Goal: Task Accomplishment & Management: Manage account settings

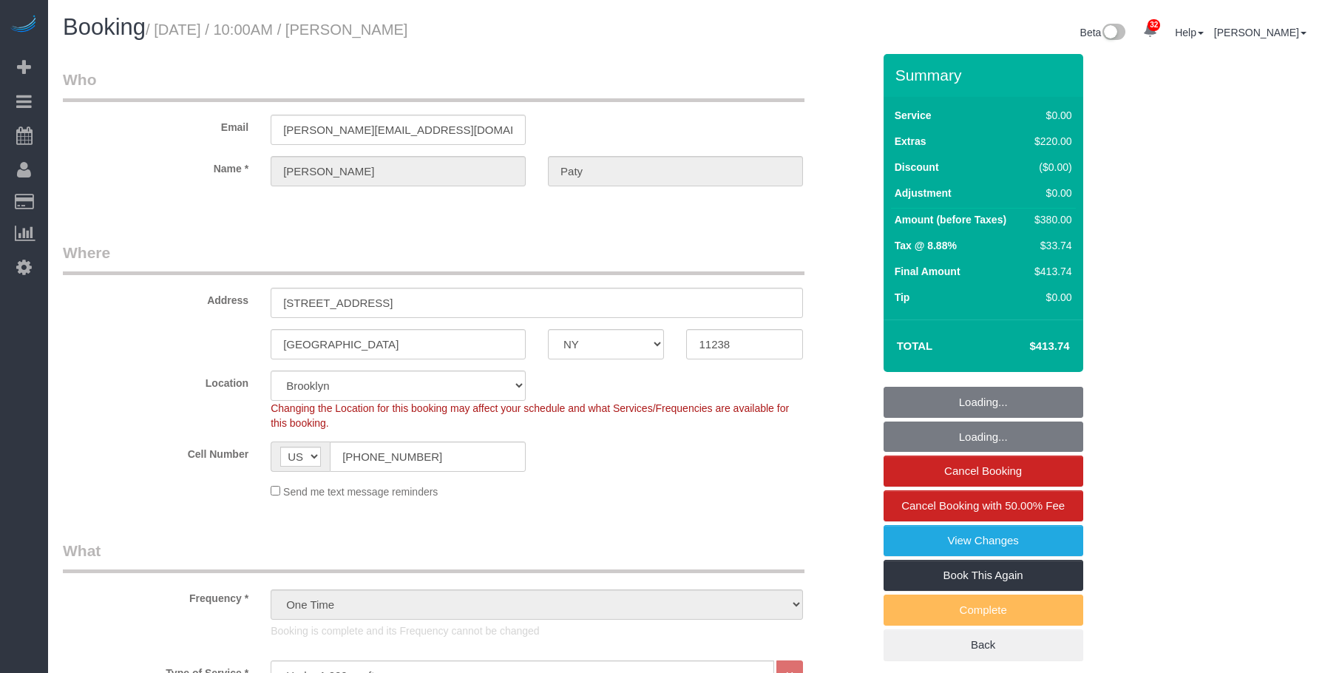
select select "NY"
select select "1"
select select "spot1"
select select "number:89"
select select "number:90"
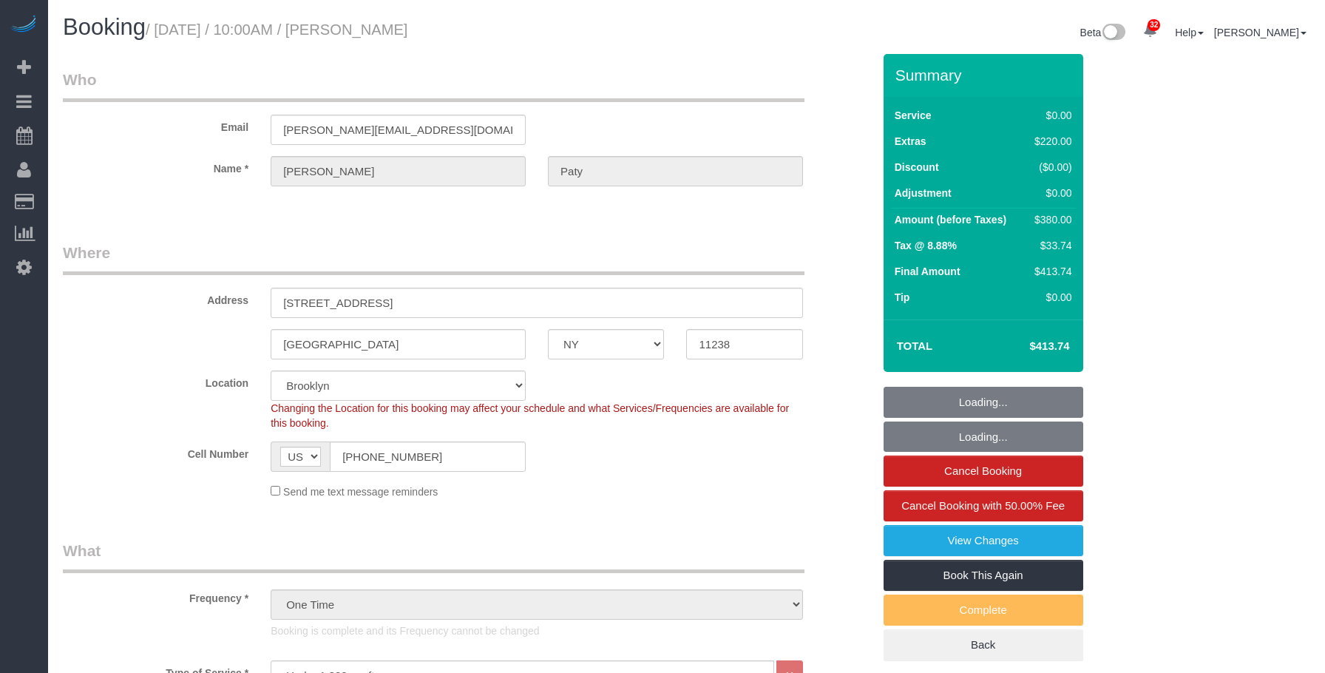
select select "number:15"
select select "number:5"
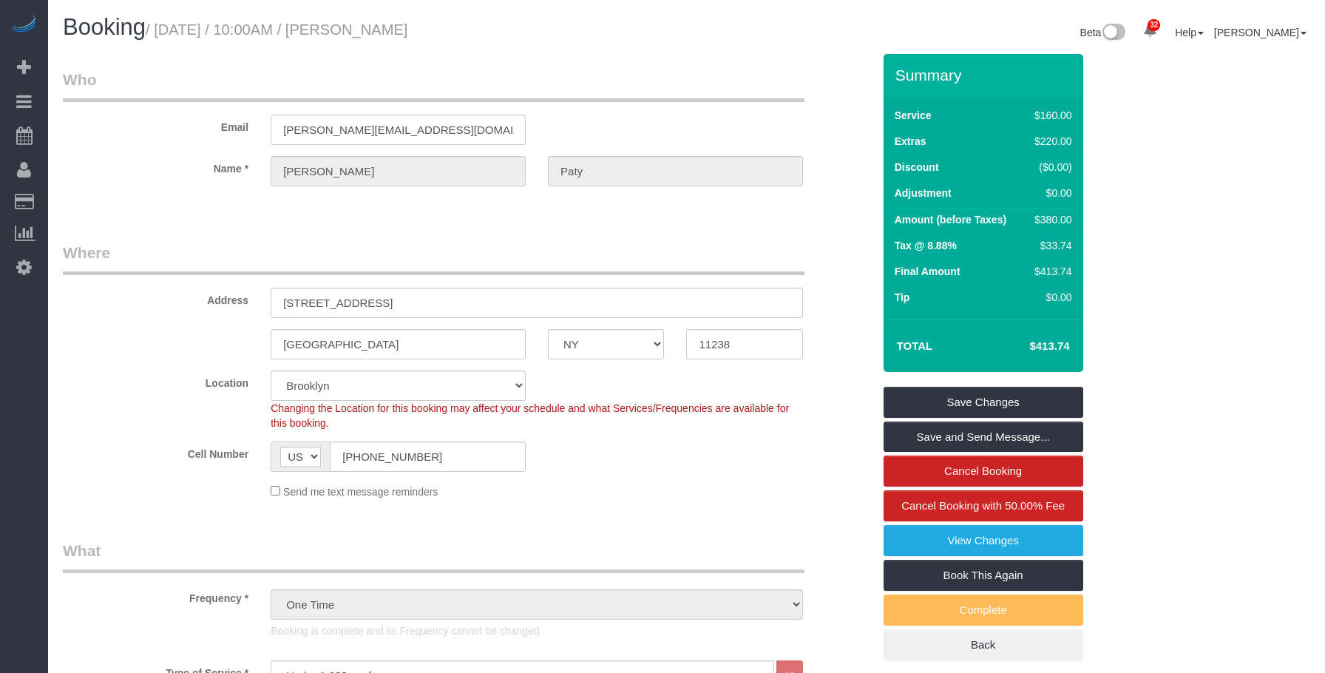
click at [176, 95] on legend "Who" at bounding box center [433, 85] width 741 height 33
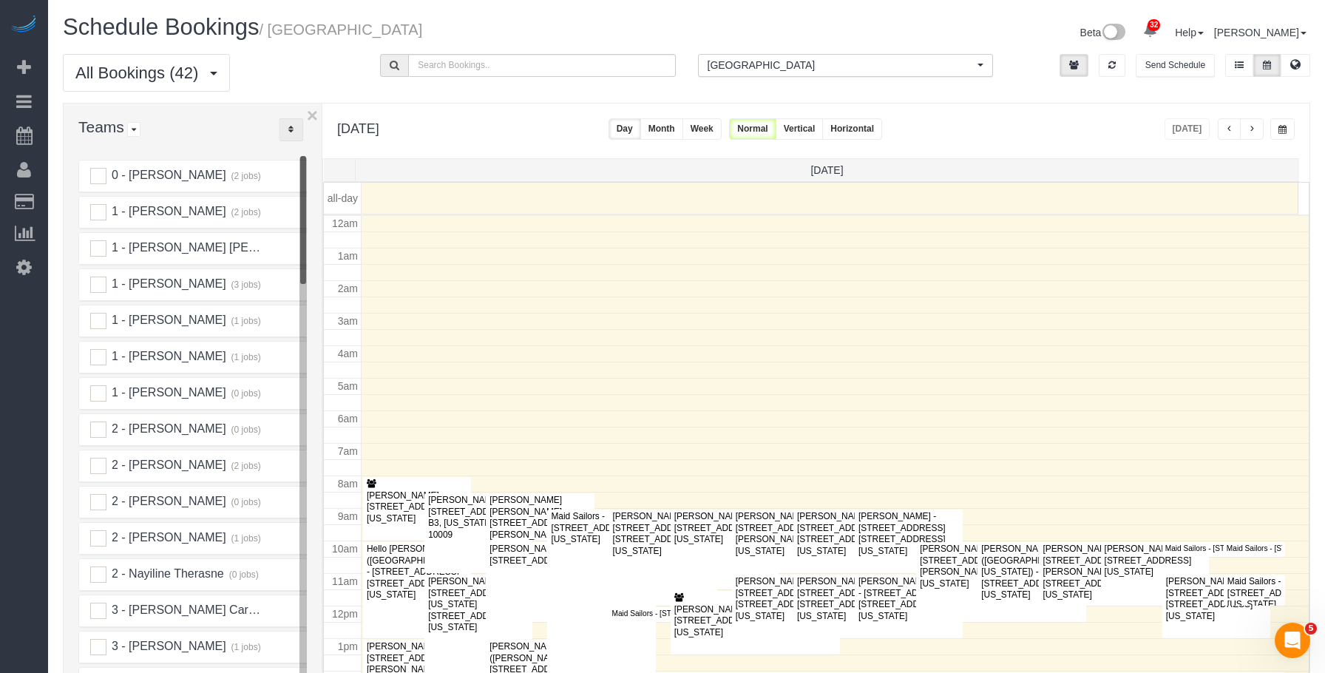
scroll to position [196, 0]
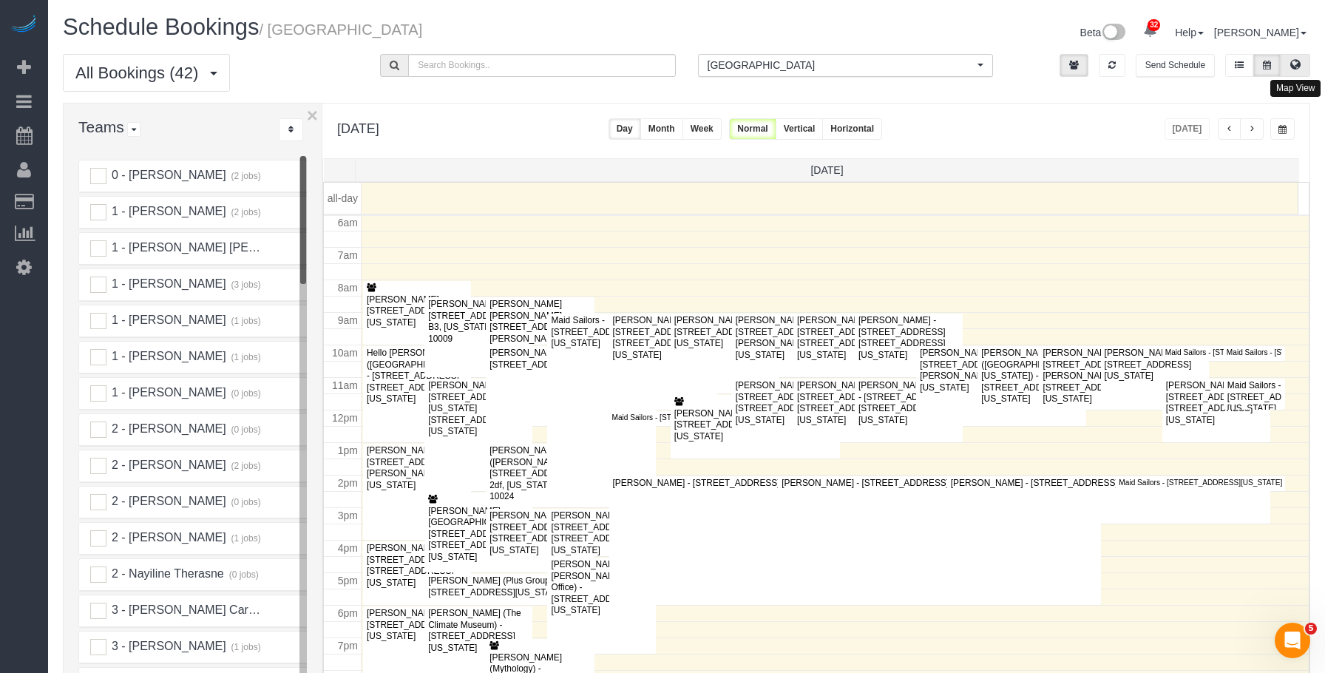
click at [1294, 65] on icon at bounding box center [1295, 64] width 10 height 9
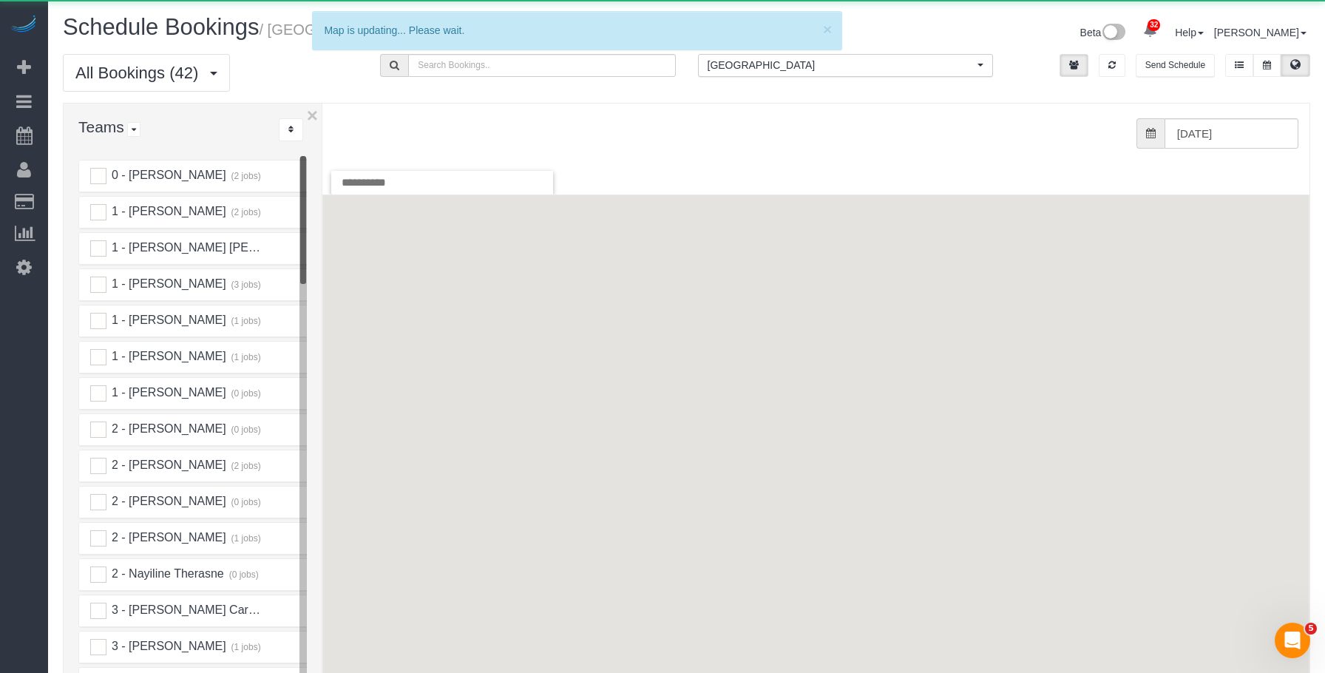
click at [781, 64] on span "[GEOGRAPHIC_DATA]" at bounding box center [840, 65] width 266 height 15
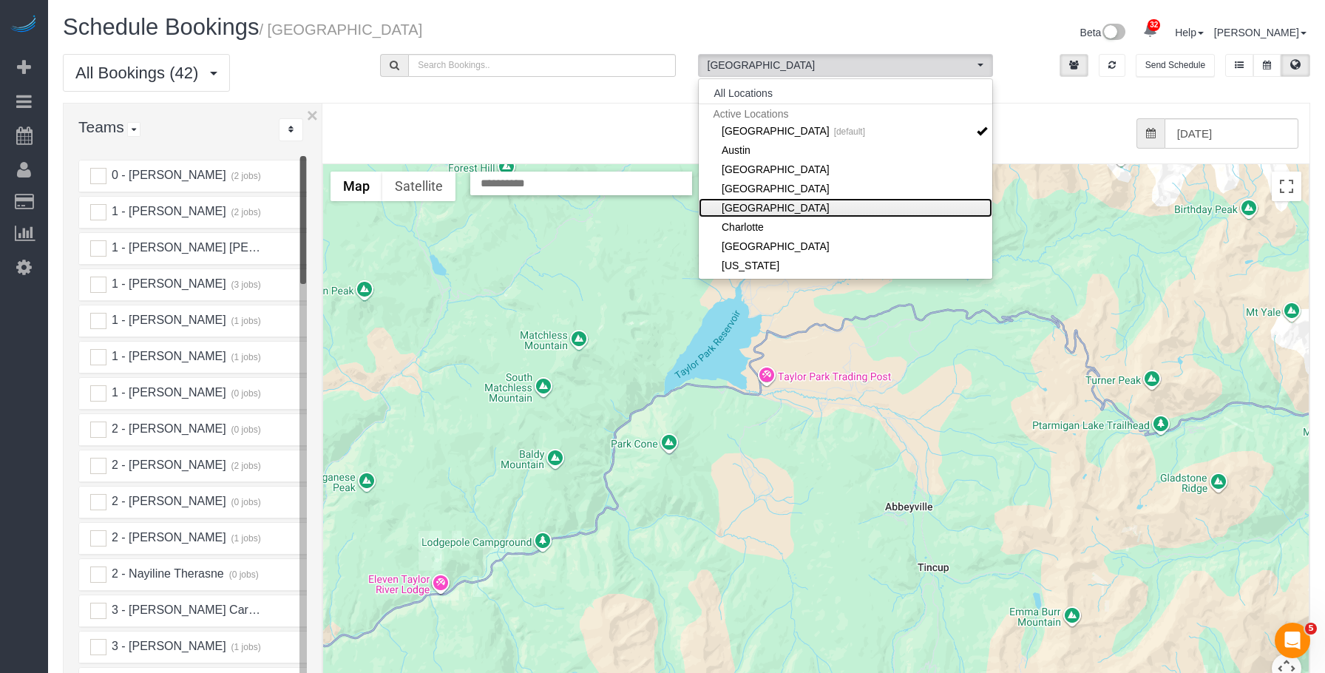
click at [762, 203] on link "Brooklyn" at bounding box center [845, 207] width 293 height 19
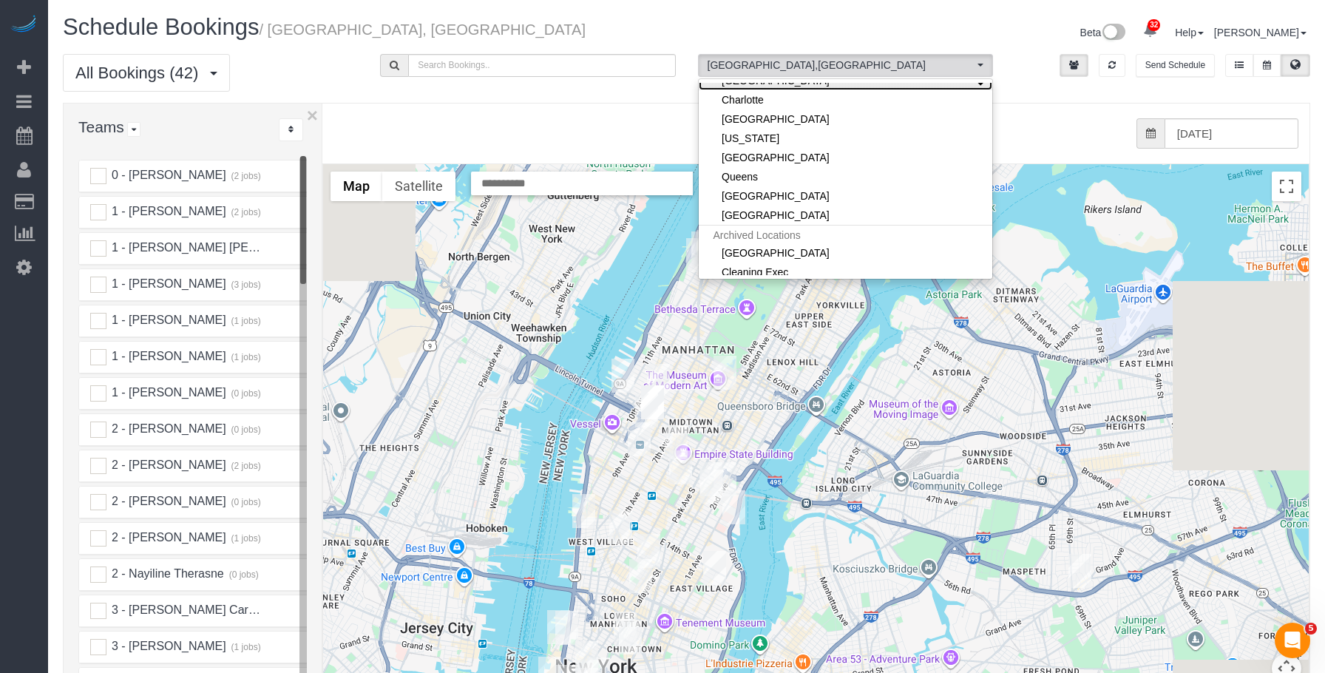
scroll to position [148, 0]
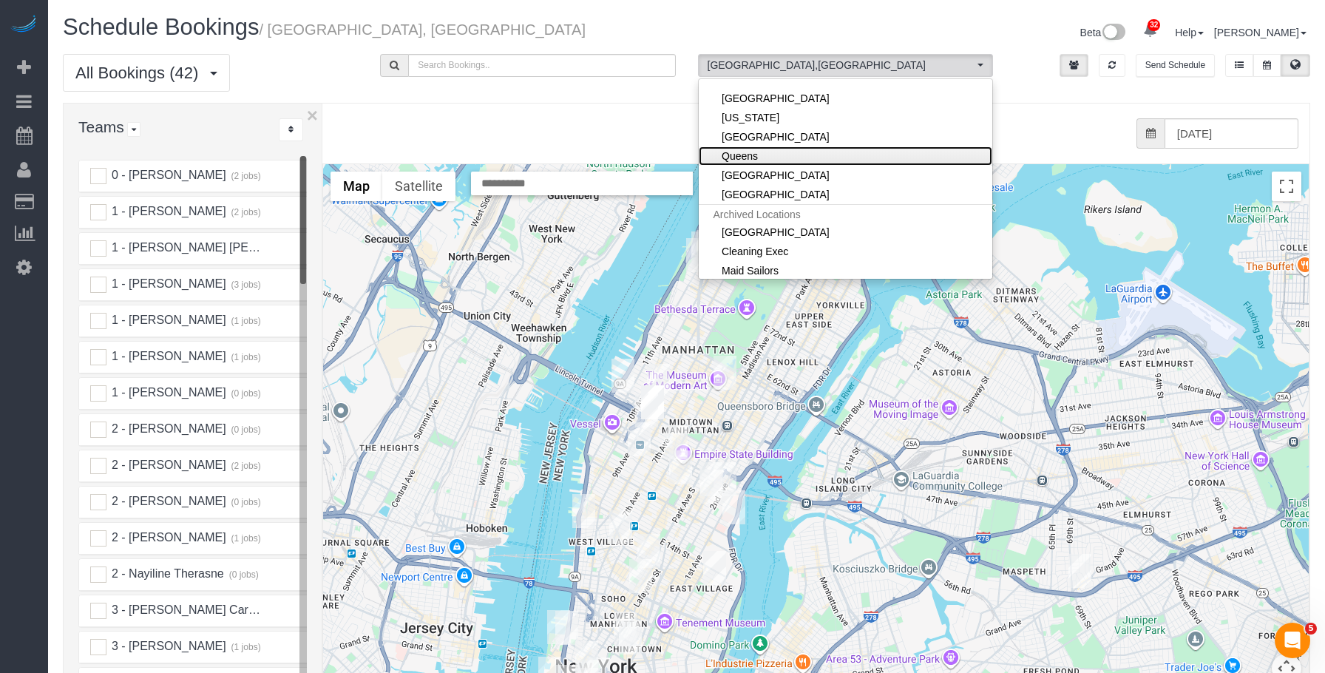
click at [764, 157] on link "Queens" at bounding box center [845, 155] width 293 height 19
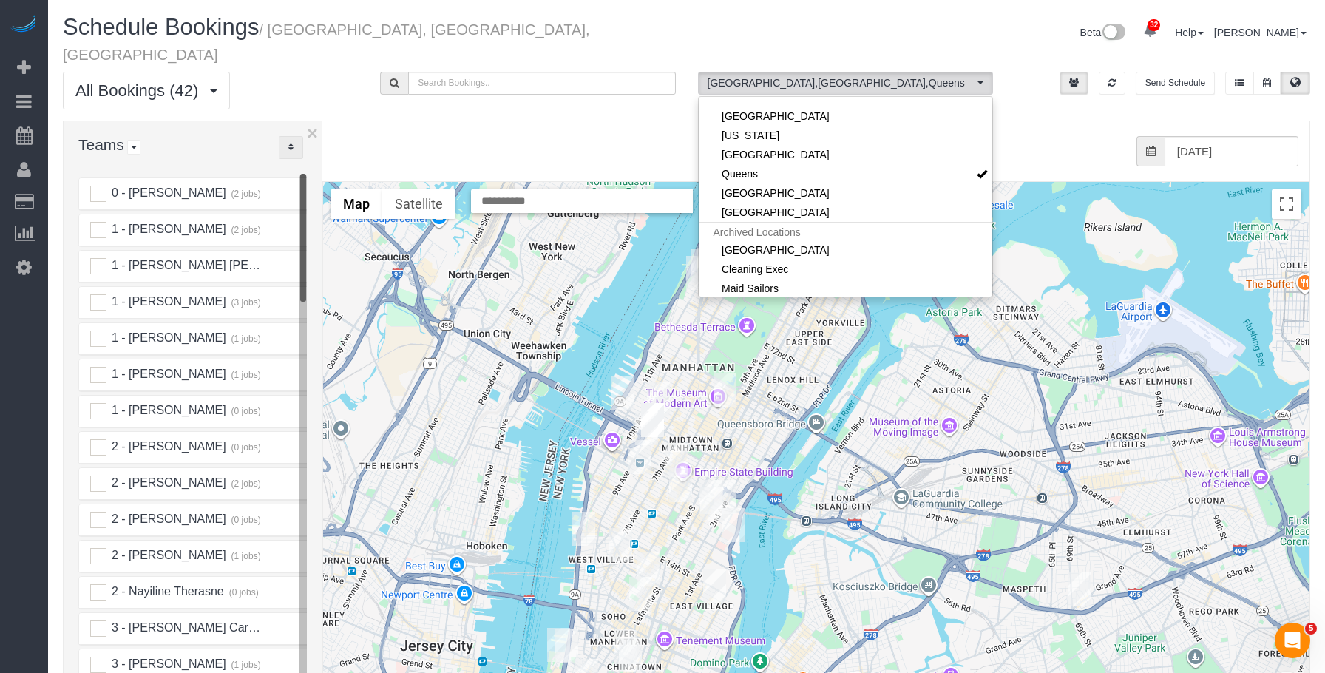
click at [296, 136] on button "..." at bounding box center [291, 147] width 24 height 23
click at [317, 184] on link "A-Z" at bounding box center [337, 193] width 117 height 19
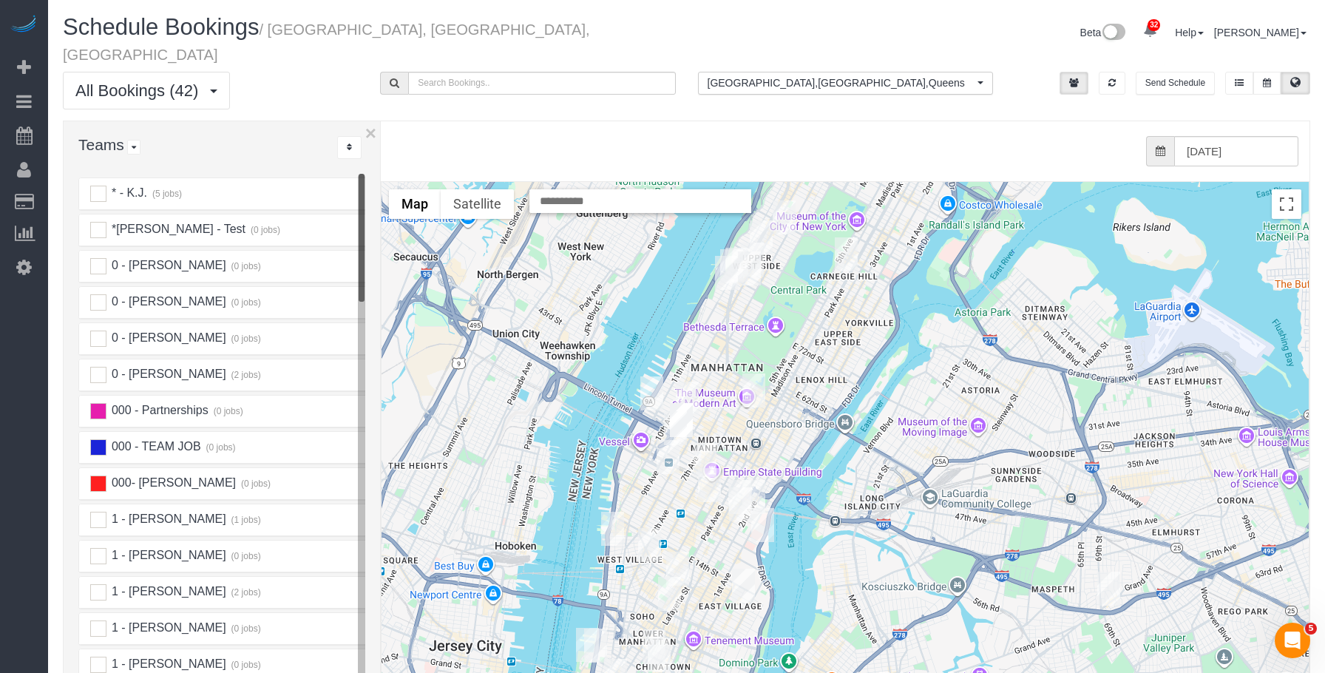
drag, startPoint x: 322, startPoint y: 160, endPoint x: 381, endPoint y: 169, distance: 59.0
click at [381, 169] on div at bounding box center [380, 450] width 5 height 659
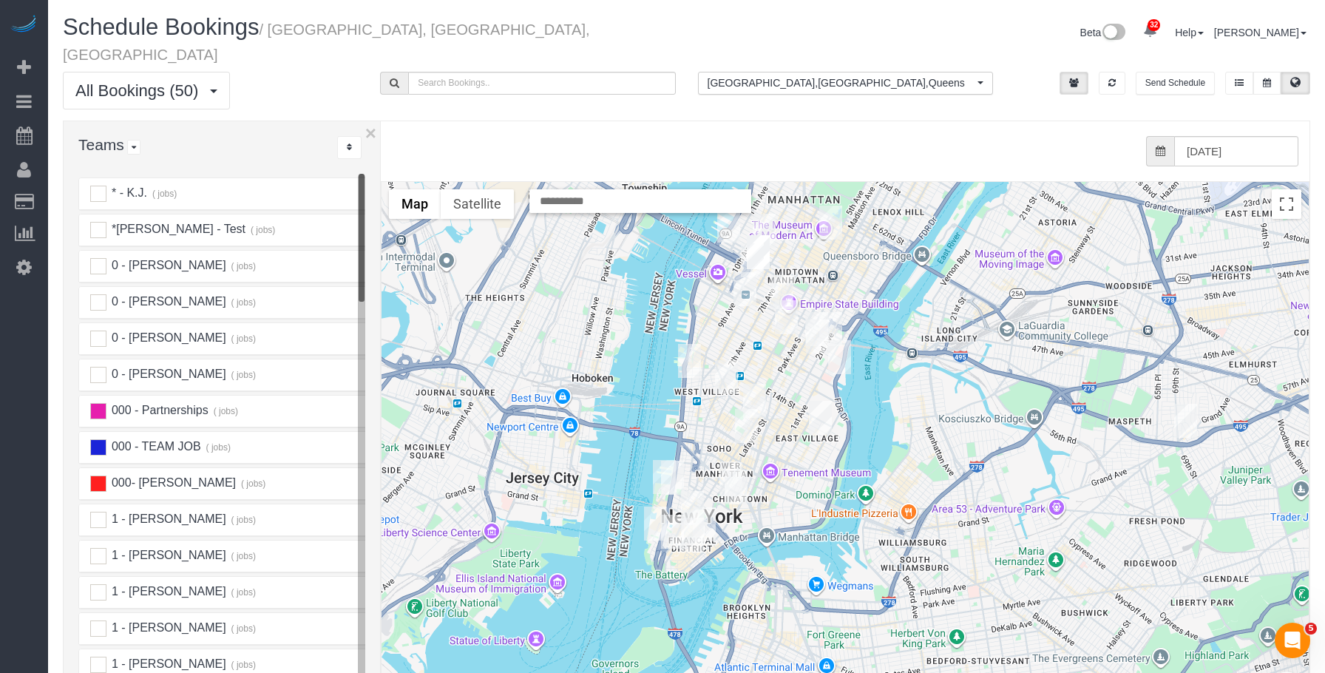
drag, startPoint x: 855, startPoint y: 532, endPoint x: 931, endPoint y: 364, distance: 184.9
click at [931, 364] on div at bounding box center [844, 477] width 927 height 590
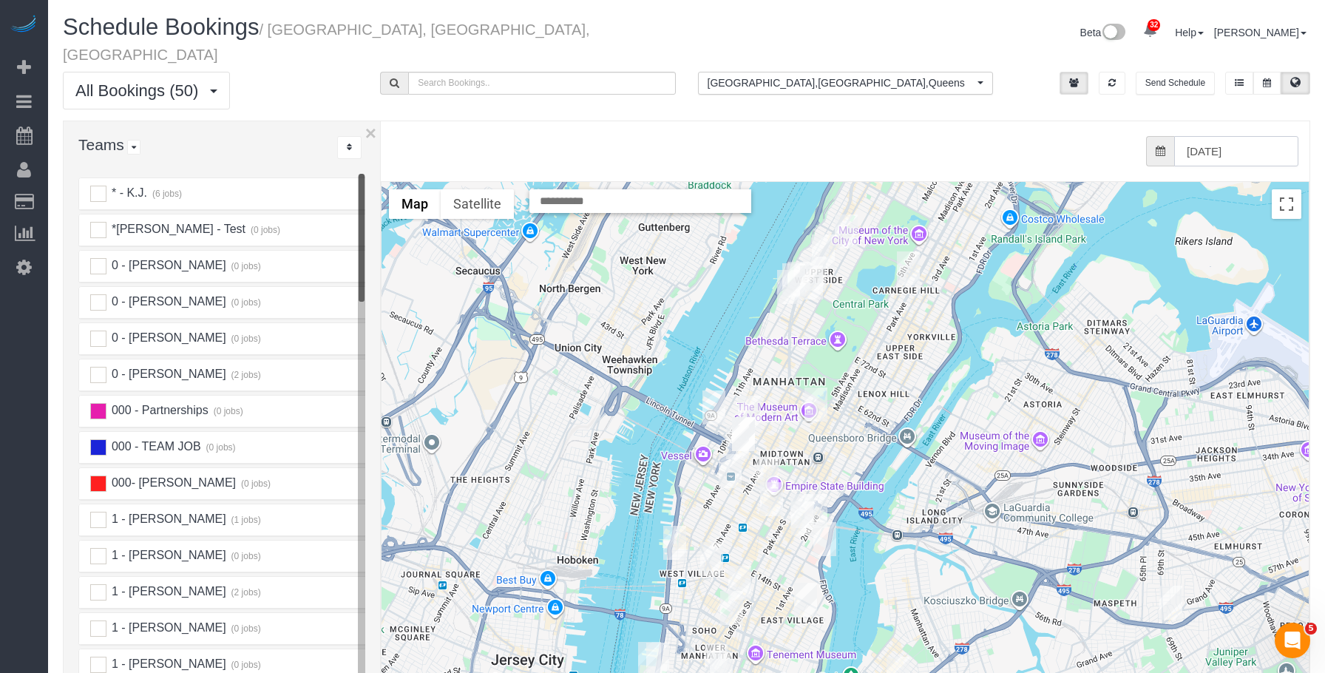
click at [1195, 136] on input "10/02/2025" at bounding box center [1236, 151] width 124 height 30
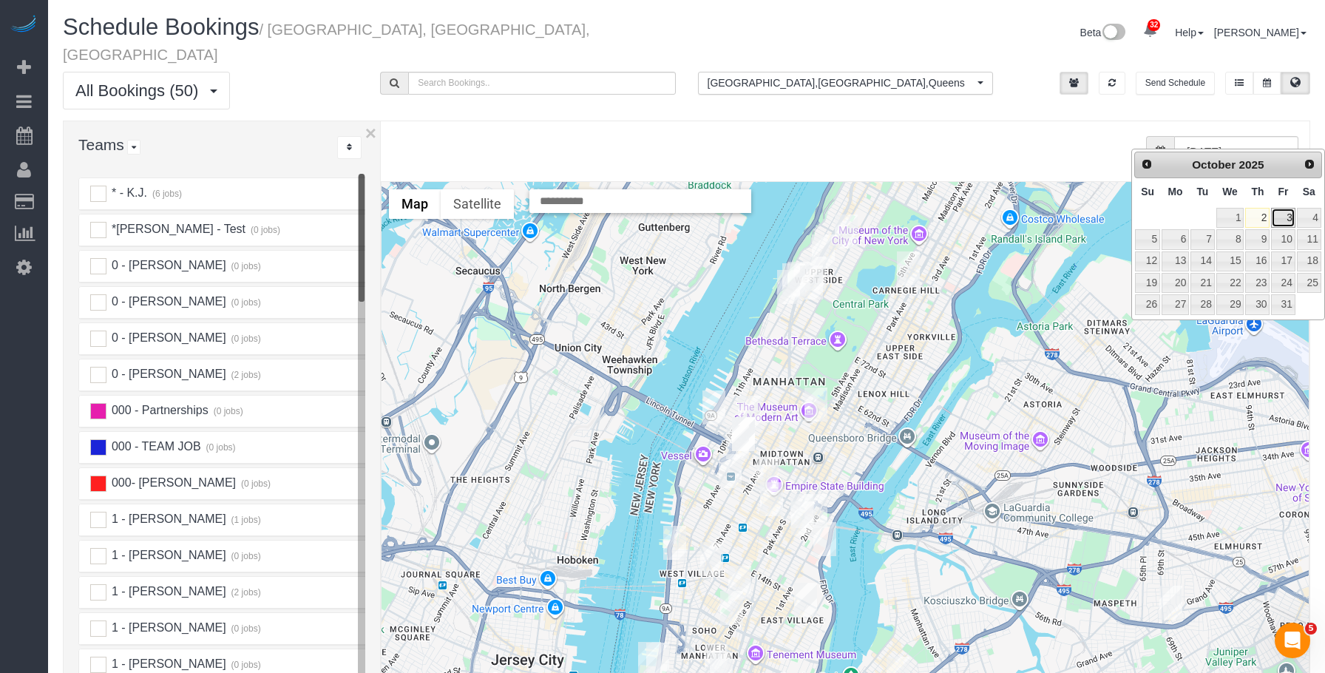
click at [1284, 220] on link "3" at bounding box center [1283, 218] width 24 height 20
type input "10/03/2025"
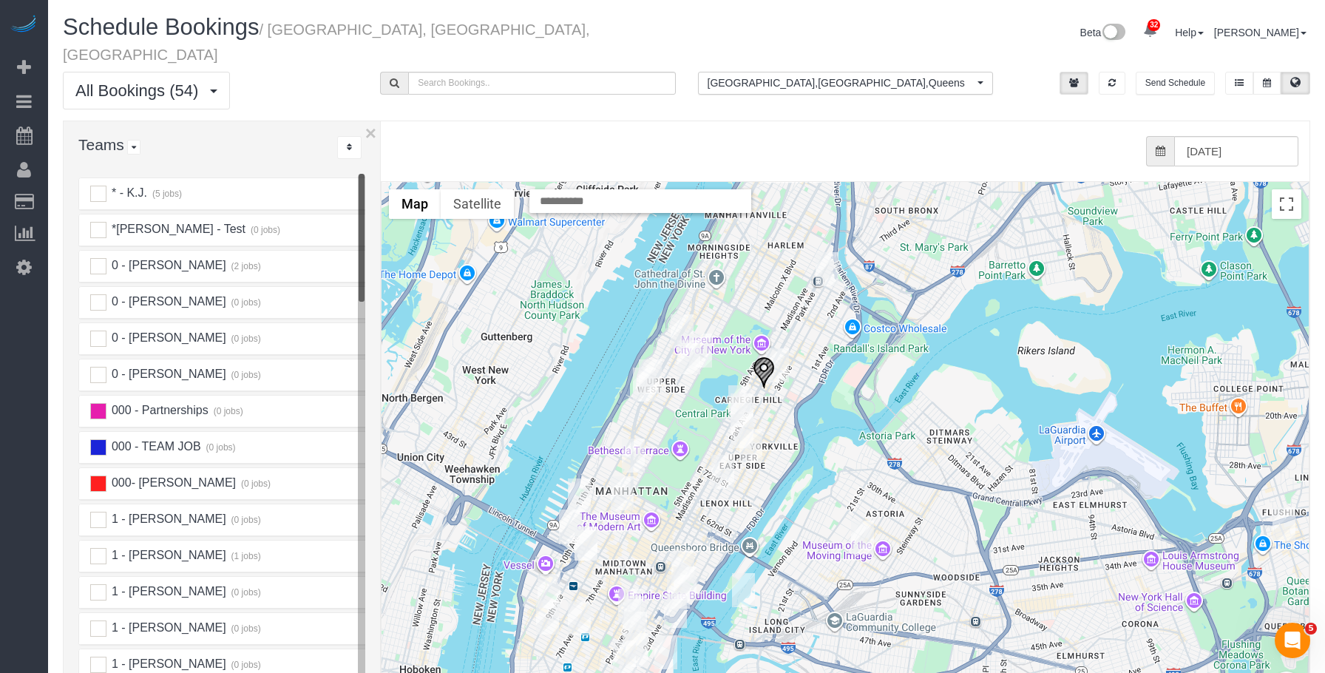
click at [764, 356] on img "10/03/2025 3:00PM - Sharon Tharp (Andy Liu - Friend) - 115 East 96th Street, Ap…" at bounding box center [764, 372] width 22 height 33
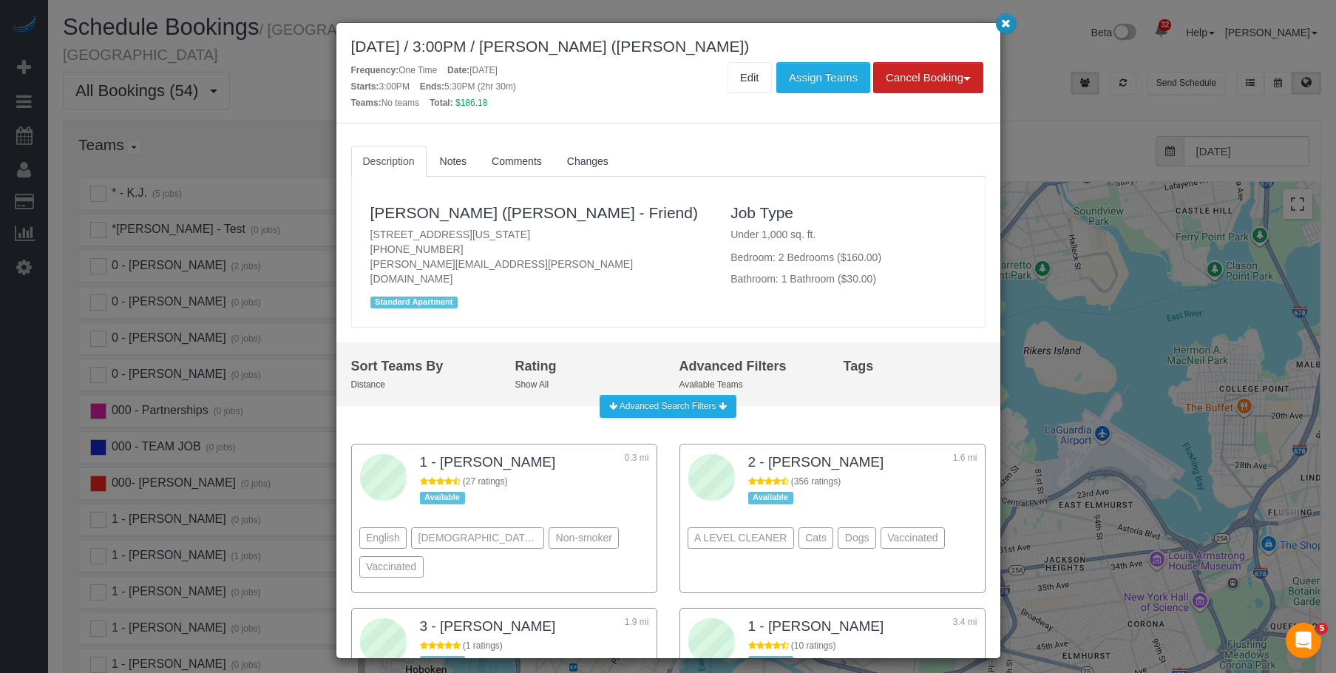
click at [999, 24] on button "button" at bounding box center [1006, 23] width 21 height 21
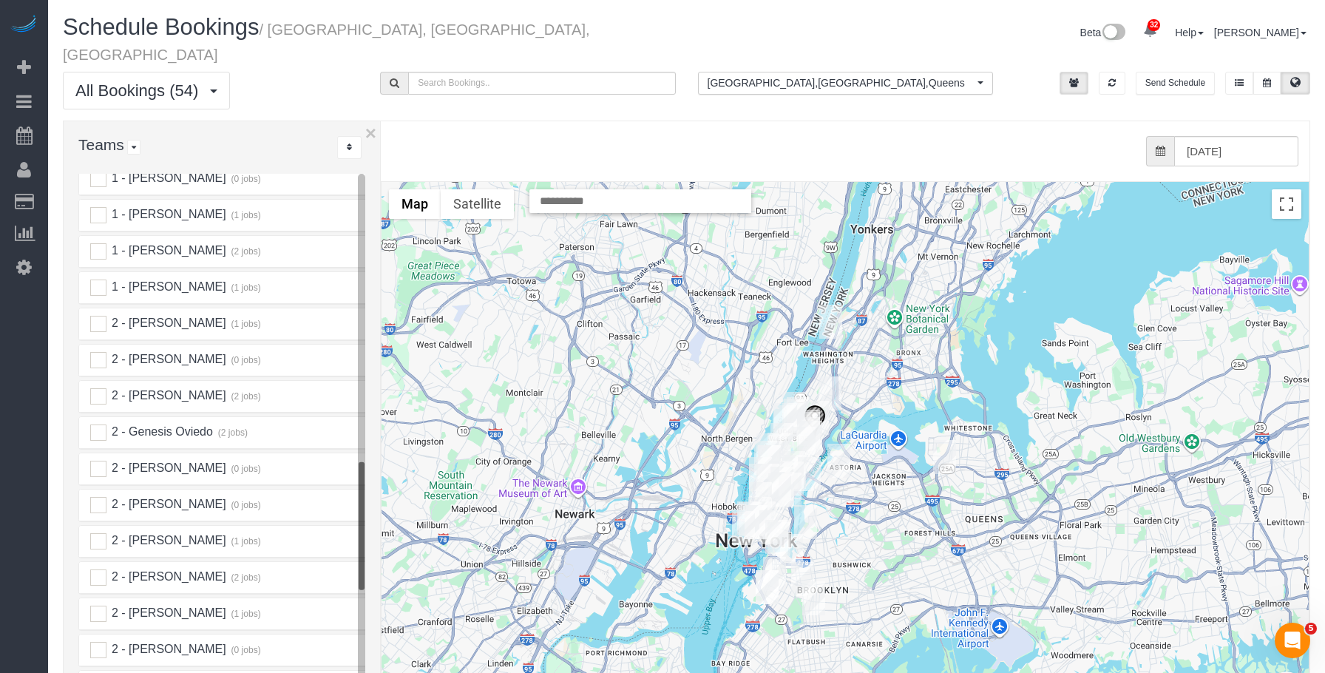
scroll to position [1331, 0]
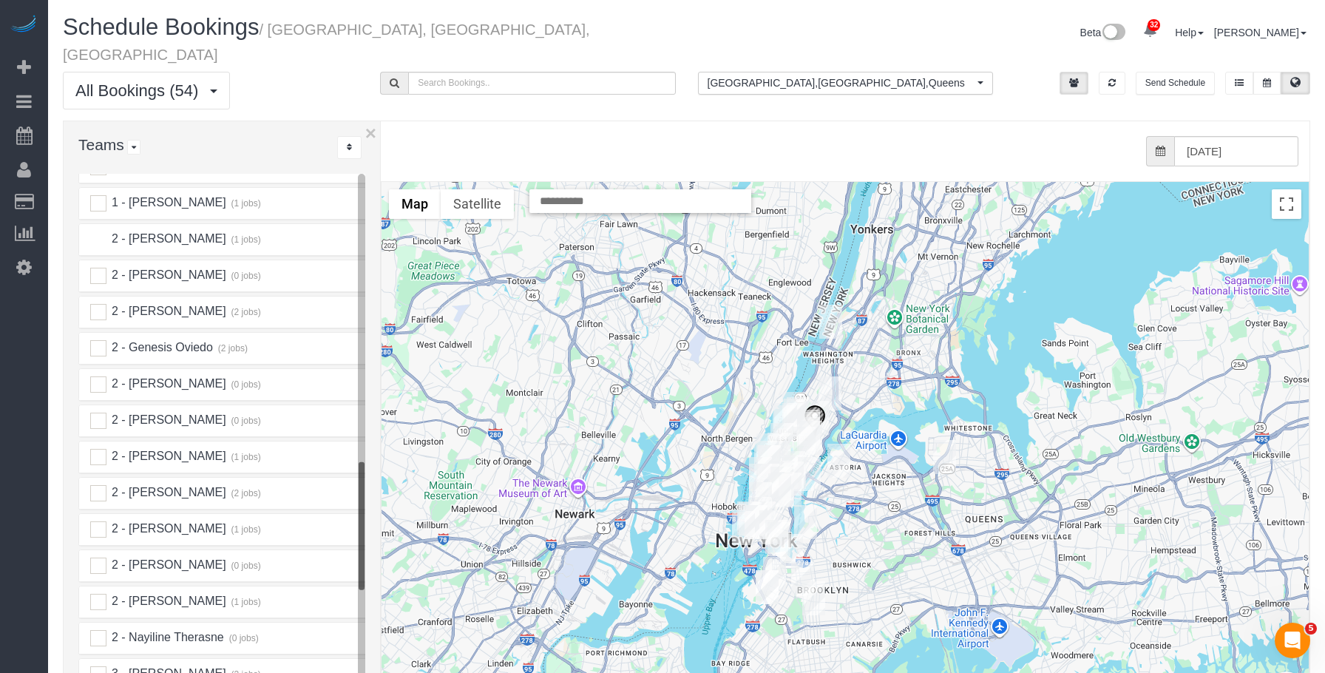
click at [98, 231] on ins at bounding box center [98, 239] width 16 height 16
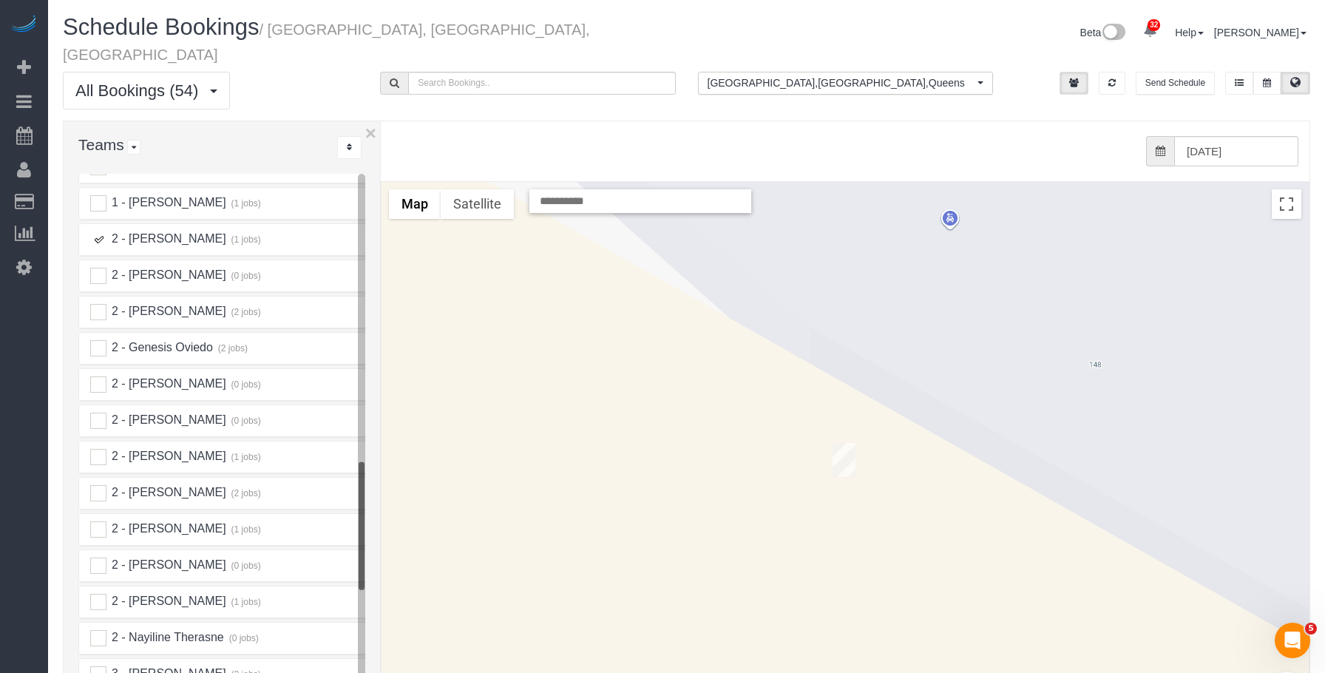
click at [855, 443] on img "10/03/2025 10:30AM - Luca Naef - 158 East 126th Street, Apt. 730, New York, NY …" at bounding box center [843, 460] width 23 height 34
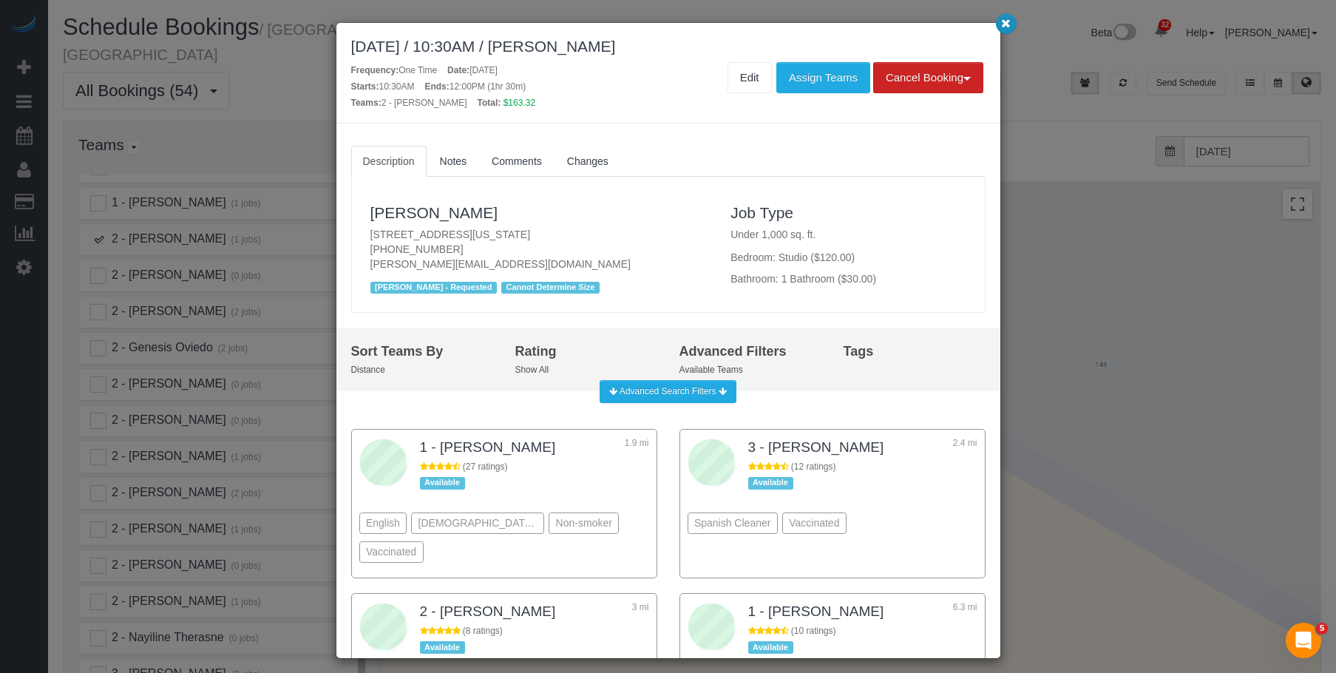
drag, startPoint x: 1006, startPoint y: 24, endPoint x: 1006, endPoint y: 33, distance: 8.9
click at [1006, 24] on icon "button" at bounding box center [1006, 22] width 10 height 9
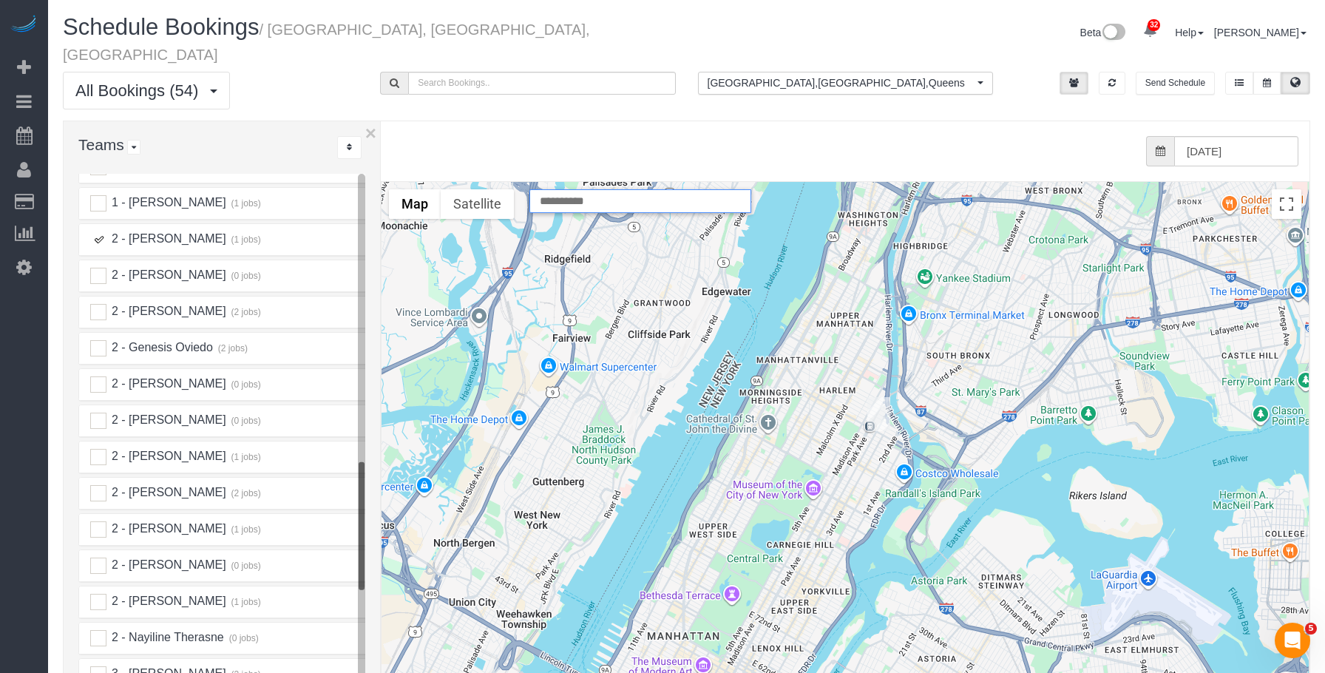
click at [673, 189] on input "text" at bounding box center [640, 201] width 222 height 24
paste input "**********"
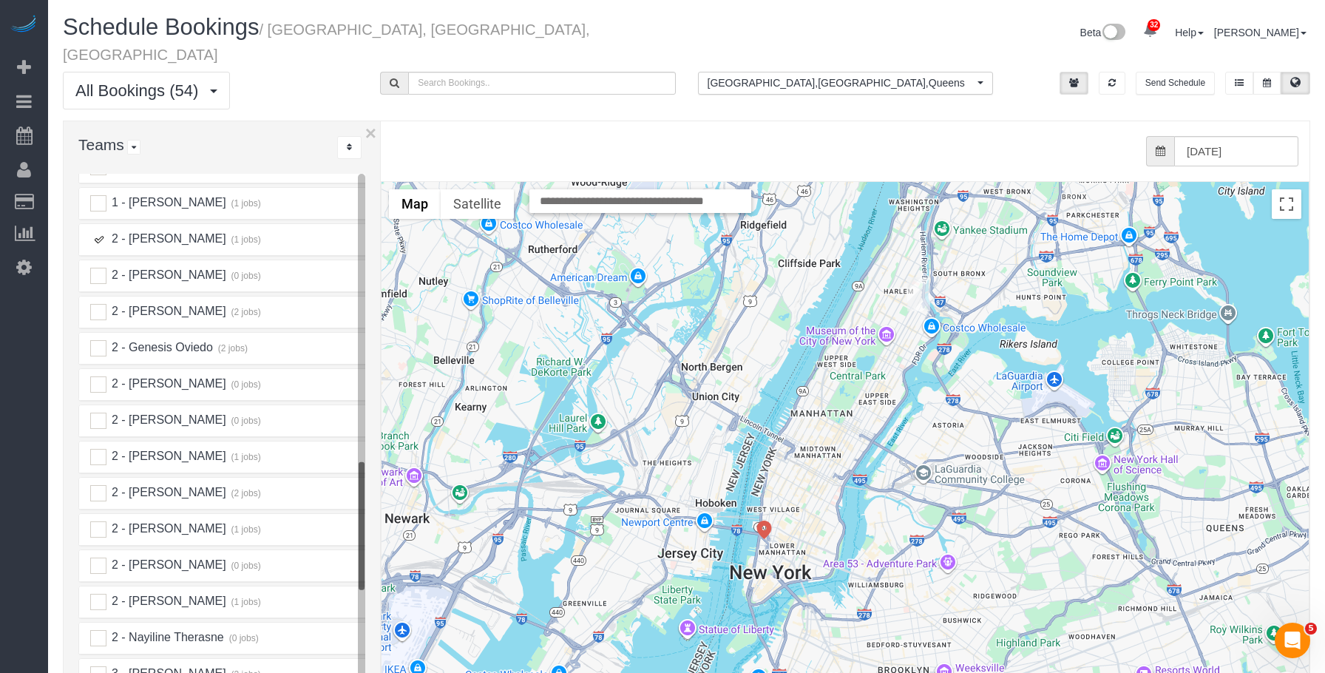
drag, startPoint x: 1198, startPoint y: 322, endPoint x: 968, endPoint y: 377, distance: 235.6
click at [968, 377] on div "To navigate, press the arrow keys." at bounding box center [844, 477] width 927 height 590
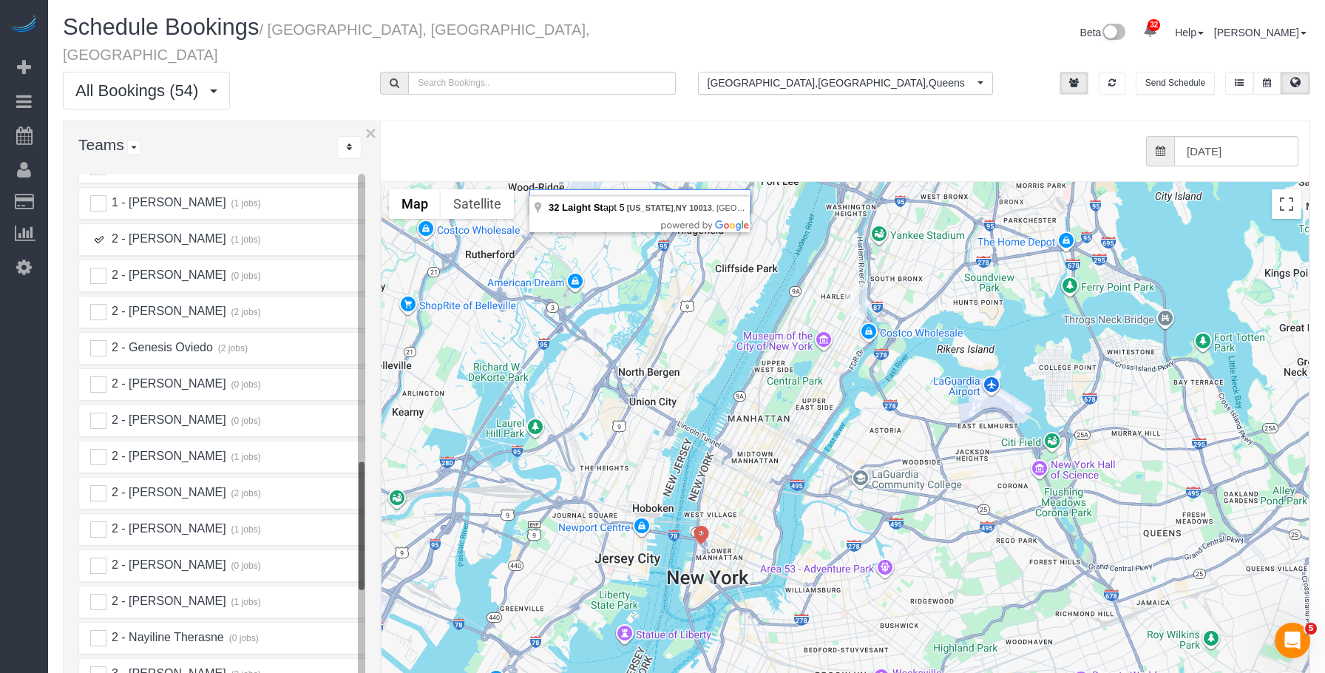
click at [594, 189] on input "**********" at bounding box center [640, 201] width 222 height 24
paste input "**********"
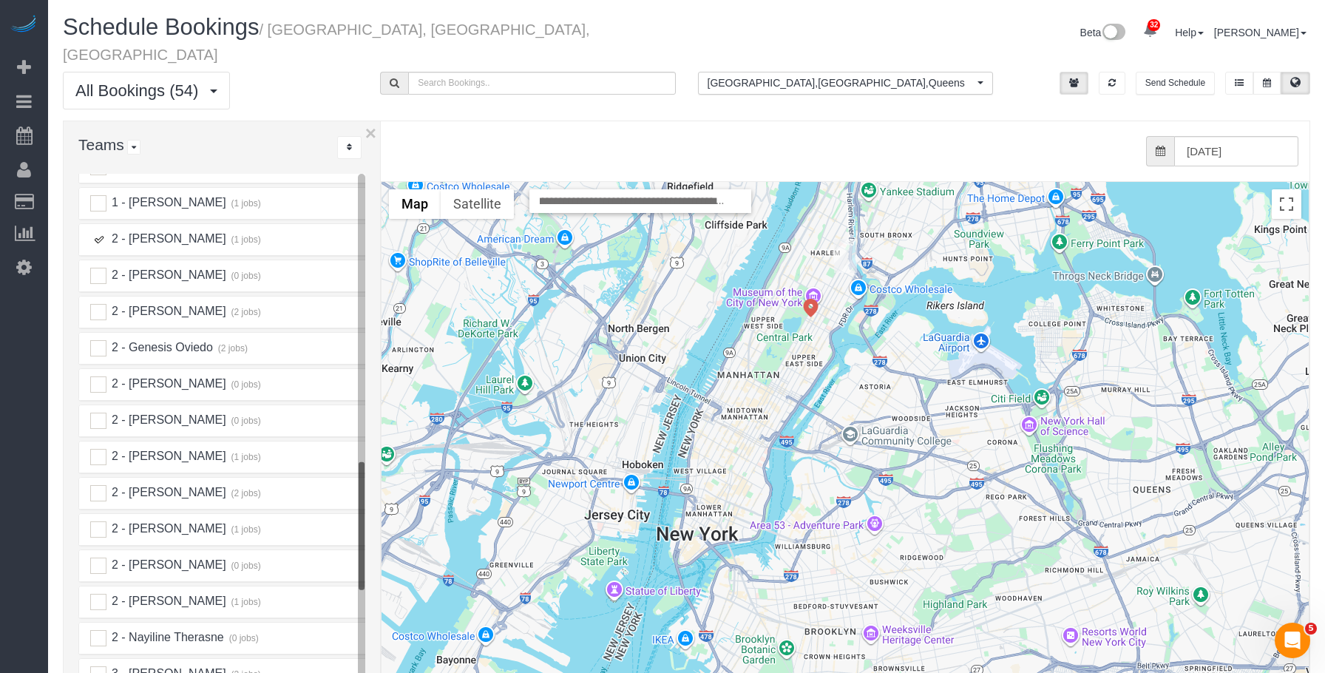
scroll to position [0, 0]
click at [99, 231] on ins at bounding box center [98, 239] width 16 height 16
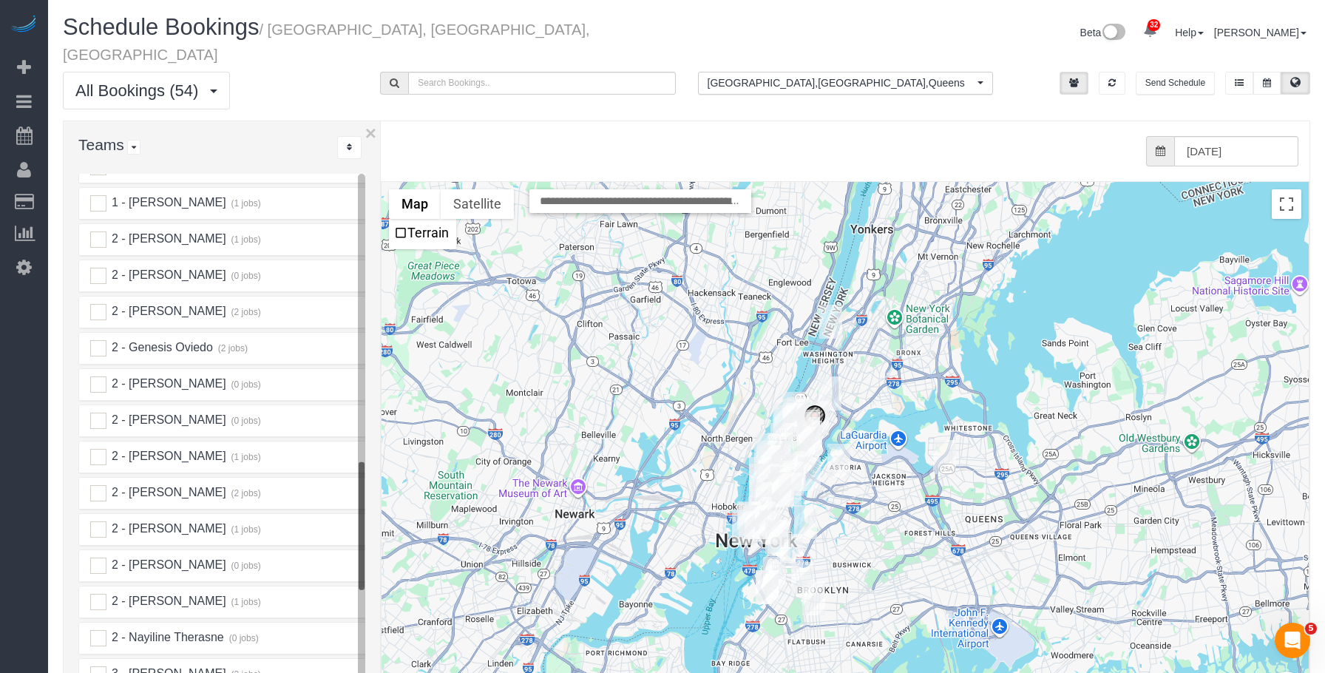
drag, startPoint x: 475, startPoint y: 119, endPoint x: 184, endPoint y: 291, distance: 337.4
click at [474, 136] on div "from 0 bookings processed (Found: 0). 10/03/2025" at bounding box center [841, 151] width 914 height 30
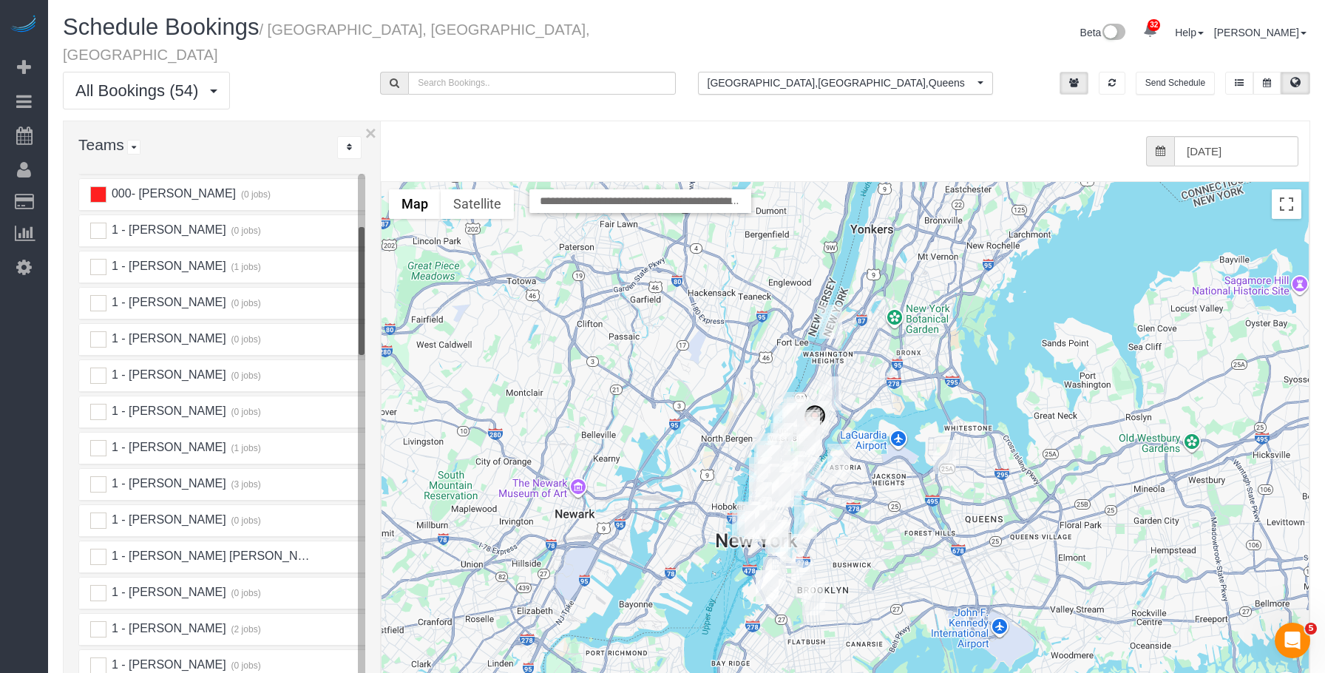
scroll to position [296, 0]
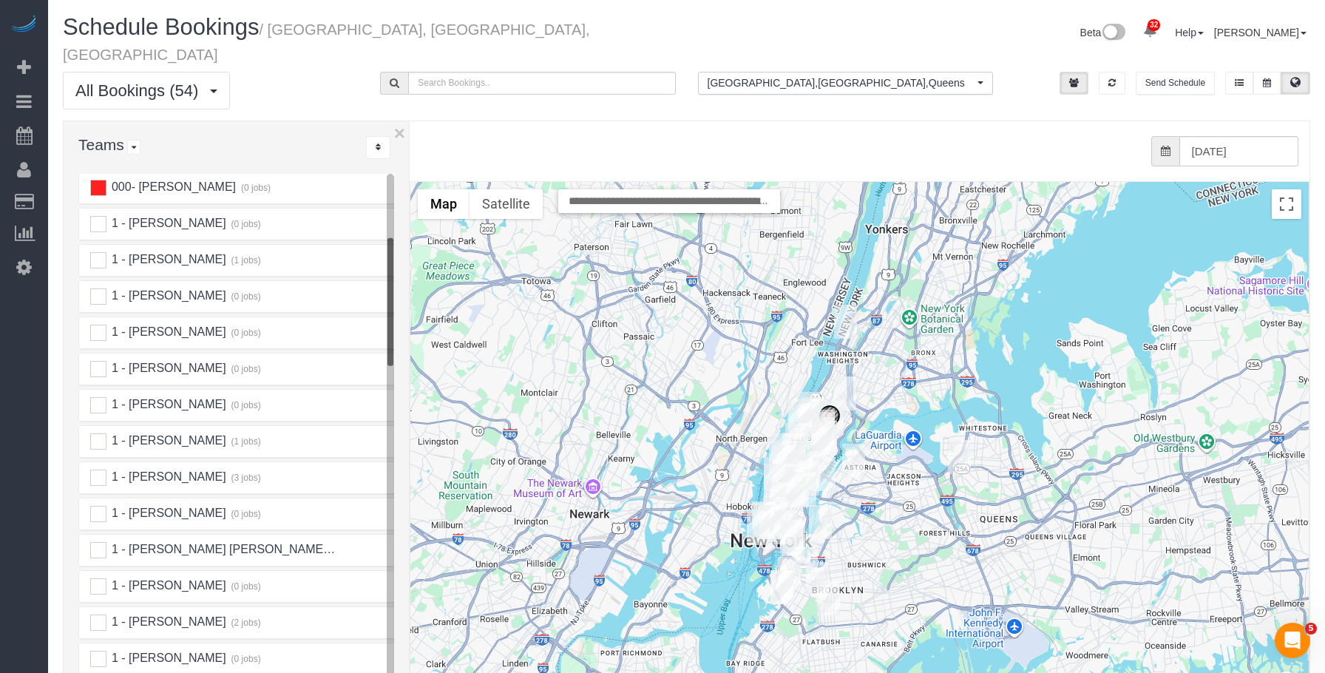
drag, startPoint x: 379, startPoint y: 316, endPoint x: 403, endPoint y: 320, distance: 23.9
click at [403, 320] on div "× Teams All Teams All Active Teams Active Teams For Location(s) Rating A-Z * - …" at bounding box center [236, 450] width 346 height 659
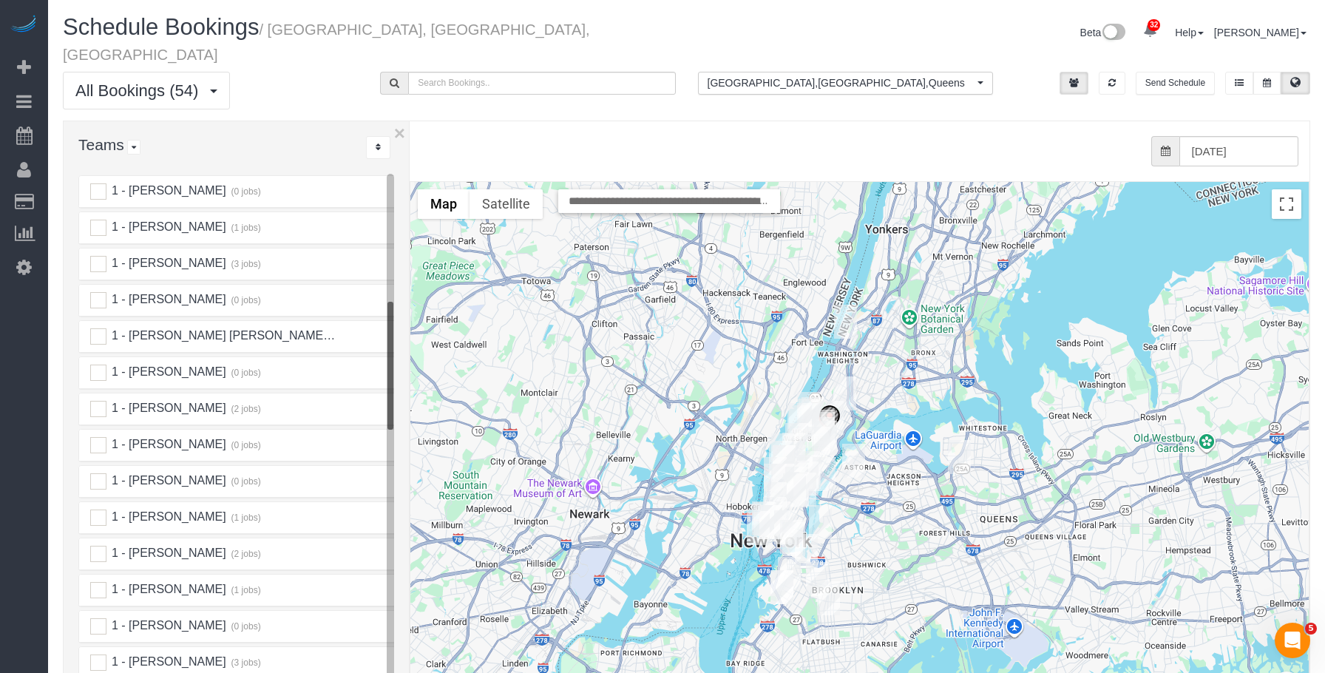
scroll to position [591, 0]
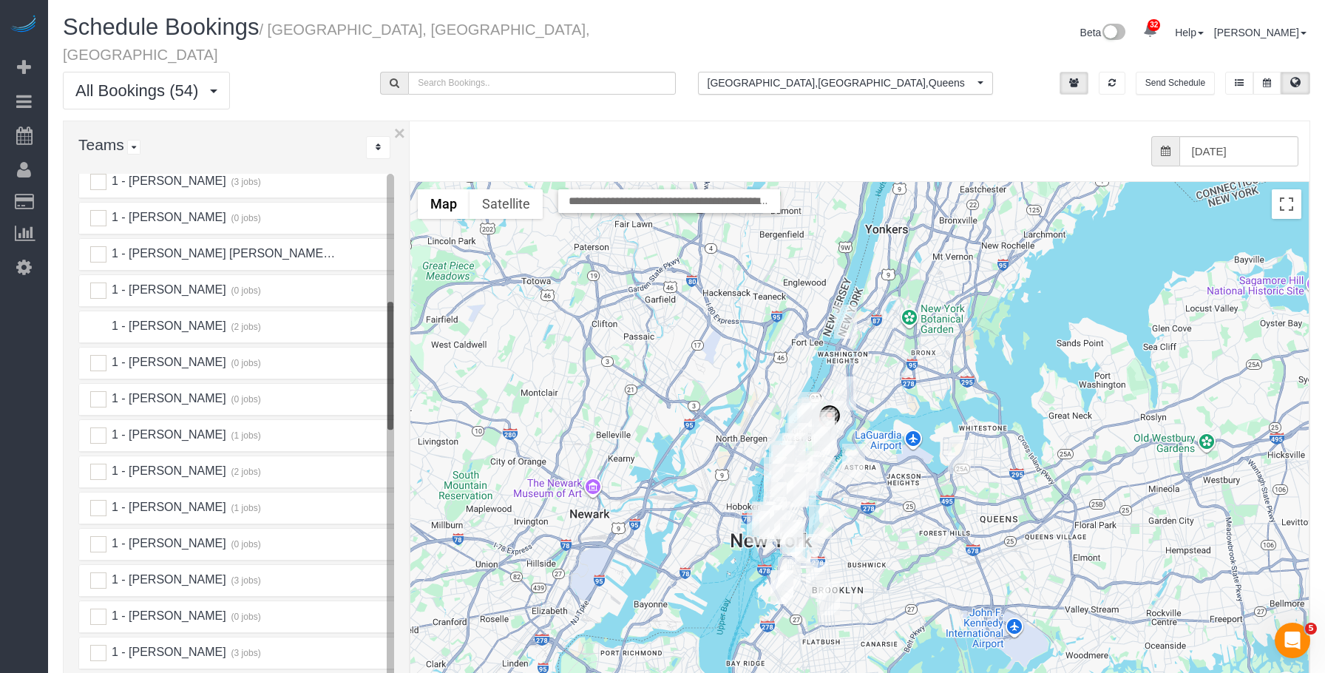
click at [100, 319] on ins at bounding box center [98, 327] width 16 height 16
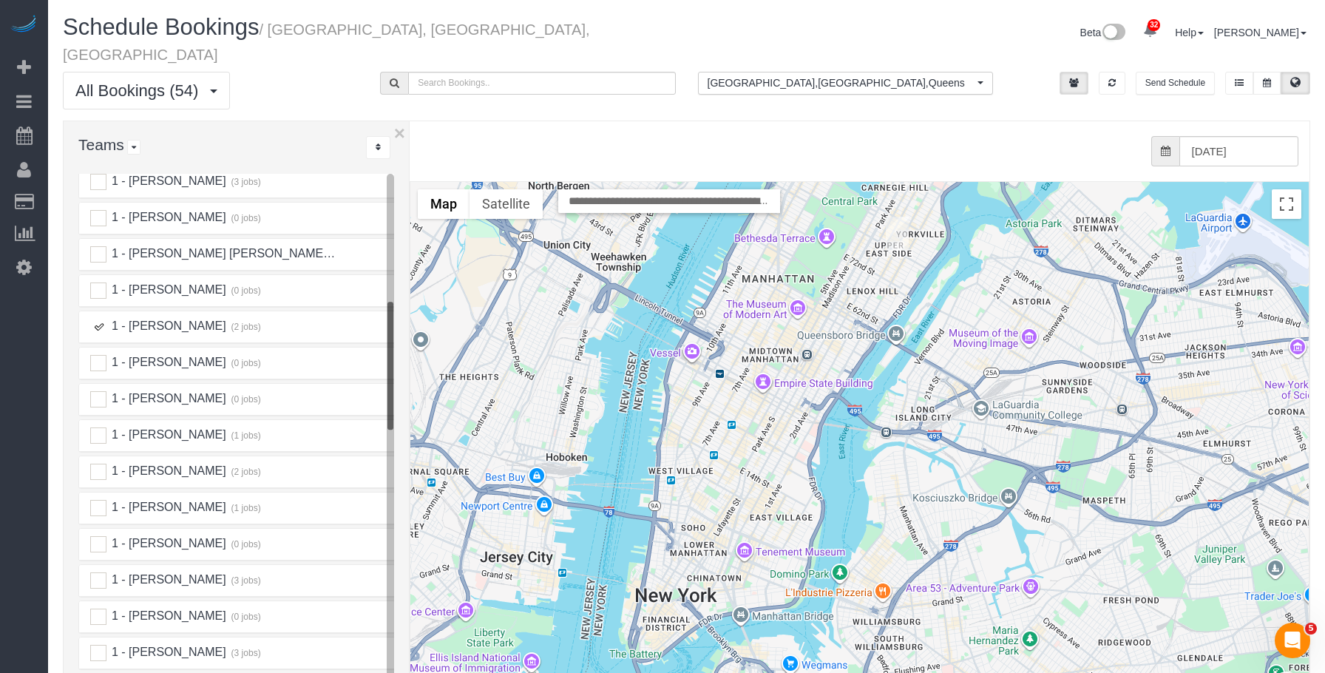
click at [896, 217] on img "10/03/2025 10:00AM - Maxine Blake - 301 East 79th Street, Apt.24g, New York, NY…" at bounding box center [897, 234] width 23 height 34
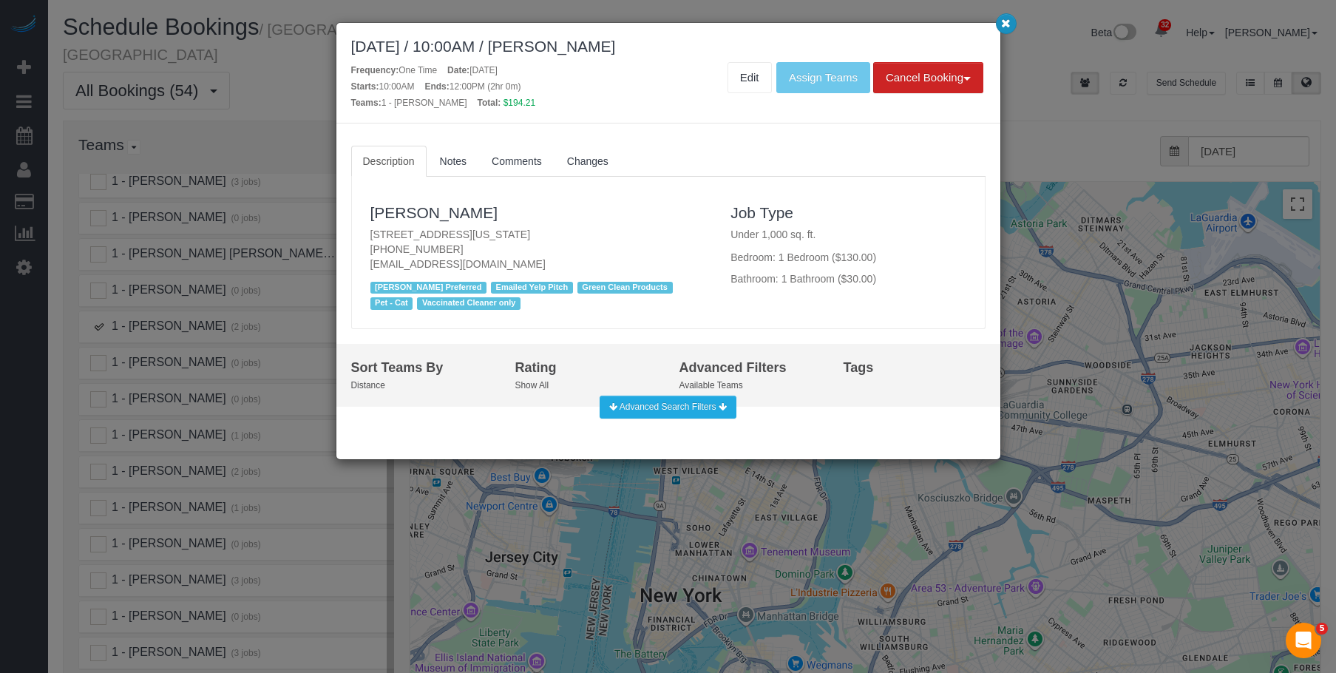
click at [1003, 22] on icon "button" at bounding box center [1006, 22] width 10 height 9
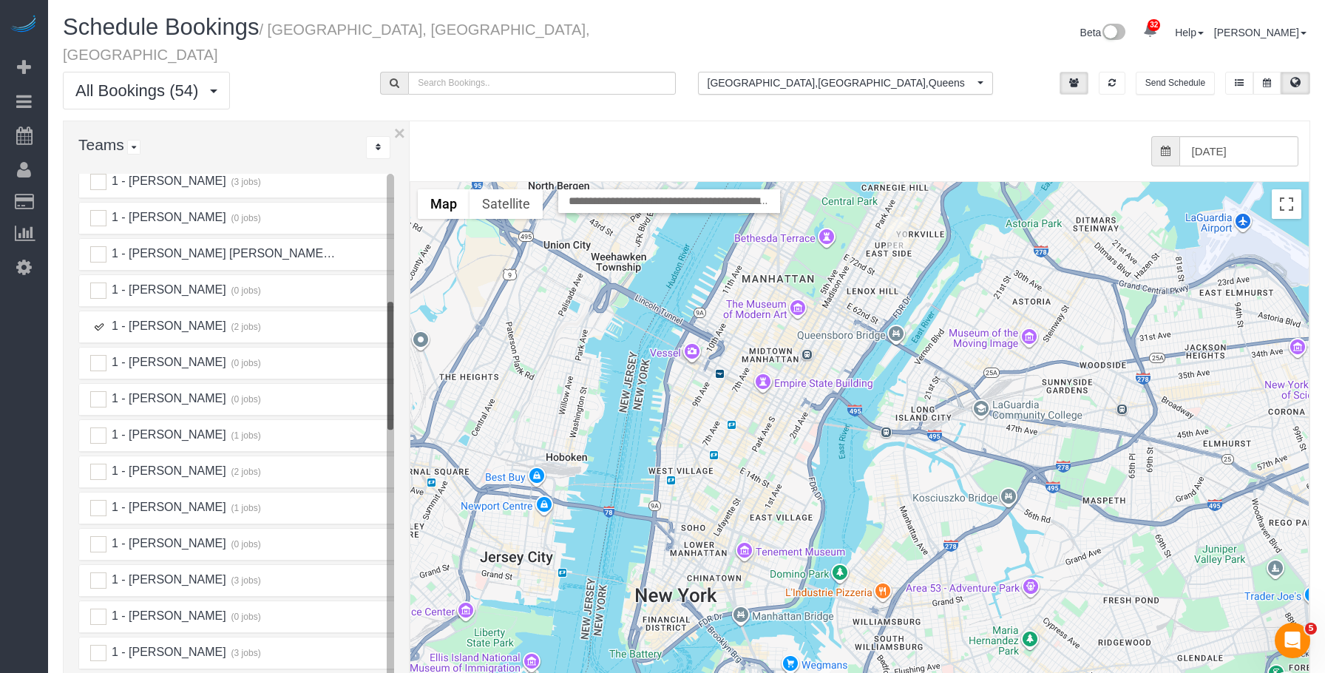
click at [824, 669] on img "10/03/2025 1:00PM - Daniel Rua - 130 Adelphi Street, Apt. 4a, Brooklyn, NY 11205" at bounding box center [819, 686] width 23 height 34
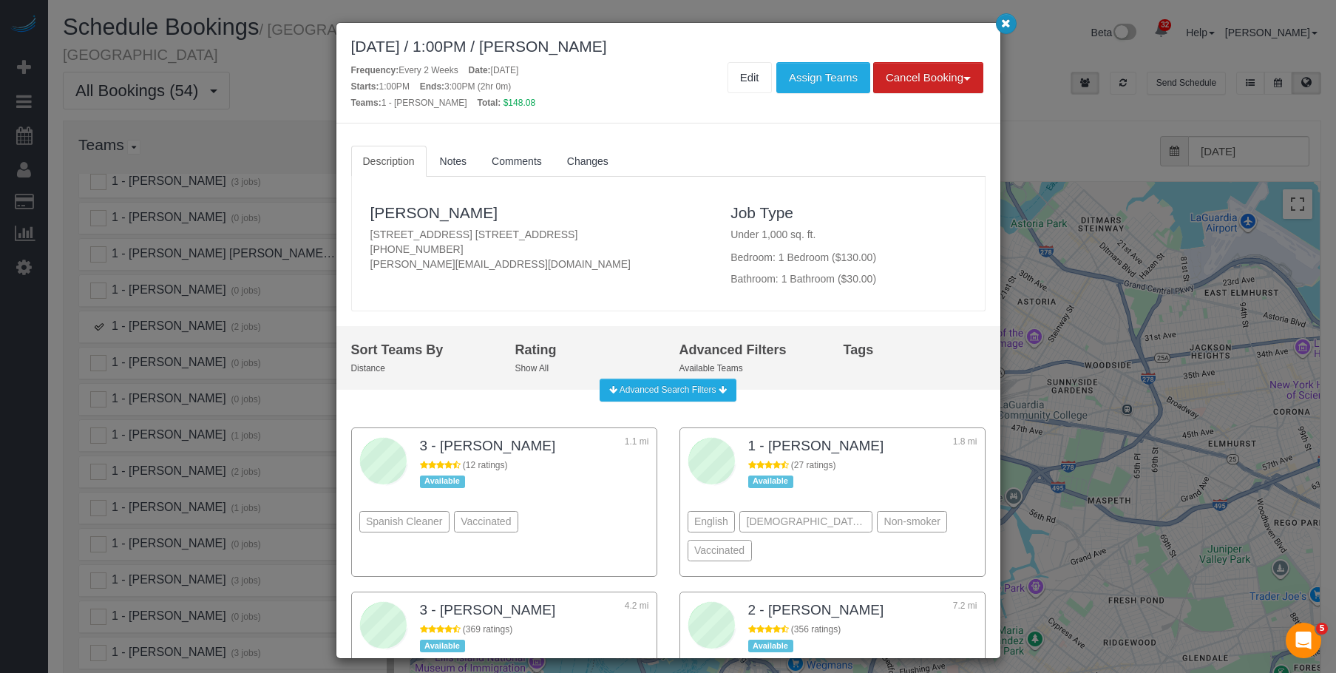
click at [1008, 18] on icon "button" at bounding box center [1006, 22] width 10 height 9
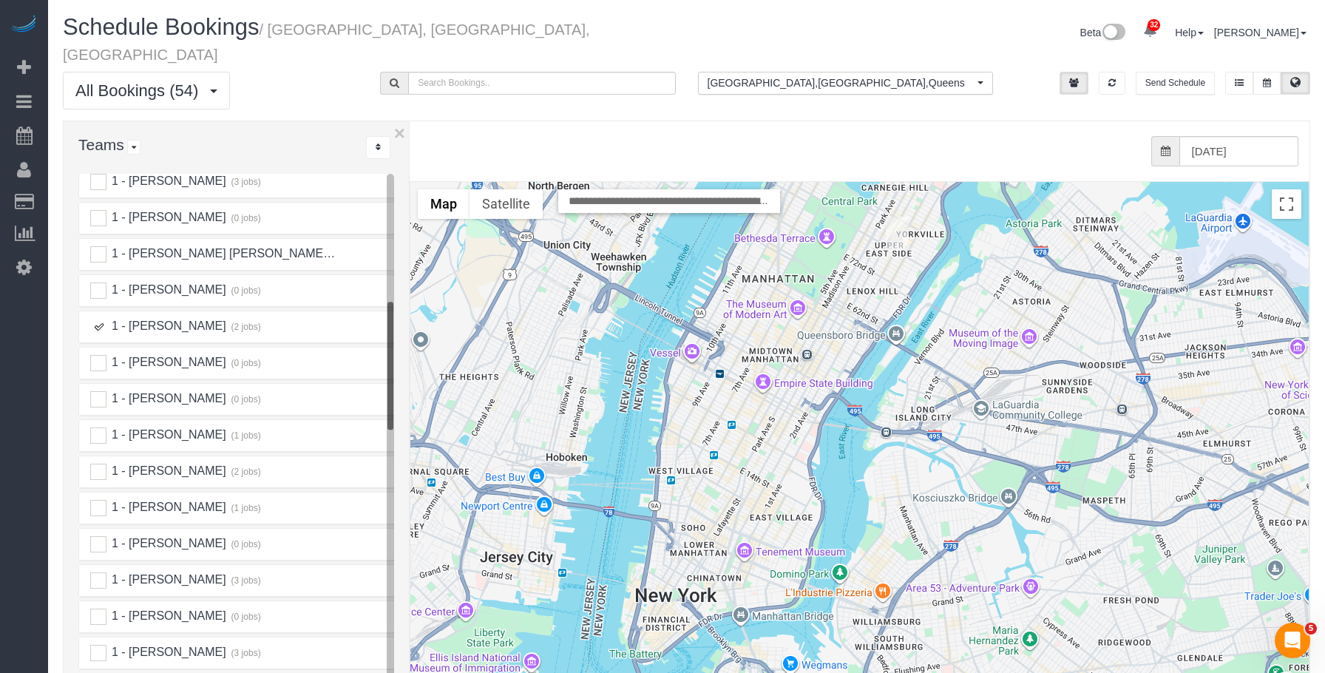
click at [892, 217] on img "10/03/2025 10:00AM - Maxine Blake - 301 East 79th Street, Apt.24g, New York, NY…" at bounding box center [897, 234] width 23 height 34
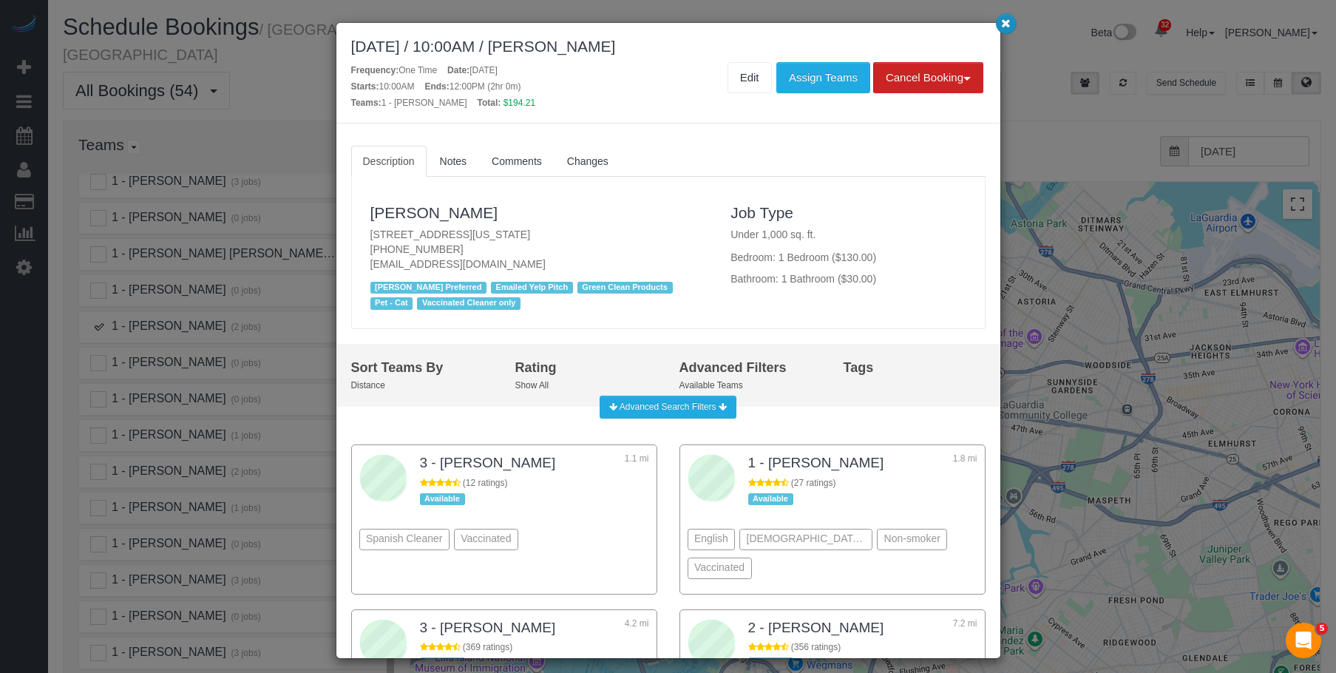
drag, startPoint x: 1005, startPoint y: 24, endPoint x: 819, endPoint y: 63, distance: 190.2
click at [1006, 24] on icon "button" at bounding box center [1006, 22] width 10 height 9
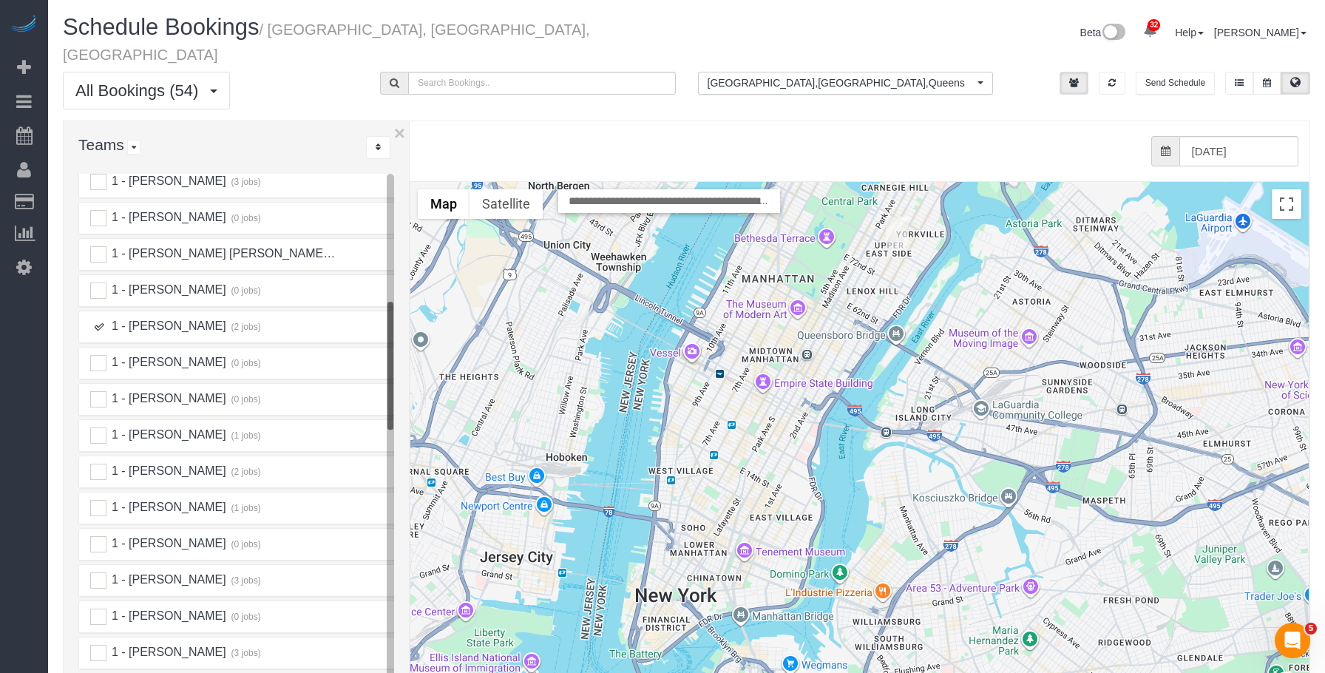
click at [100, 319] on ins at bounding box center [98, 327] width 16 height 16
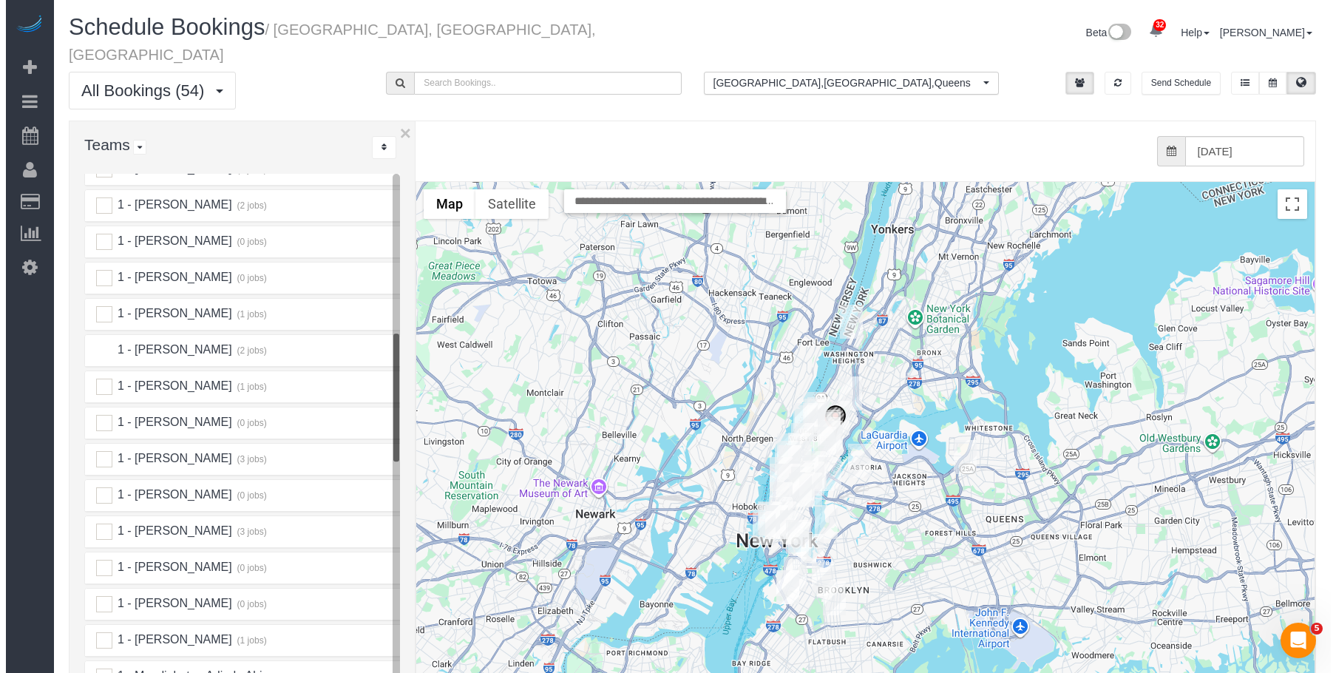
scroll to position [739, 0]
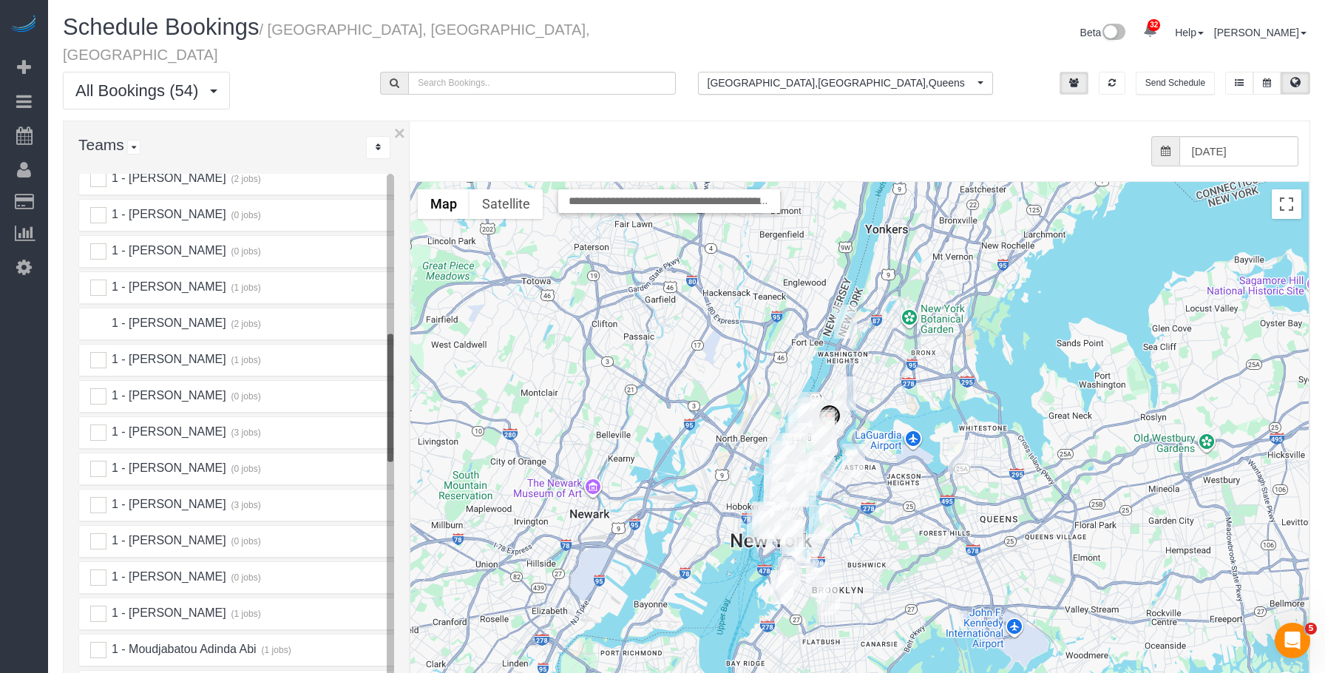
click at [104, 316] on ins at bounding box center [98, 324] width 16 height 16
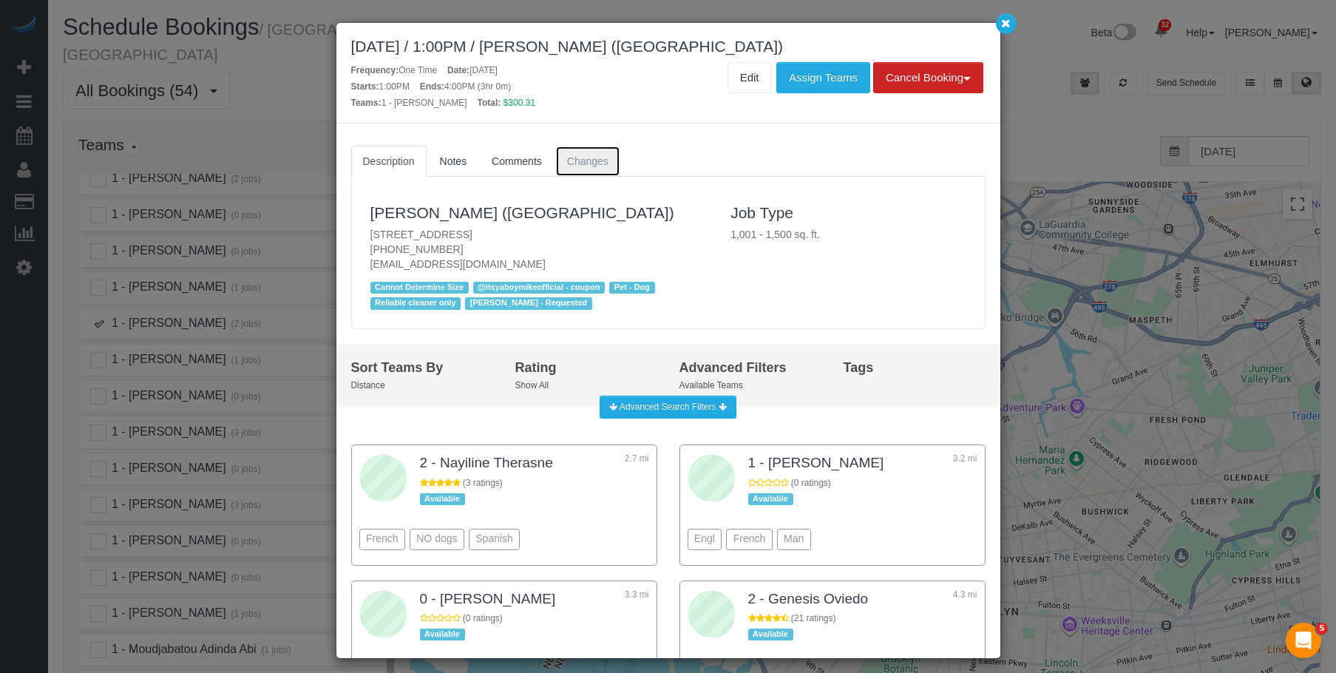
click at [592, 165] on span "Changes" at bounding box center [587, 161] width 41 height 12
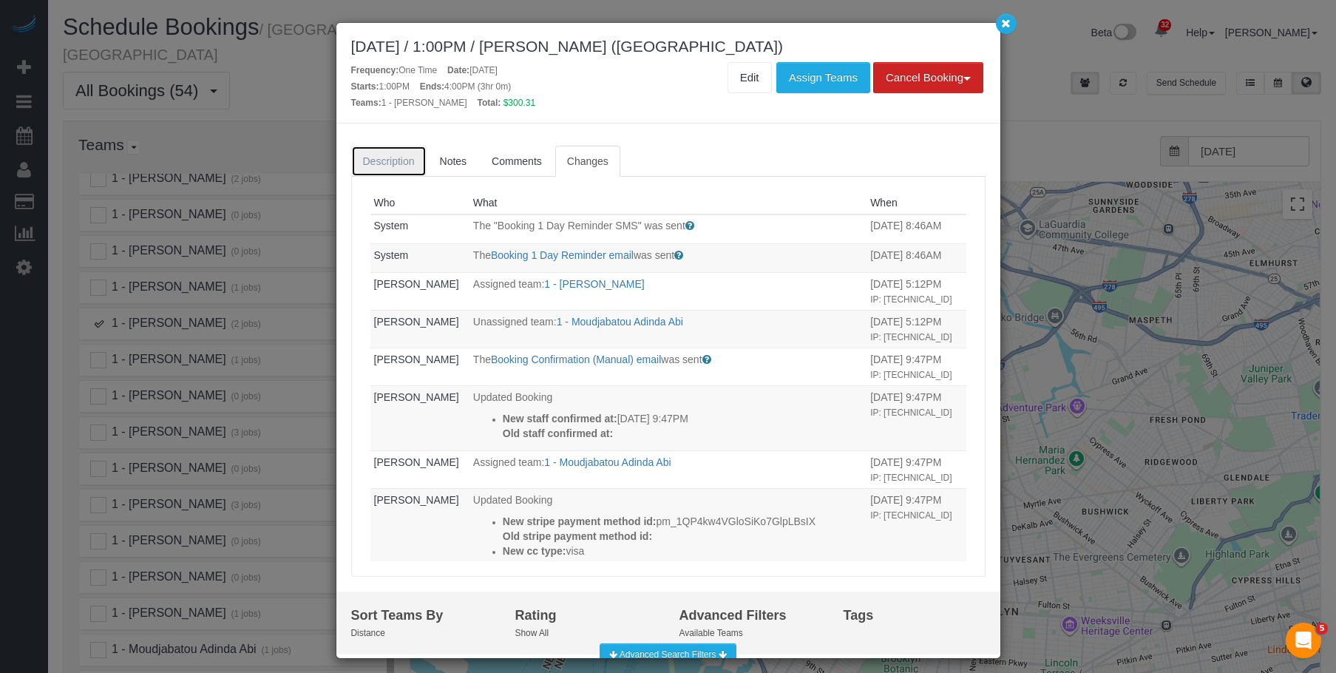
click at [398, 163] on span "Description" at bounding box center [389, 161] width 52 height 12
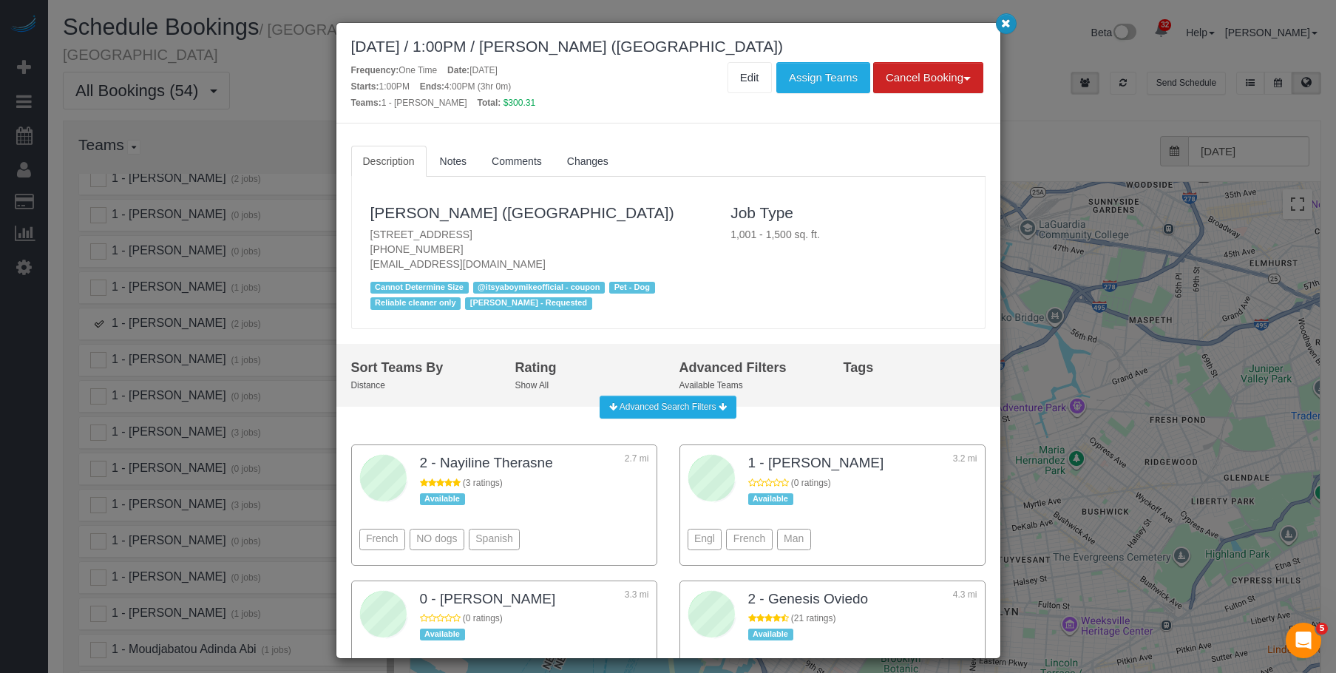
click at [1005, 21] on icon "button" at bounding box center [1006, 22] width 10 height 9
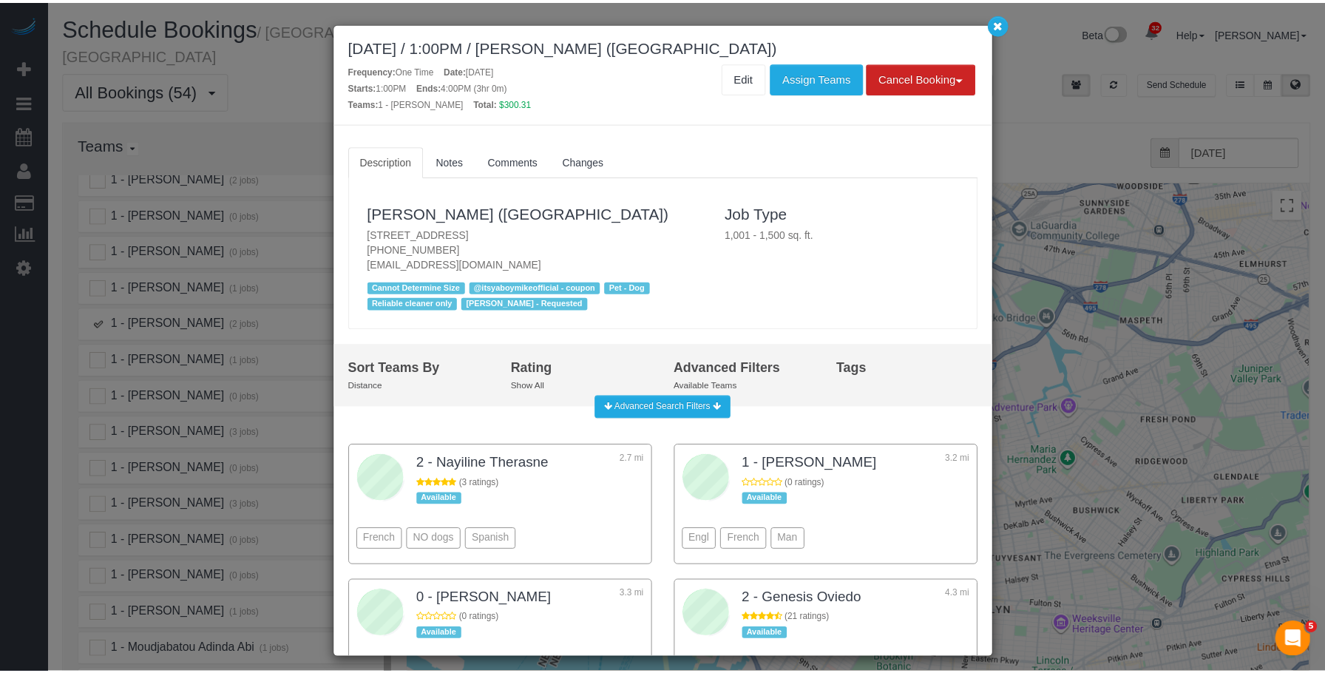
scroll to position [21, 0]
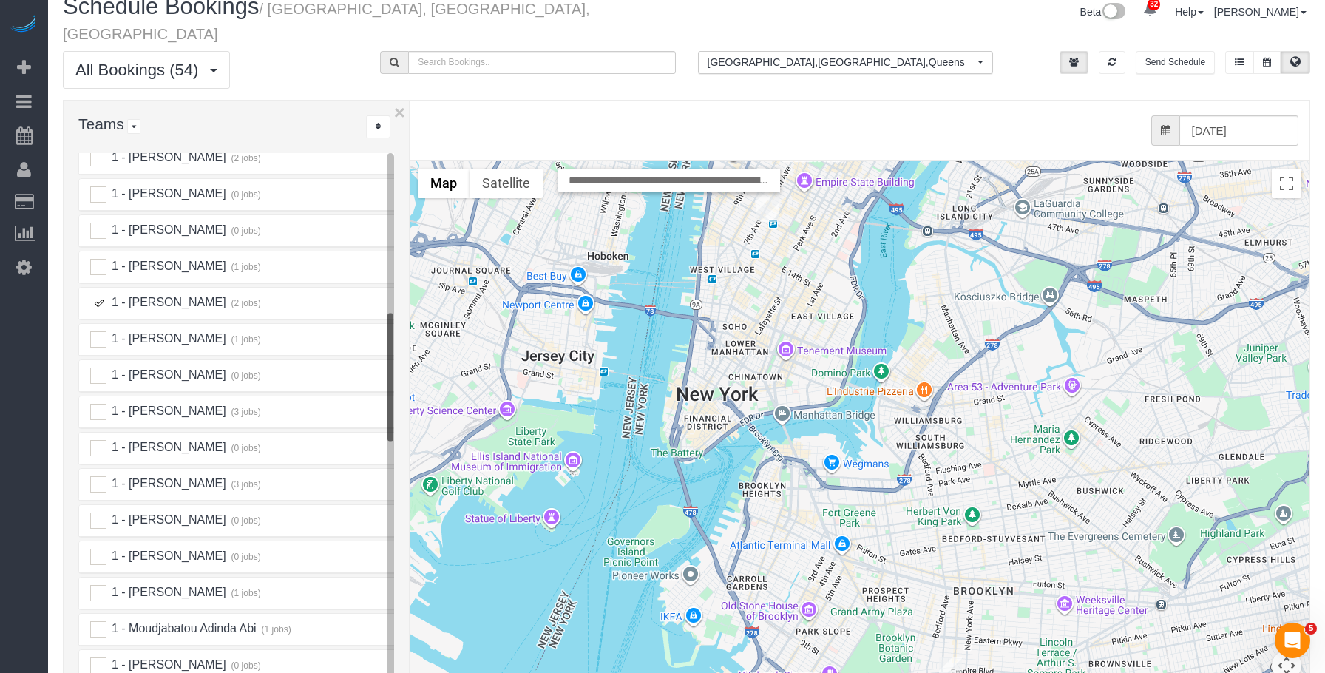
click at [766, 188] on img "10/03/2025 10:00AM - Vivian McHugh - 128 West 23rd St, 3a, New York, NY 10011" at bounding box center [766, 205] width 23 height 34
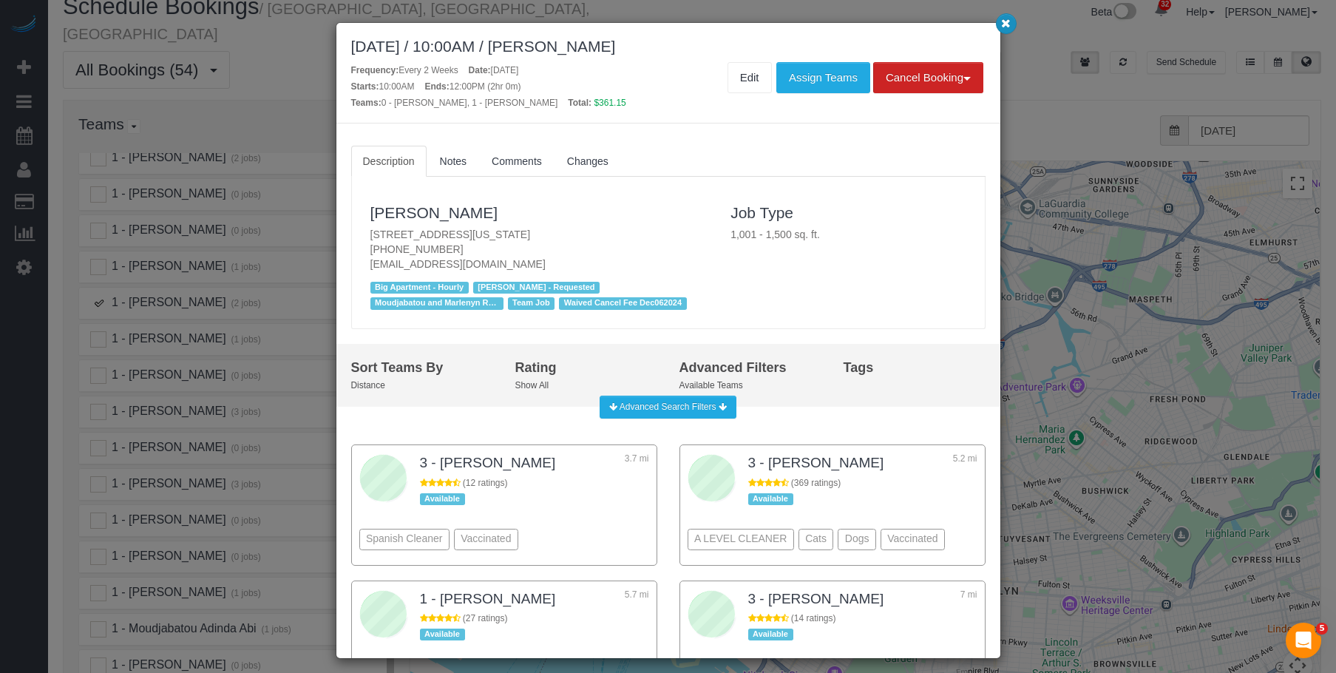
click at [1009, 18] on icon "button" at bounding box center [1006, 22] width 10 height 9
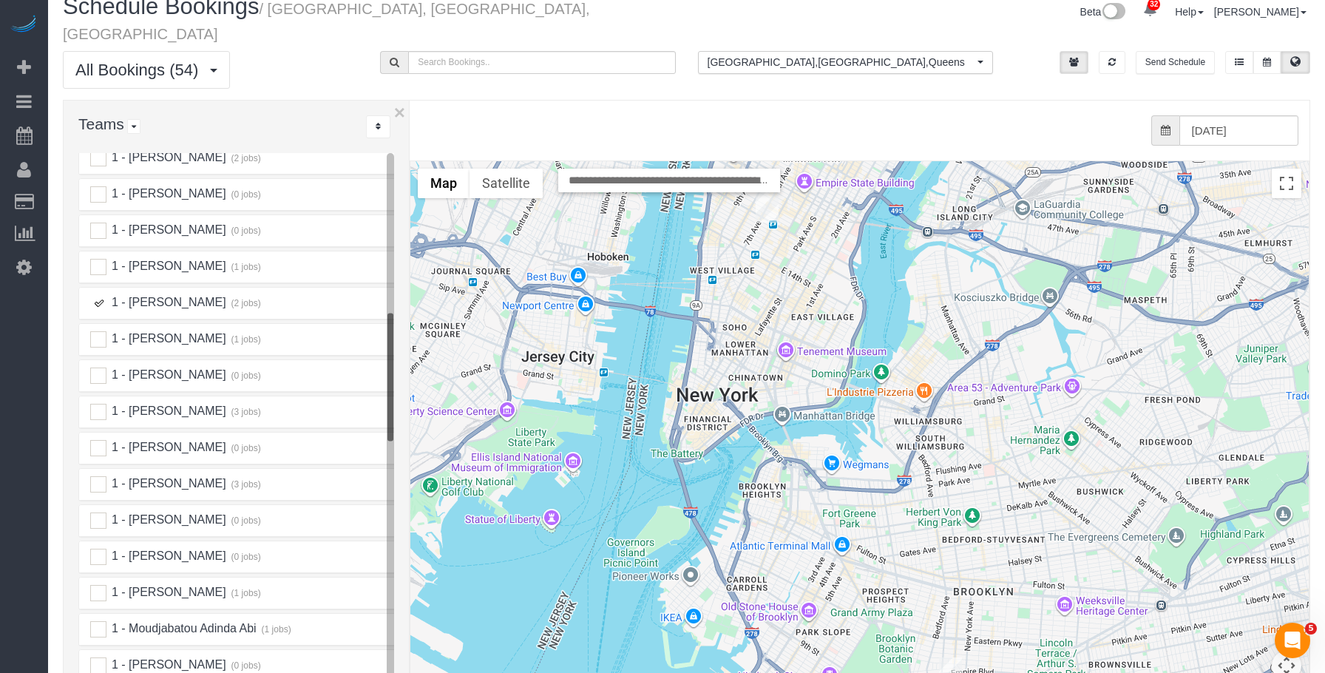
drag, startPoint x: 870, startPoint y: 253, endPoint x: 821, endPoint y: 424, distance: 177.8
click at [862, 458] on div at bounding box center [859, 456] width 898 height 590
drag, startPoint x: 96, startPoint y: 282, endPoint x: 95, endPoint y: 324, distance: 41.4
click at [98, 295] on ins at bounding box center [98, 303] width 16 height 16
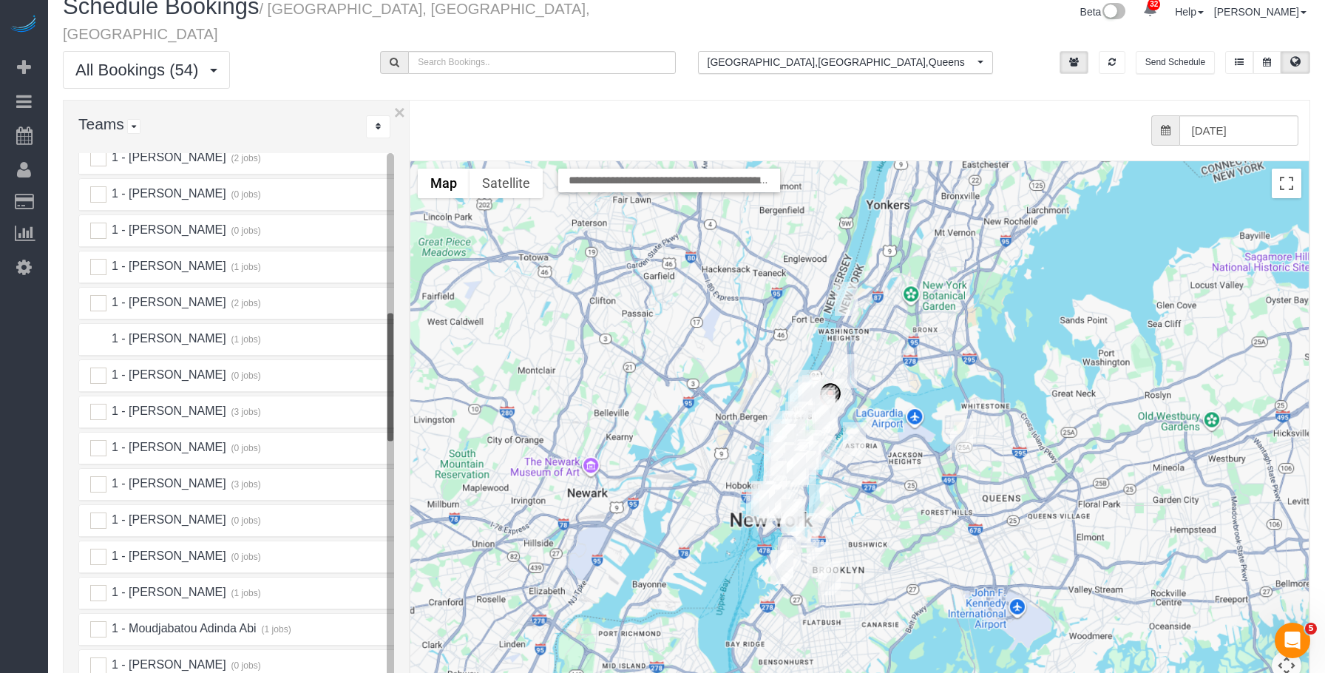
click at [91, 331] on ins at bounding box center [98, 339] width 16 height 16
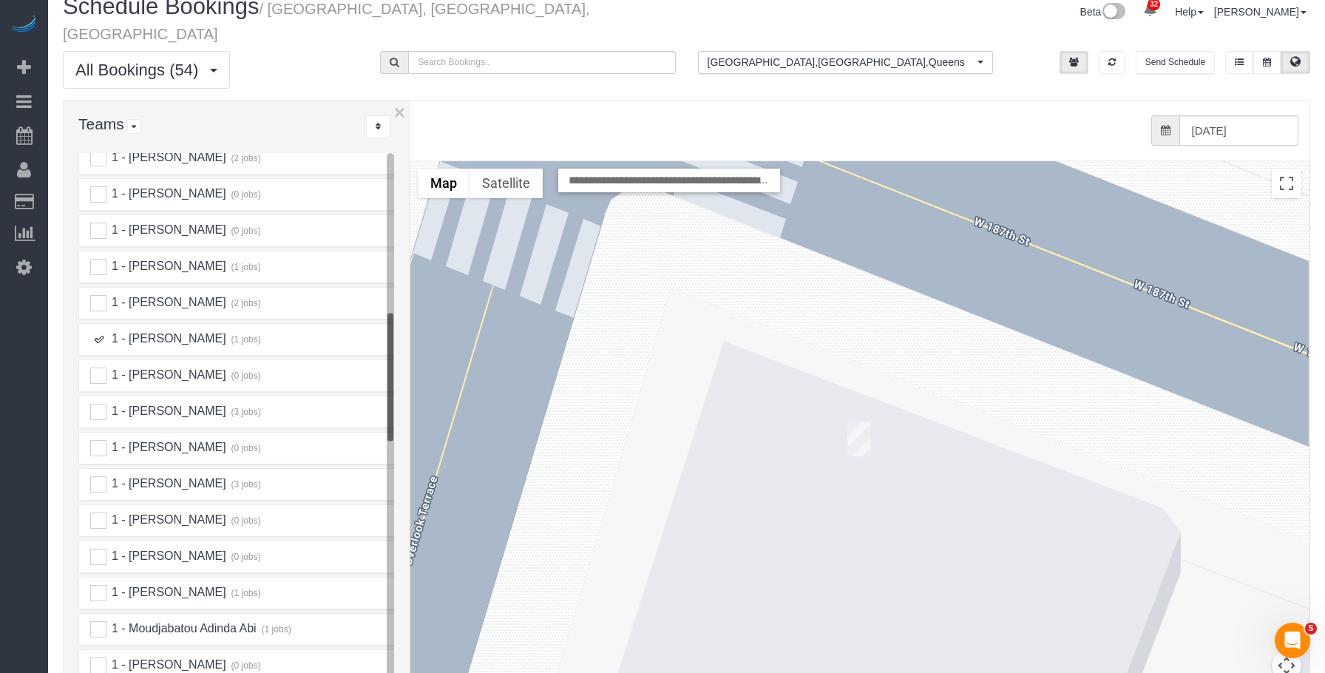
click at [857, 422] on img "10/03/2025 12:00PM - Carolyn Lengel - 66 Overlook Terrace, Apt 6g, New York, NY…" at bounding box center [858, 439] width 23 height 34
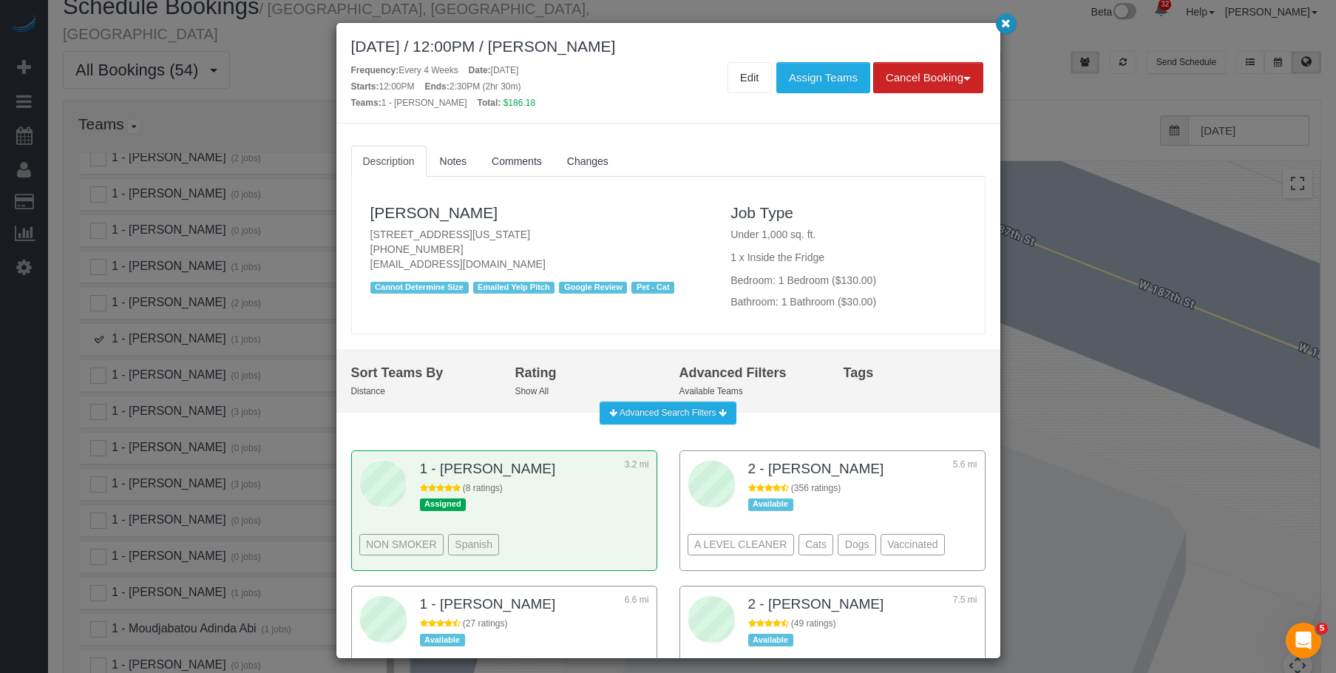
click at [1008, 27] on icon "button" at bounding box center [1006, 22] width 10 height 9
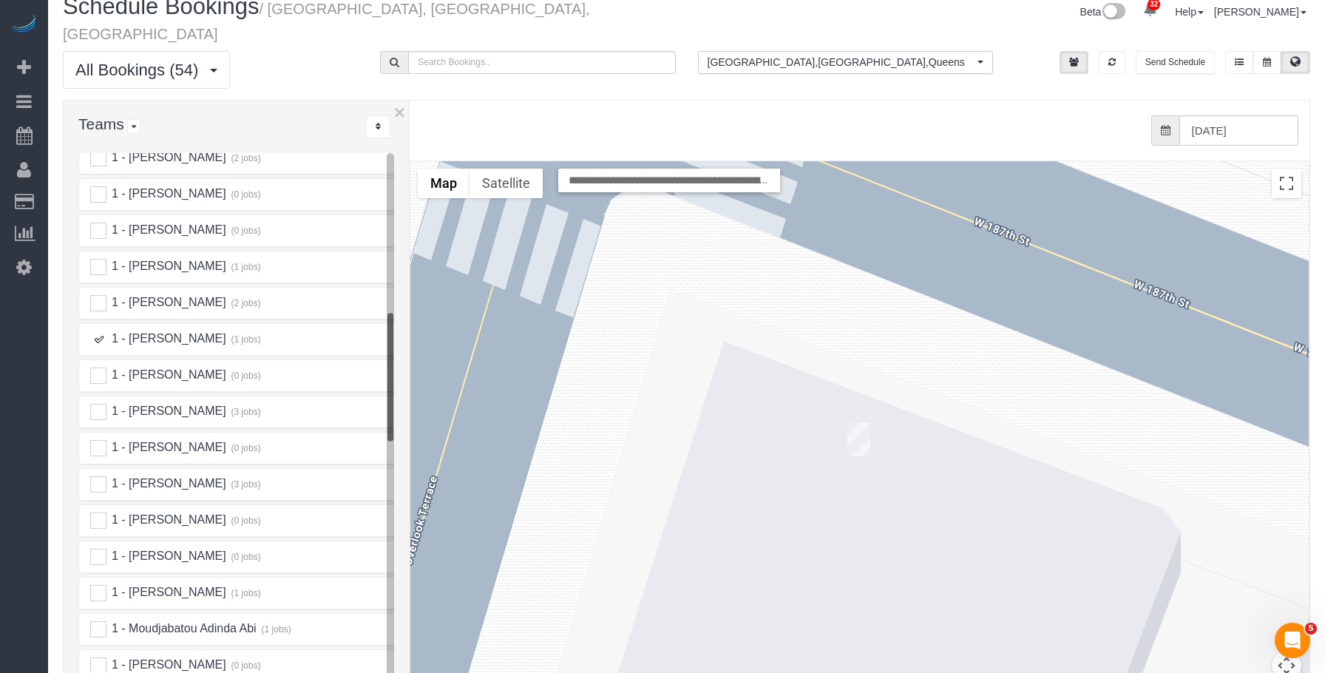
click at [854, 422] on img "10/03/2025 12:00PM - Carolyn Lengel - 66 Overlook Terrace, Apt 6g, New York, NY…" at bounding box center [858, 439] width 23 height 34
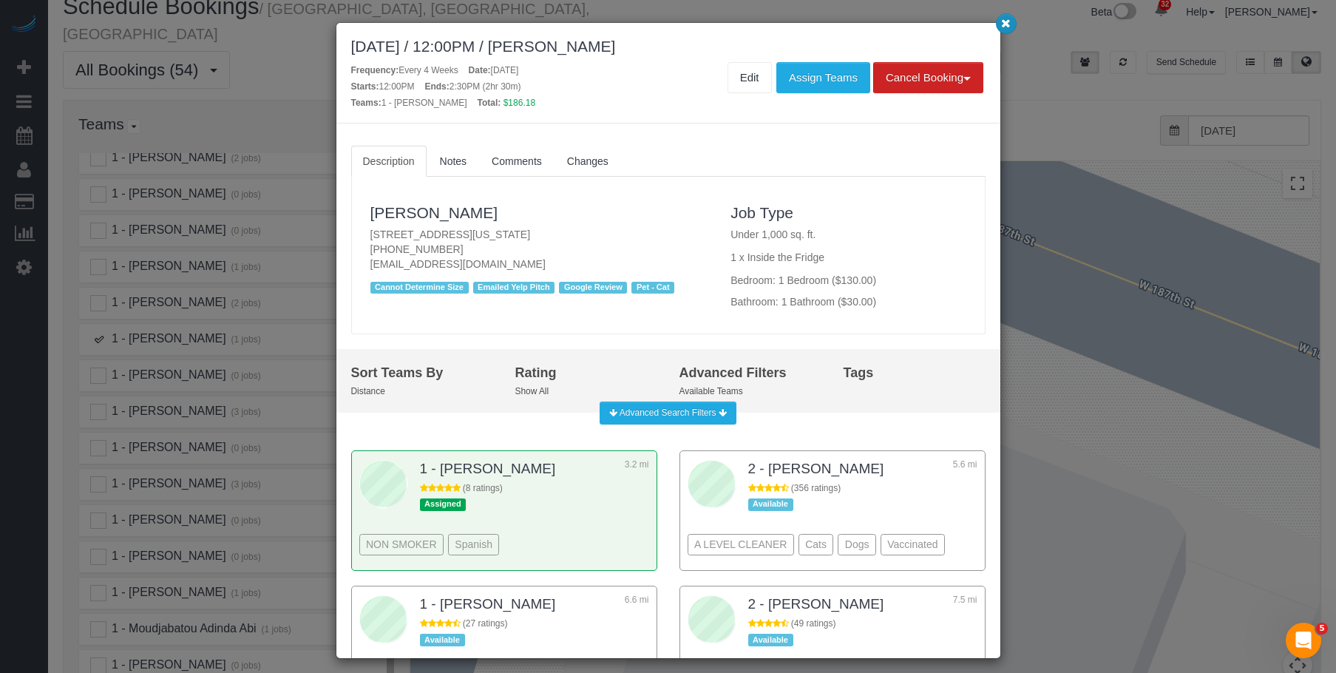
click at [1007, 21] on icon "button" at bounding box center [1006, 22] width 10 height 9
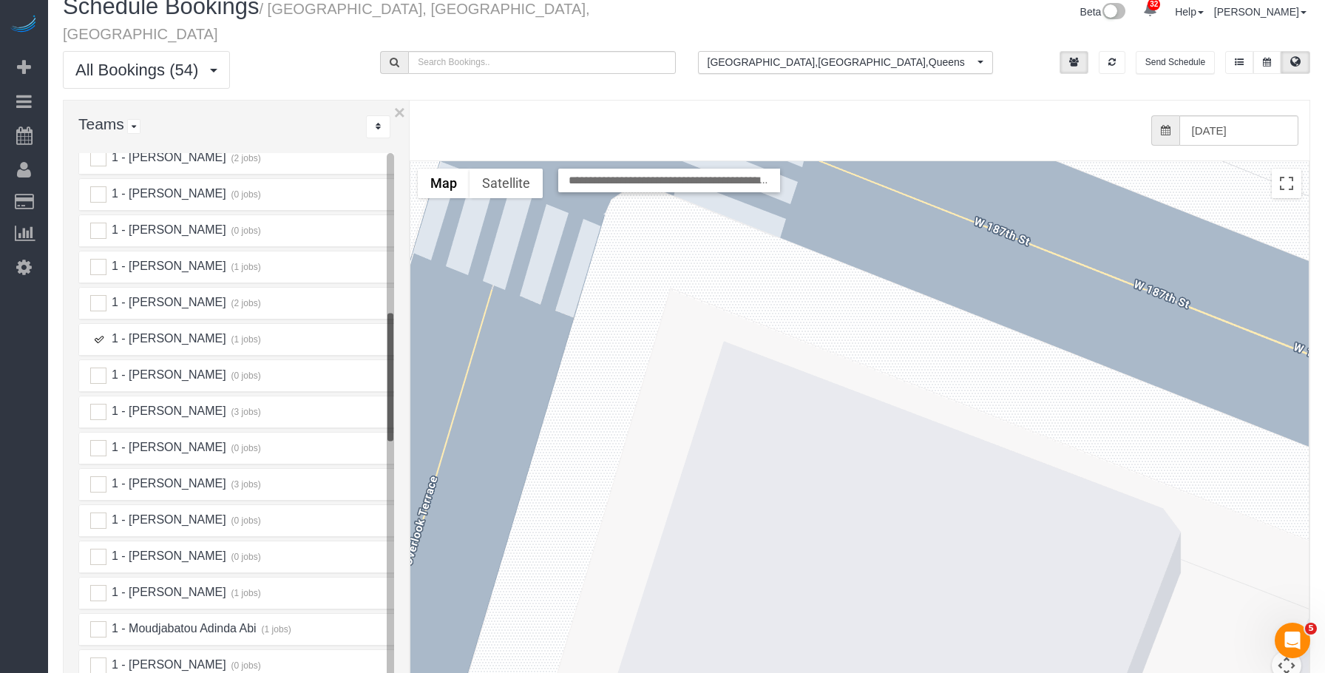
click at [93, 331] on ins at bounding box center [98, 339] width 16 height 16
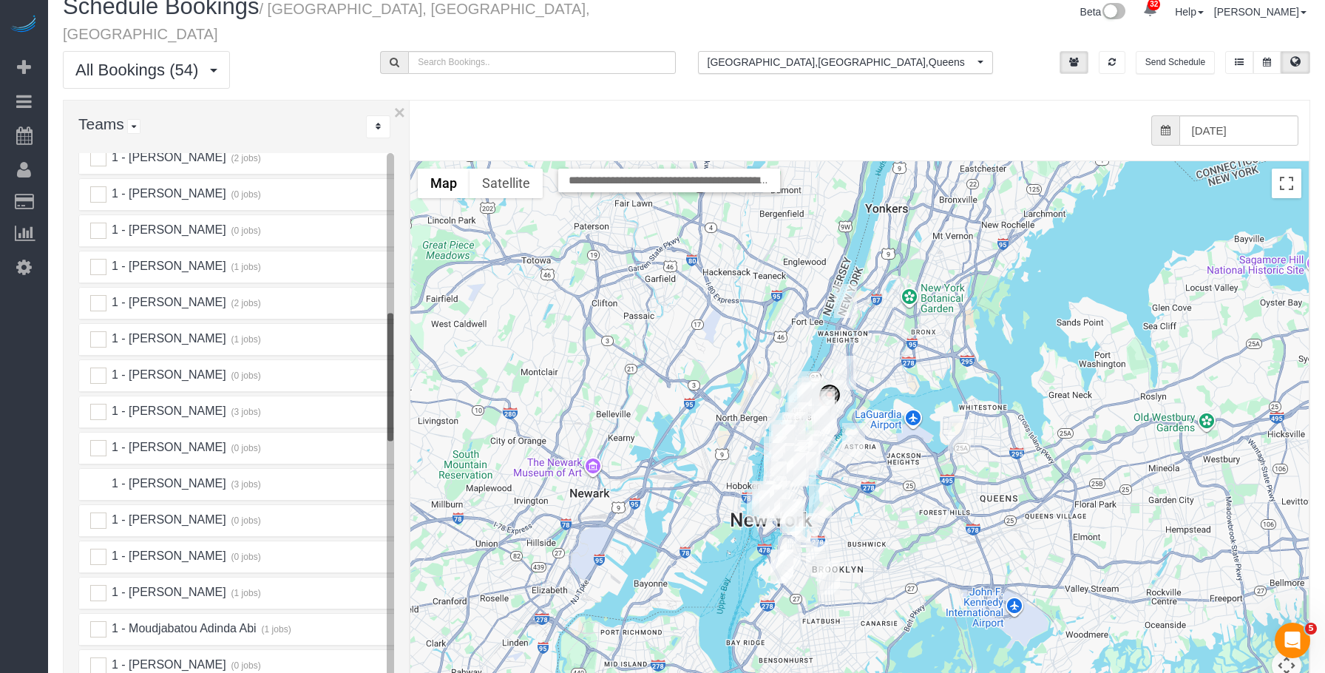
click at [96, 476] on ins at bounding box center [98, 484] width 16 height 16
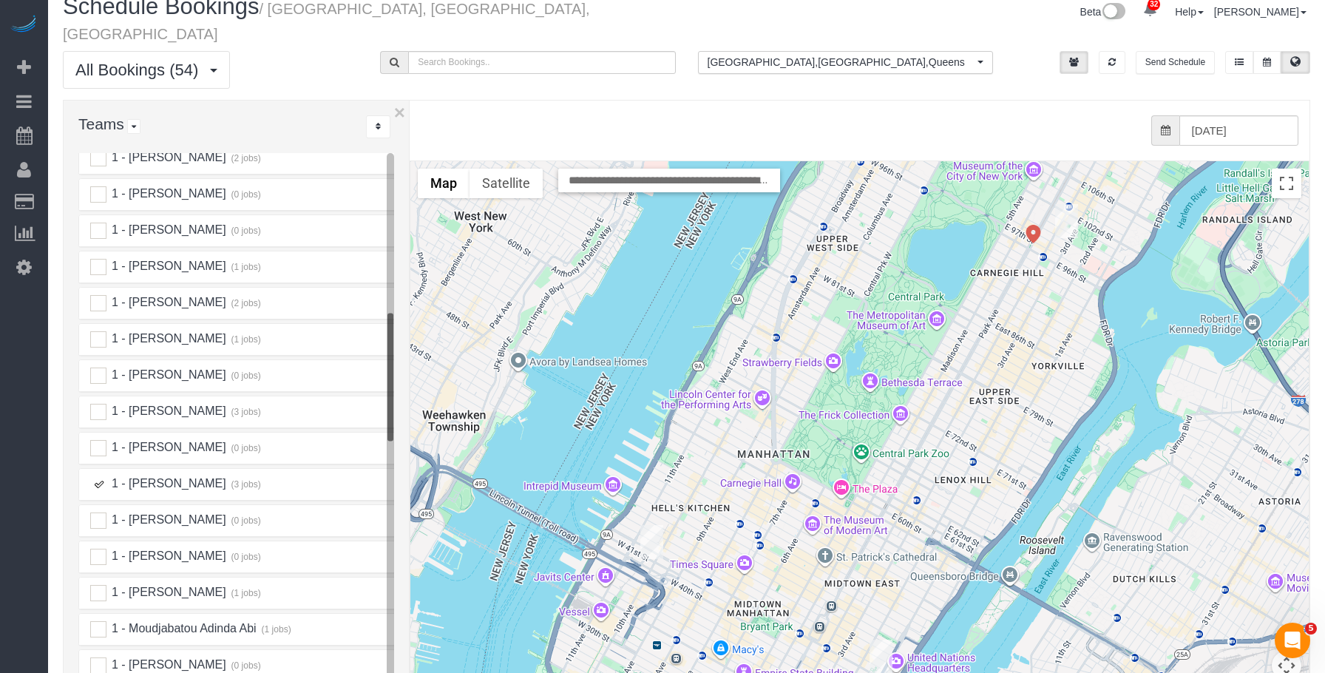
click at [1063, 204] on img "10/03/2025 10:30AM - Gianluca Scaglione - 1790 3rd Avenue, Apt. 1004, New York,…" at bounding box center [1066, 221] width 23 height 34
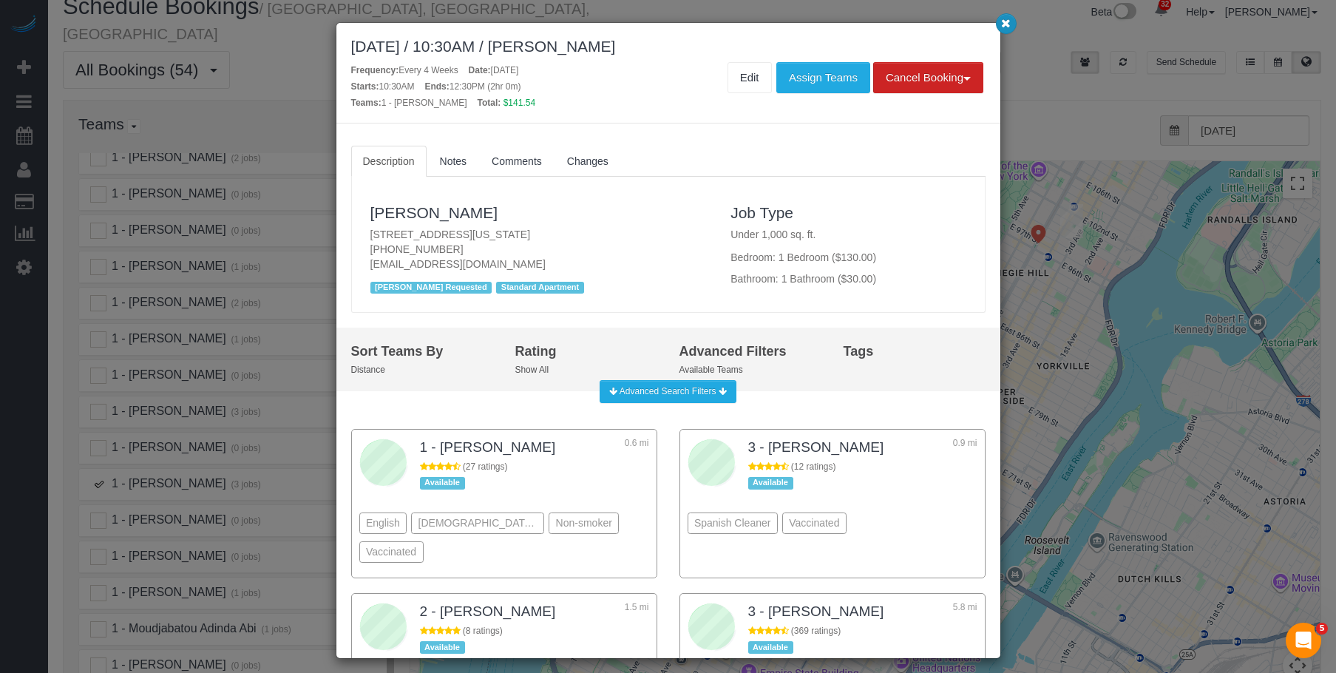
click at [1005, 24] on icon "button" at bounding box center [1006, 22] width 10 height 9
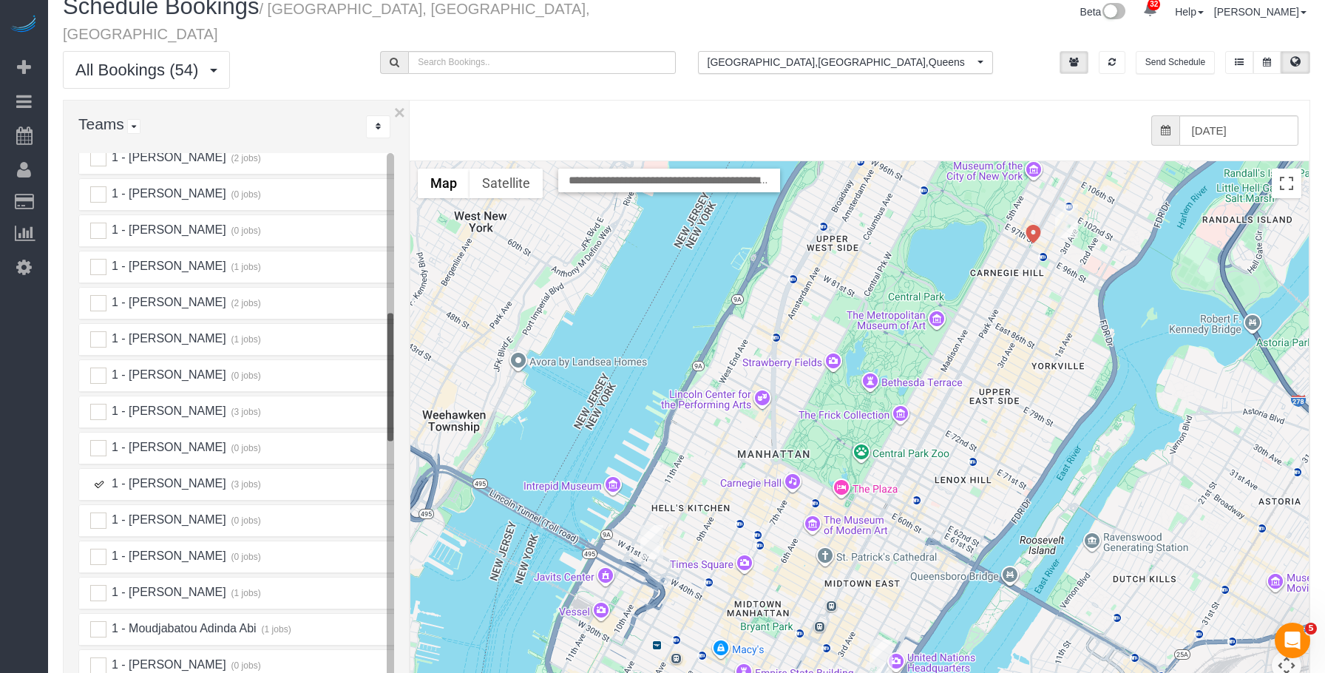
click at [645, 525] on img "10/03/2025 4:30PM - Megha Gera (Maid Sailors - Follower) - 561 10th Ave, Apt. 2…" at bounding box center [651, 542] width 23 height 34
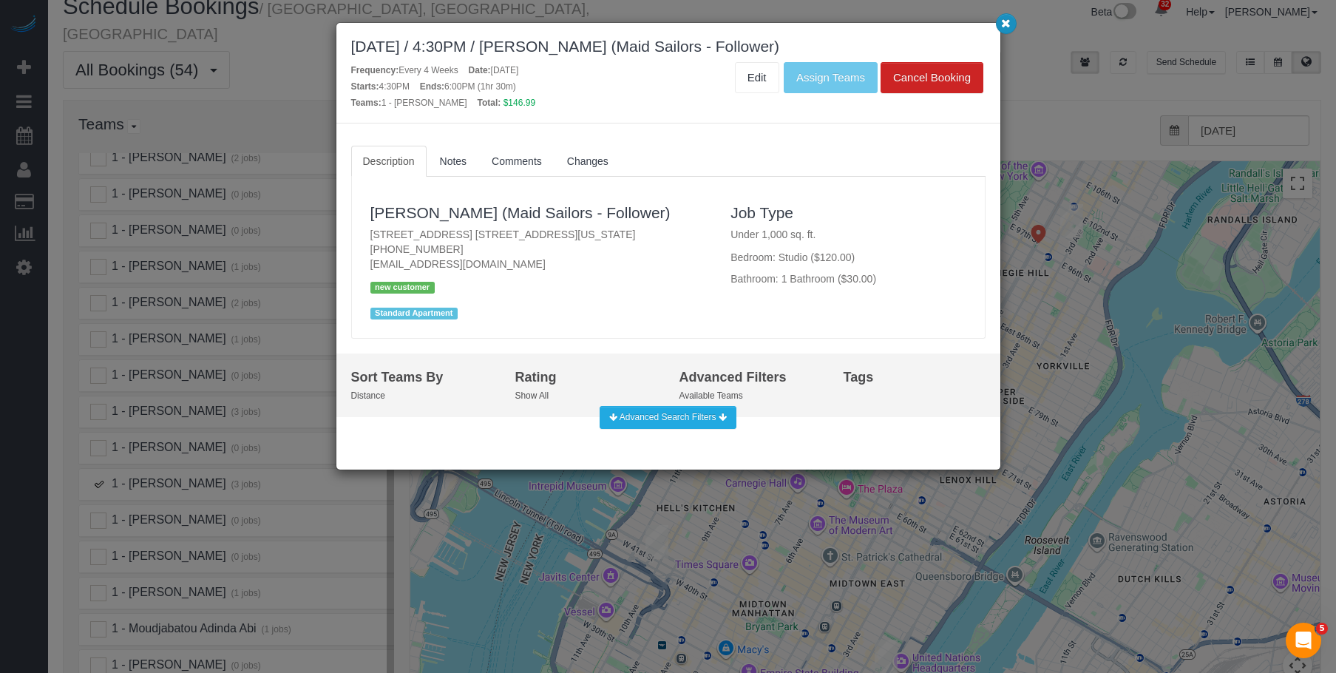
click at [1003, 21] on icon "button" at bounding box center [1006, 22] width 10 height 9
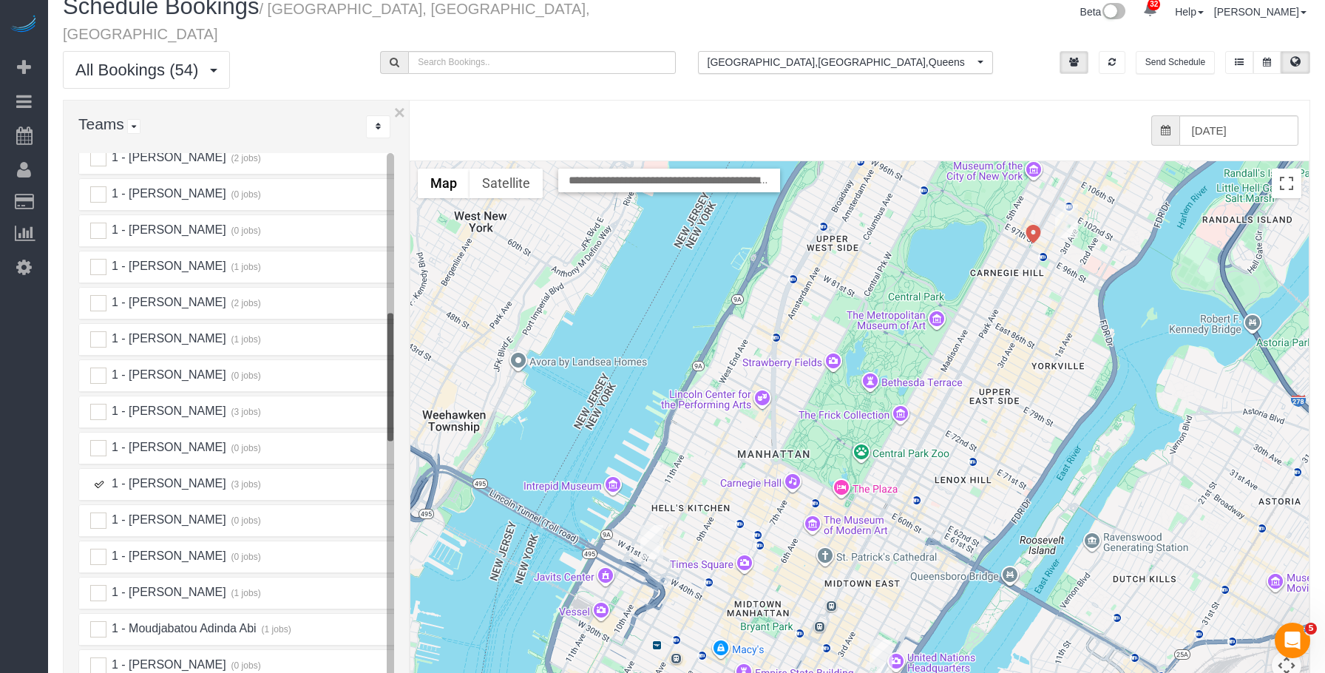
click at [883, 639] on img "10/03/2025 1:30PM - Ellice Vittor - 860 United Nations Plaza Apt. 30a, New York…" at bounding box center [880, 656] width 23 height 34
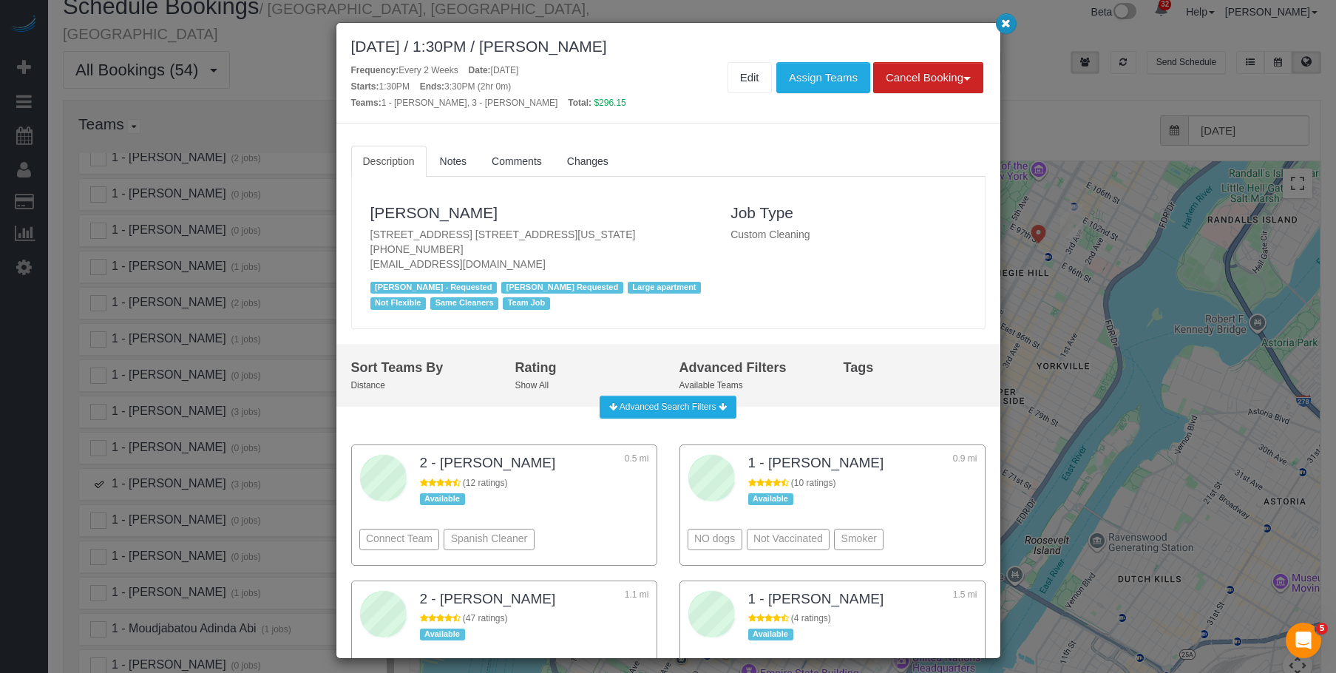
click at [1003, 29] on button "button" at bounding box center [1006, 23] width 21 height 21
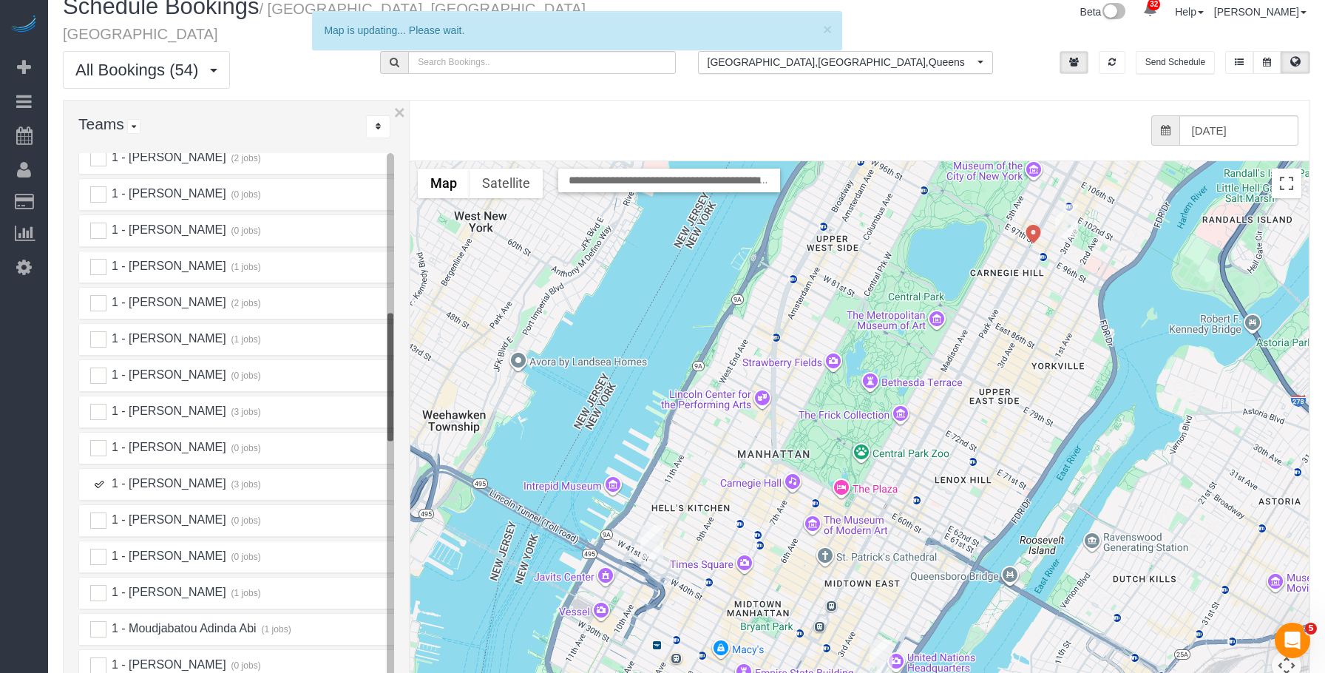
click at [1060, 204] on img "10/03/2025 10:30AM - Gianluca Scaglione - 1790 3rd Avenue, Apt. 1004, New York,…" at bounding box center [1066, 221] width 23 height 34
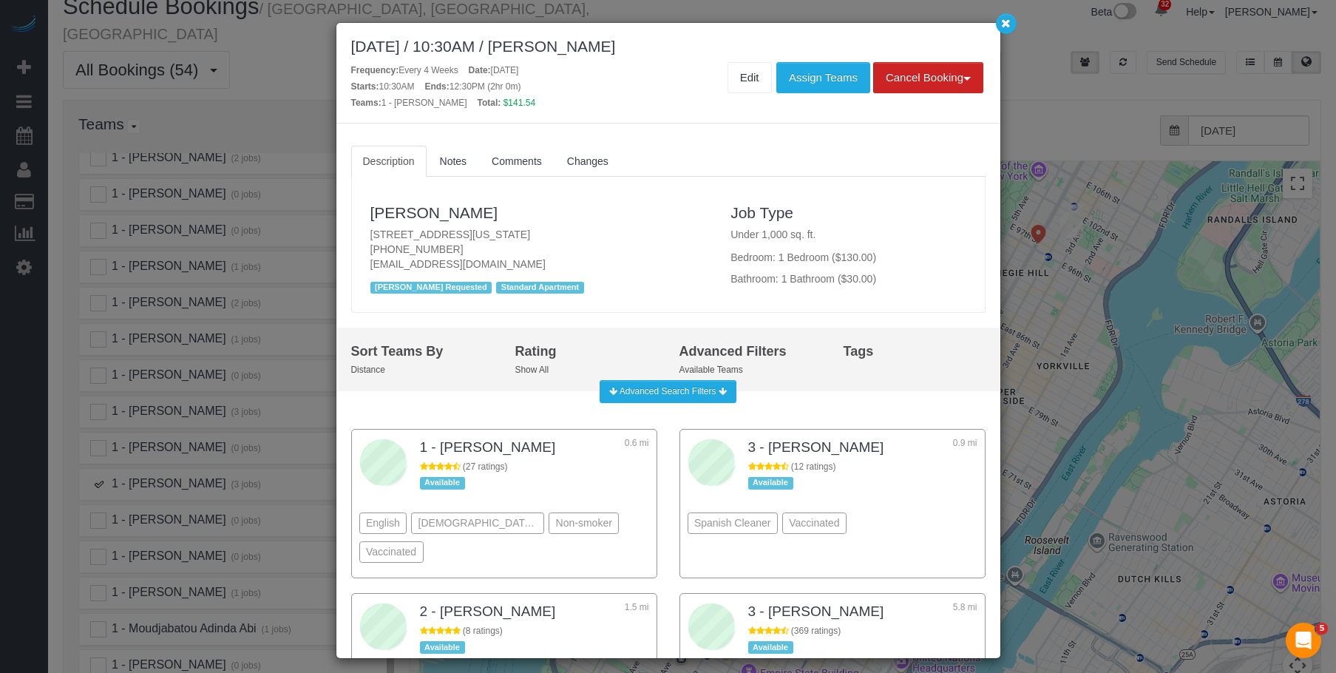
click at [912, 38] on div "October 03, 2025 / 10:30AM / Gianluca Scaglione" at bounding box center [668, 46] width 634 height 17
click at [1000, 28] on button "button" at bounding box center [1006, 23] width 21 height 21
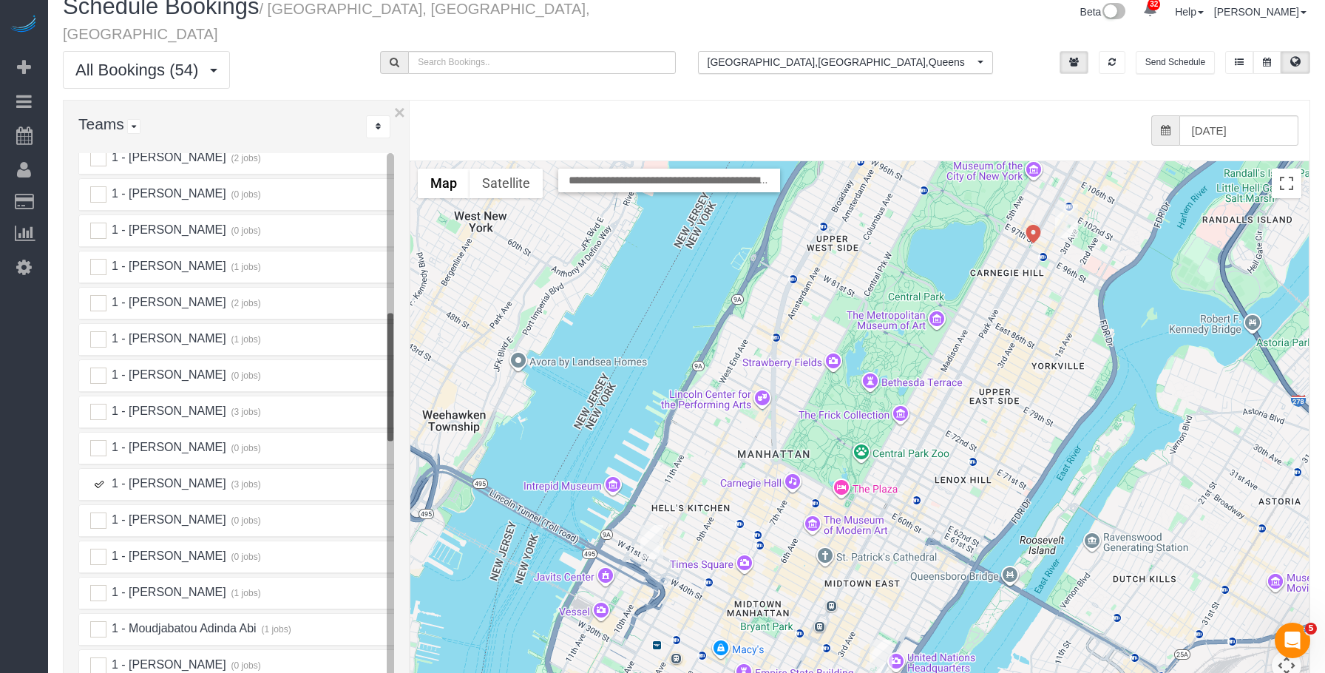
click at [101, 476] on ins at bounding box center [98, 484] width 16 height 16
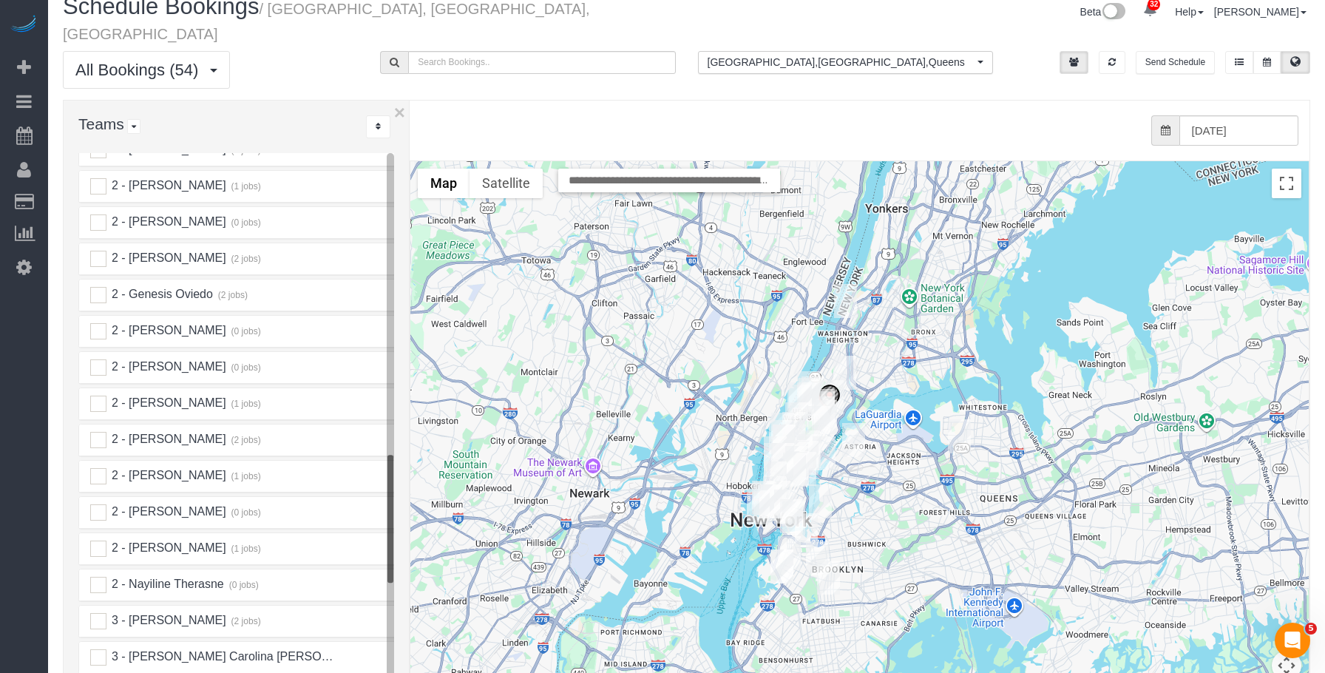
scroll to position [1331, 0]
drag, startPoint x: 101, startPoint y: 200, endPoint x: 638, endPoint y: 336, distance: 553.5
click at [102, 211] on ins at bounding box center [98, 219] width 16 height 16
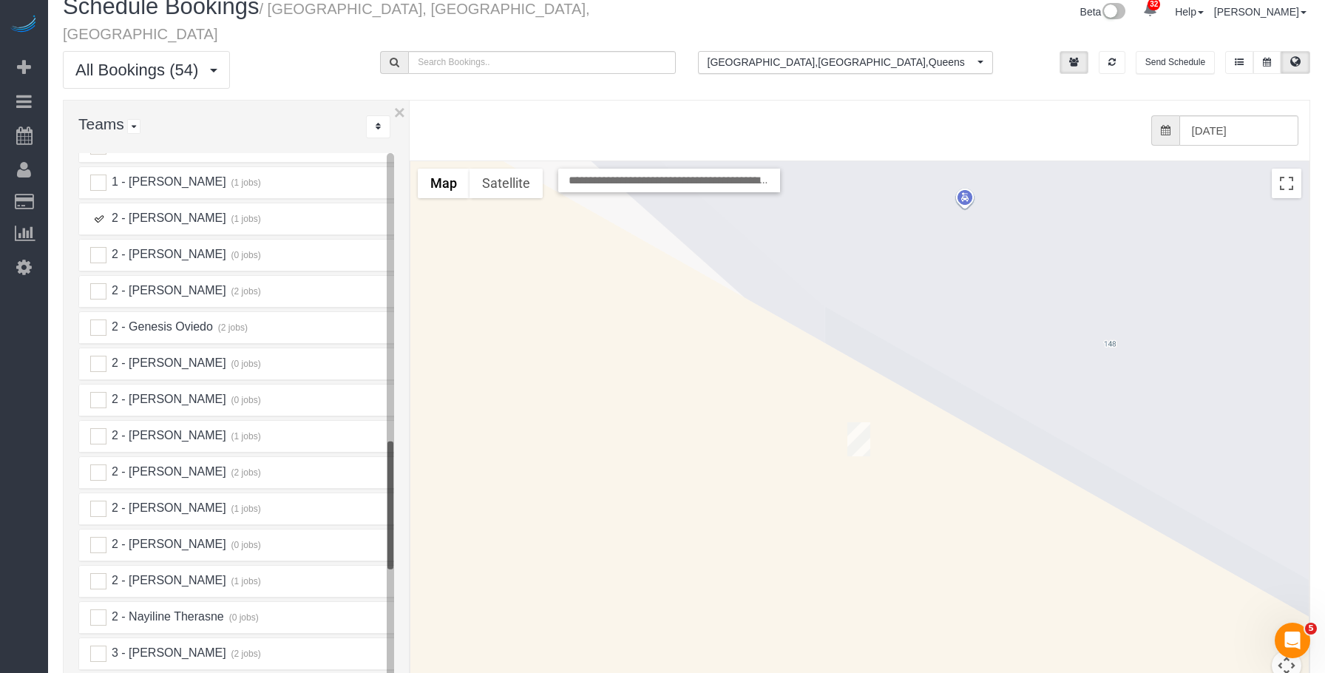
click at [863, 423] on img "10/03/2025 10:30AM - Luca Naef - 158 East 126th Street, Apt. 730, New York, NY …" at bounding box center [858, 439] width 23 height 34
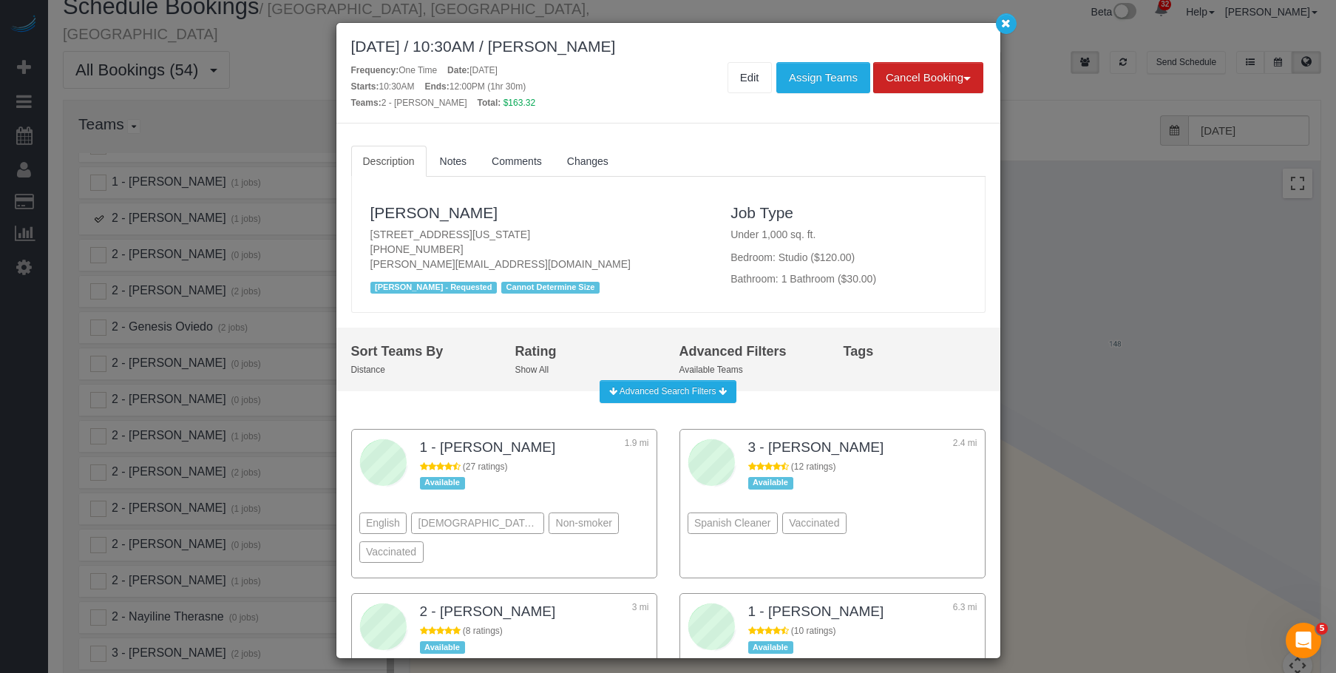
drag, startPoint x: 367, startPoint y: 231, endPoint x: 637, endPoint y: 233, distance: 269.8
click at [637, 233] on div "Luca Naef 158 East 126th Street, Apt. 730, New York, NY 10035 (347) 596-2931 lu…" at bounding box center [539, 244] width 361 height 106
copy p "158 East 126th Street, Apt. 730, New York, NY 10035"
drag, startPoint x: 1002, startPoint y: 25, endPoint x: 988, endPoint y: 28, distance: 15.1
click at [1002, 25] on icon "button" at bounding box center [1006, 22] width 10 height 9
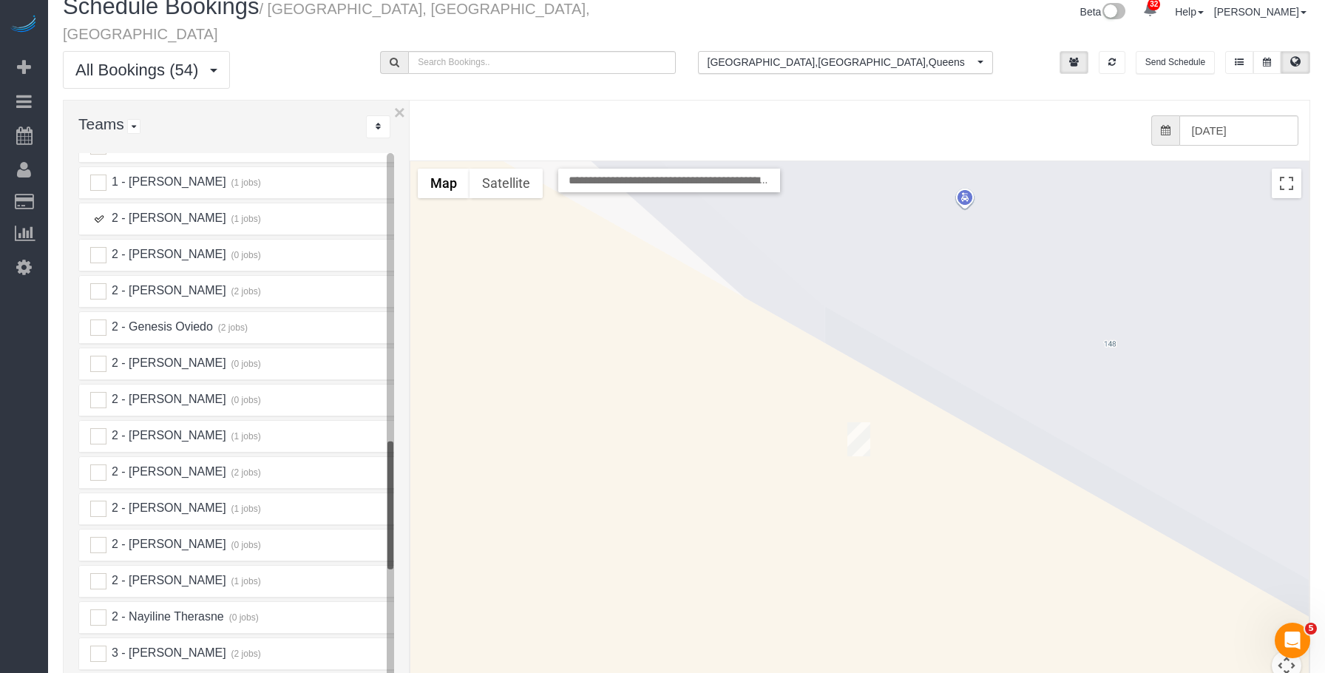
click at [99, 211] on ins at bounding box center [98, 219] width 16 height 16
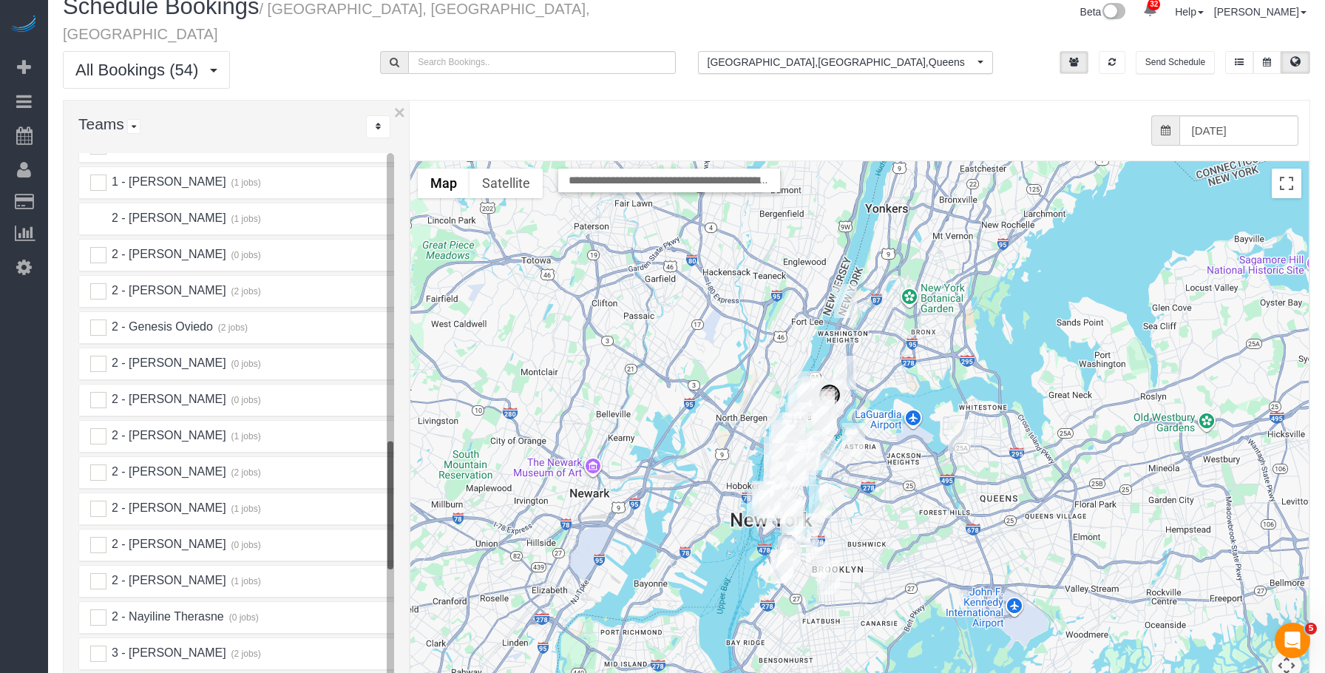
click at [102, 211] on ins at bounding box center [98, 219] width 16 height 16
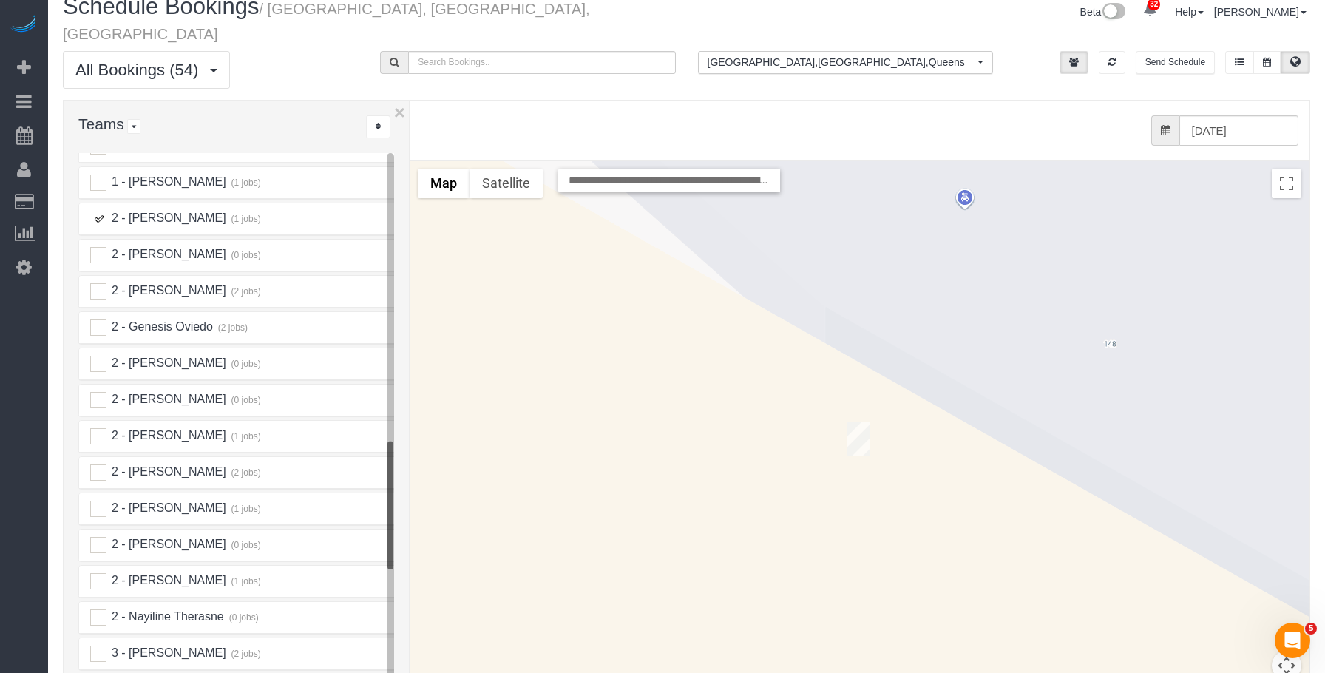
click at [855, 422] on img "10/03/2025 10:30AM - Luca Naef - 158 East 126th Street, Apt. 730, New York, NY …" at bounding box center [858, 439] width 23 height 34
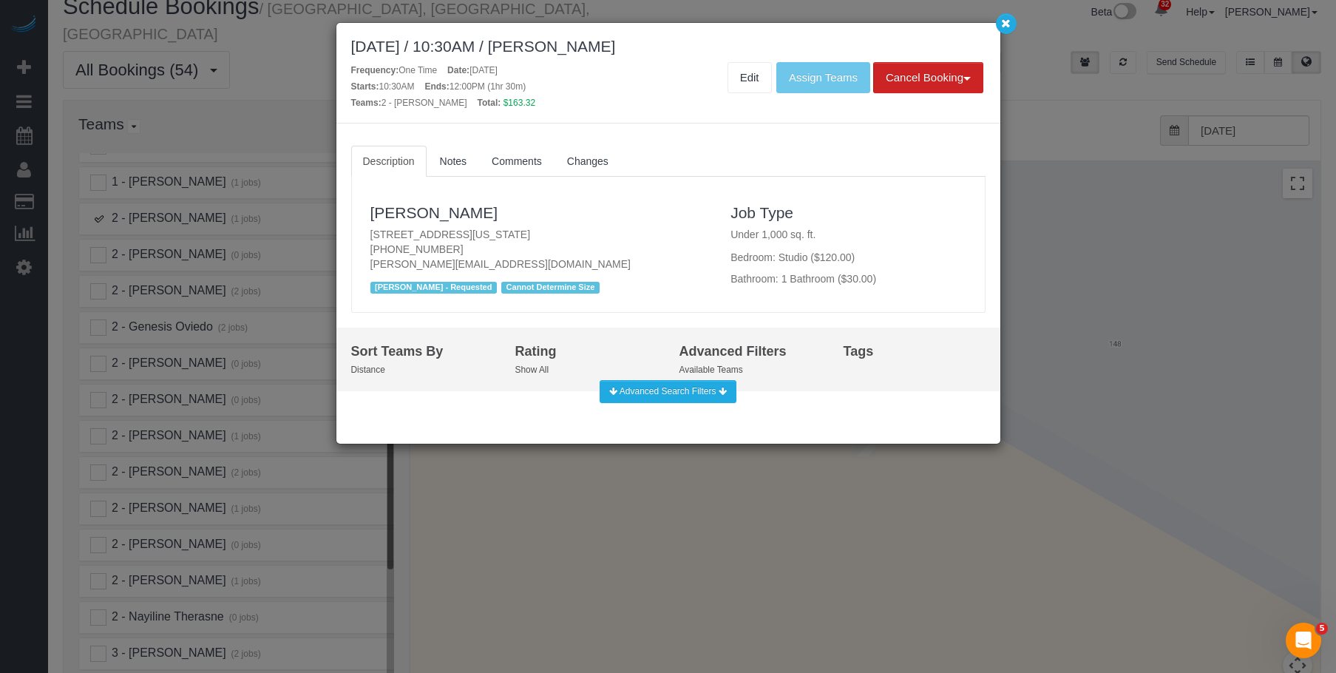
drag, startPoint x: 359, startPoint y: 236, endPoint x: 616, endPoint y: 234, distance: 256.5
click at [616, 234] on div "Luca Naef 158 East 126th Street, Apt. 730, New York, NY 10035 (347) 596-2931 lu…" at bounding box center [668, 245] width 634 height 137
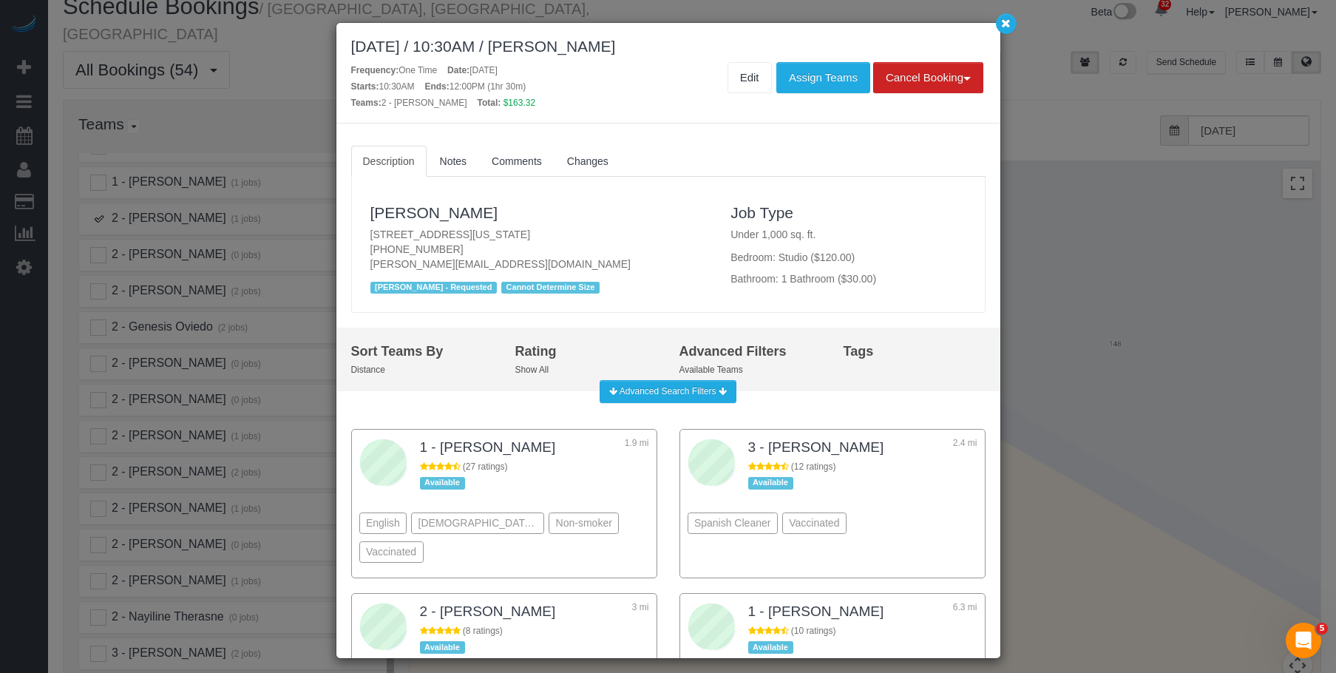
copy p "158 East 126th Street, Apt. 730, New York, NY 10035"
click at [1011, 25] on button "button" at bounding box center [1006, 23] width 21 height 21
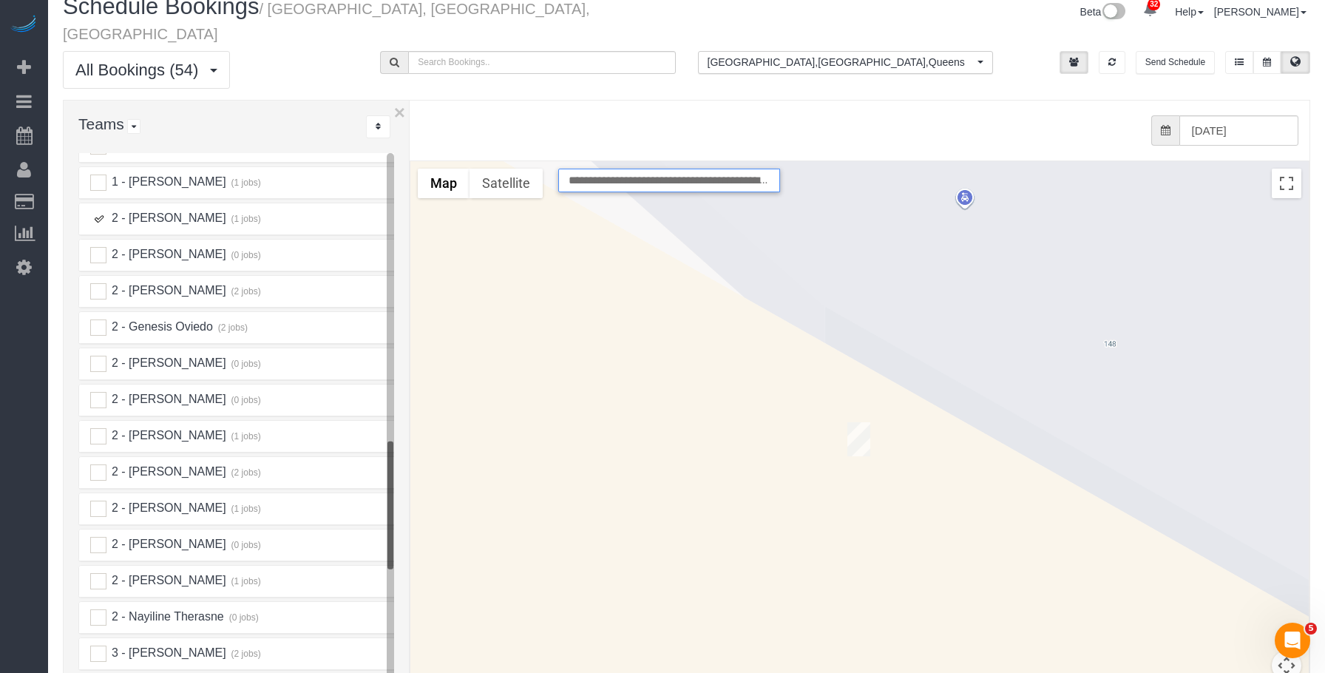
click at [614, 169] on input "**********" at bounding box center [669, 181] width 222 height 24
paste input "**"
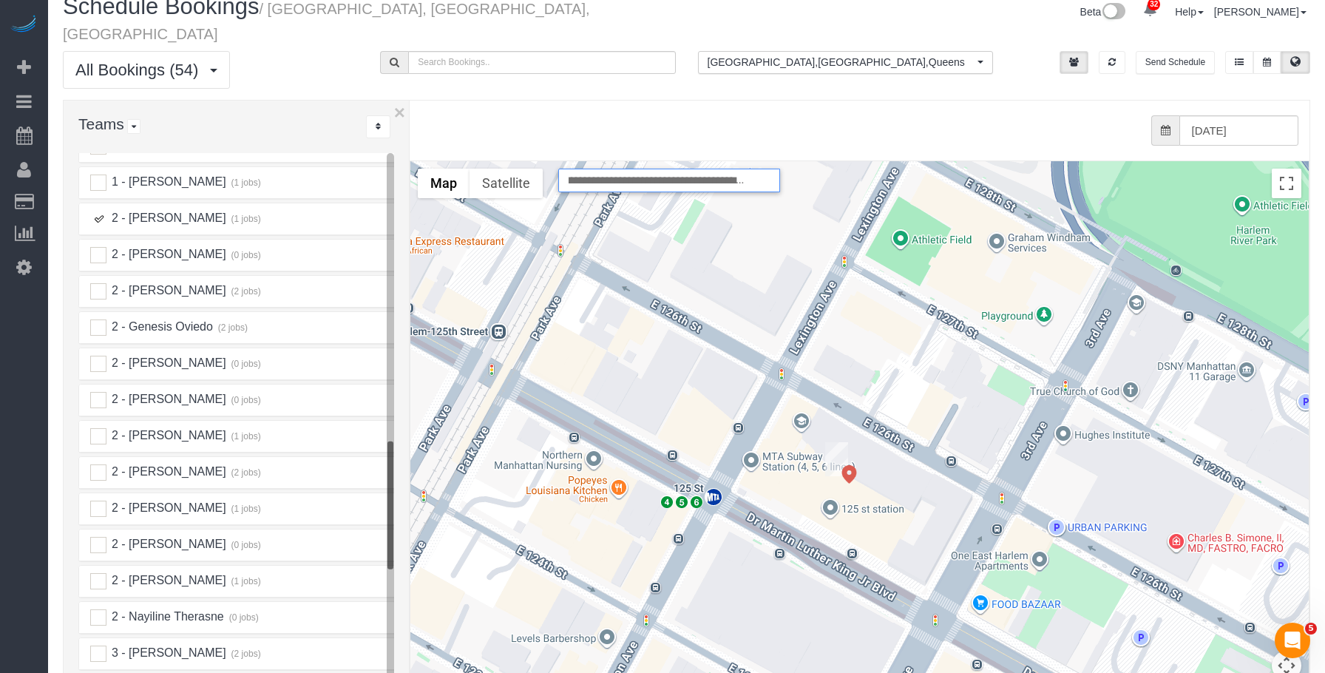
click at [98, 211] on ins at bounding box center [98, 219] width 16 height 16
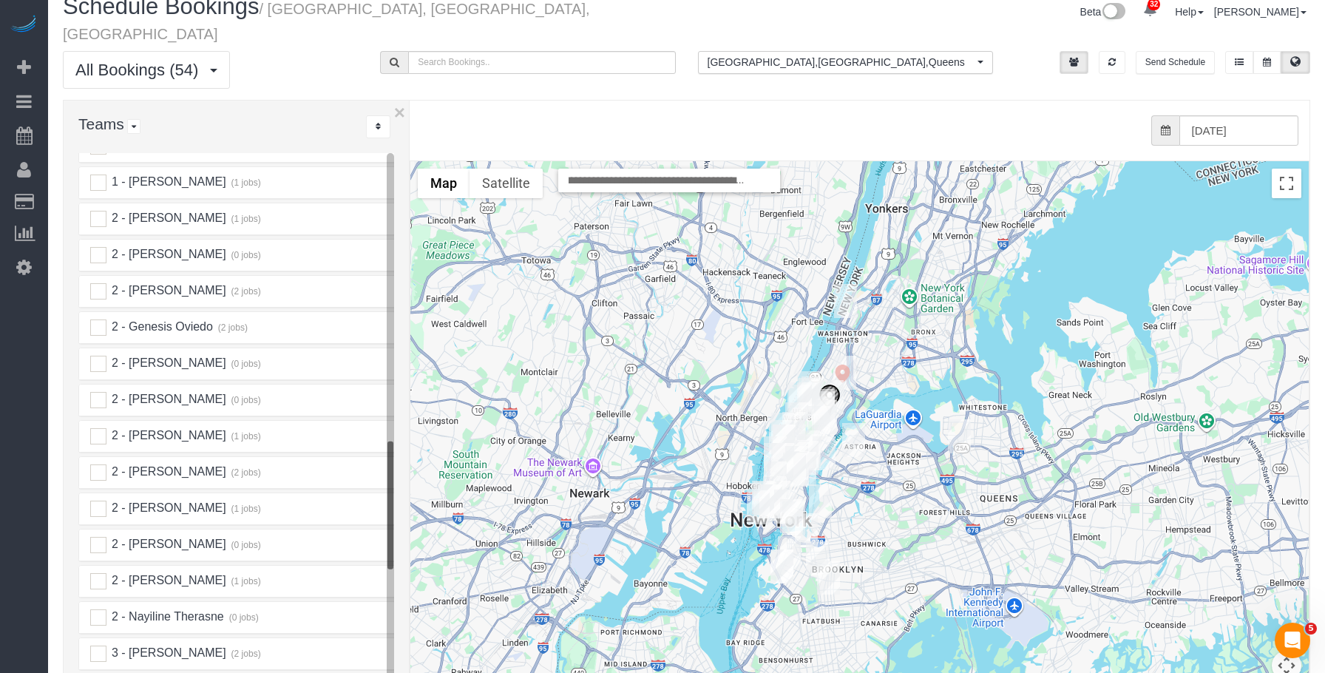
scroll to position [0, 0]
drag, startPoint x: 919, startPoint y: 101, endPoint x: 928, endPoint y: 184, distance: 83.3
click at [919, 115] on div "from 0 bookings processed (Found: 0). 10/03/2025" at bounding box center [855, 130] width 885 height 30
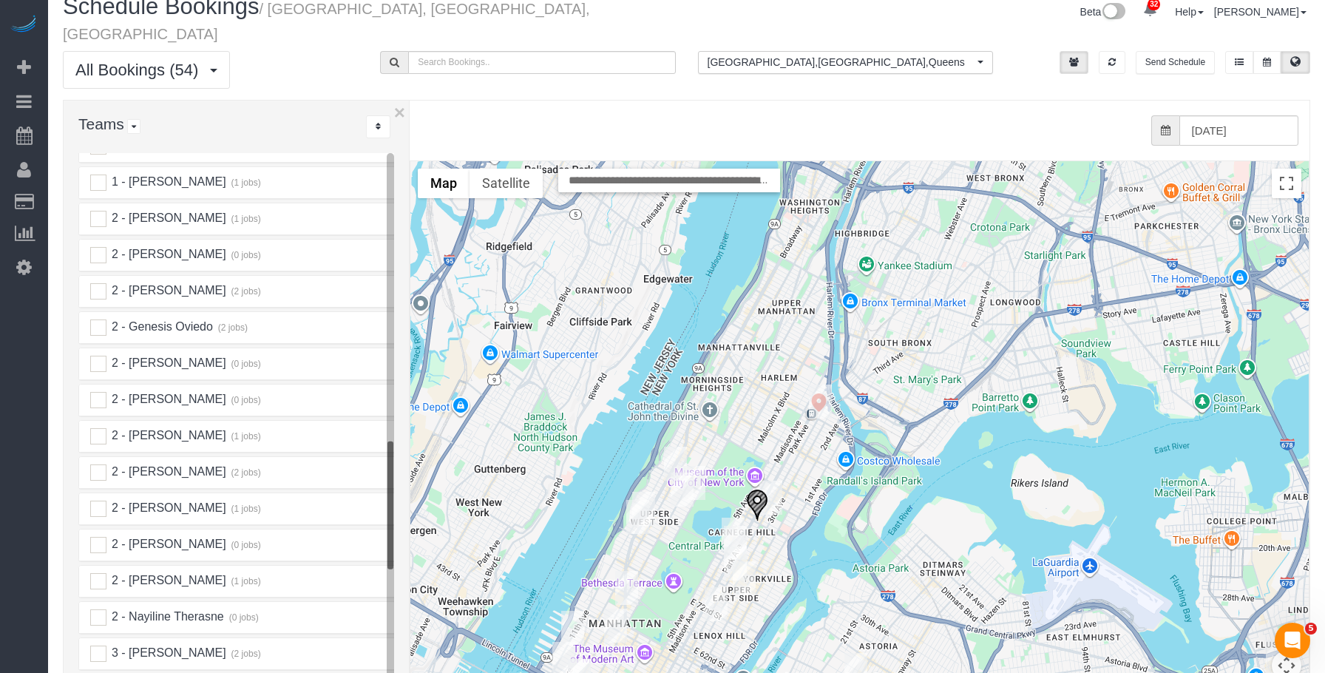
drag, startPoint x: 781, startPoint y: 461, endPoint x: 792, endPoint y: 449, distance: 15.7
click at [792, 449] on div at bounding box center [859, 456] width 898 height 590
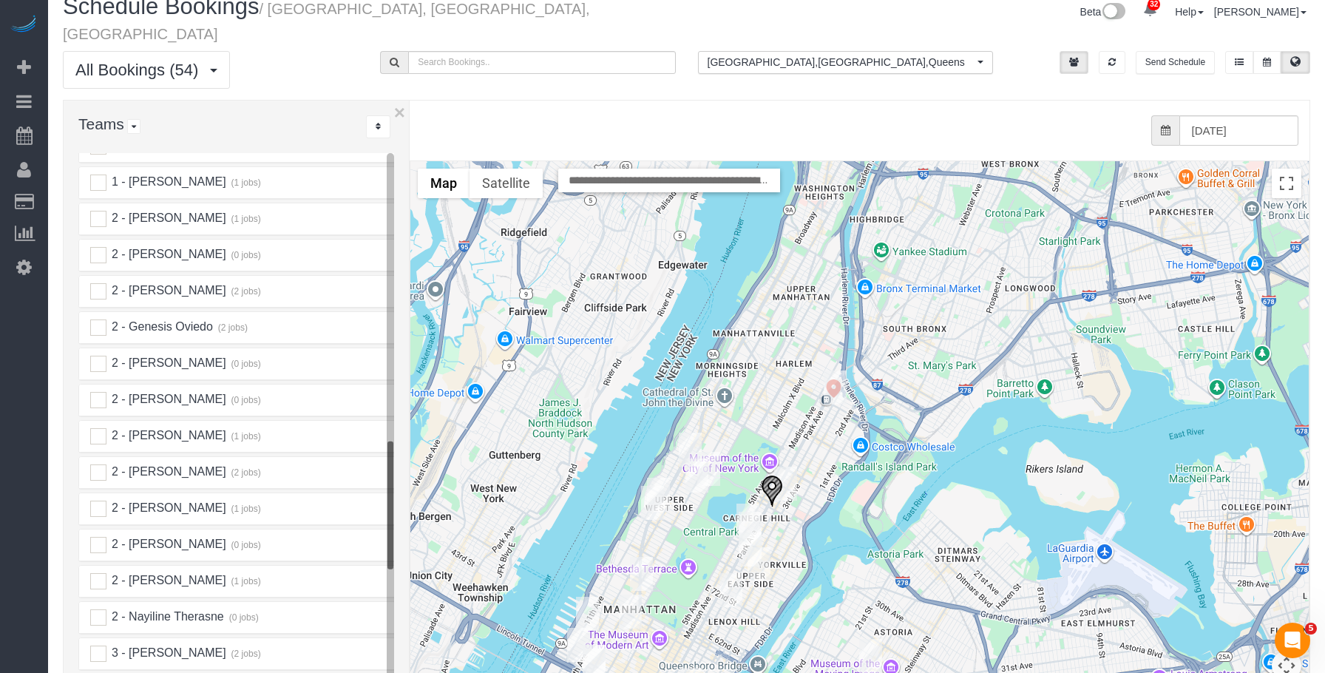
click at [790, 466] on img "10/03/2025 10:30AM - Gianluca Scaglione - 1790 3rd Avenue, Apt. 1004, New York,…" at bounding box center [785, 483] width 23 height 34
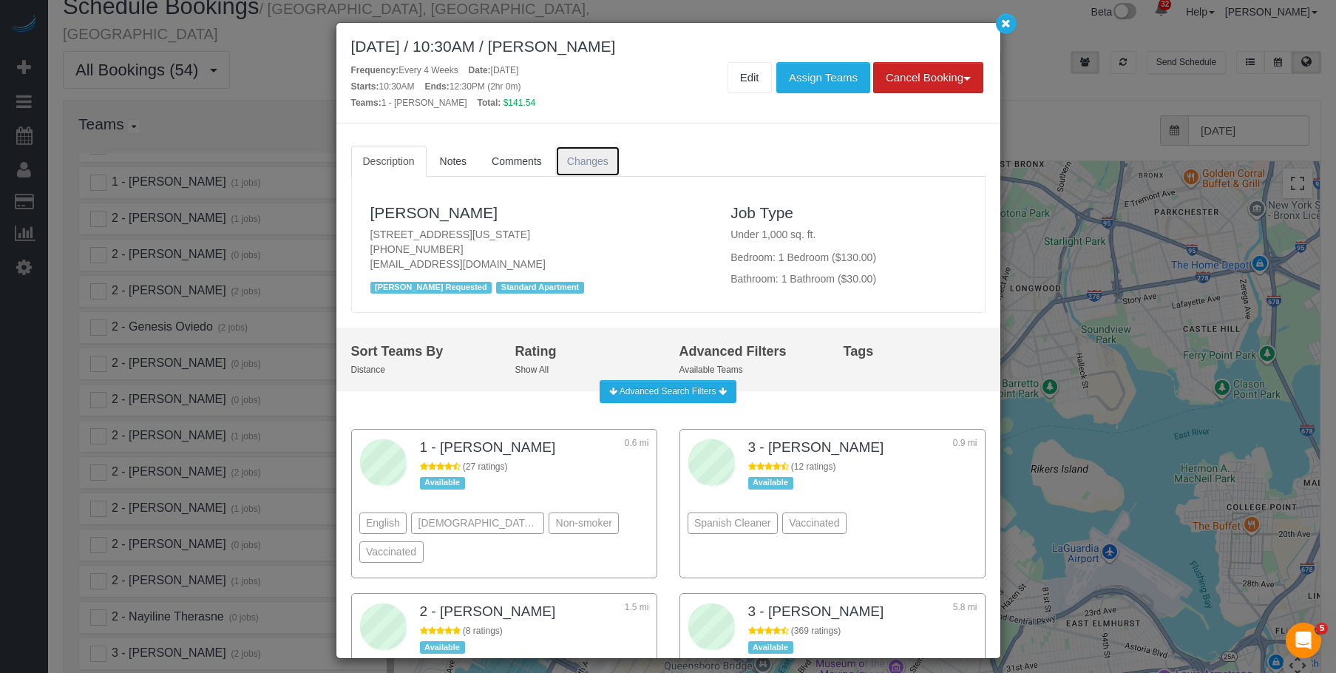
click at [588, 156] on span "Changes" at bounding box center [587, 161] width 41 height 12
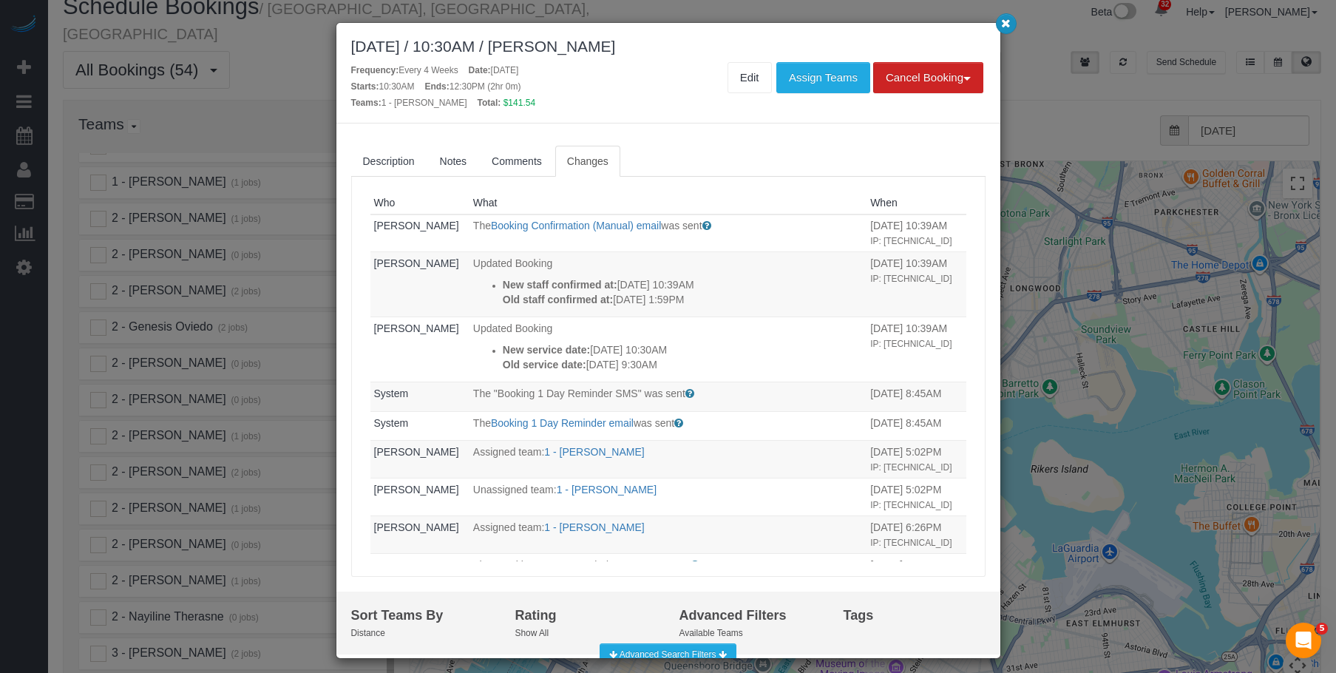
click at [1006, 24] on icon "button" at bounding box center [1006, 22] width 10 height 9
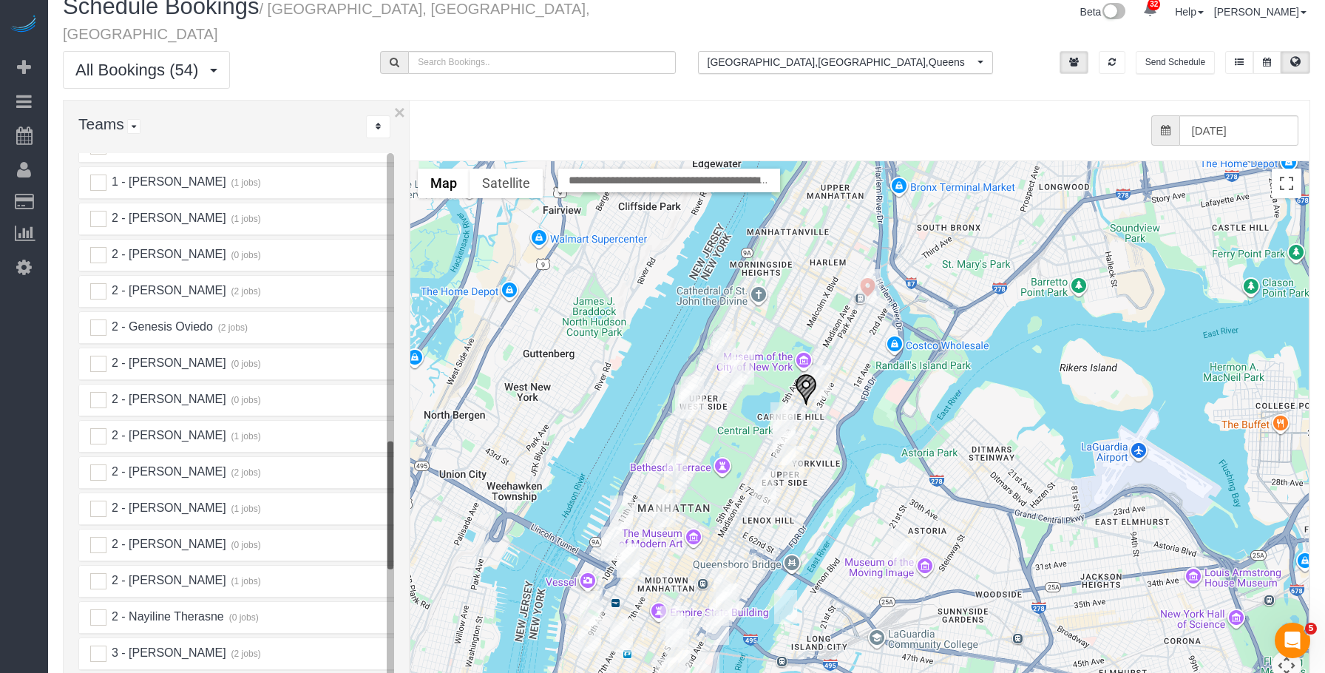
click at [804, 373] on img "10/03/2025 3:00PM - Sharon Tharp (Andy Liu - Friend) - 115 East 96th Street, Ap…" at bounding box center [806, 389] width 22 height 33
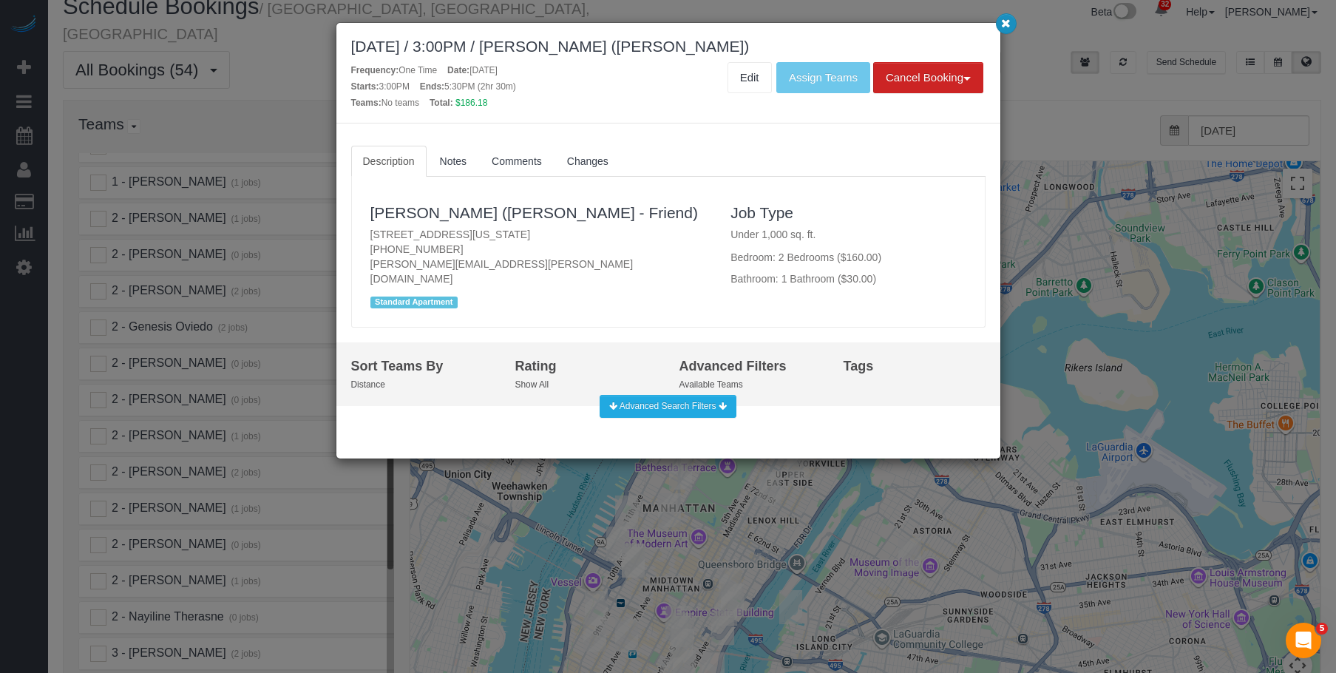
click at [1005, 25] on icon "button" at bounding box center [1006, 22] width 10 height 9
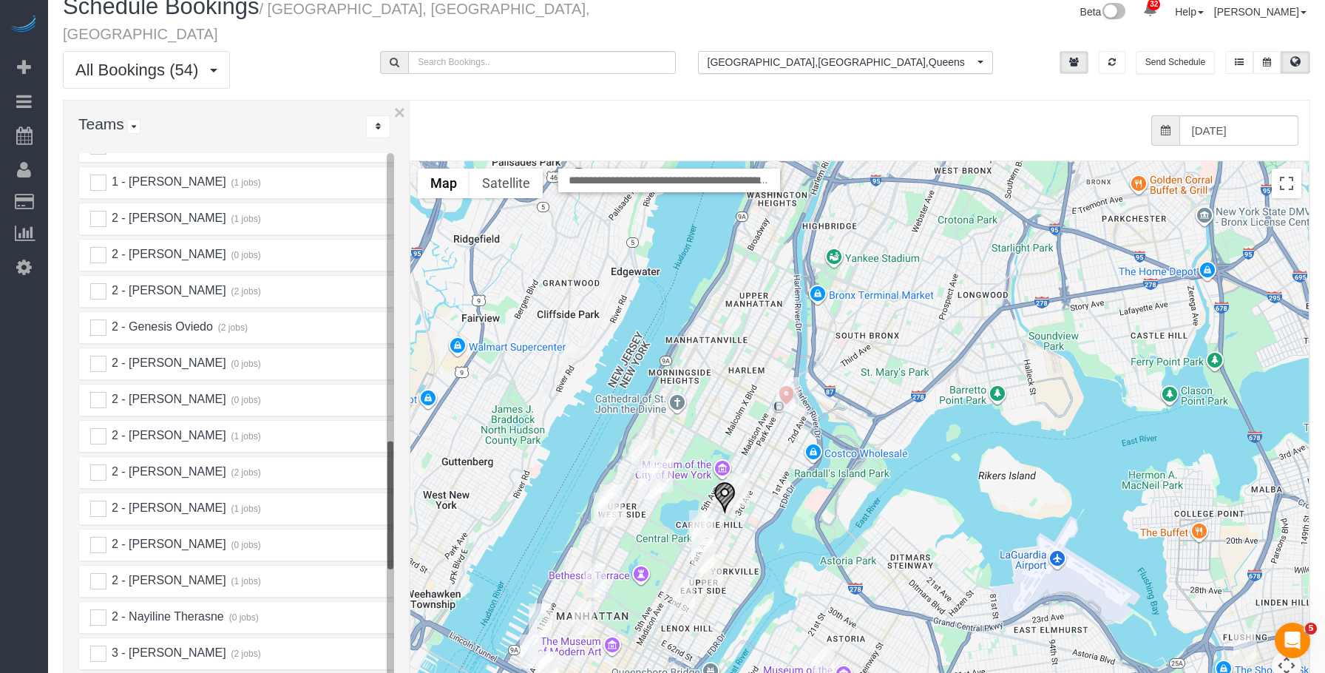
drag, startPoint x: 886, startPoint y: 223, endPoint x: 760, endPoint y: 429, distance: 241.3
click at [760, 429] on div "To navigate, press the arrow keys." at bounding box center [859, 456] width 898 height 590
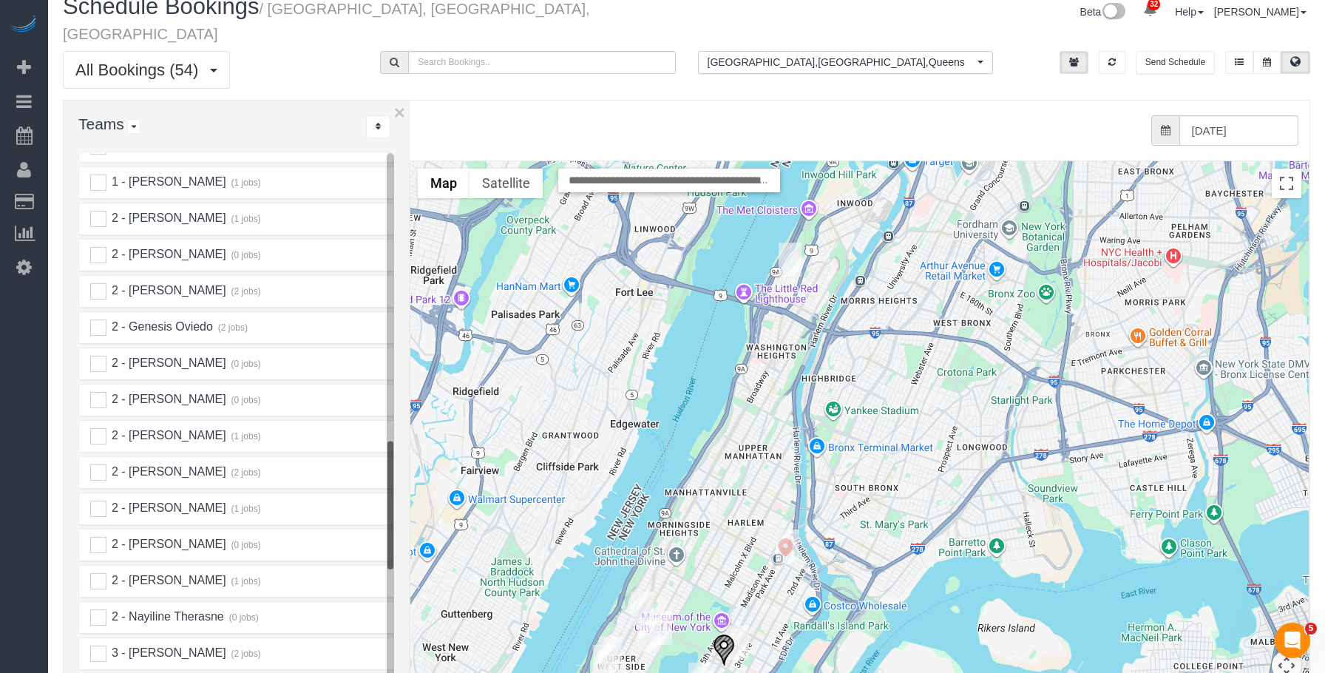
drag, startPoint x: 765, startPoint y: 368, endPoint x: 768, endPoint y: 378, distance: 10.8
click at [767, 384] on div "To navigate, press the arrow keys." at bounding box center [859, 456] width 898 height 590
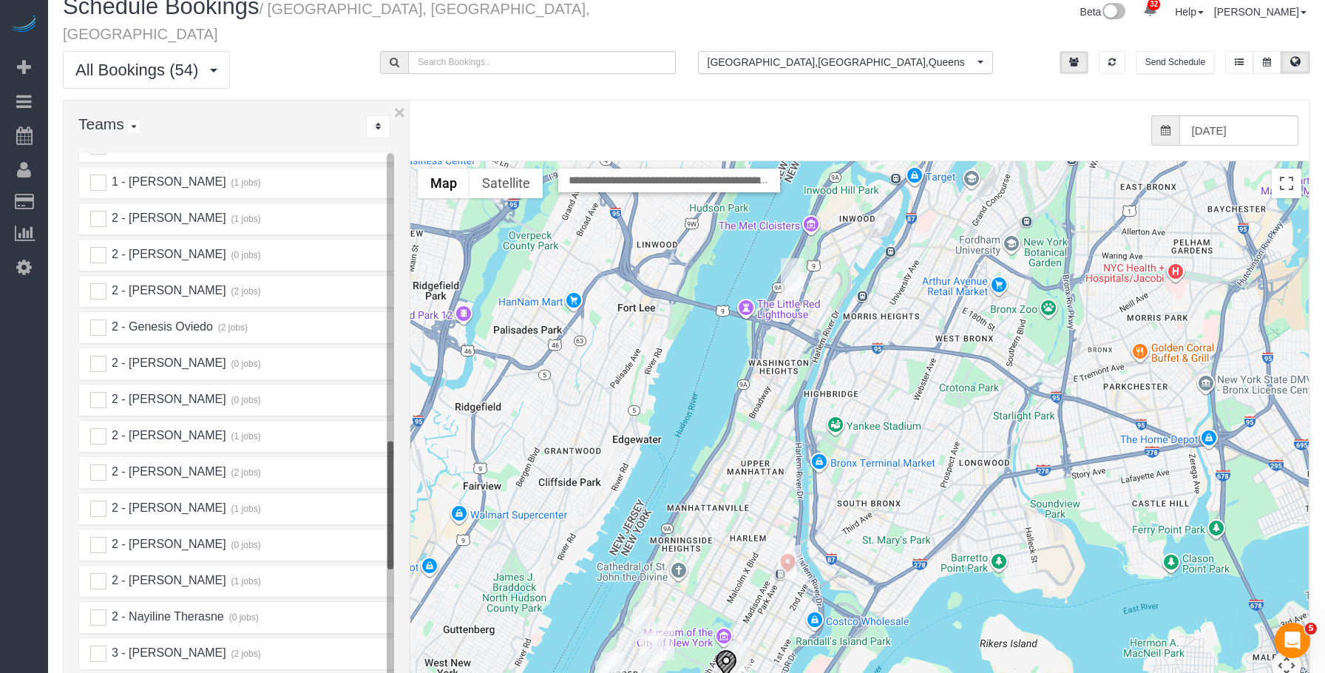
click at [791, 258] on img "10/03/2025 12:00PM - Carolyn Lengel - 66 Overlook Terrace, Apt 6g, New York, NY…" at bounding box center [792, 275] width 23 height 34
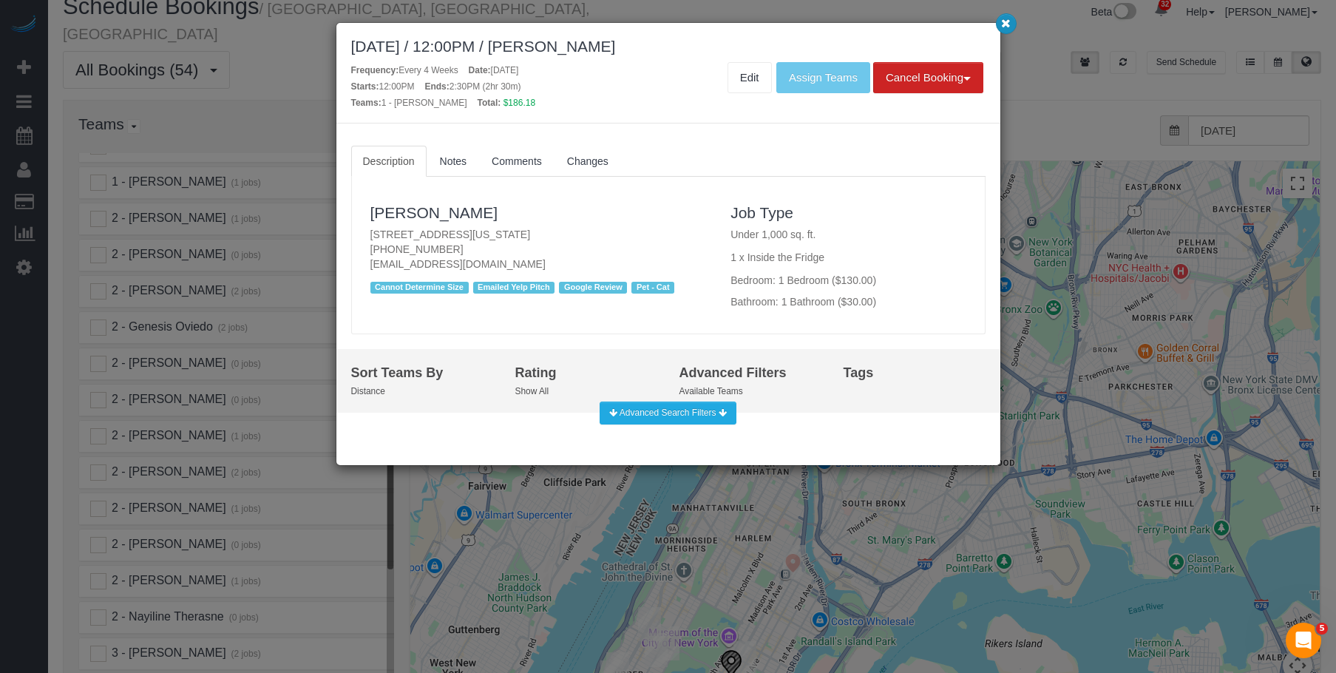
click at [1005, 25] on icon "button" at bounding box center [1006, 22] width 10 height 9
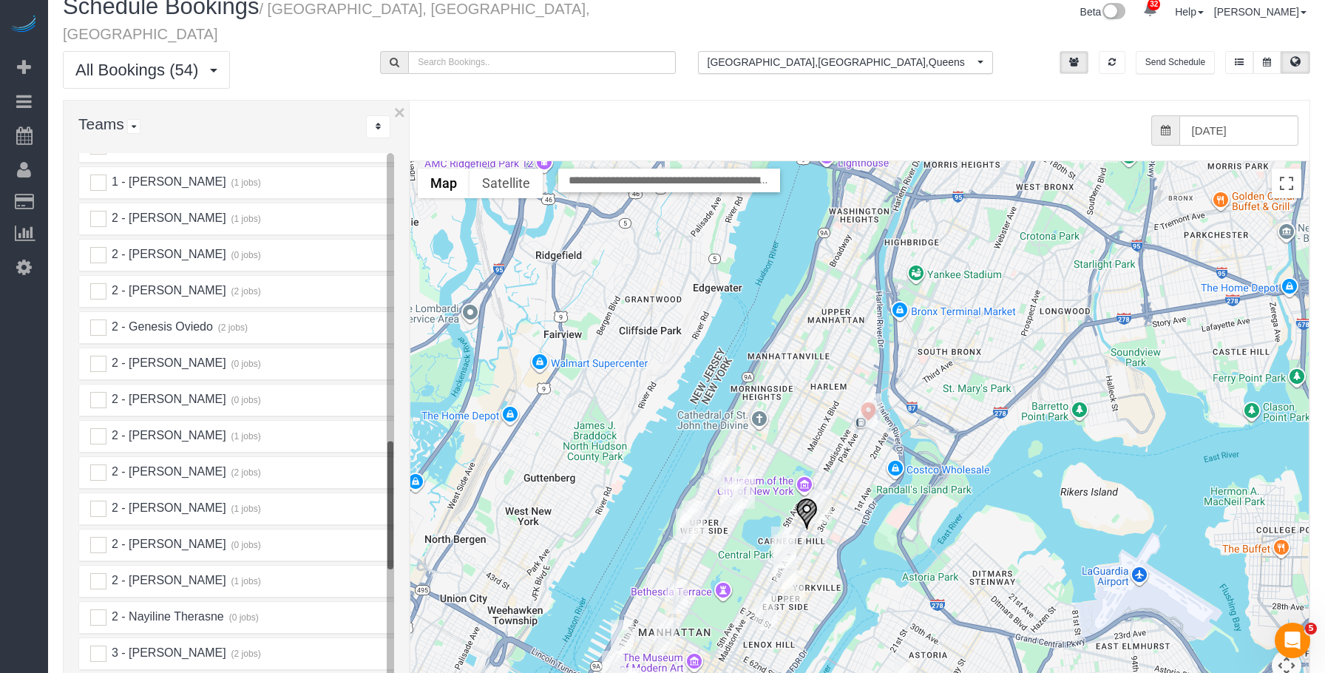
drag, startPoint x: 728, startPoint y: 560, endPoint x: 811, endPoint y: 405, distance: 175.9
click at [811, 405] on div at bounding box center [859, 456] width 898 height 590
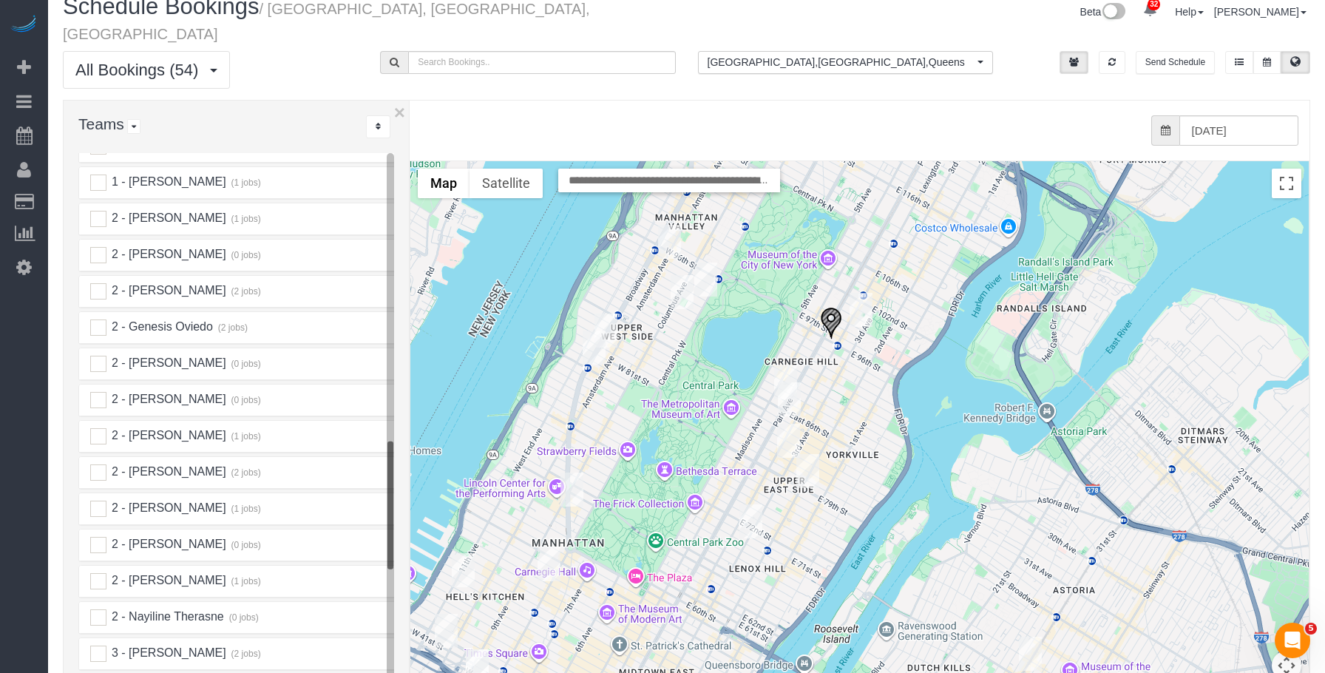
click at [787, 365] on img "10/03/2025 8:00AM - Cristina Haas - 1060 Park Avenue, Apt. 9a, New York, NY 101…" at bounding box center [785, 382] width 23 height 34
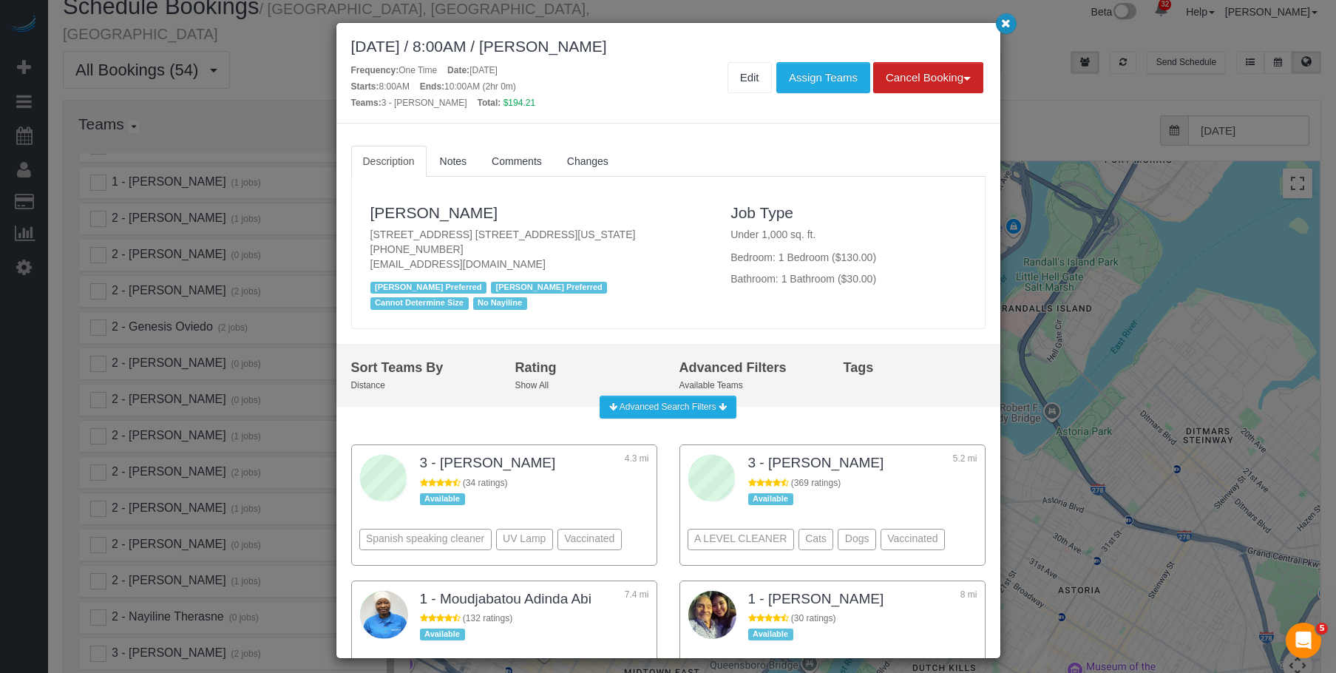
click at [1007, 26] on icon "button" at bounding box center [1006, 22] width 10 height 9
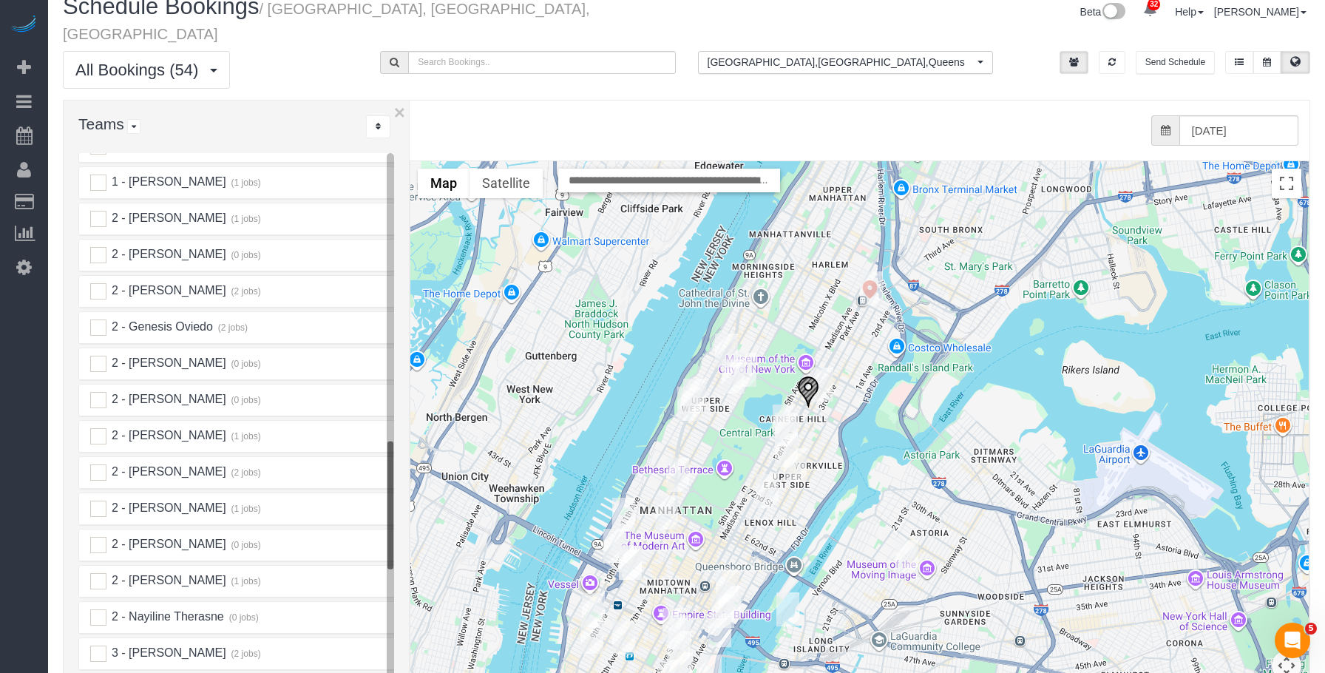
click at [788, 412] on img "10/03/2025 9:00AM - Anthony Saltarelli - 120 West 86th Street Apt 3c, New York,…" at bounding box center [786, 429] width 23 height 34
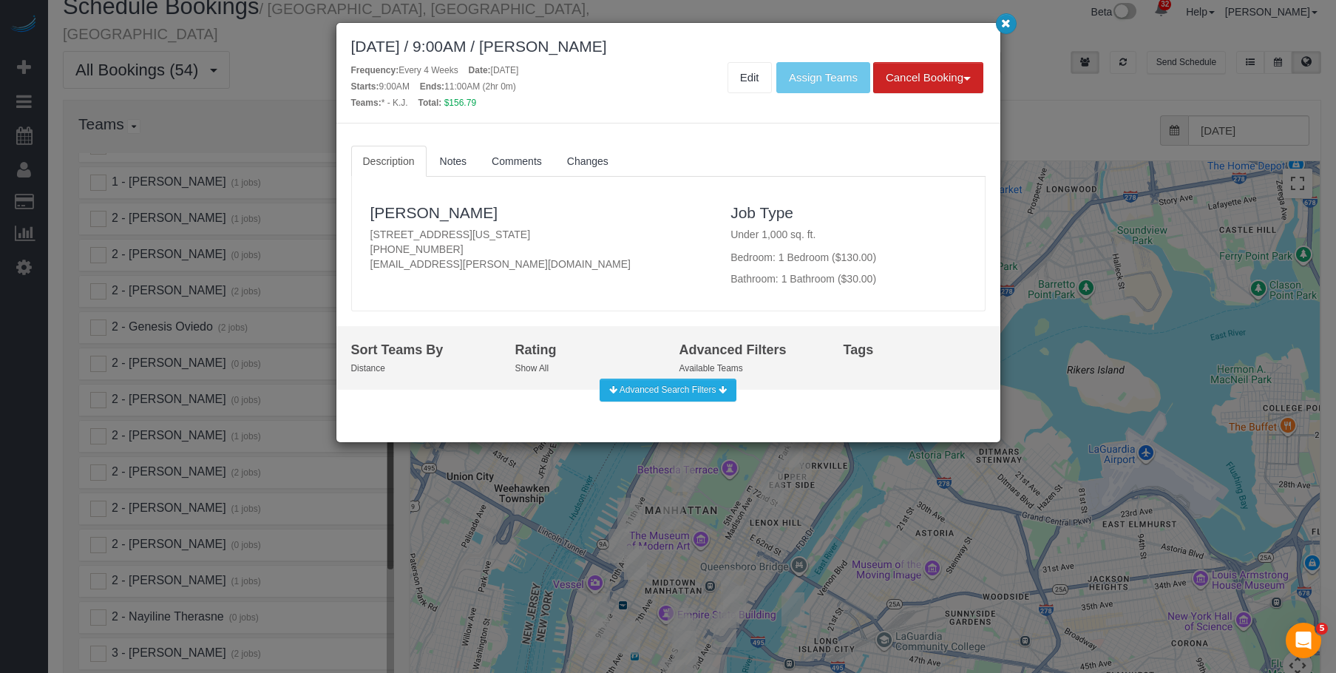
click at [1010, 21] on icon "button" at bounding box center [1006, 22] width 10 height 9
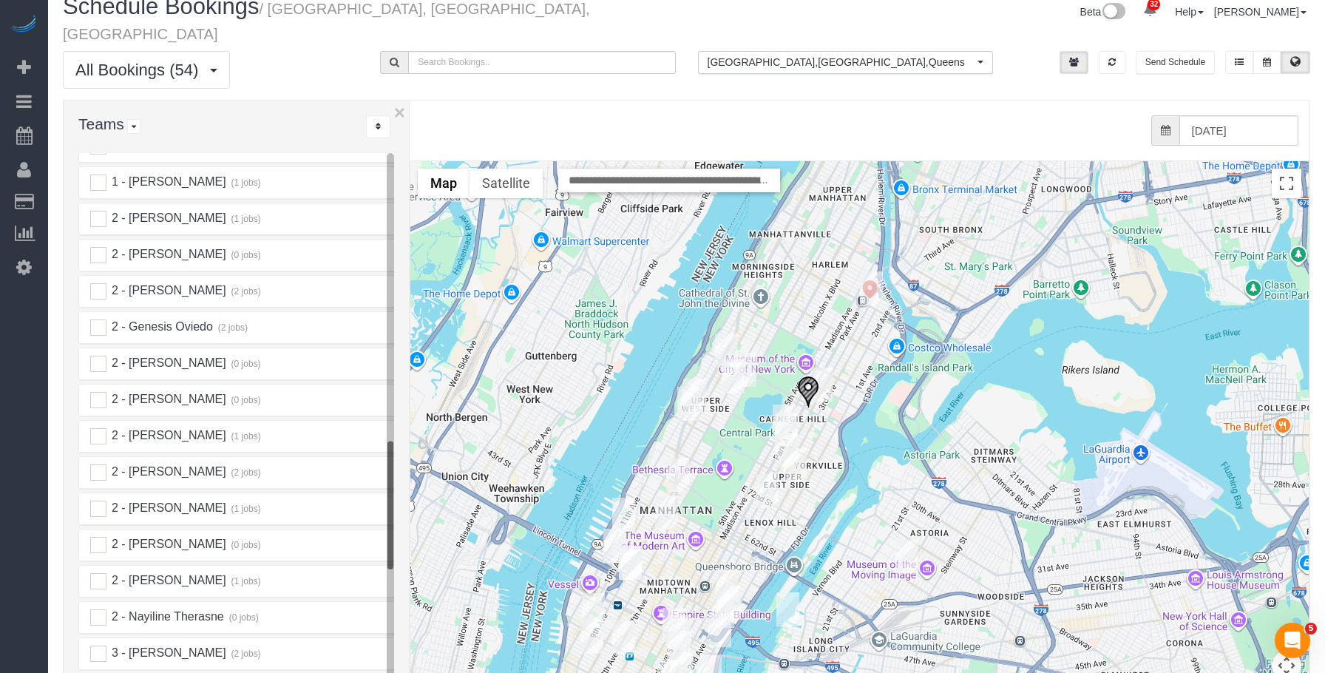
click at [781, 433] on img "10/03/2025 11:00AM - Tiziana Bason - 1438 Third Avenue, 13a, New York, NY 10028" at bounding box center [786, 450] width 23 height 34
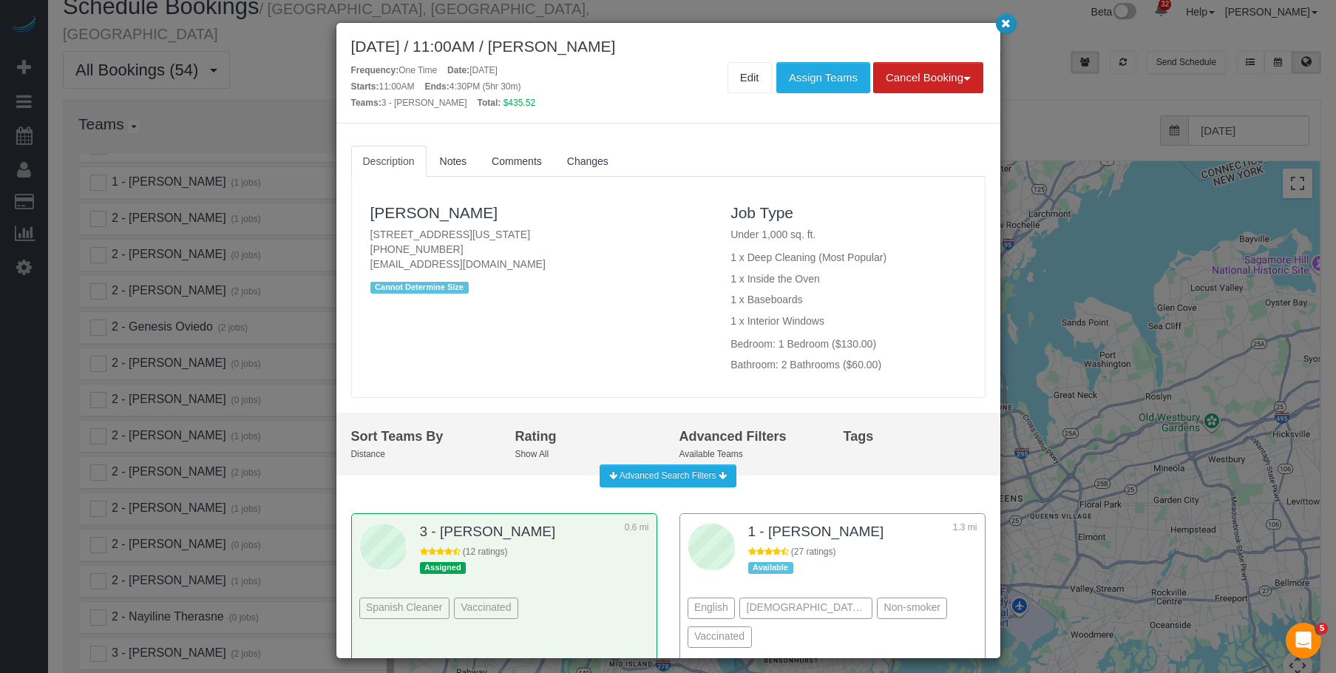
click at [1005, 24] on icon "button" at bounding box center [1006, 22] width 10 height 9
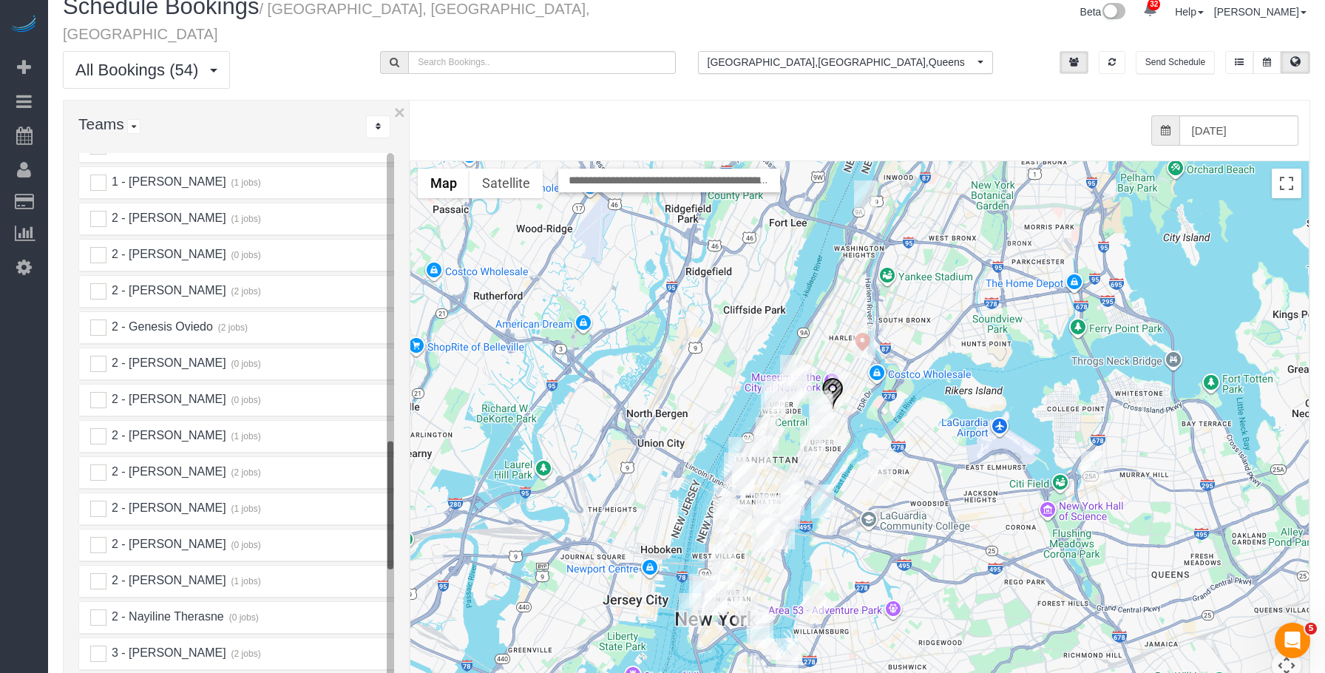
click at [826, 412] on img "10/03/2025 10:00AM - Maxine Blake - 301 East 79th Street, Apt.24g, New York, NY…" at bounding box center [826, 429] width 23 height 34
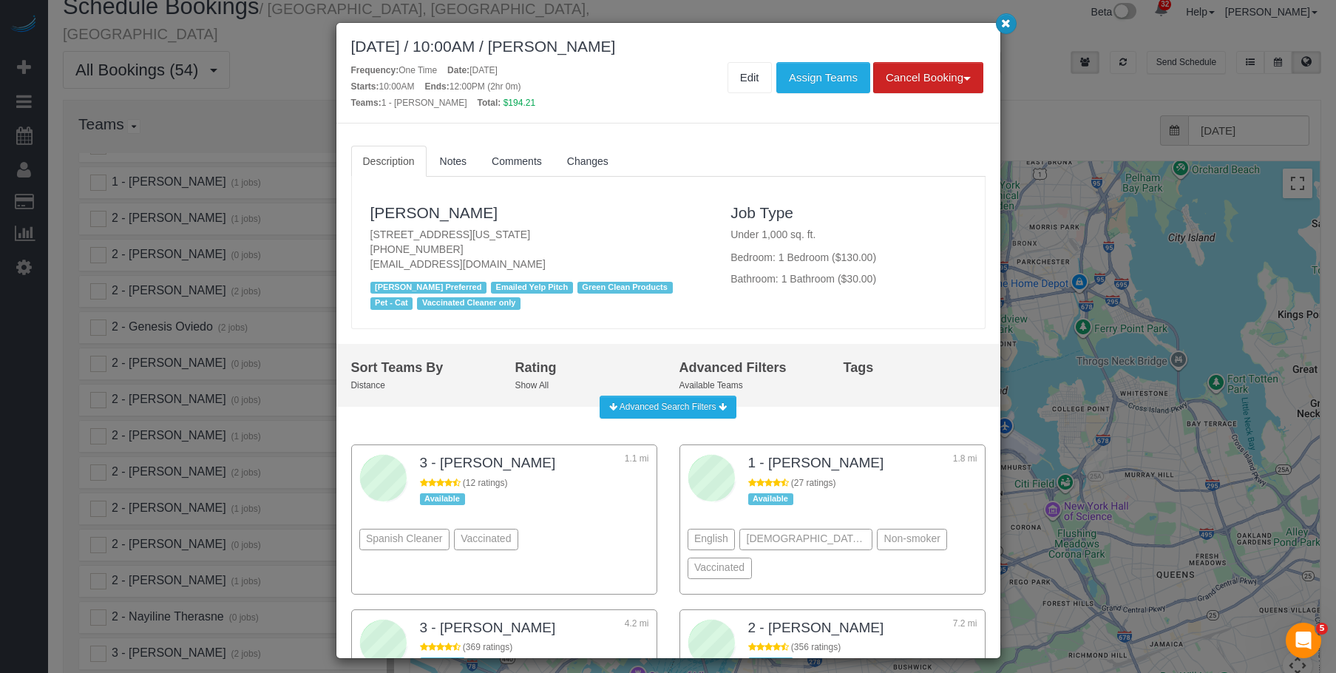
click at [1005, 18] on icon "button" at bounding box center [1006, 22] width 10 height 9
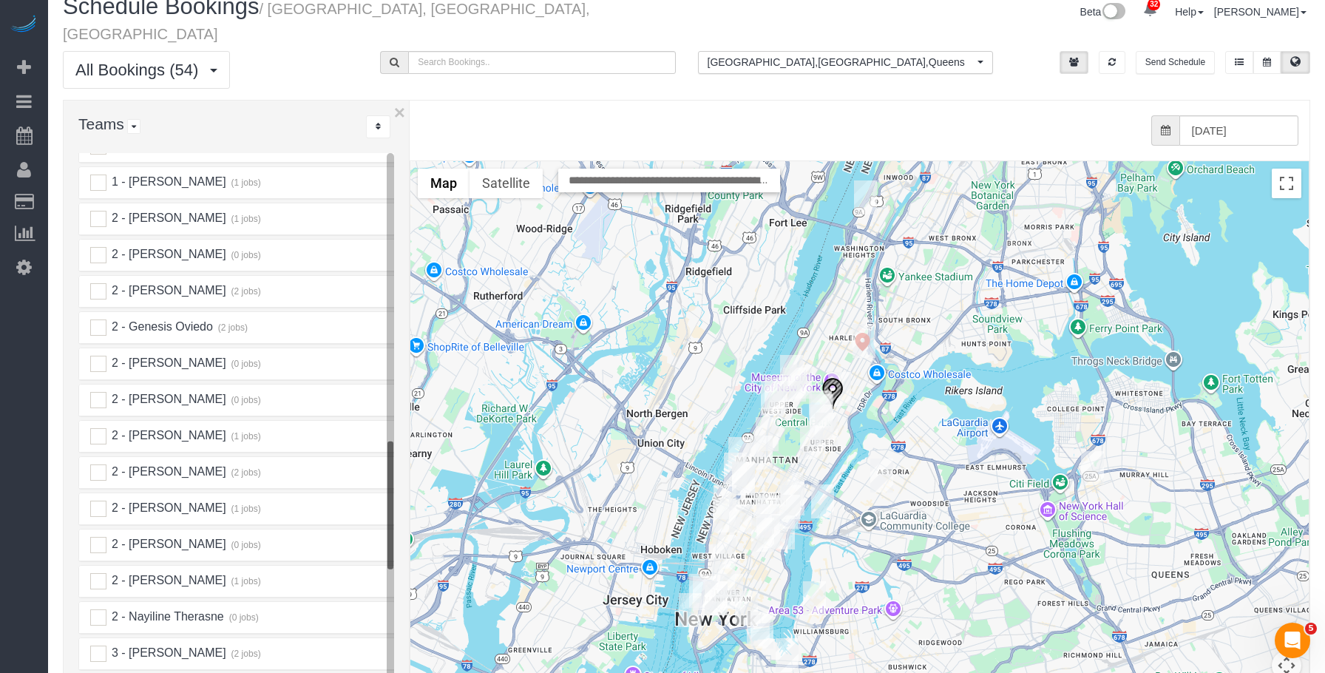
click at [807, 425] on img "10/03/2025 10:00AM - Megan Maher - 200 East 71st Street, Apt. 6k, New York, NY …" at bounding box center [811, 442] width 23 height 34
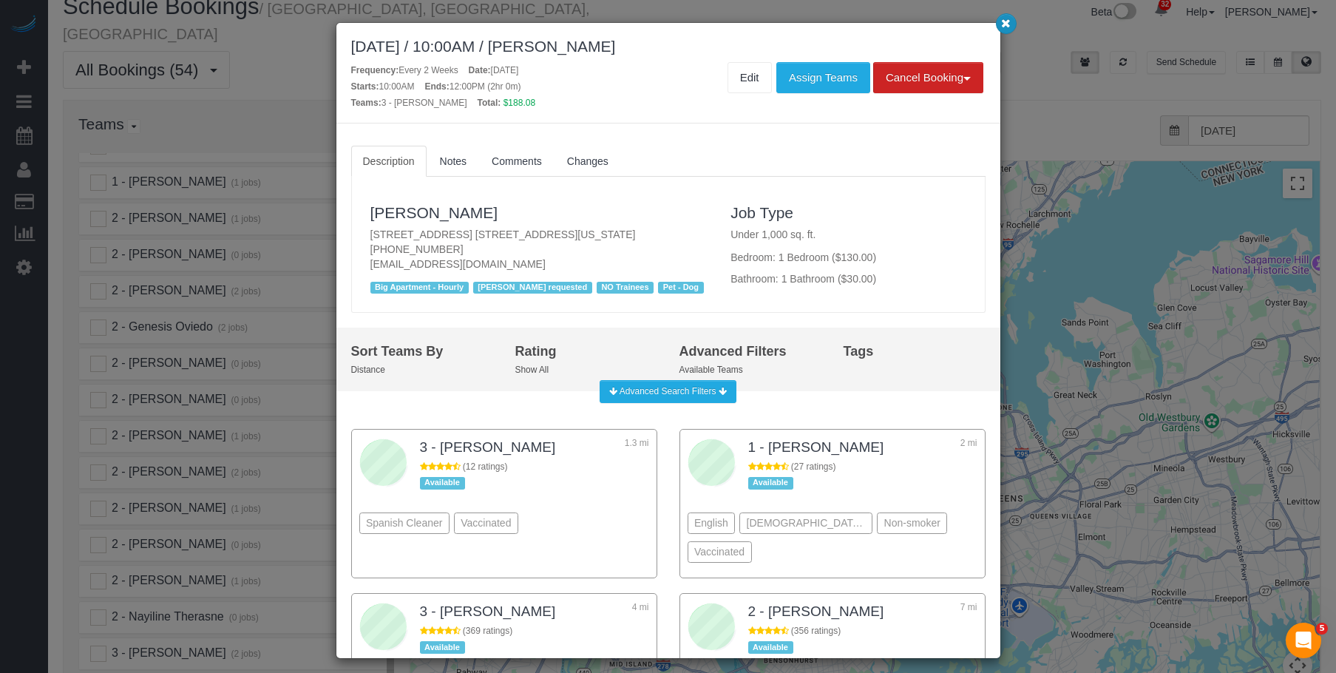
click at [999, 25] on button "button" at bounding box center [1006, 23] width 21 height 21
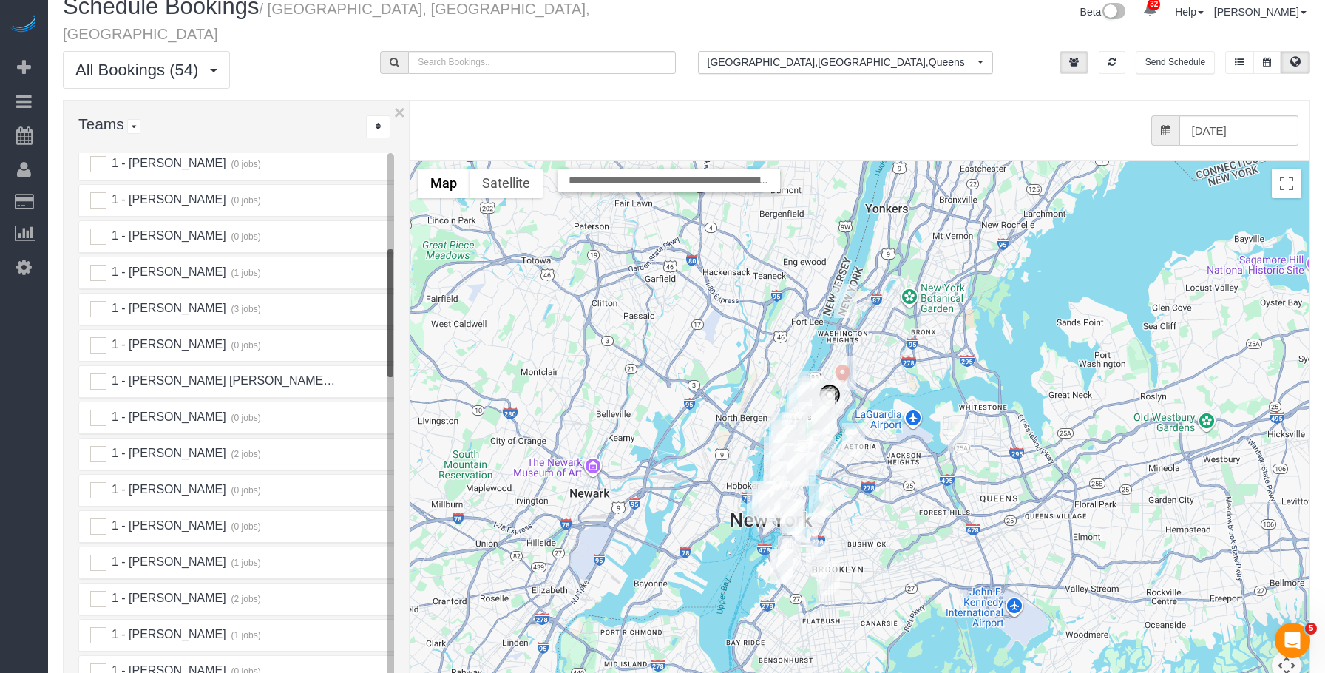
scroll to position [591, 0]
click at [98, 443] on ins at bounding box center [98, 451] width 16 height 16
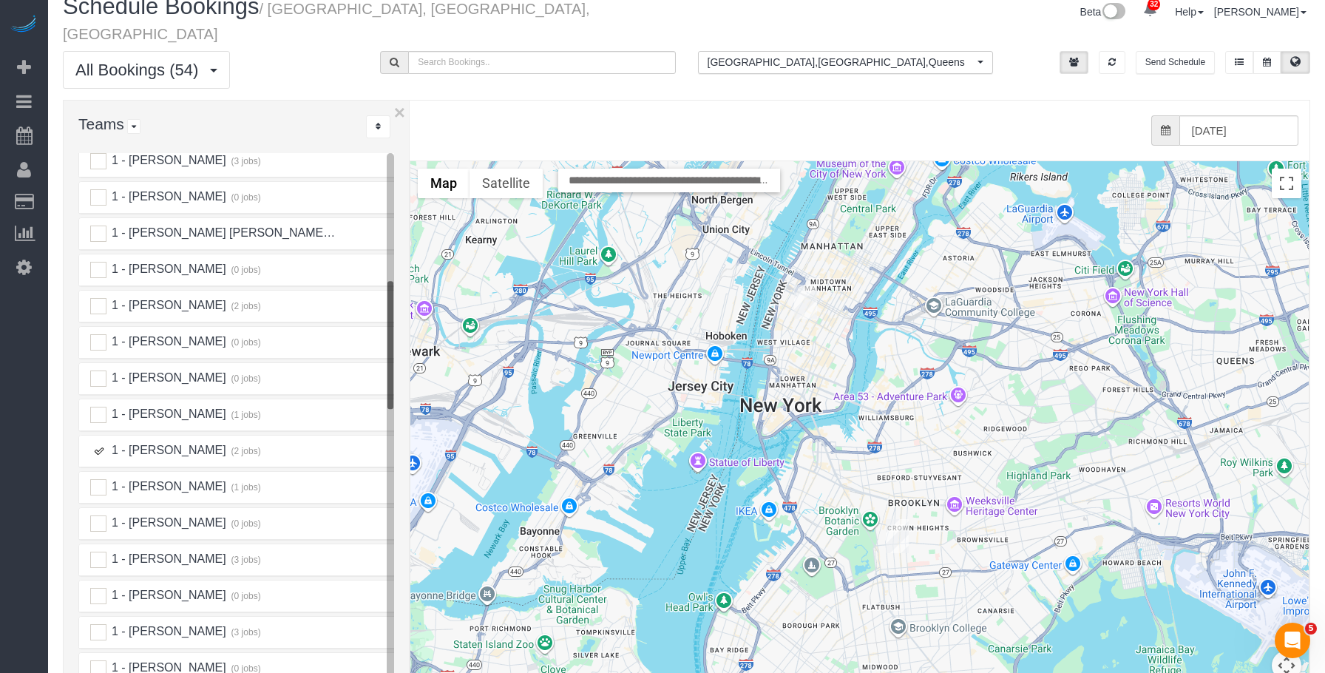
click at [804, 285] on img "10/03/2025 10:00AM - Vivian McHugh - 128 West 23rd St, 3a, New York, NY 10011" at bounding box center [805, 302] width 23 height 34
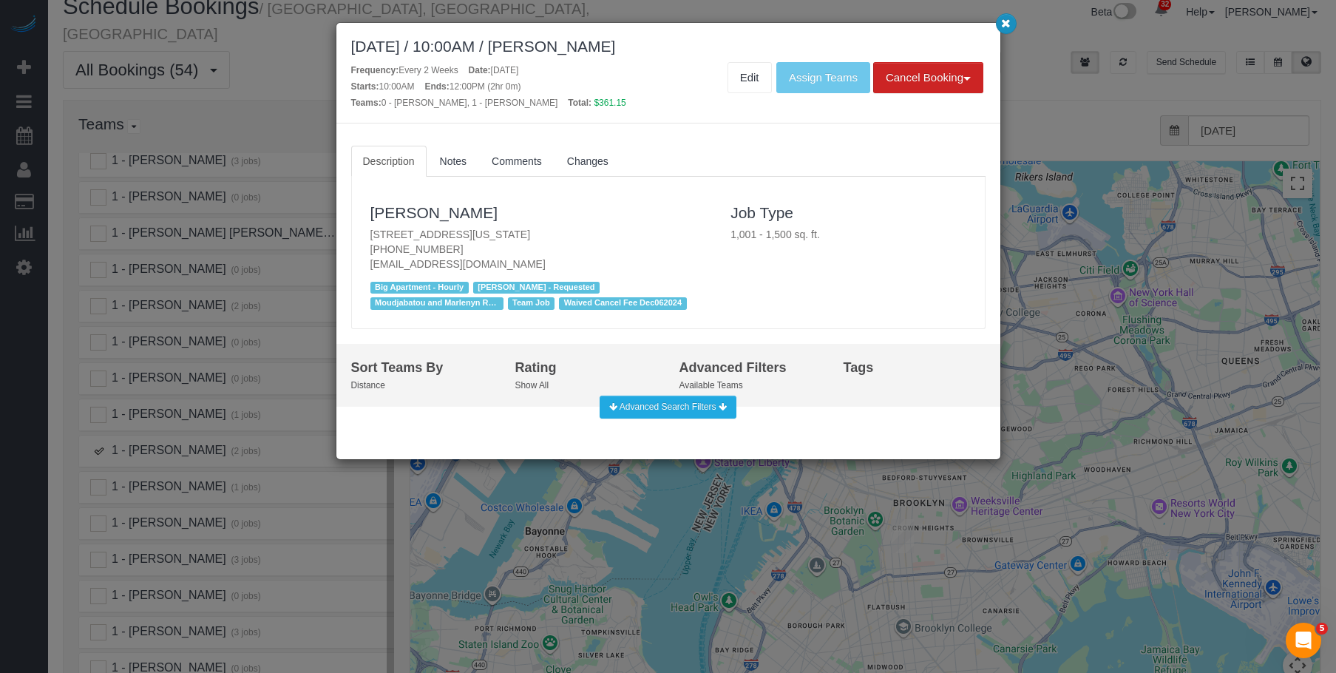
click at [1005, 19] on icon "button" at bounding box center [1006, 22] width 10 height 9
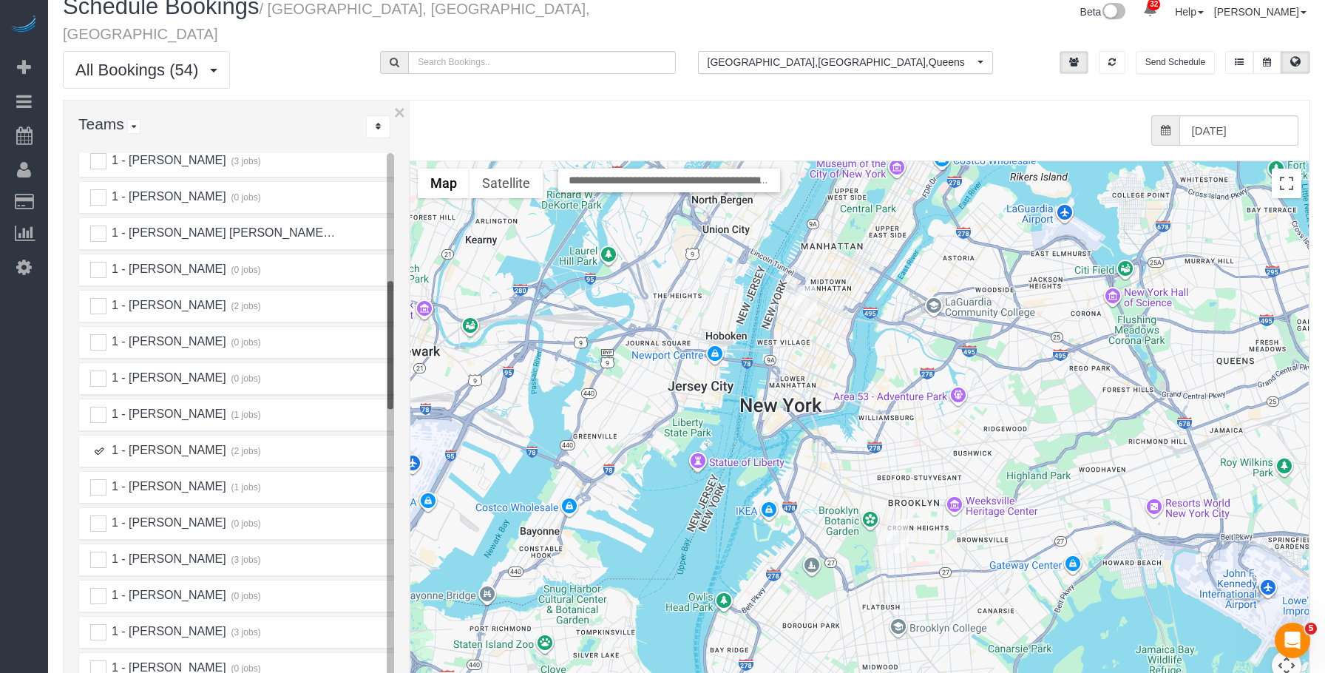
click at [900, 519] on img "10/03/2025 1:00PM - Dan Pfeffer (Northwestern University) - 278 Maple Street, B…" at bounding box center [897, 536] width 23 height 34
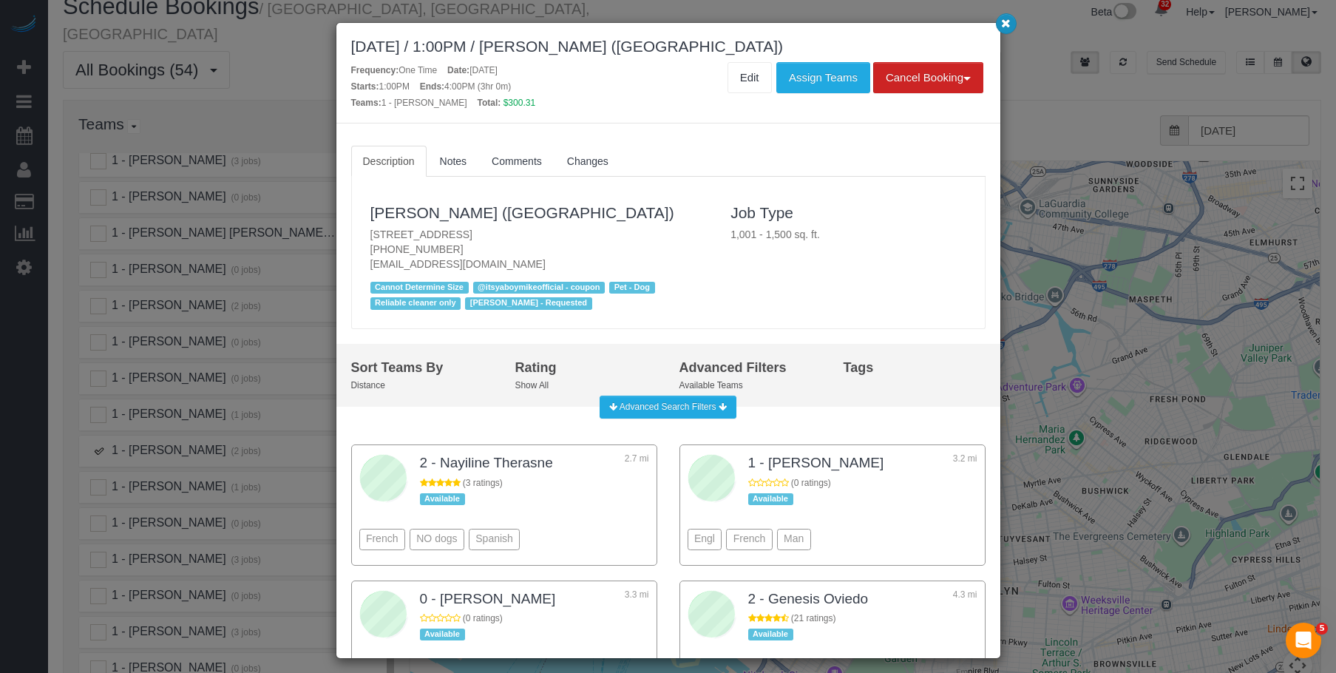
click at [1003, 24] on icon "button" at bounding box center [1006, 22] width 10 height 9
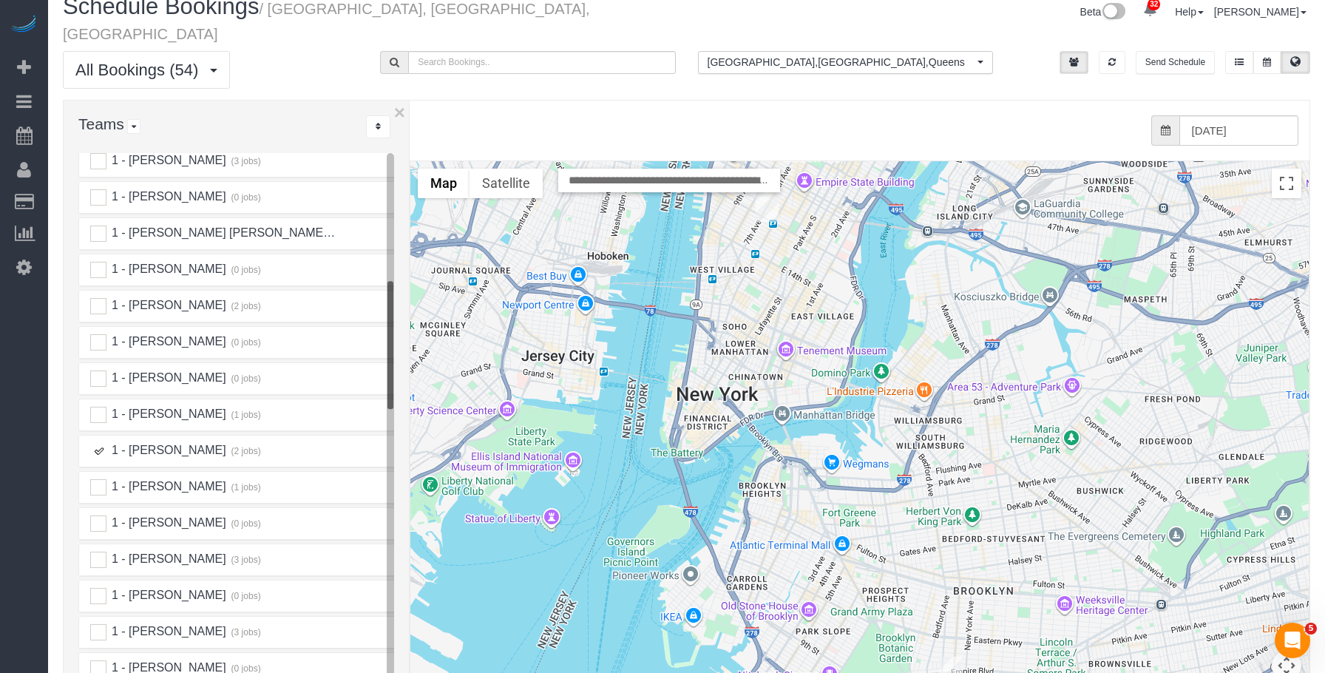
click at [93, 443] on ins at bounding box center [98, 451] width 16 height 16
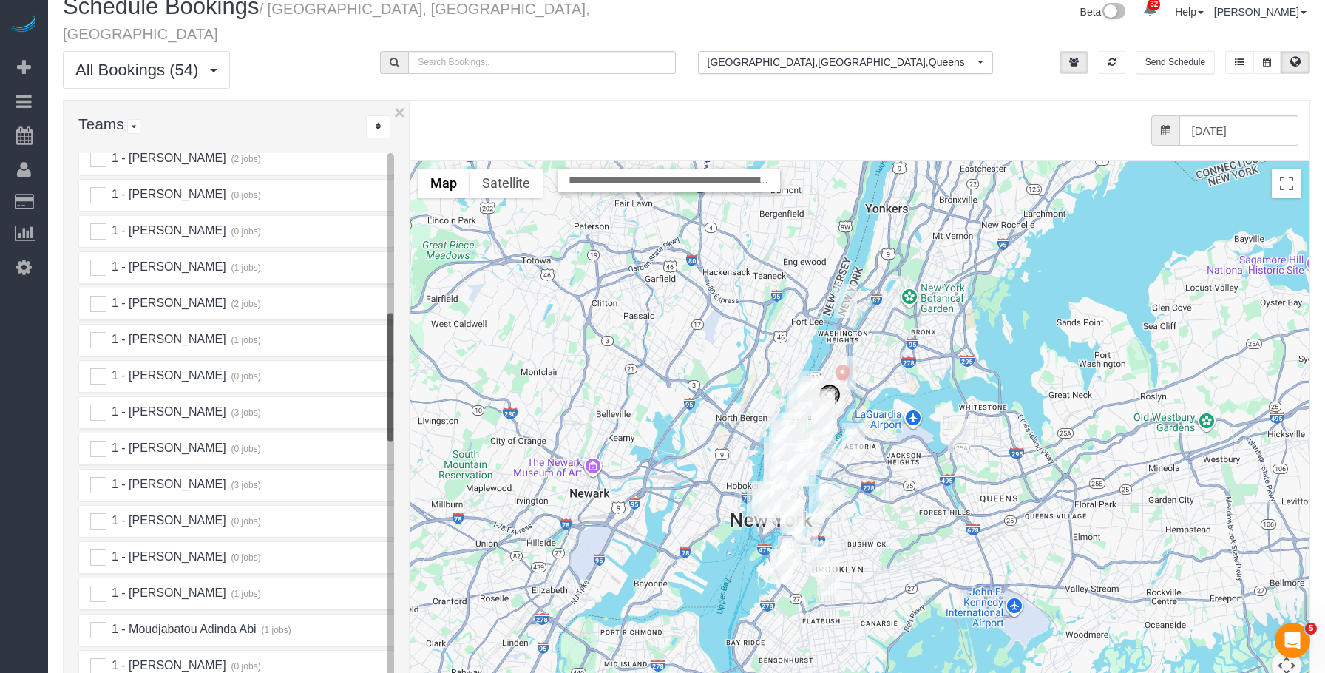
scroll to position [739, 0]
click at [95, 476] on ins at bounding box center [98, 484] width 16 height 16
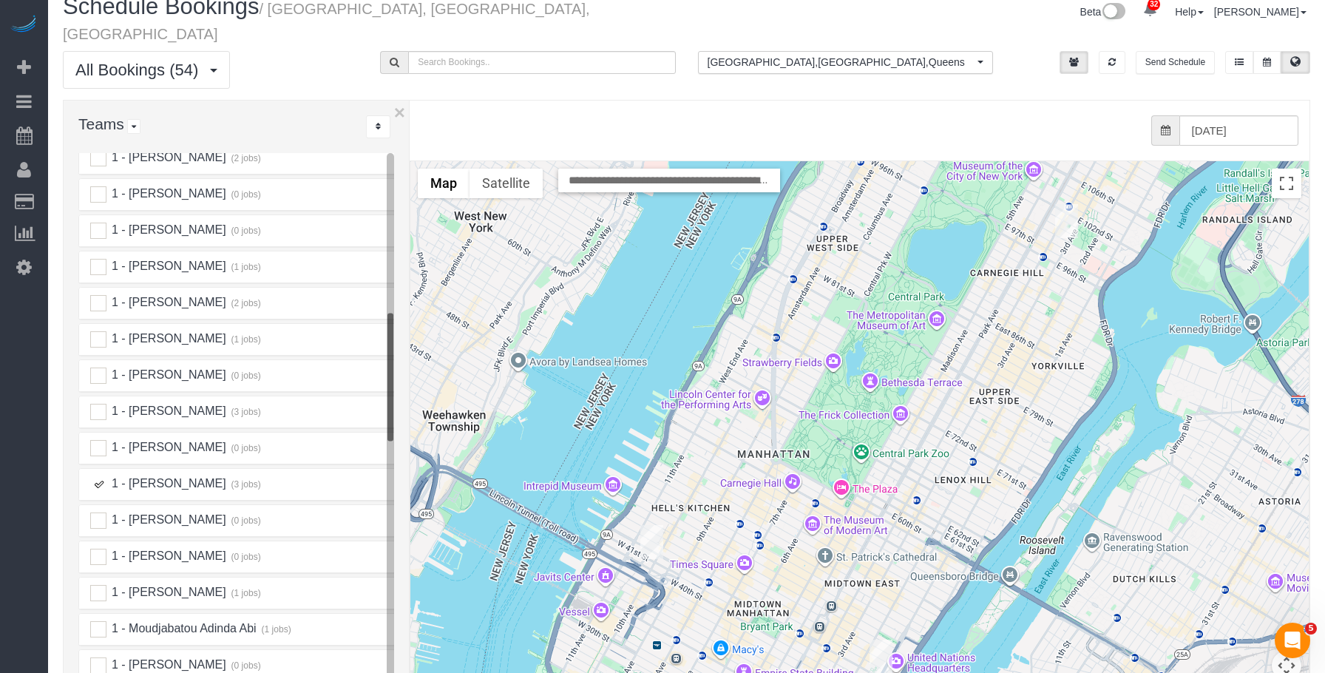
click at [647, 525] on img "10/03/2025 4:30PM - Megha Gera (Maid Sailors - Follower) - 561 10th Ave, Apt. 2…" at bounding box center [651, 542] width 23 height 34
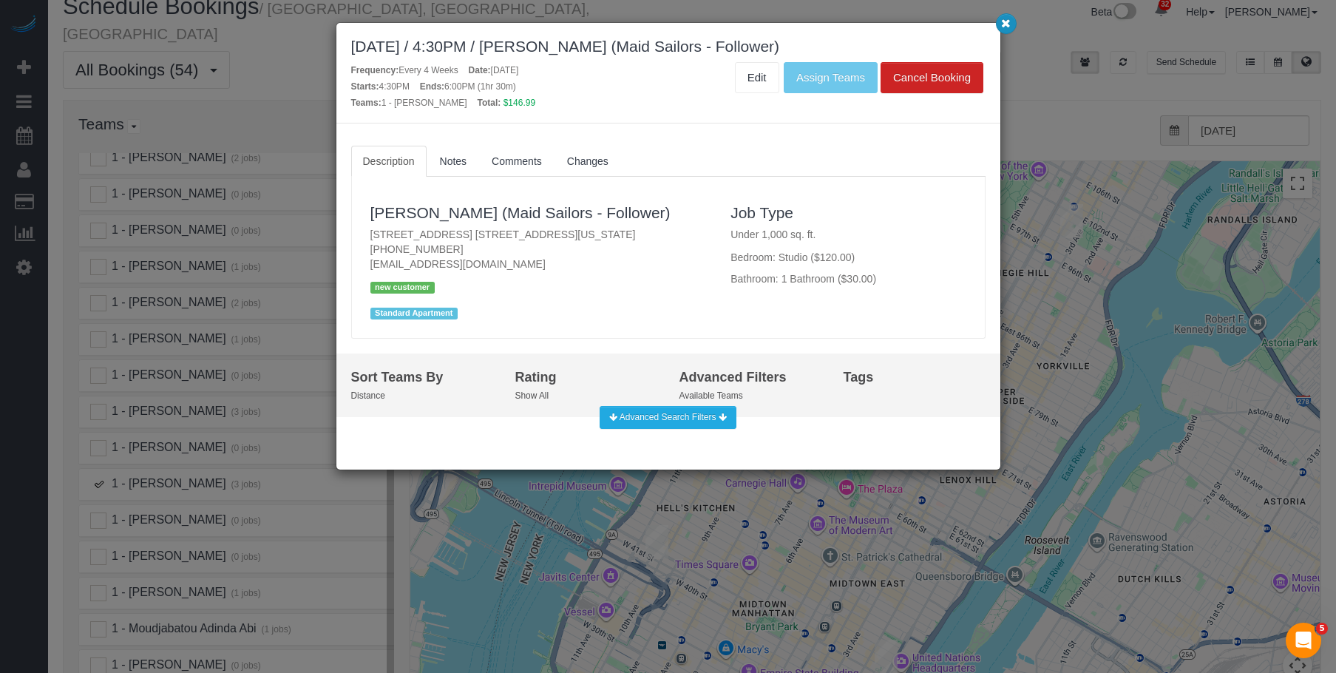
click at [1004, 21] on icon "button" at bounding box center [1006, 22] width 10 height 9
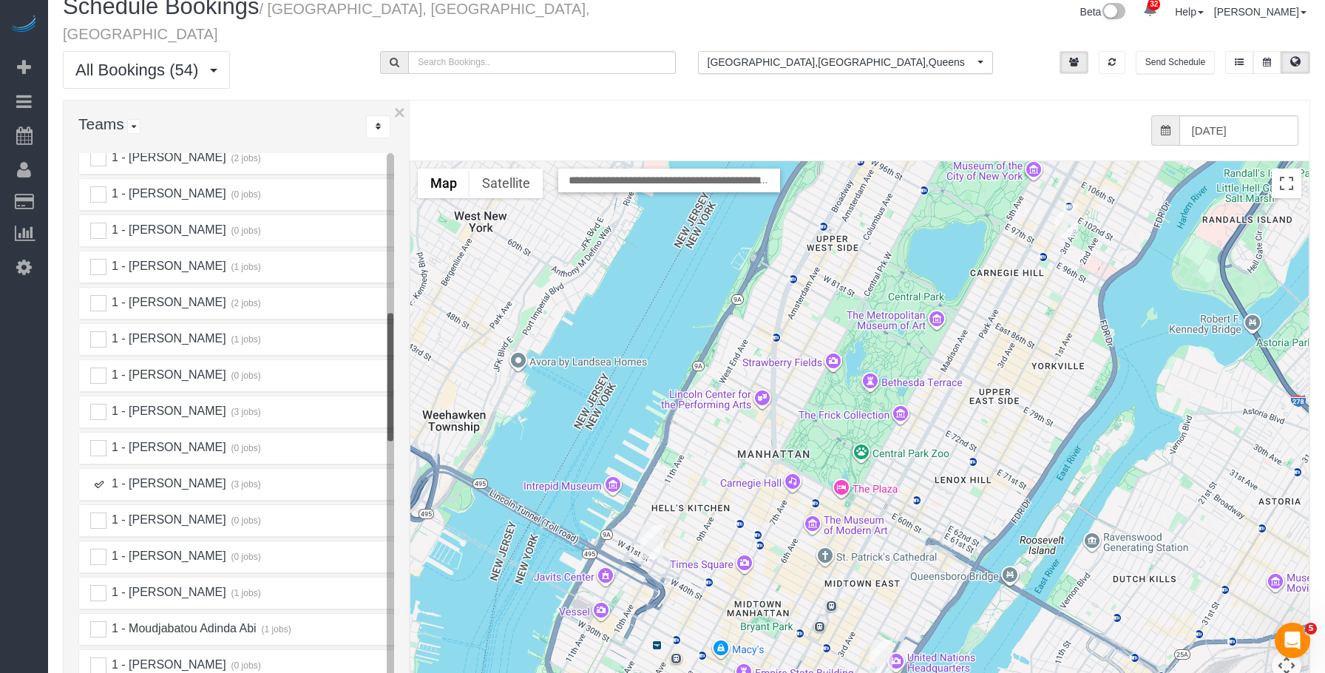
click at [1063, 204] on img "10/03/2025 10:30AM - Gianluca Scaglione - 1790 3rd Avenue, Apt. 1004, New York,…" at bounding box center [1066, 221] width 23 height 34
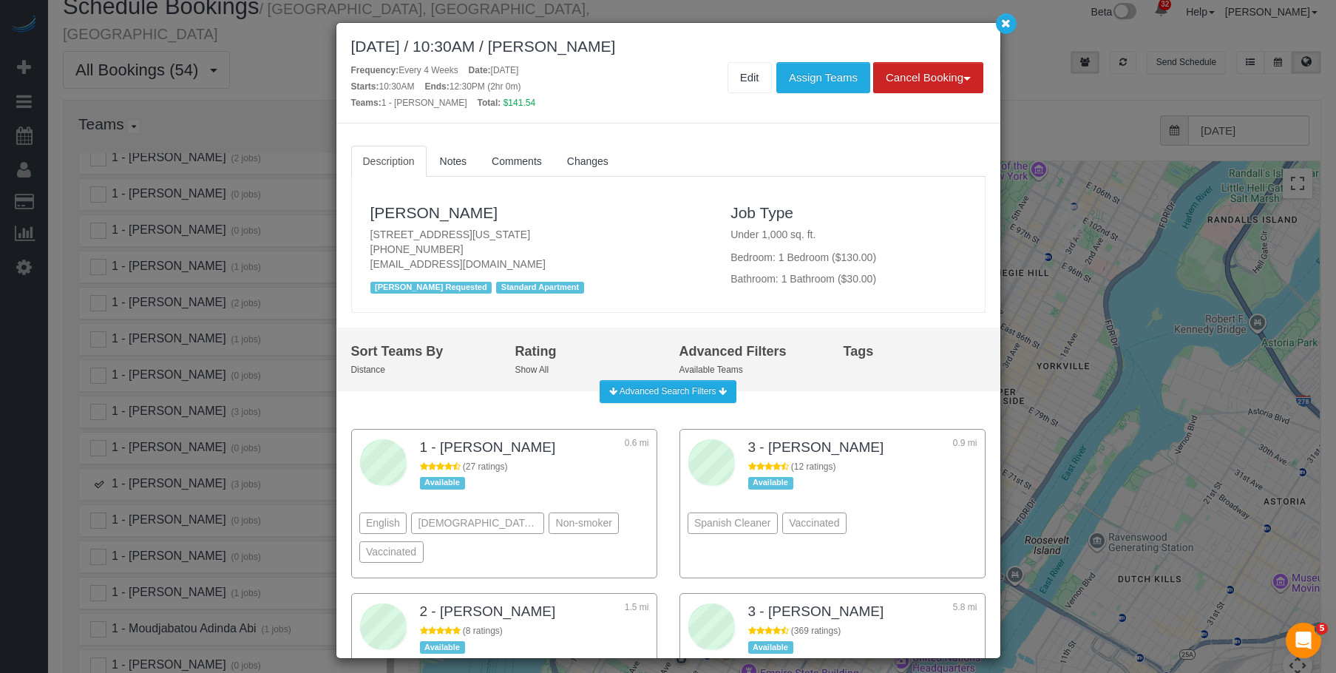
click at [574, 47] on div "October 03, 2025 / 10:30AM / Gianluca Scaglione" at bounding box center [668, 46] width 634 height 17
click at [649, 47] on div "October 03, 2025 / 10:30AM / Gianluca Scaglione" at bounding box center [668, 46] width 634 height 17
drag, startPoint x: 559, startPoint y: 45, endPoint x: 702, endPoint y: 45, distance: 142.7
click at [702, 45] on div "October 03, 2025 / 10:30AM / Gianluca Scaglione" at bounding box center [668, 46] width 634 height 17
copy div "Gianluca Scaglione"
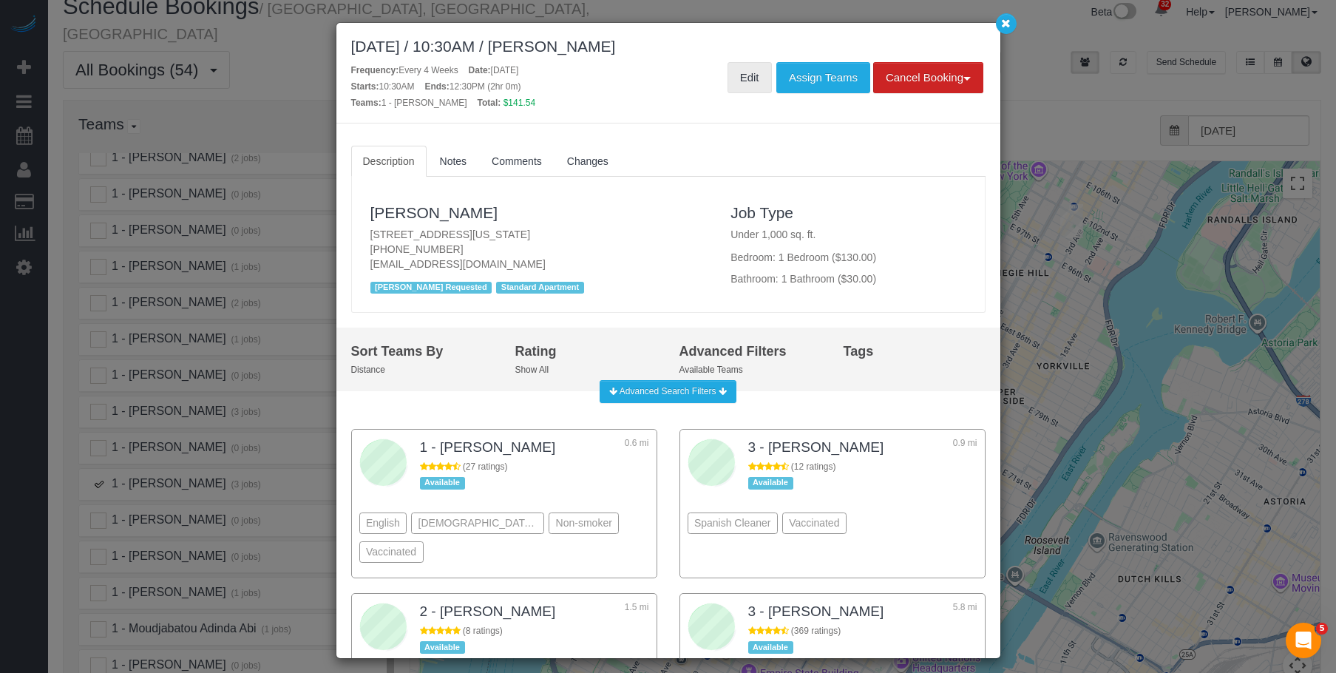
click at [733, 69] on link "Edit" at bounding box center [749, 77] width 44 height 31
click at [1005, 19] on icon "button" at bounding box center [1006, 22] width 10 height 9
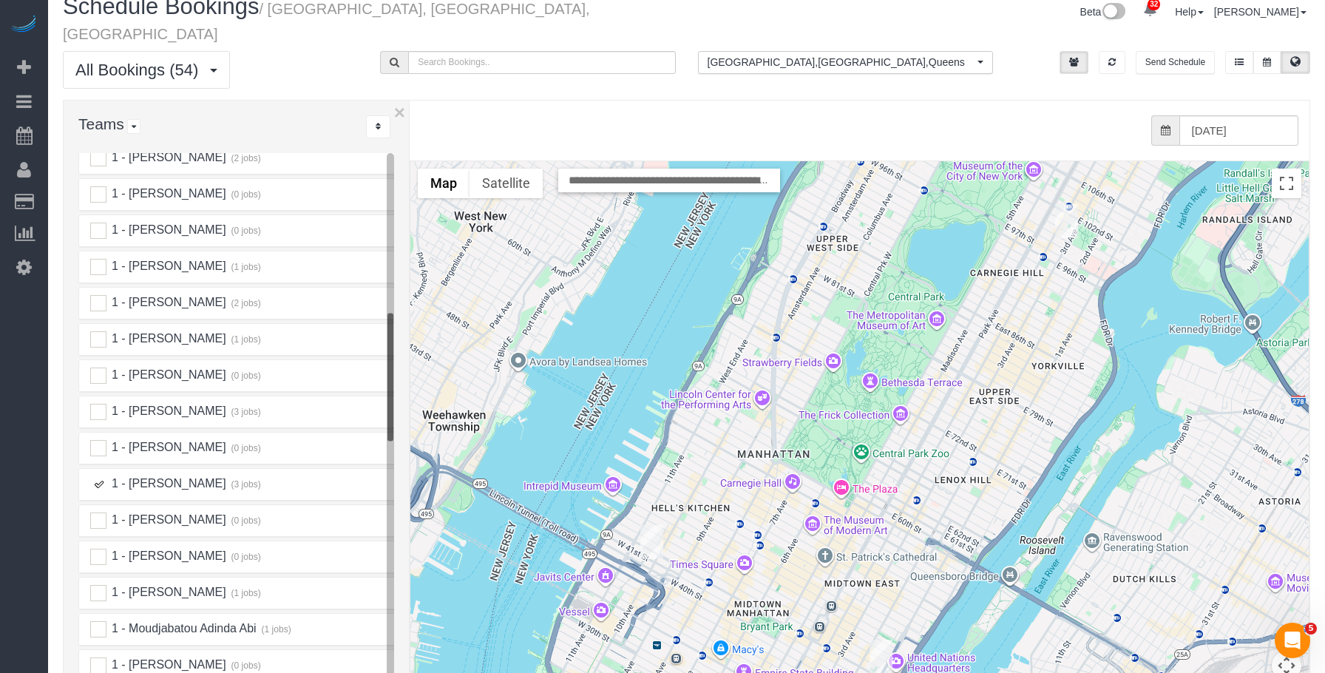
click at [96, 476] on ins at bounding box center [98, 484] width 16 height 16
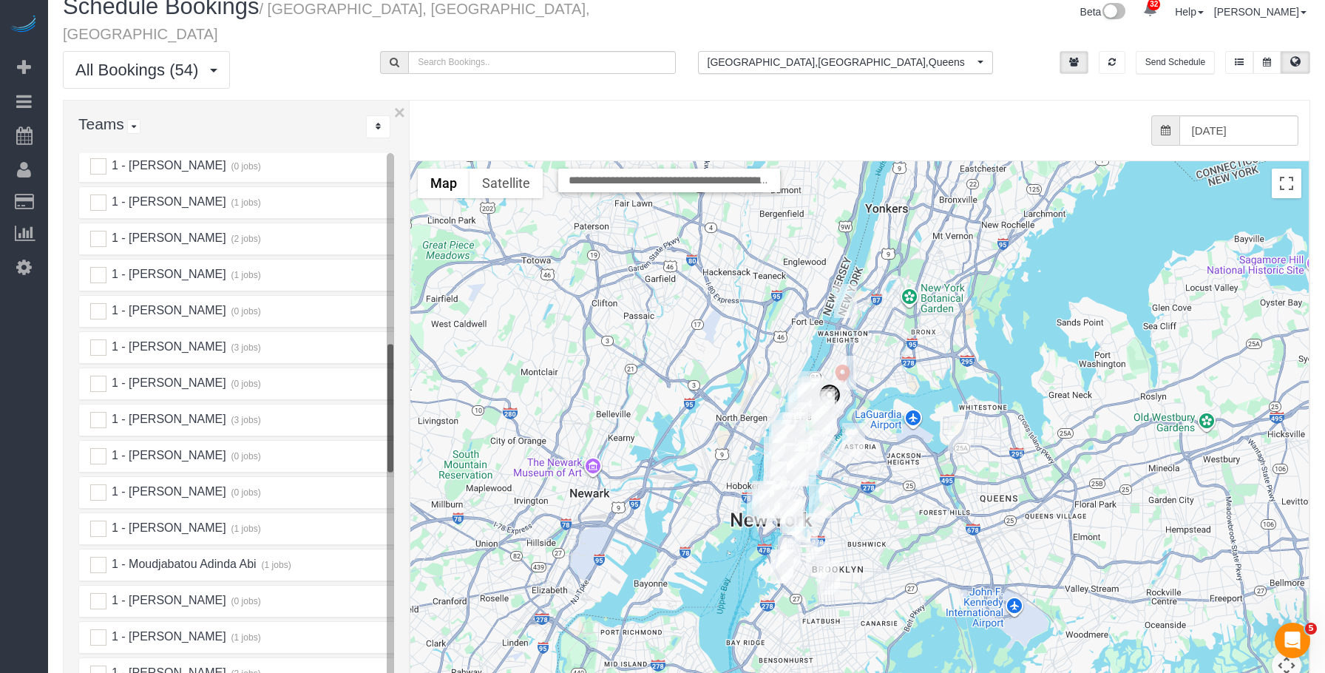
scroll to position [887, 0]
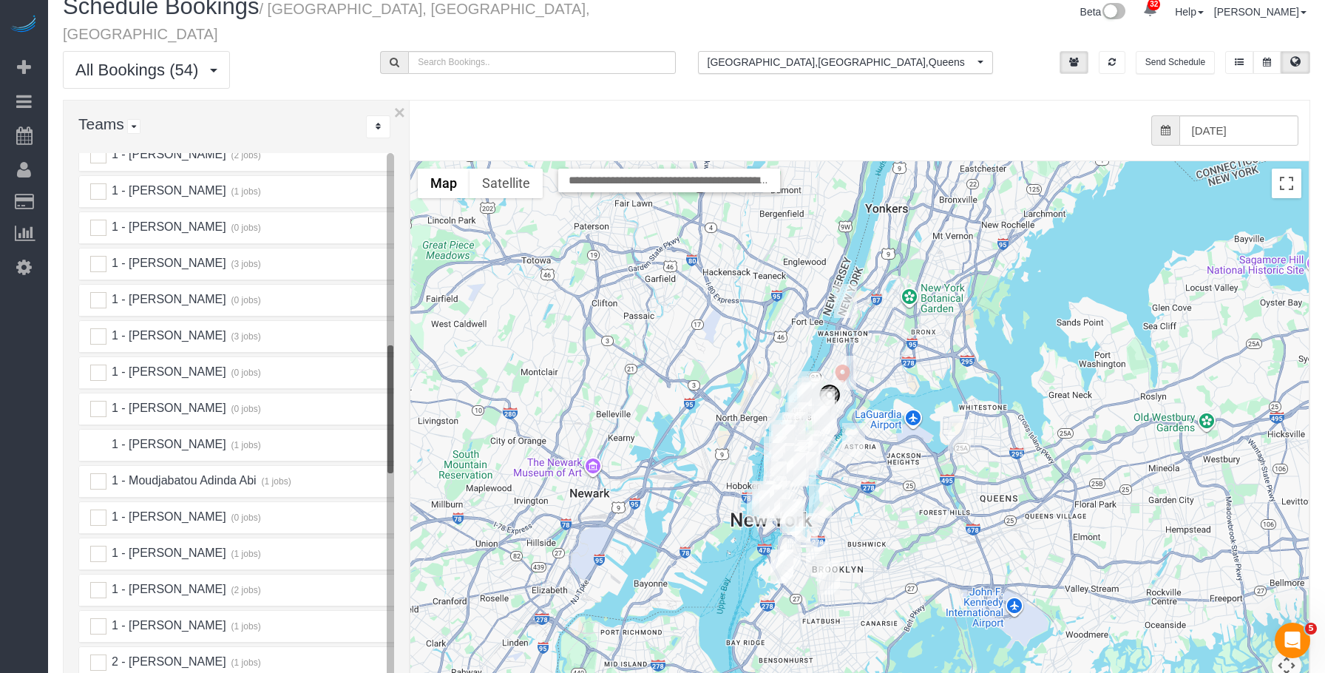
drag, startPoint x: 96, startPoint y: 426, endPoint x: 392, endPoint y: 441, distance: 296.1
click at [96, 437] on ins at bounding box center [98, 445] width 16 height 16
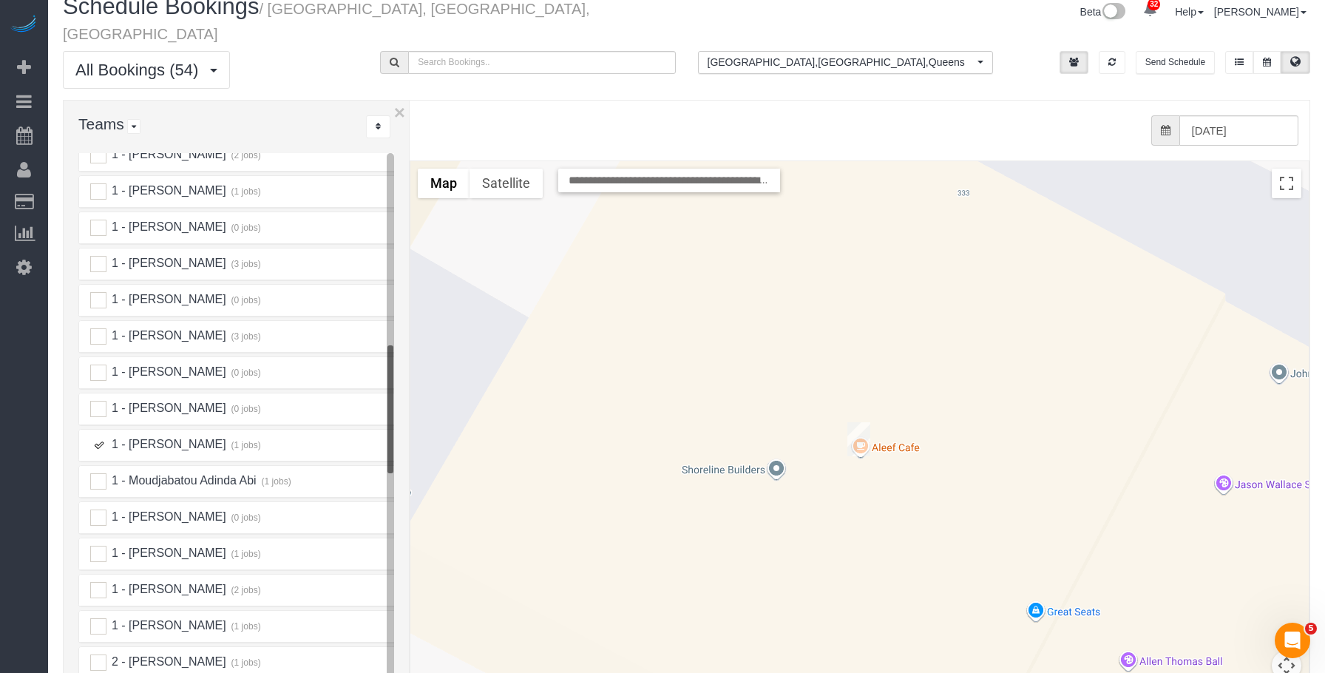
click at [850, 422] on img "10/03/2025 9:00AM - Maid Sailors - 333 West 39th Street, Suite. 405, New York, …" at bounding box center [858, 439] width 23 height 34
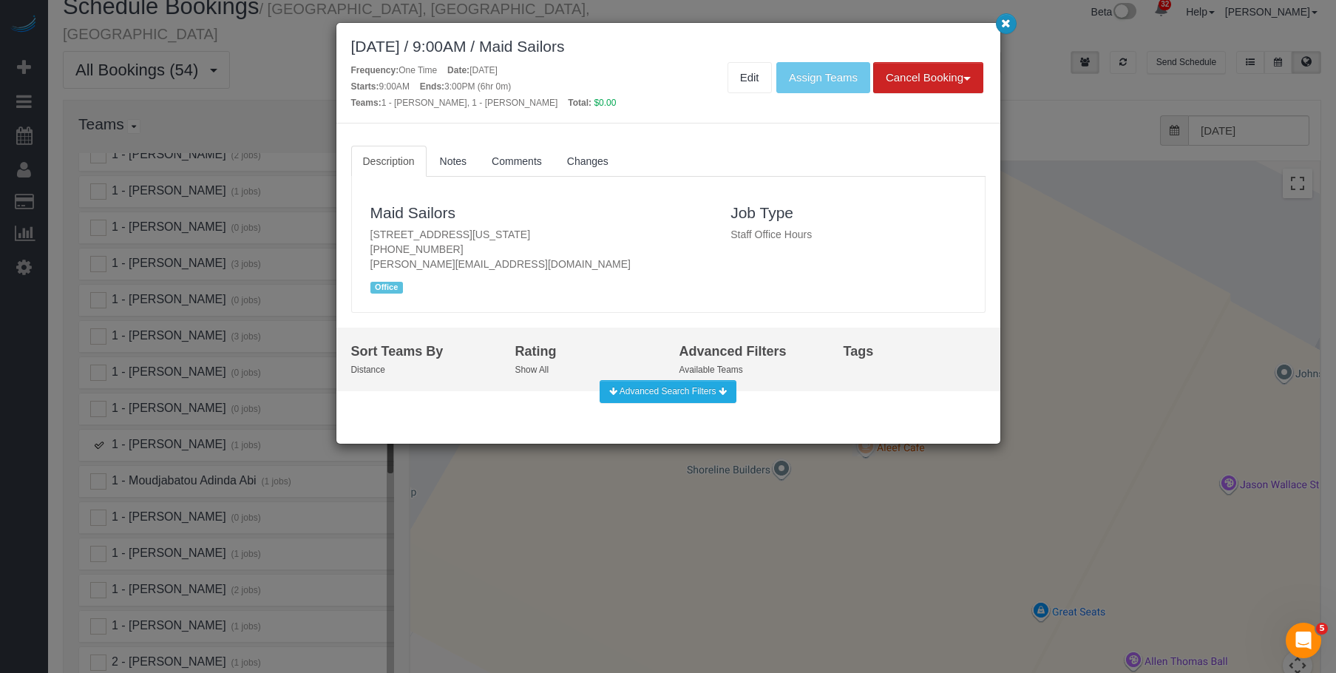
click at [1008, 22] on icon "button" at bounding box center [1006, 22] width 10 height 9
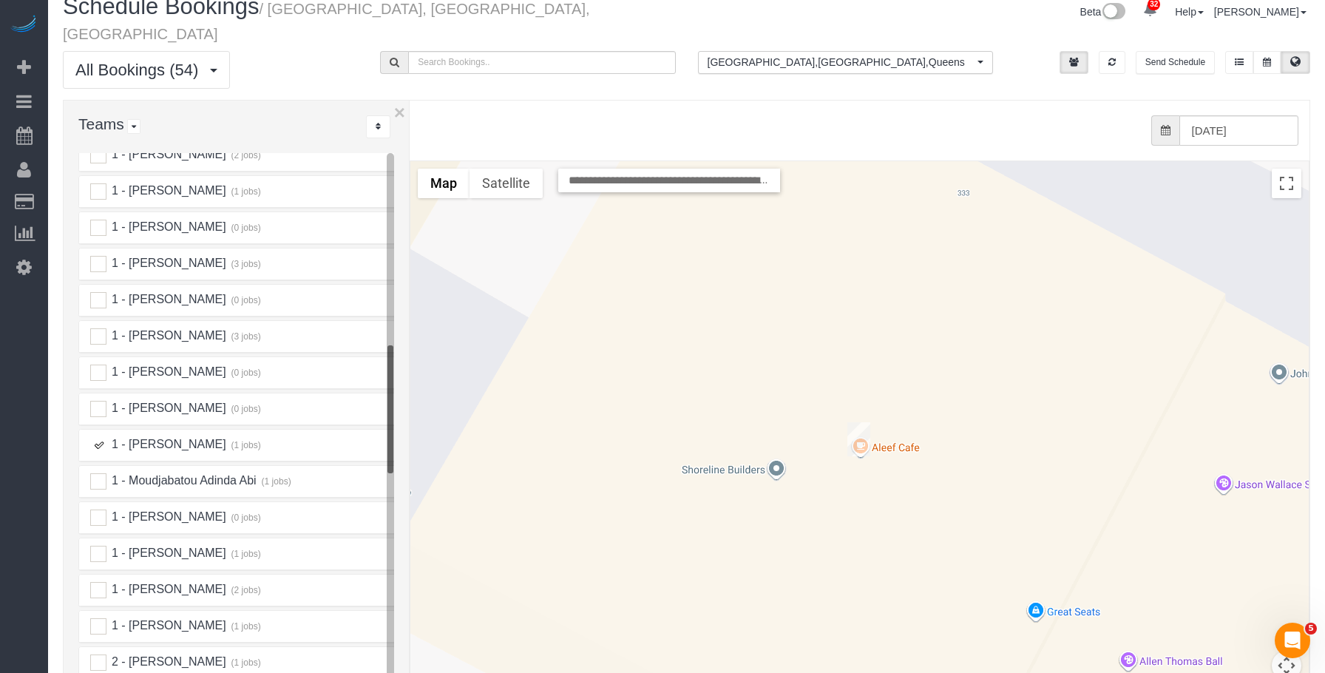
click at [101, 437] on ins at bounding box center [98, 445] width 16 height 16
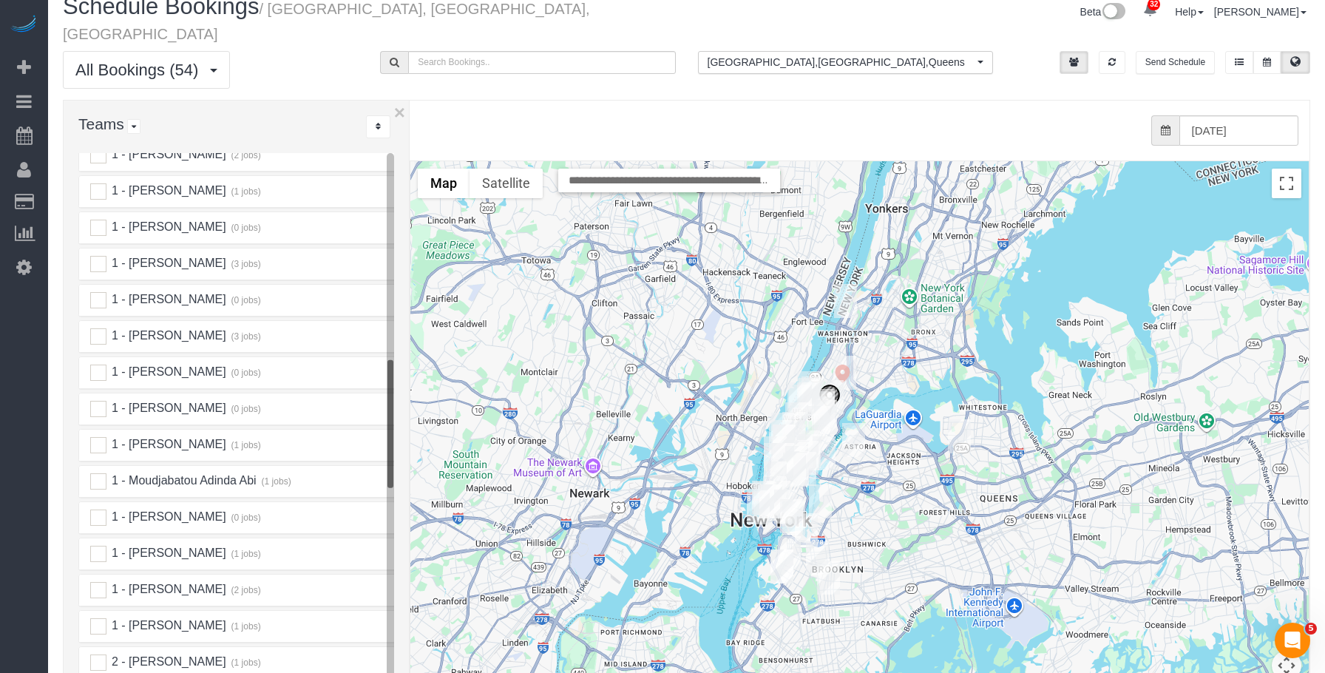
scroll to position [1035, 0]
drag, startPoint x: 95, startPoint y: 315, endPoint x: 121, endPoint y: 311, distance: 26.9
click at [96, 325] on ins at bounding box center [98, 333] width 16 height 16
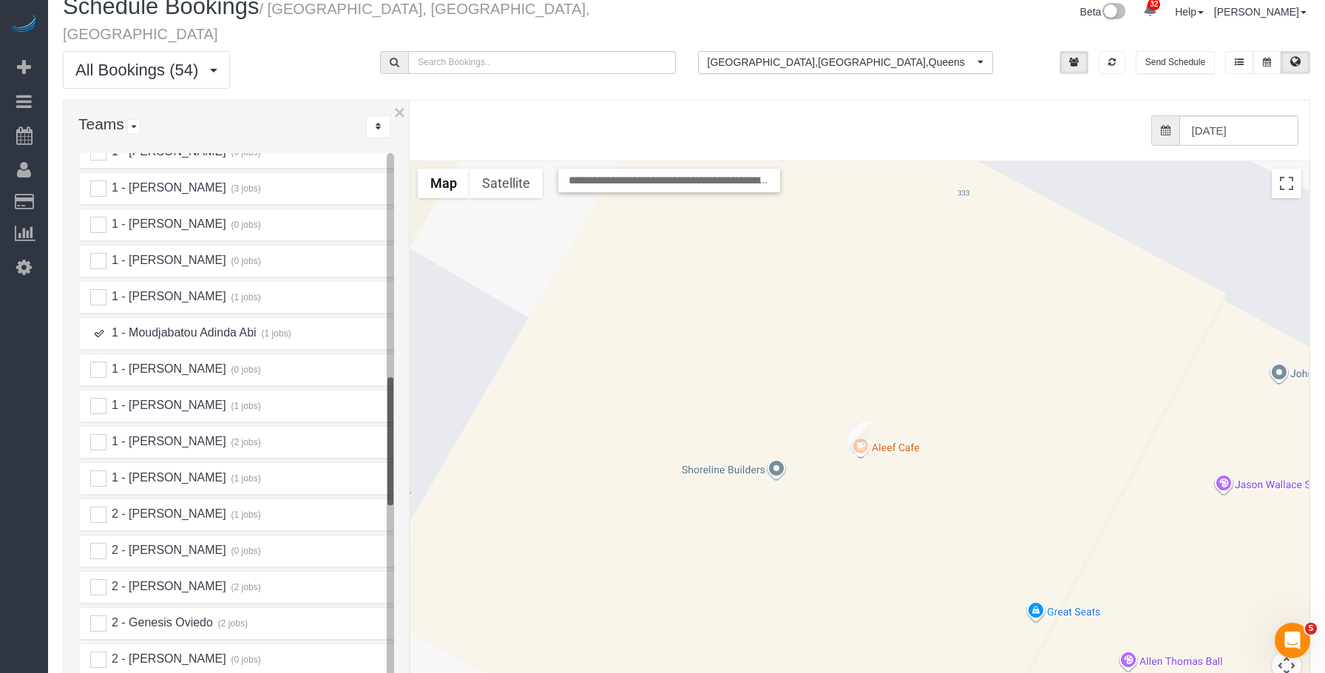
click at [858, 422] on img "10/03/2025 9:00AM - Maid Sailors - 333 West 39th Street, Suite. 405, New York, …" at bounding box center [858, 439] width 23 height 34
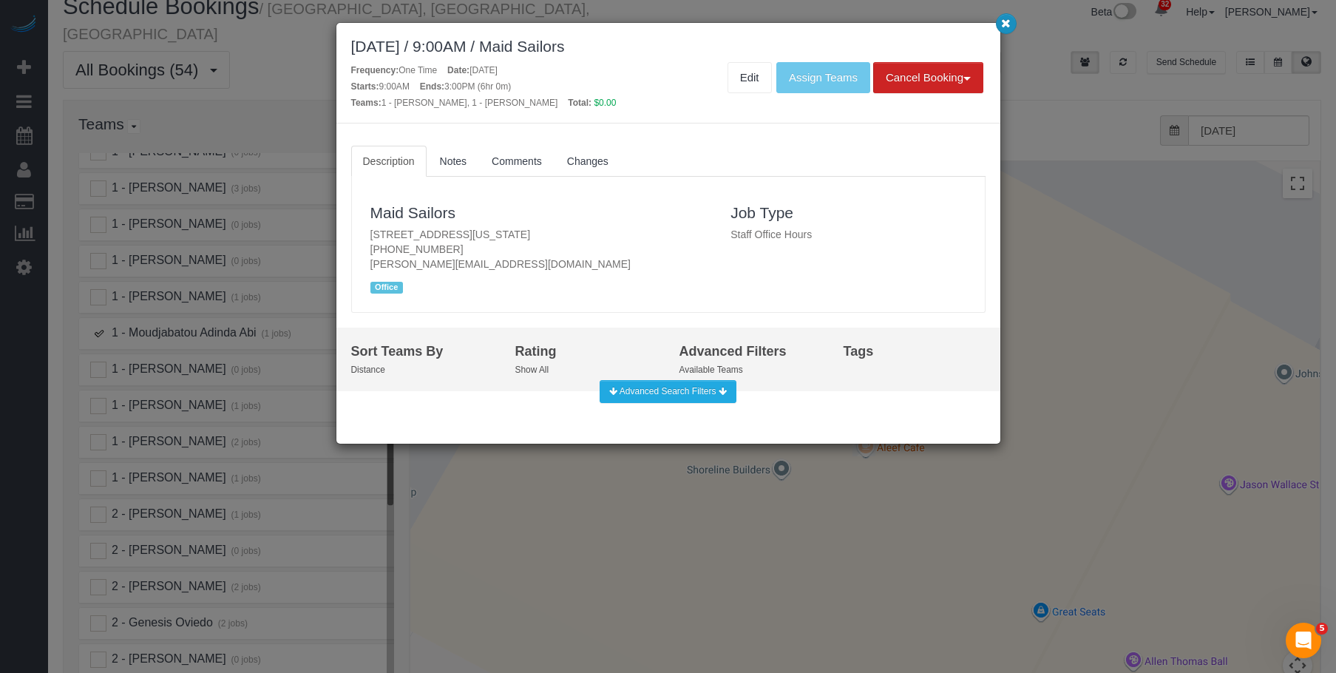
click at [1004, 29] on button "button" at bounding box center [1006, 23] width 21 height 21
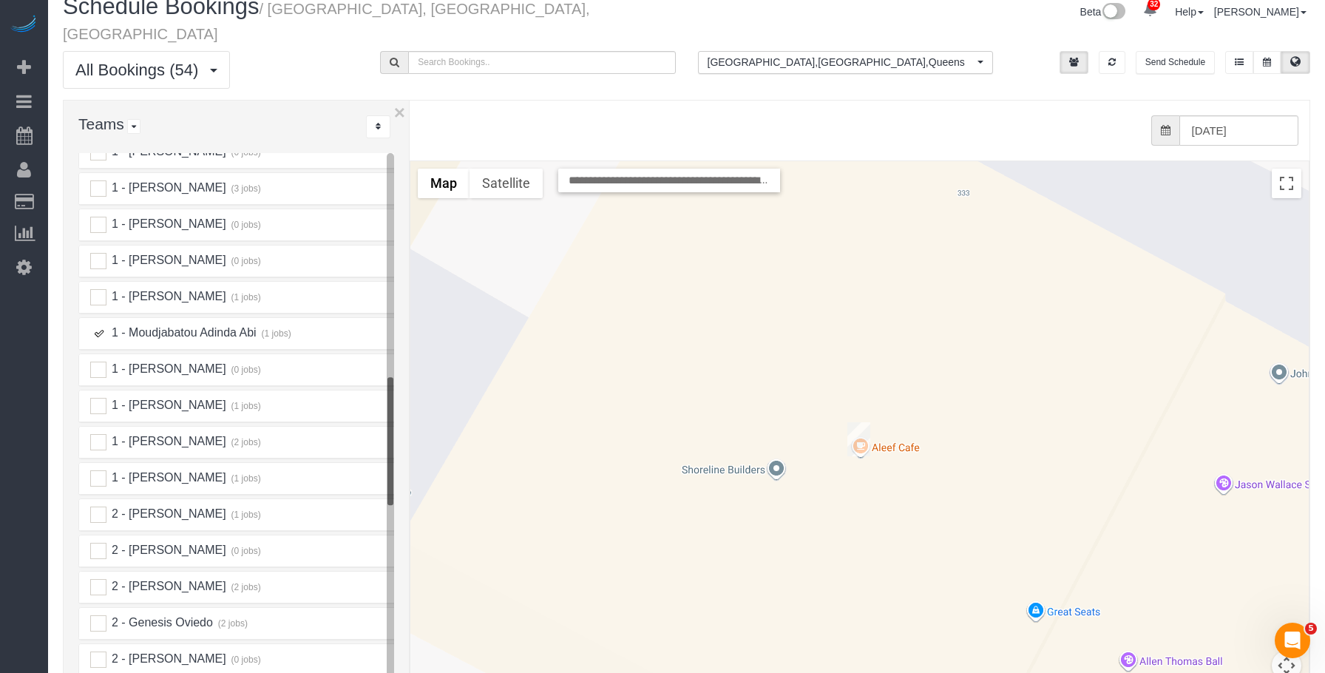
click at [863, 422] on img "10/03/2025 9:00AM - Maid Sailors - 333 West 39th Street, Suite. 405, New York, …" at bounding box center [858, 439] width 23 height 34
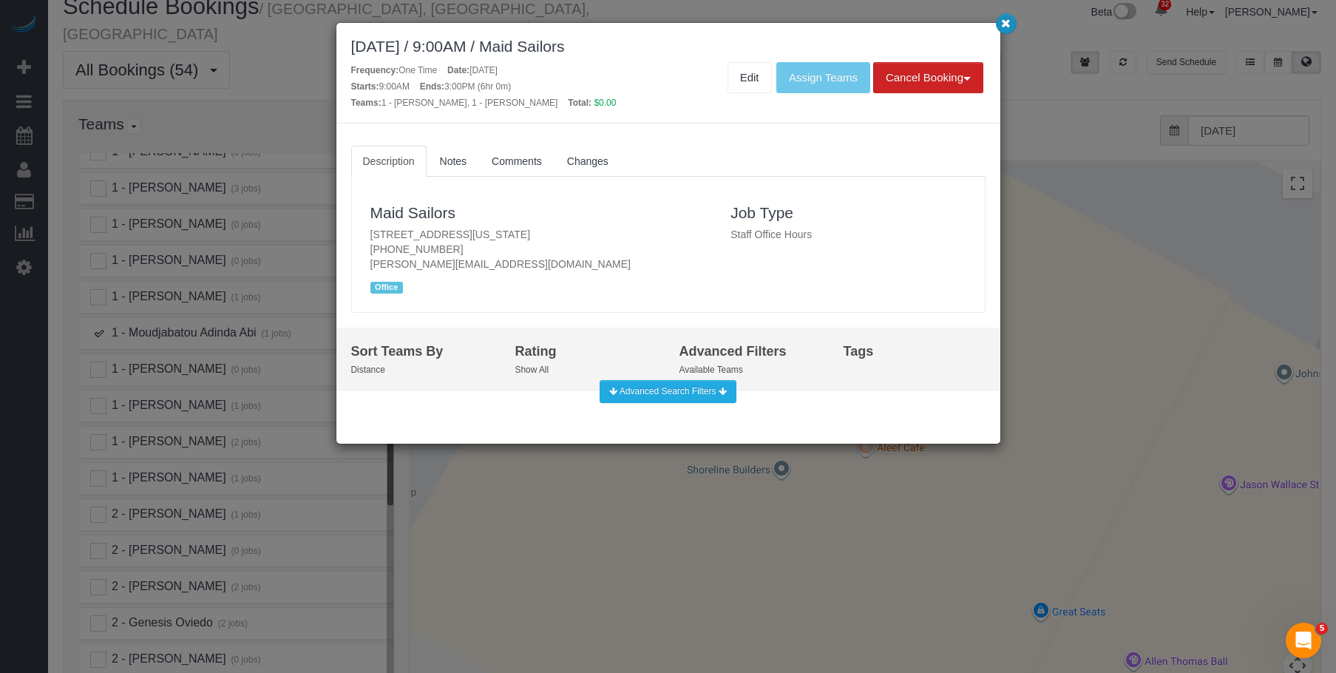
click at [1002, 18] on icon "button" at bounding box center [1006, 22] width 10 height 9
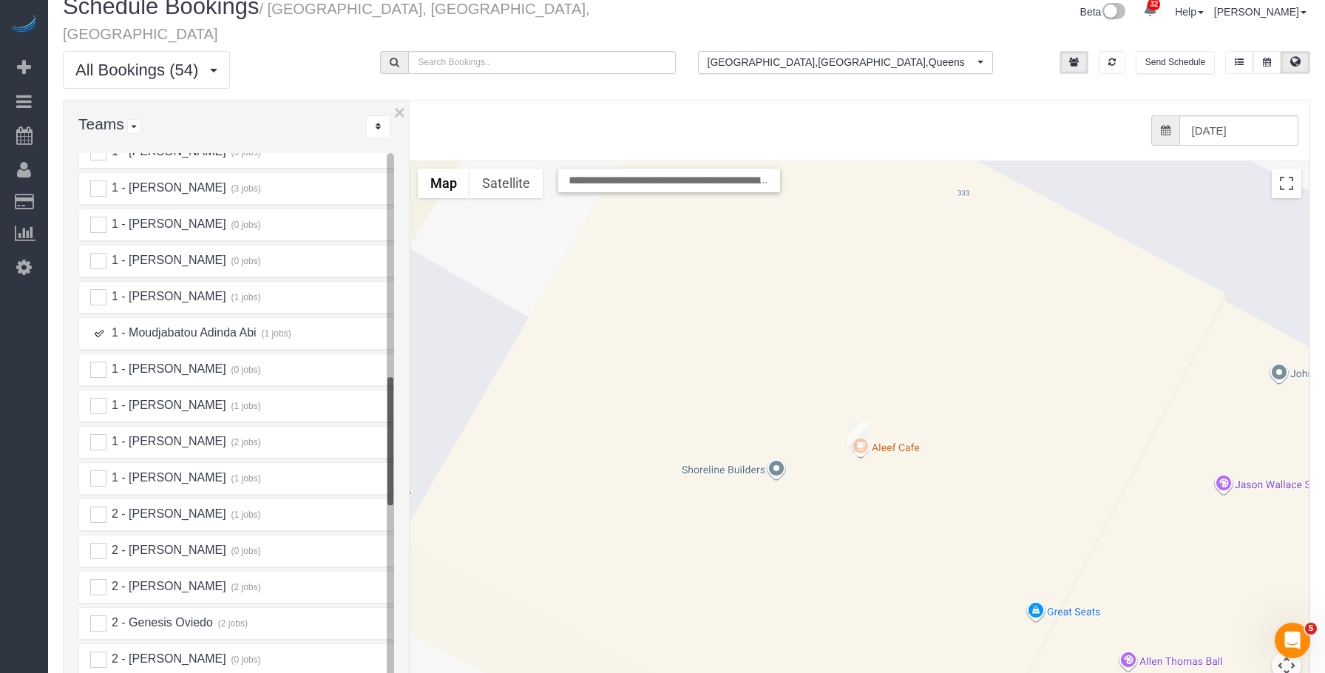
click at [98, 325] on ins at bounding box center [98, 333] width 16 height 16
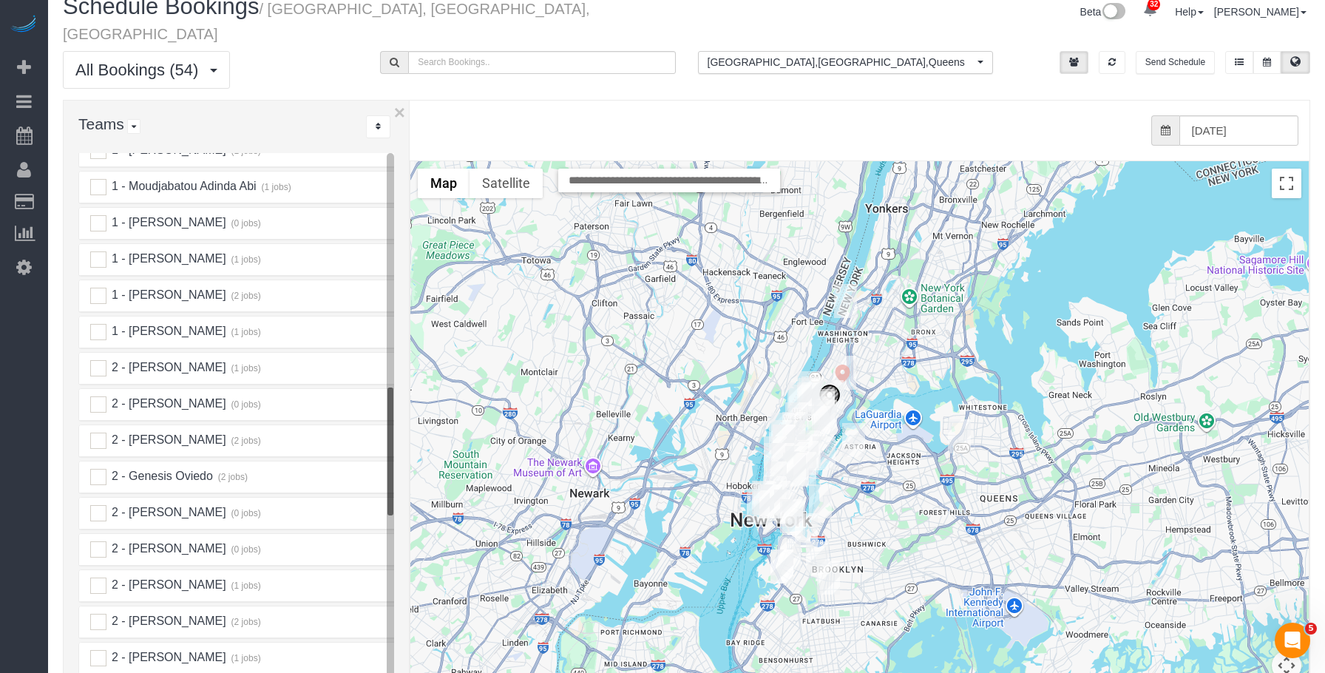
scroll to position [1183, 0]
click at [102, 286] on ins at bounding box center [98, 294] width 16 height 16
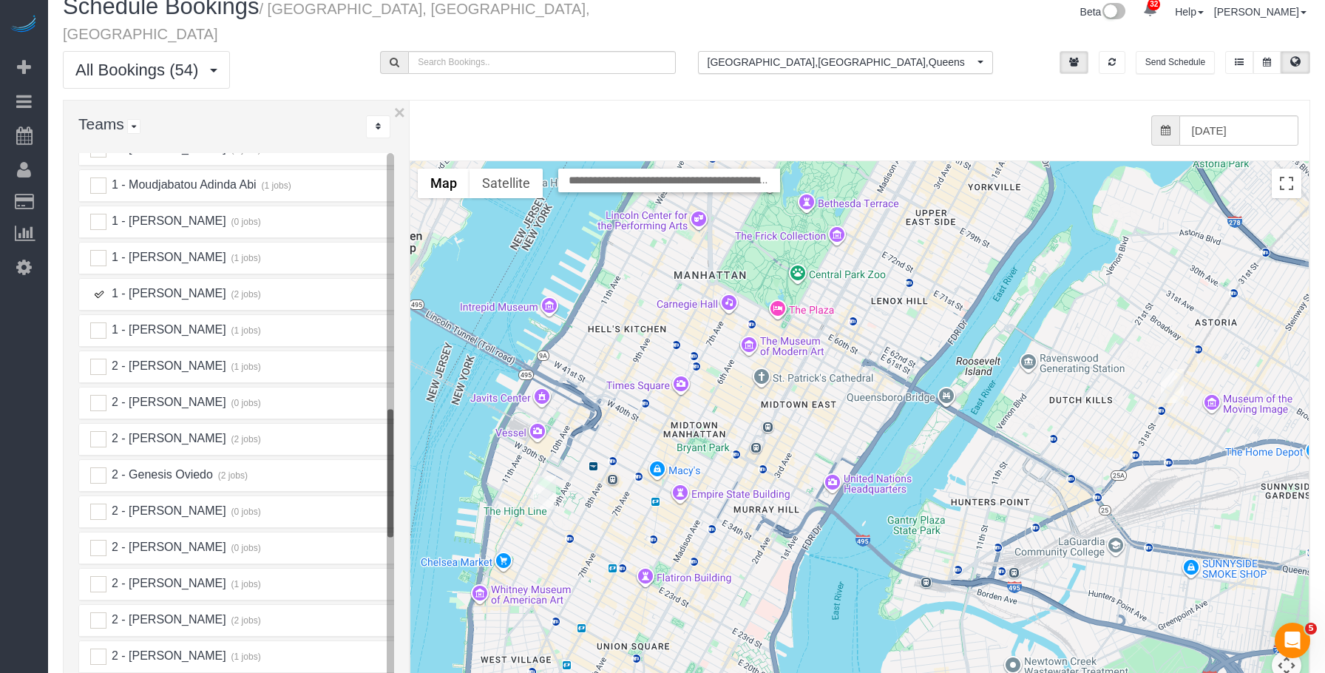
click at [1172, 369] on img "10/03/2025 12:00PM - Katherine Garland - 35-22 32nd Street, Apt 1, Astoria, NY …" at bounding box center [1172, 386] width 23 height 34
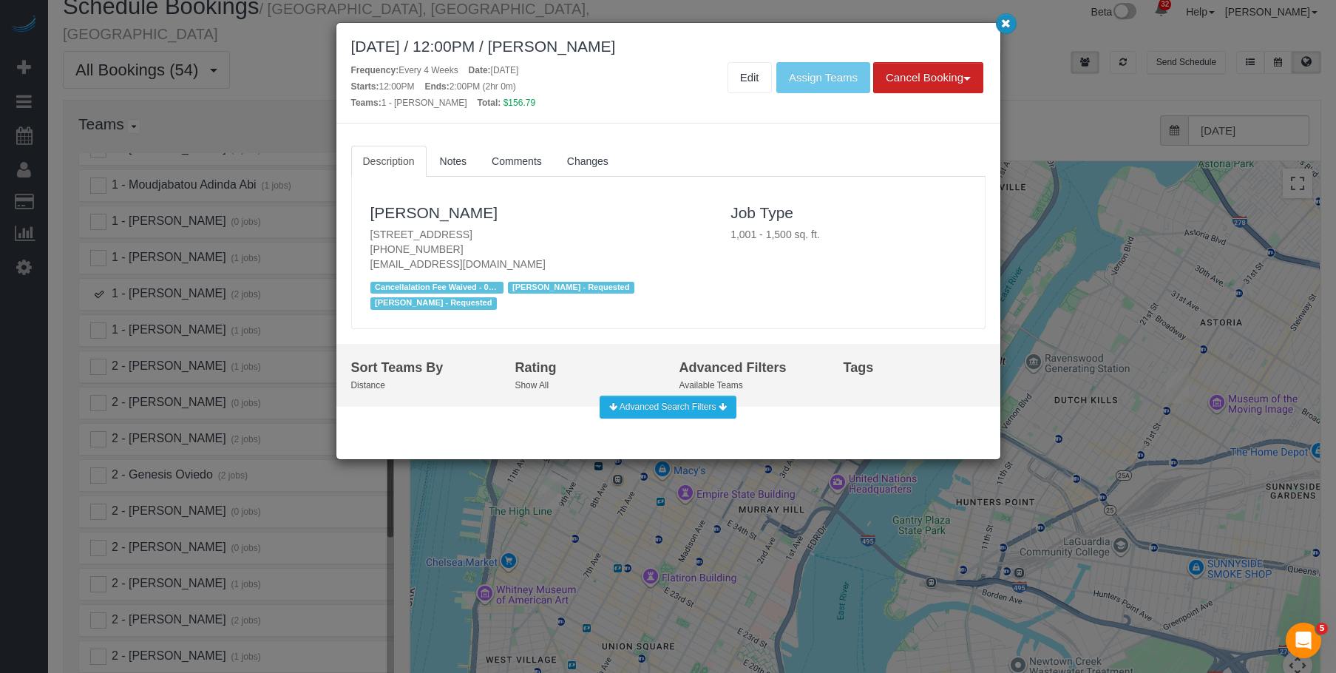
click at [1007, 27] on icon "button" at bounding box center [1006, 22] width 10 height 9
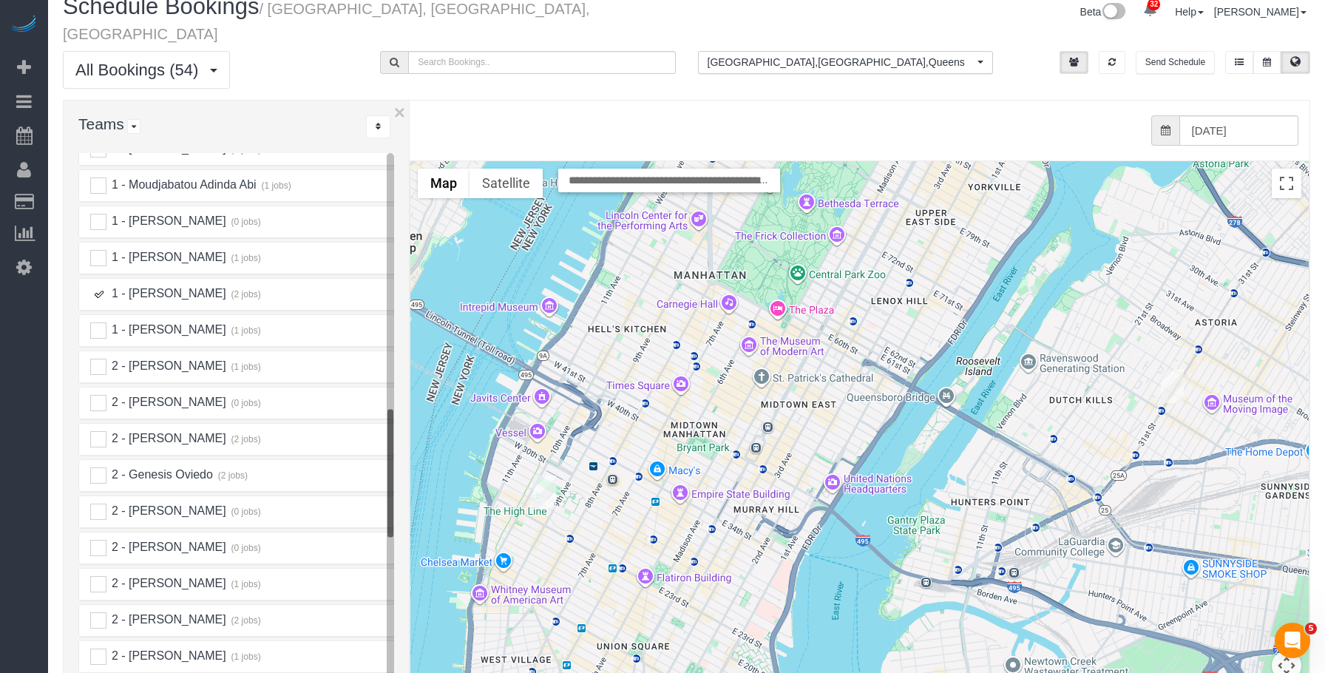
click at [541, 475] on img "10/03/2025 9:00AM - Christopher Levin - 410 West 25th Street, Apt. Phb, New Yor…" at bounding box center [544, 492] width 23 height 34
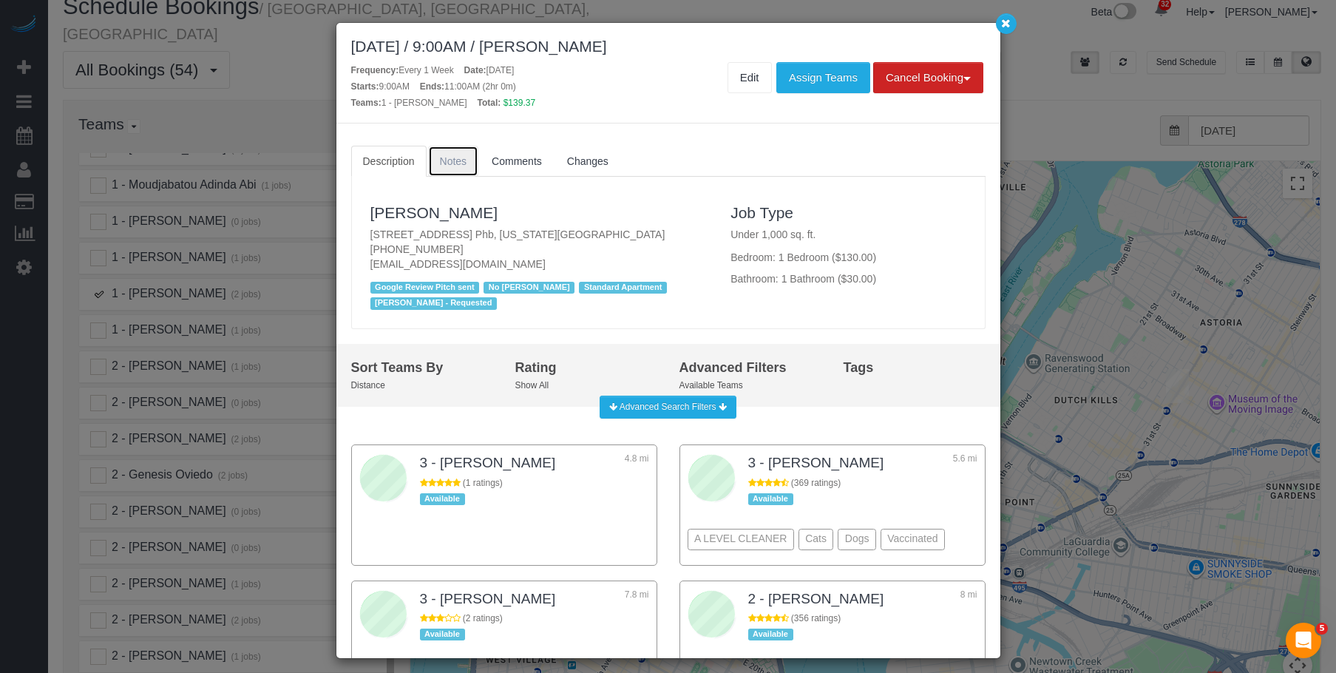
click at [458, 155] on span "Notes" at bounding box center [453, 161] width 27 height 12
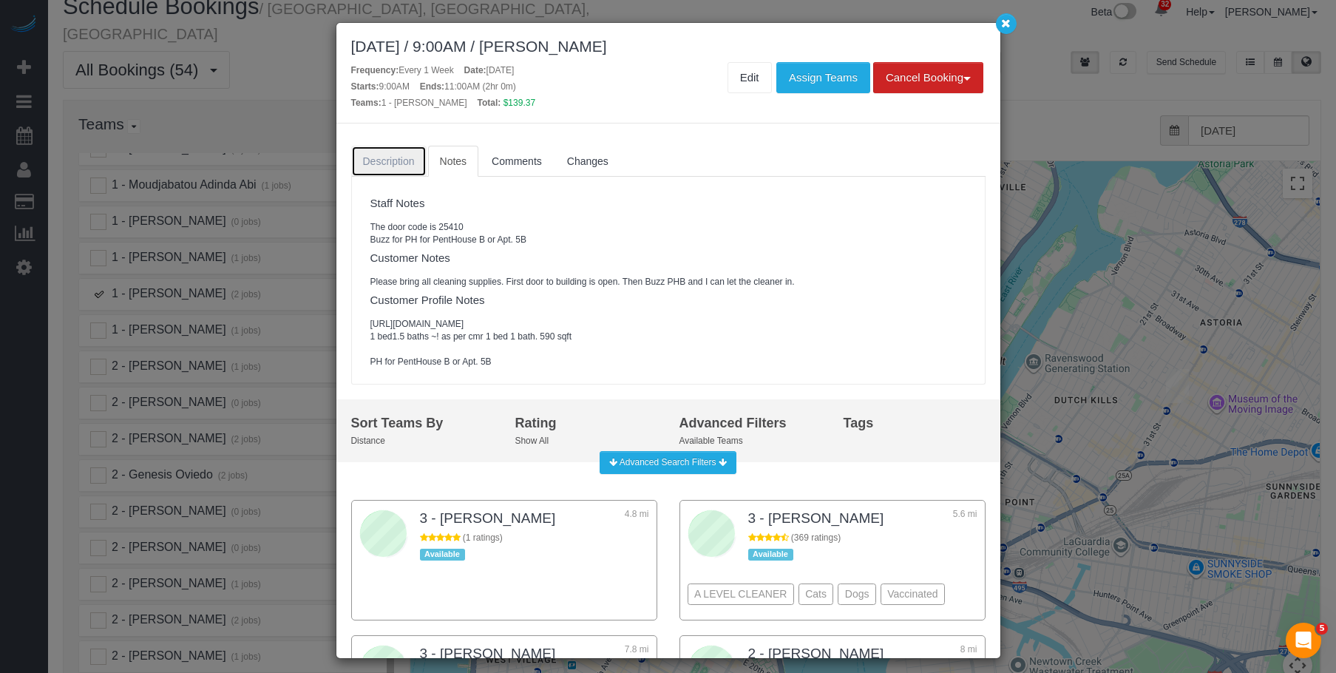
click at [407, 165] on span "Description" at bounding box center [389, 161] width 52 height 12
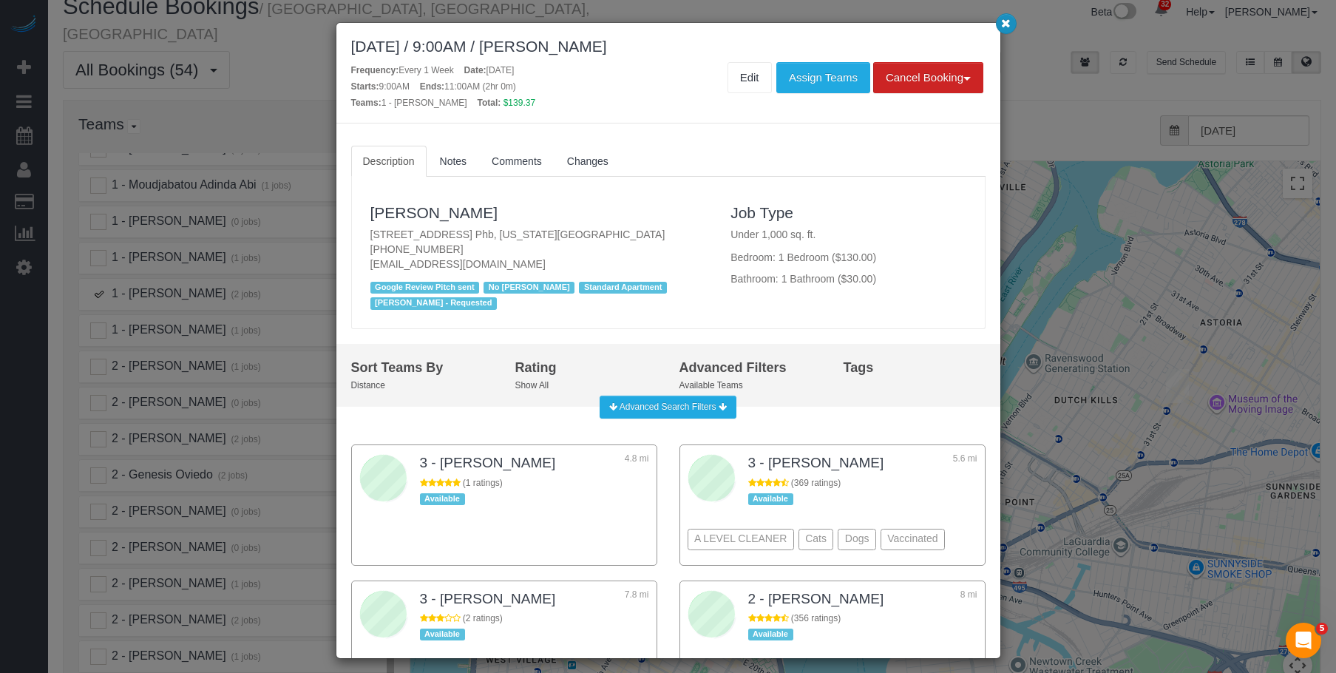
click at [1010, 21] on icon "button" at bounding box center [1006, 22] width 10 height 9
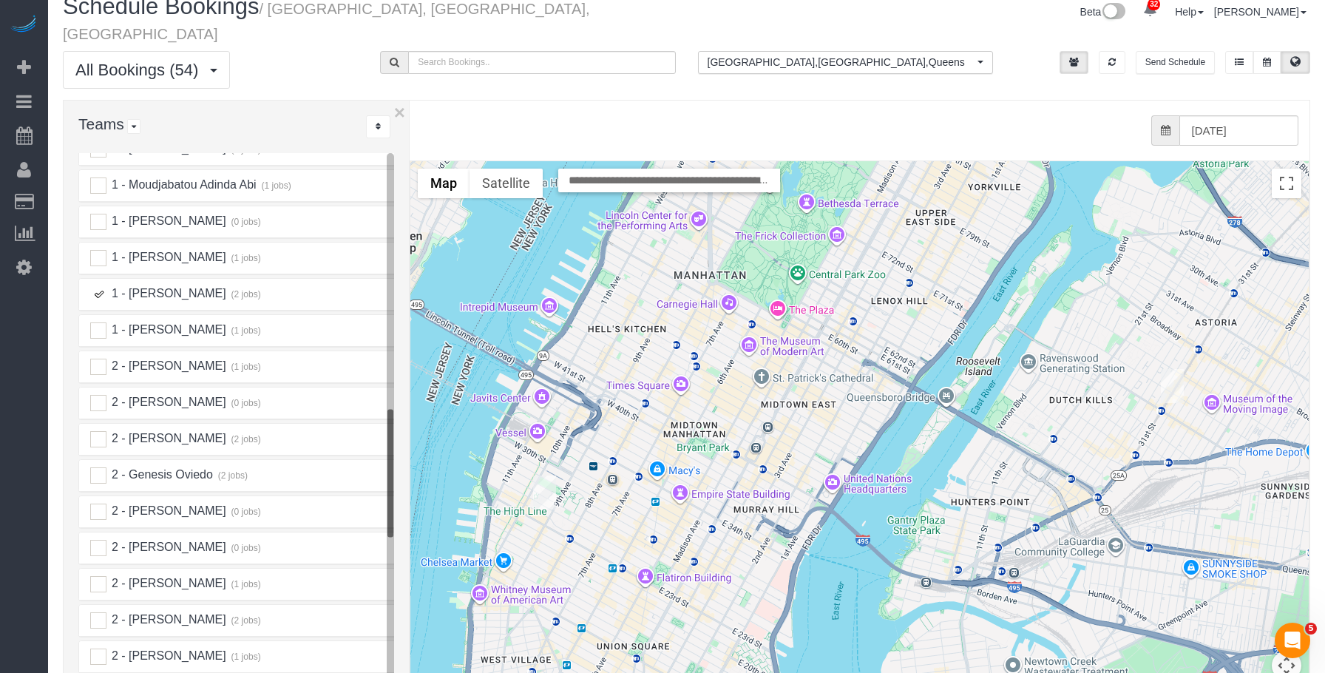
click at [541, 475] on img "10/03/2025 9:00AM - Christopher Levin - 410 West 25th Street, Apt. Phb, New Yor…" at bounding box center [544, 492] width 23 height 34
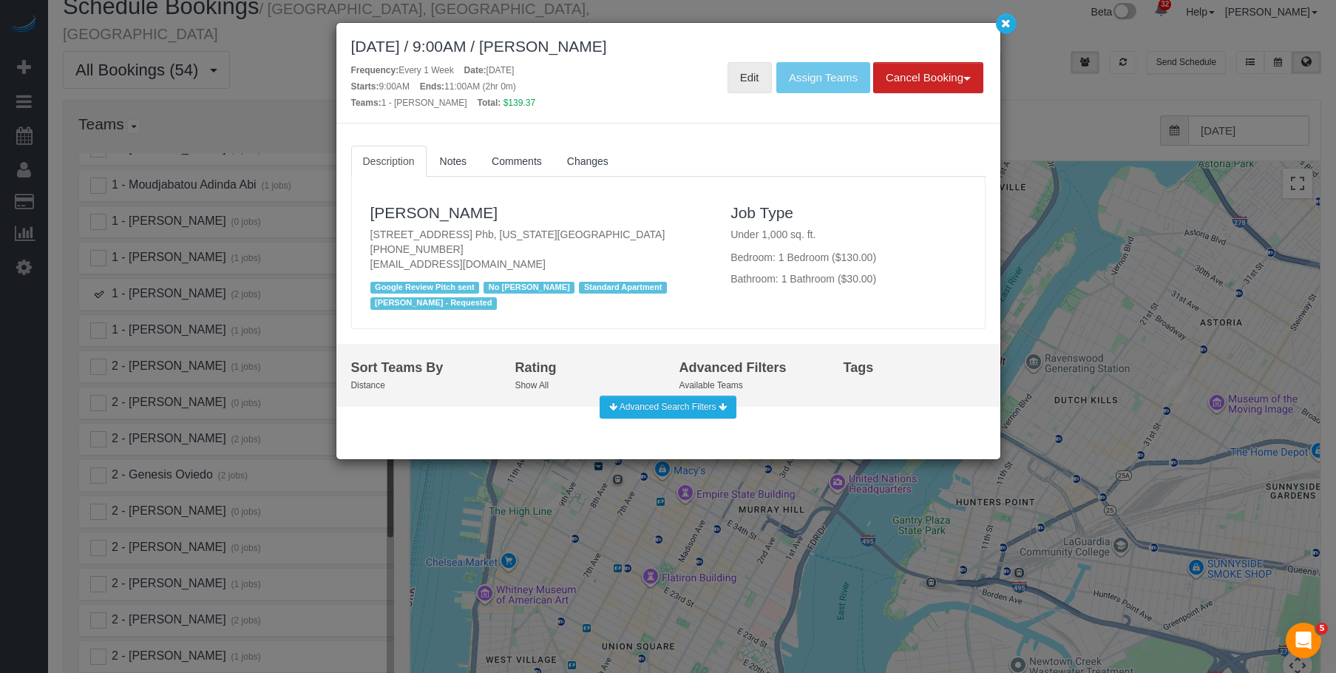
click at [744, 79] on link "Edit" at bounding box center [749, 77] width 44 height 31
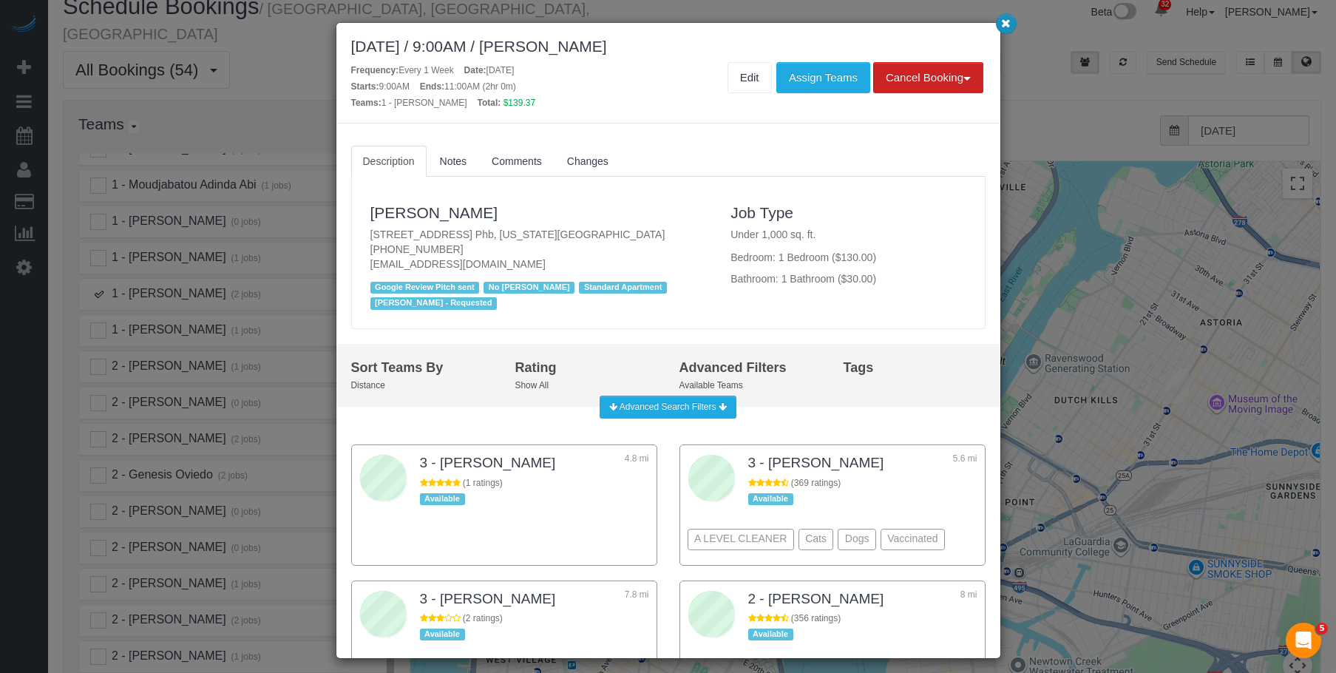
click at [1005, 16] on button "button" at bounding box center [1006, 23] width 21 height 21
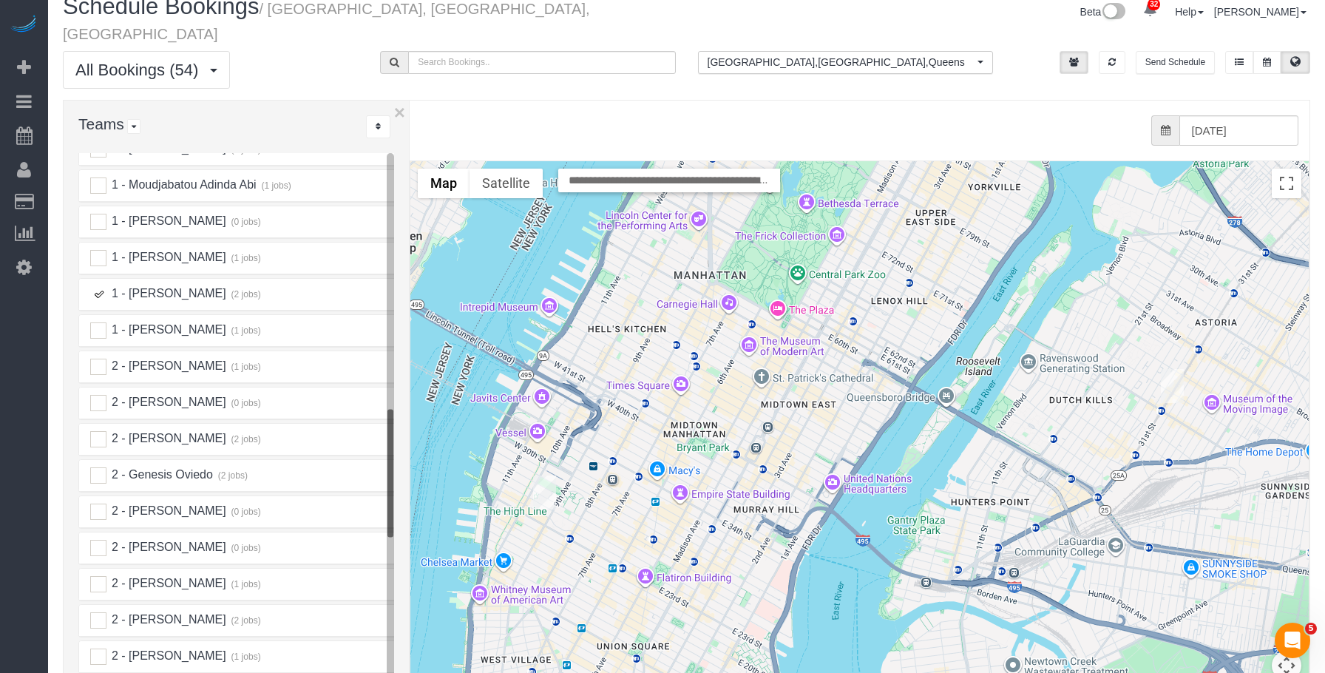
drag, startPoint x: 100, startPoint y: 276, endPoint x: 83, endPoint y: 335, distance: 60.8
click at [101, 286] on ins at bounding box center [98, 294] width 16 height 16
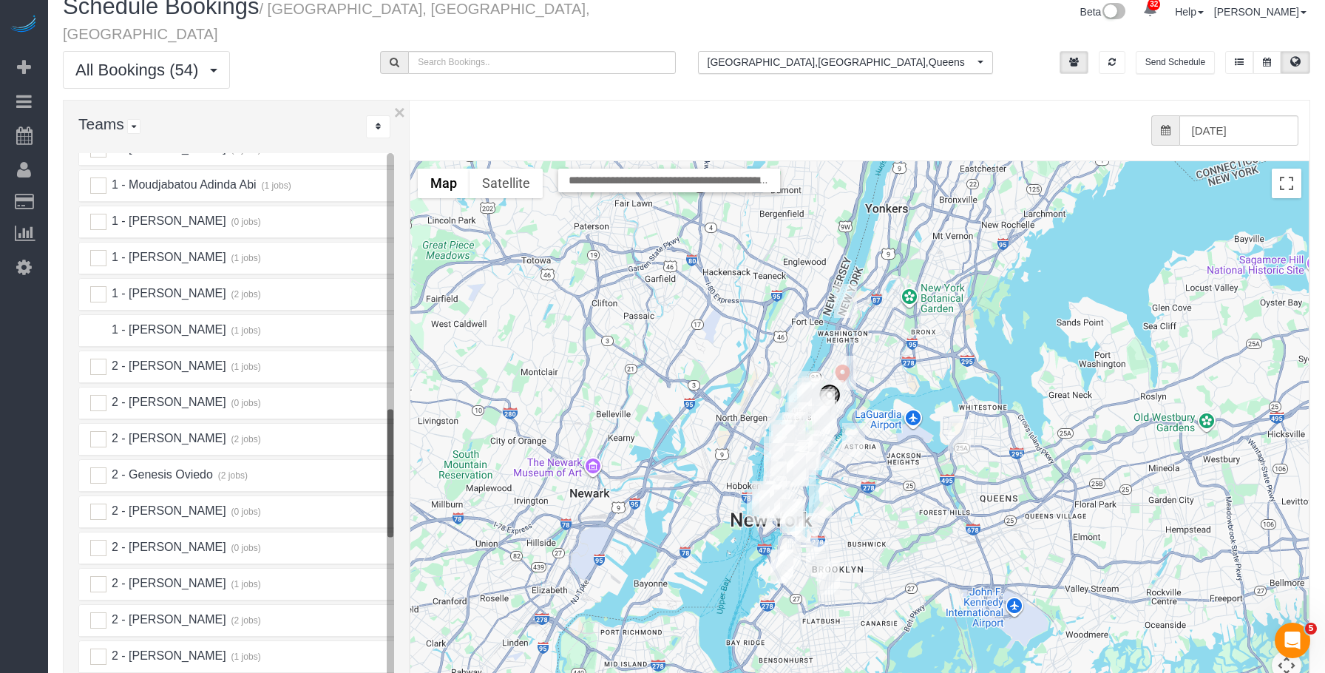
drag, startPoint x: 101, startPoint y: 316, endPoint x: 844, endPoint y: 422, distance: 751.2
click at [101, 322] on ins at bounding box center [98, 330] width 16 height 16
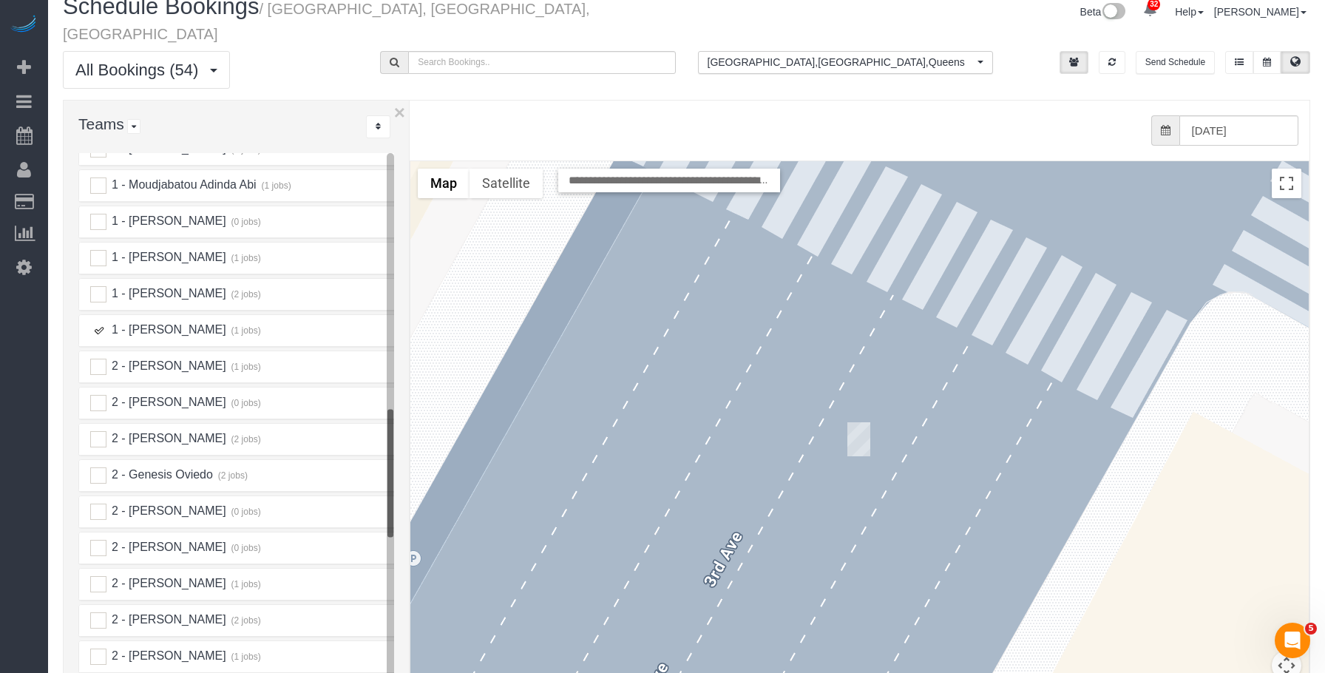
click at [857, 424] on img "10/03/2025 1:00PM - Tanuka Ghoshal - 200 East 27th Street, Apt. 12d, New York, …" at bounding box center [858, 439] width 23 height 34
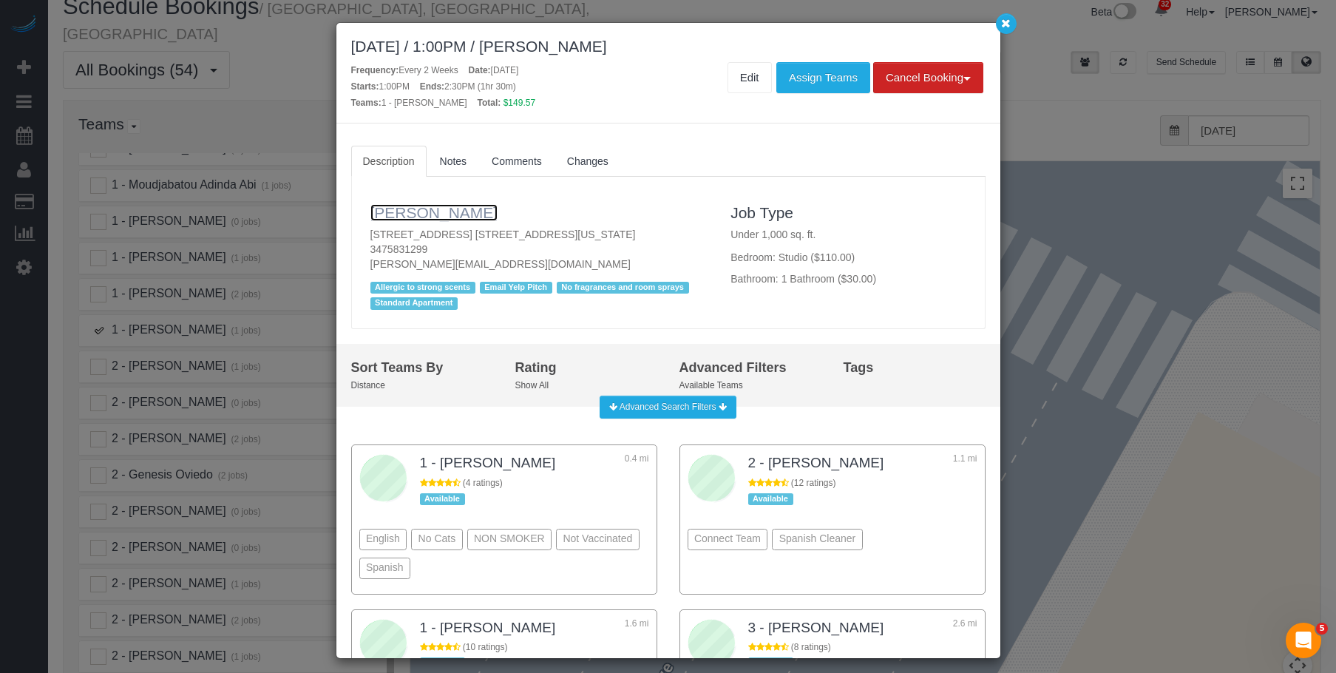
click at [425, 204] on link "Tanuka Ghoshal" at bounding box center [434, 212] width 128 height 17
drag, startPoint x: 1008, startPoint y: 25, endPoint x: 968, endPoint y: 37, distance: 40.9
click at [1008, 24] on icon "button" at bounding box center [1006, 22] width 10 height 9
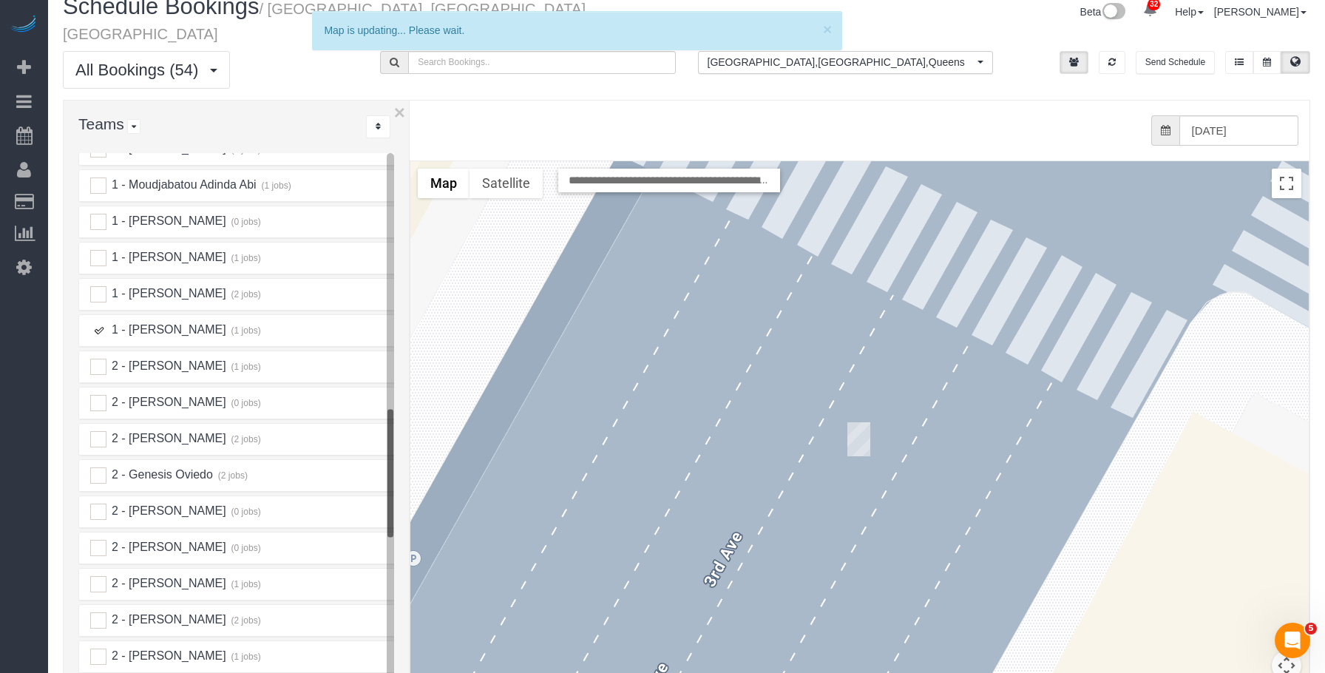
click at [98, 322] on ins at bounding box center [98, 330] width 16 height 16
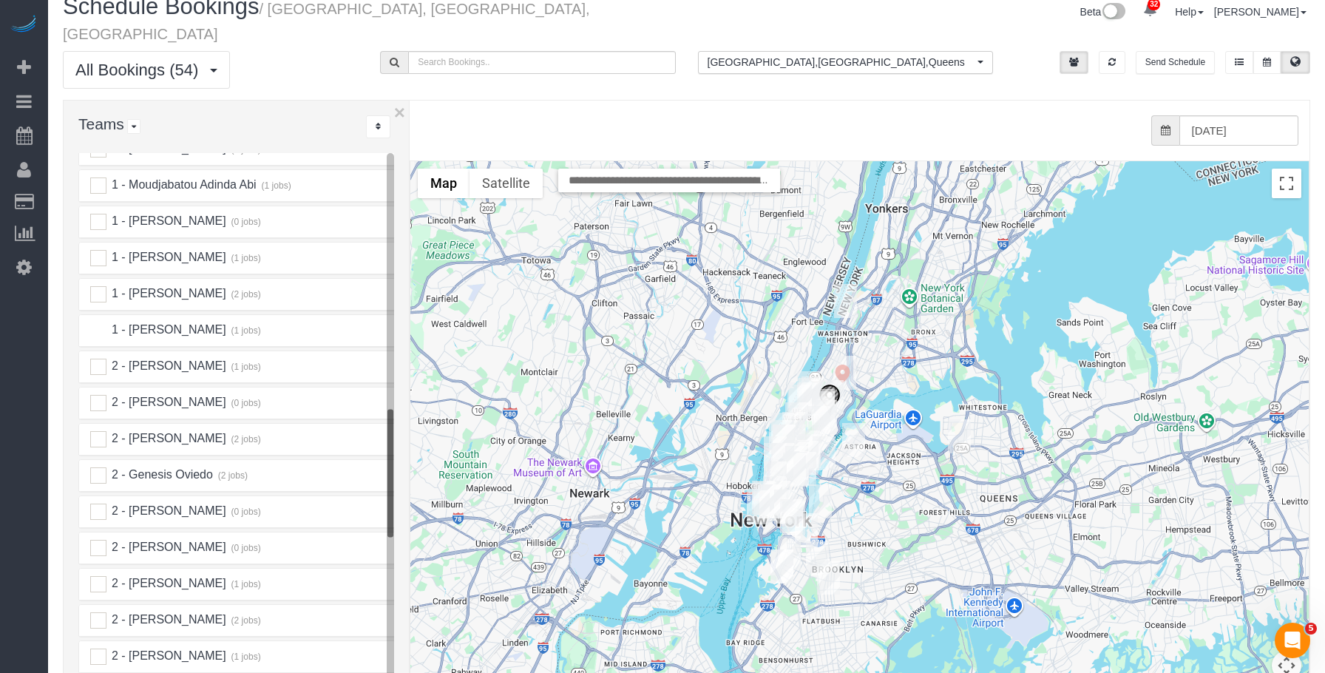
click at [96, 322] on ins at bounding box center [98, 330] width 16 height 16
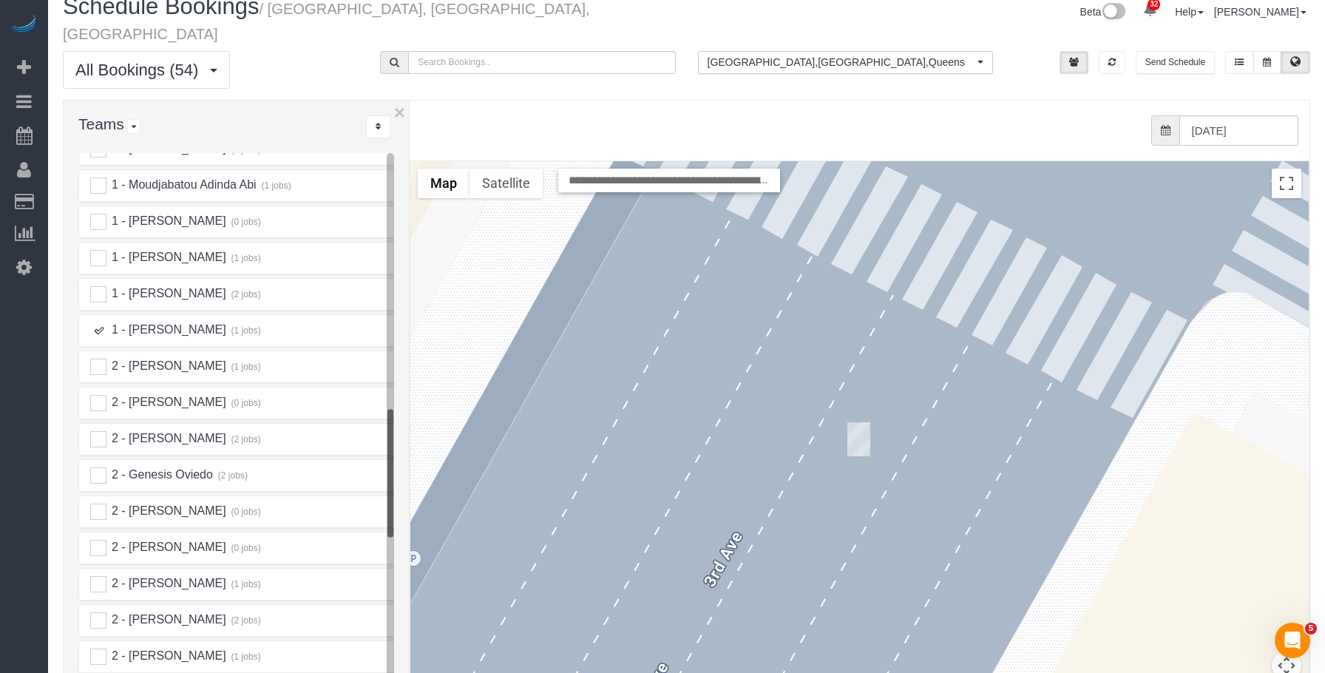
click at [97, 322] on ins at bounding box center [98, 330] width 16 height 16
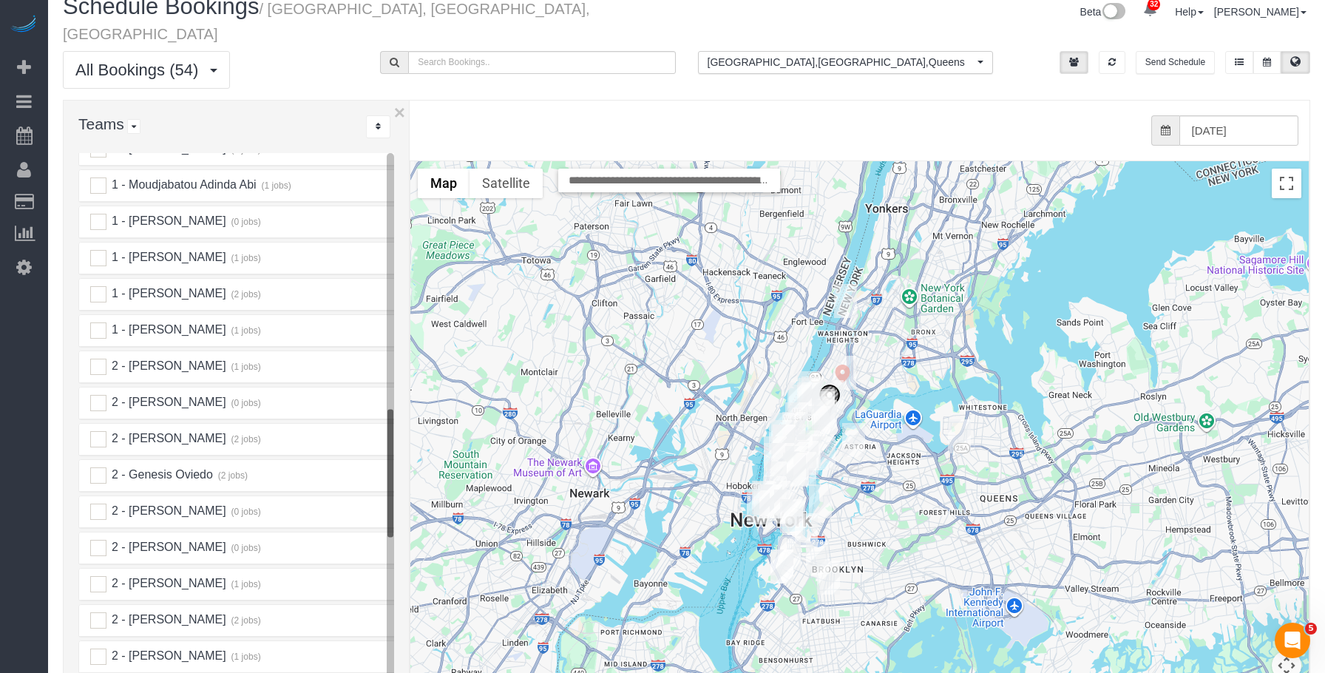
click at [106, 322] on div "1 - Yeisan Yepez (1 jobs)" at bounding box center [213, 330] width 268 height 16
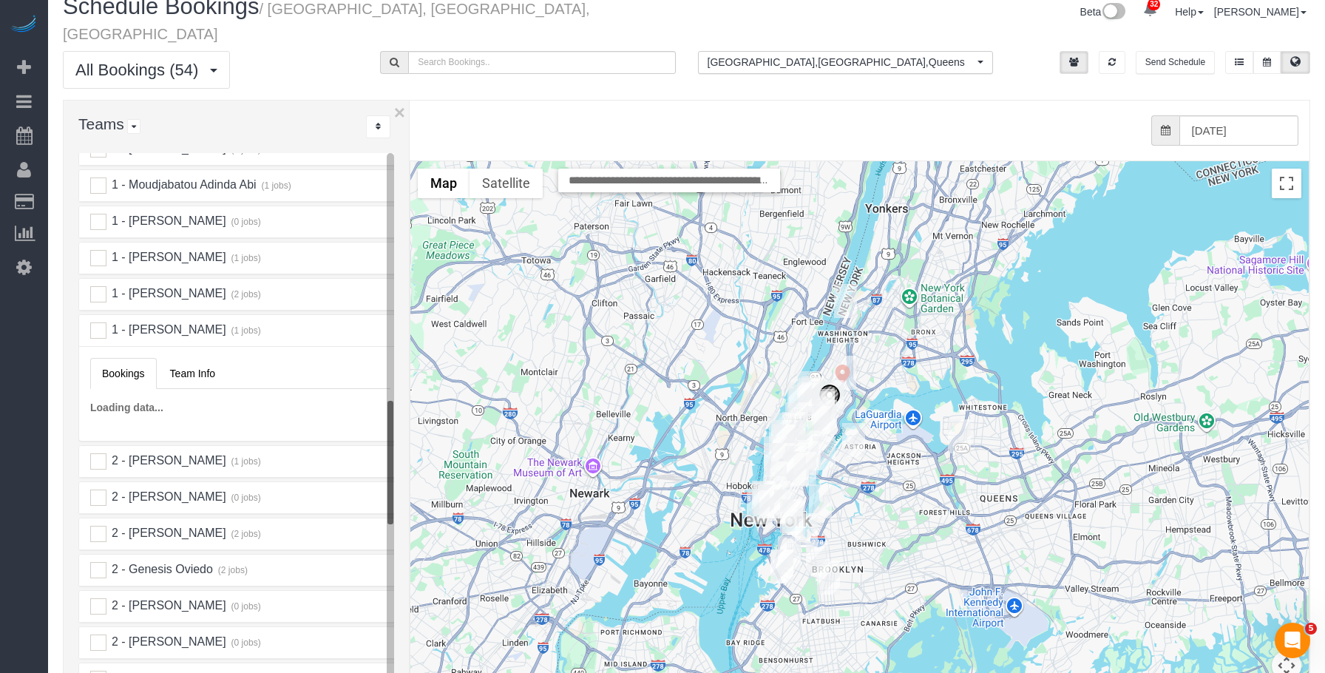
drag, startPoint x: 156, startPoint y: 310, endPoint x: 91, endPoint y: 312, distance: 65.1
click at [155, 323] on span "1 - [PERSON_NAME]" at bounding box center [167, 329] width 116 height 13
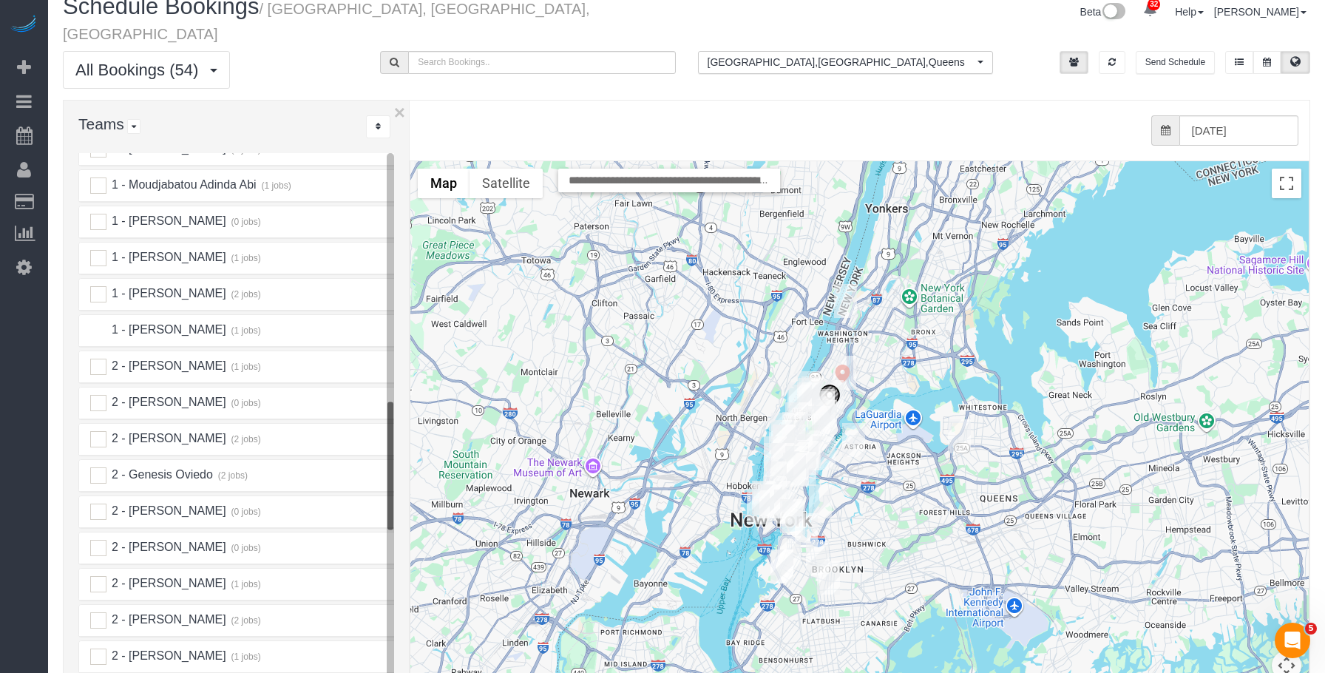
click at [104, 322] on ins at bounding box center [98, 330] width 16 height 16
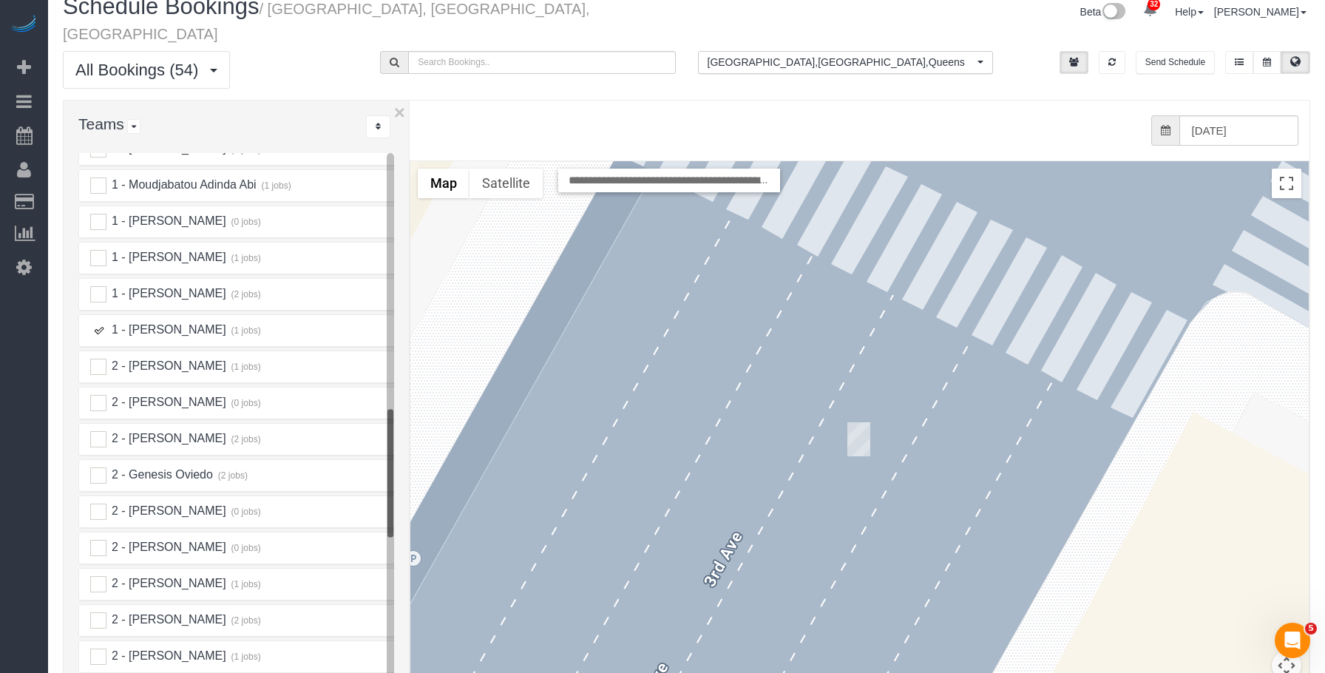
click at [867, 422] on img "10/03/2025 1:00PM - Tanuka Ghoshal - 200 East 27th Street, Apt. 12d, New York, …" at bounding box center [858, 439] width 23 height 34
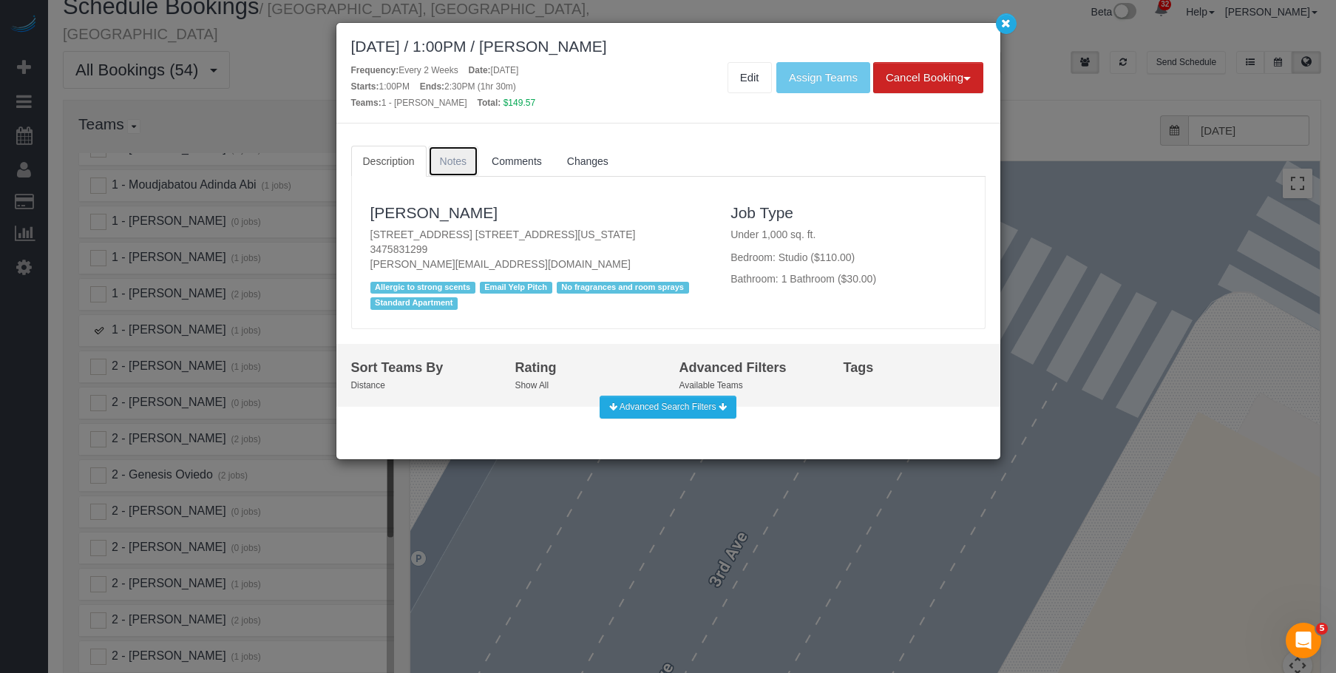
click at [443, 157] on span "Notes" at bounding box center [453, 161] width 27 height 12
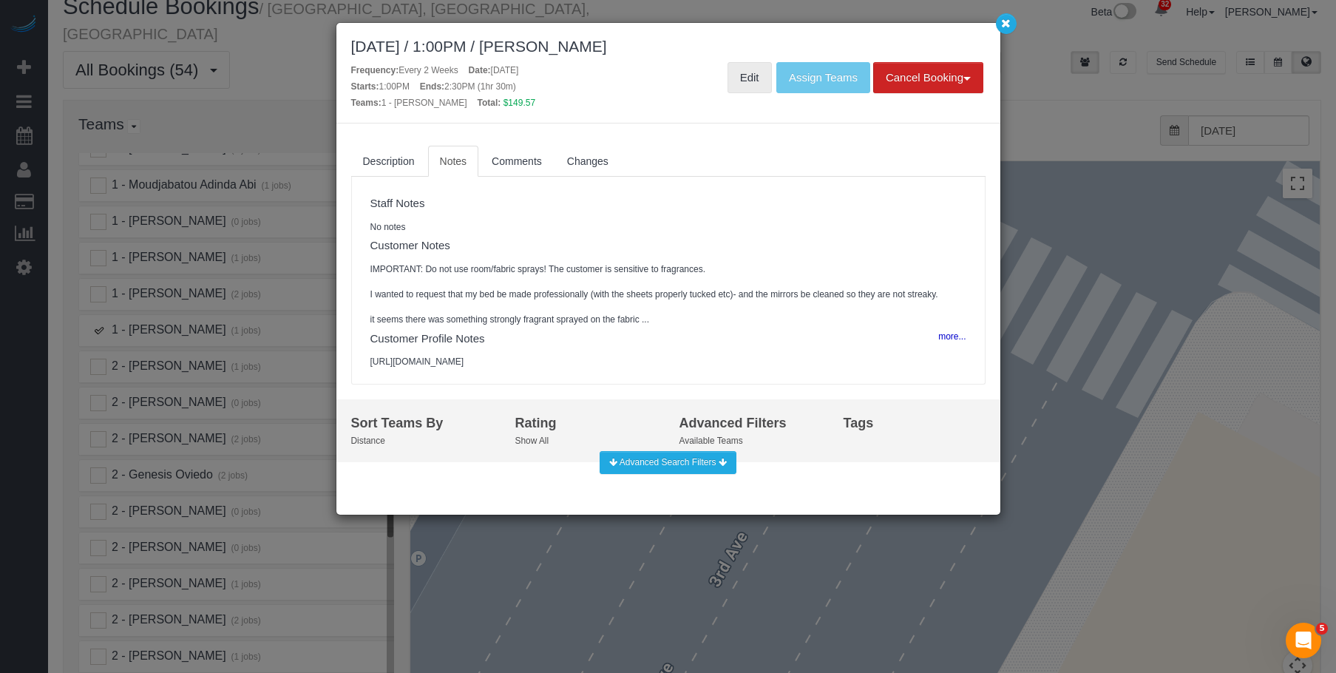
click at [741, 84] on link "Edit" at bounding box center [749, 77] width 44 height 31
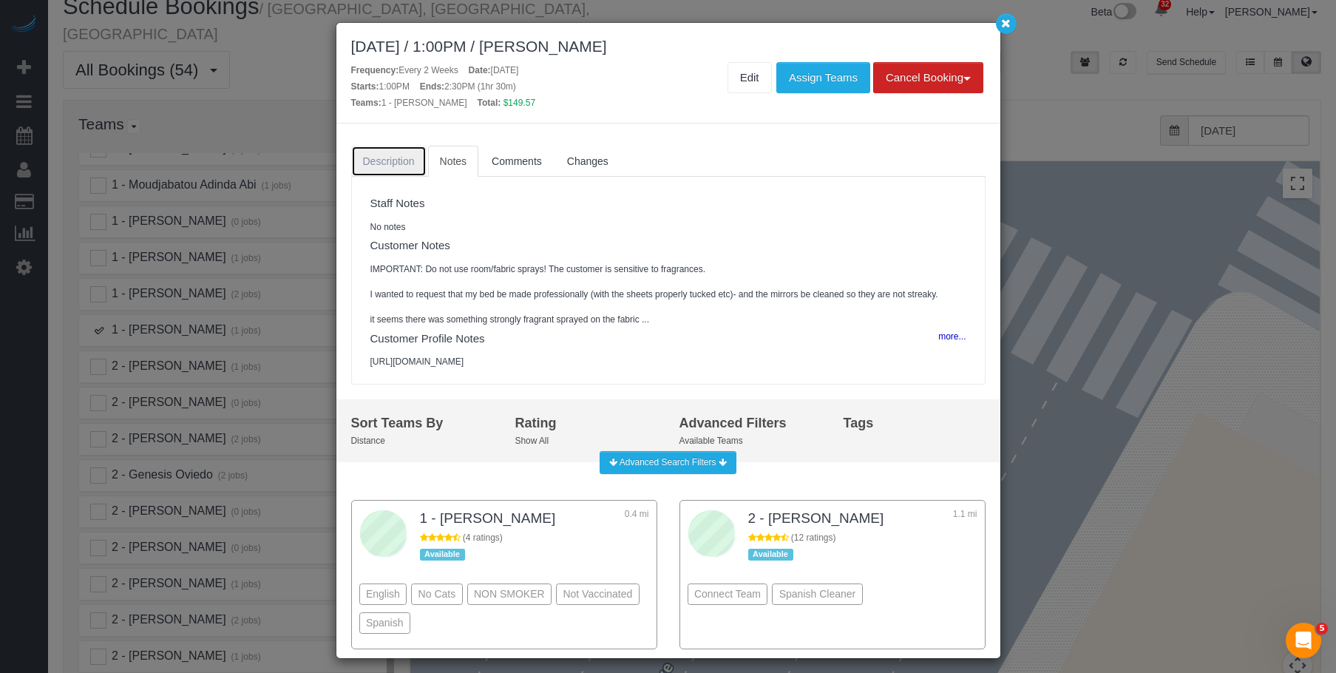
click at [391, 163] on span "Description" at bounding box center [389, 161] width 52 height 12
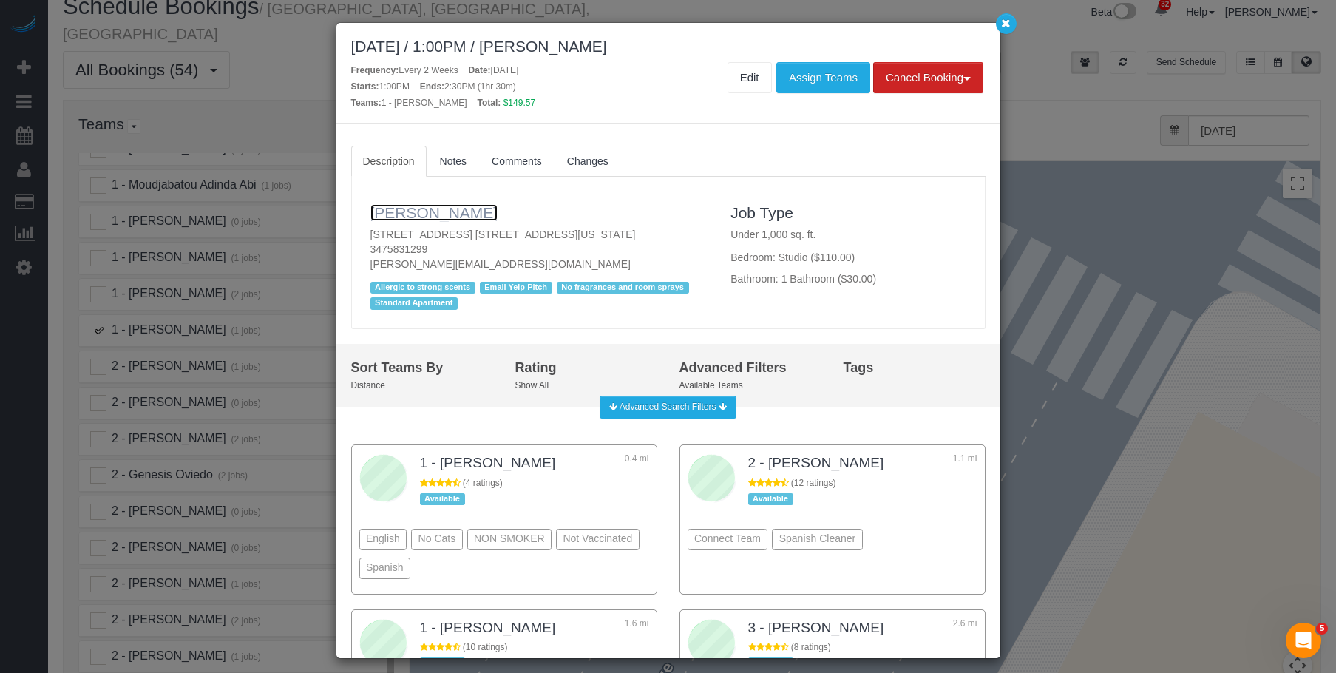
click at [388, 208] on link "Tanuka Ghoshal" at bounding box center [434, 212] width 128 height 17
click at [996, 25] on button "button" at bounding box center [1006, 23] width 21 height 21
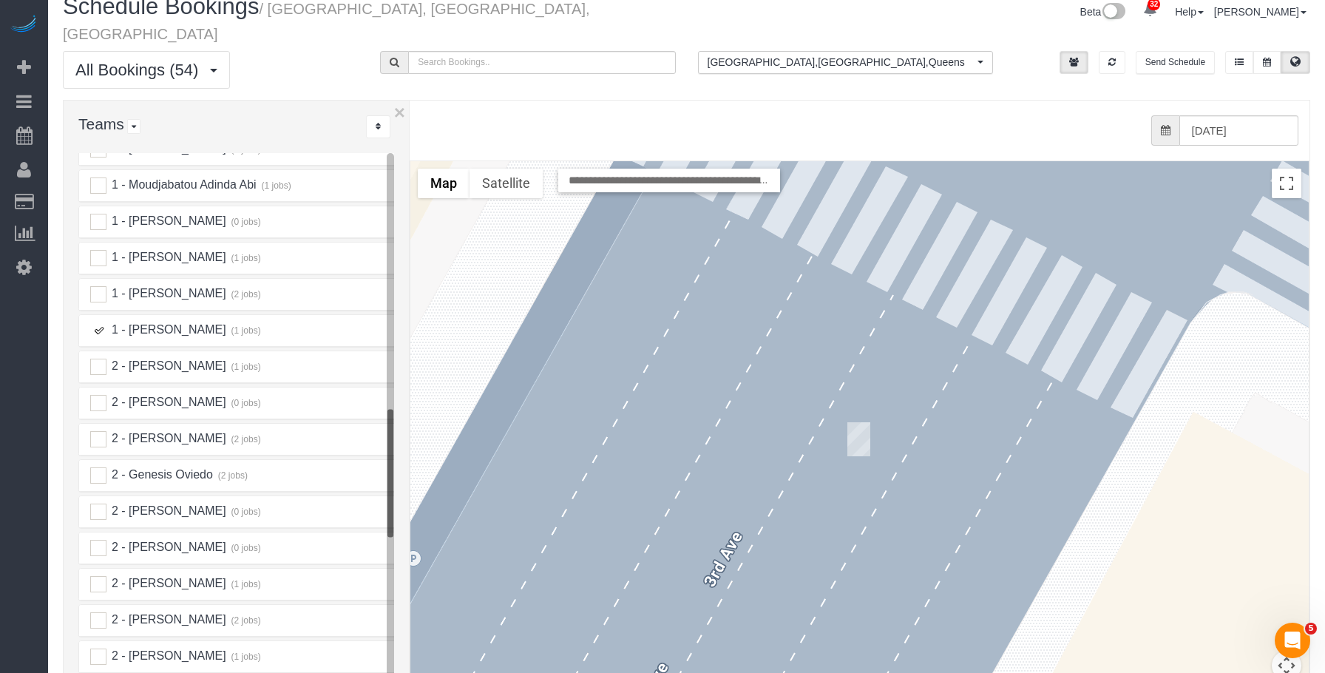
click at [95, 322] on ins at bounding box center [98, 330] width 16 height 16
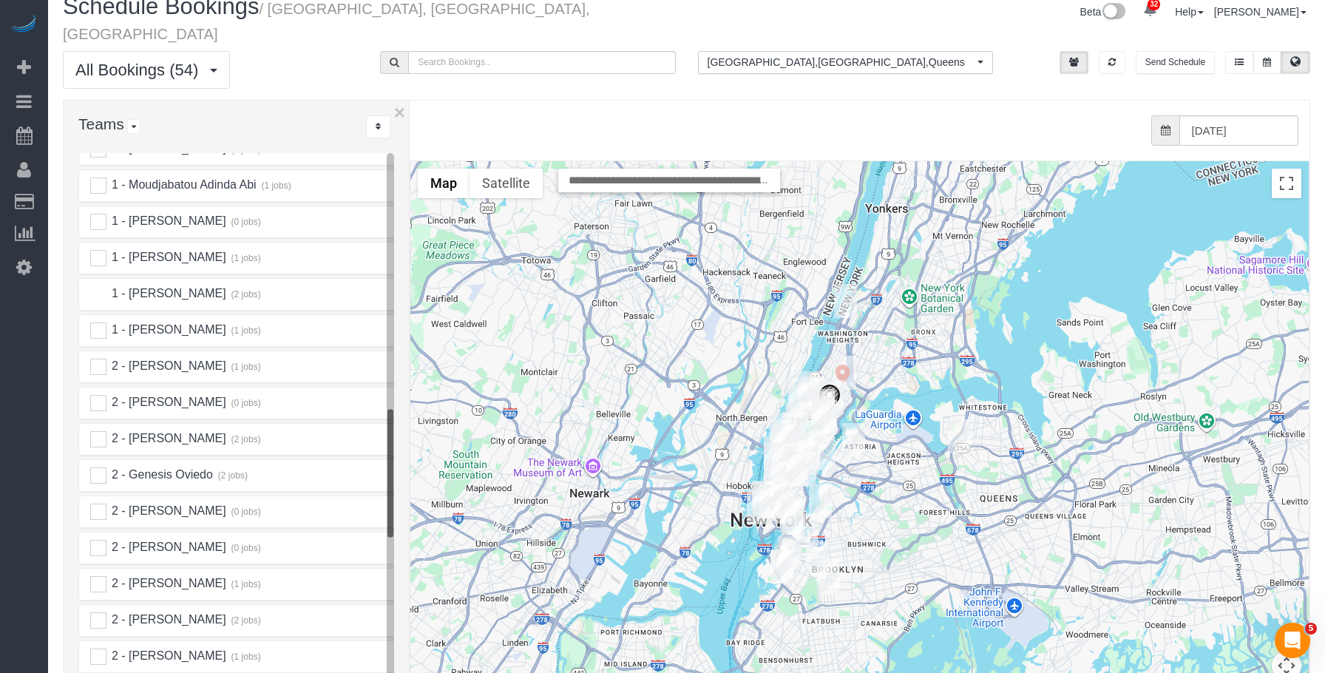
click at [92, 286] on ins at bounding box center [98, 294] width 16 height 16
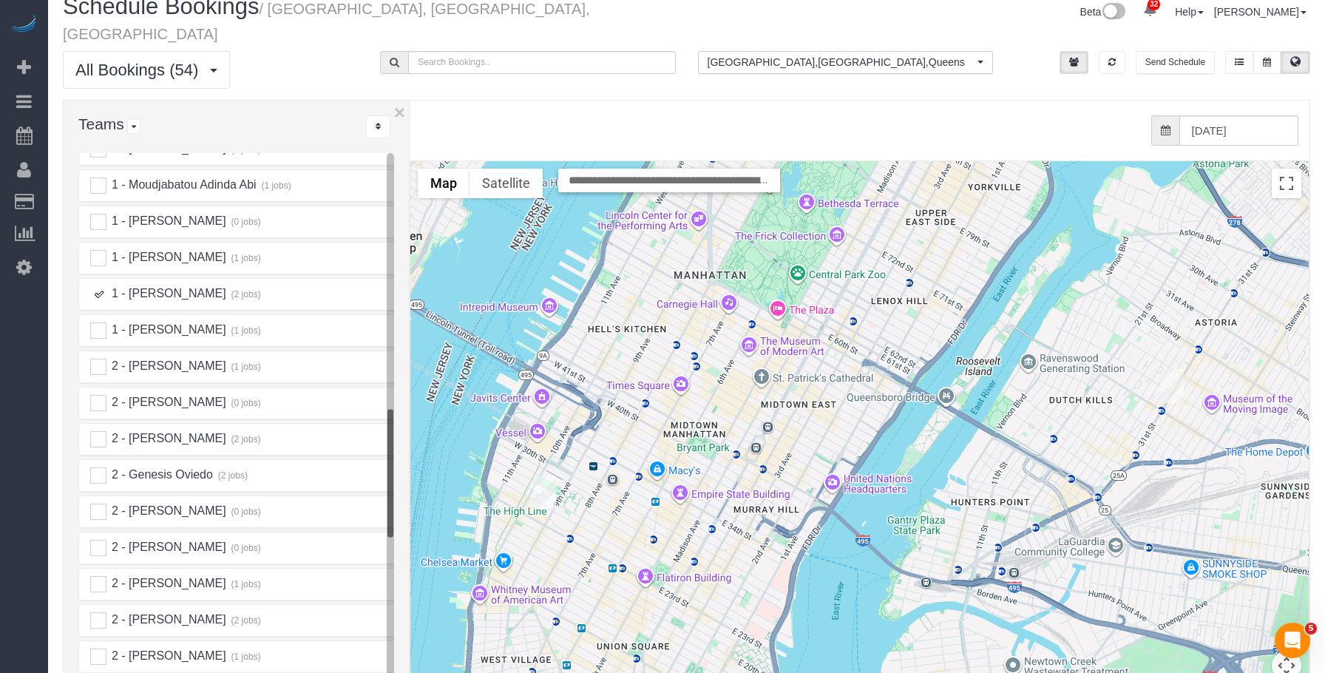
click at [1169, 369] on img "10/03/2025 12:00PM - Katherine Garland - 35-22 32nd Street, Apt 1, Astoria, NY …" at bounding box center [1172, 386] width 23 height 34
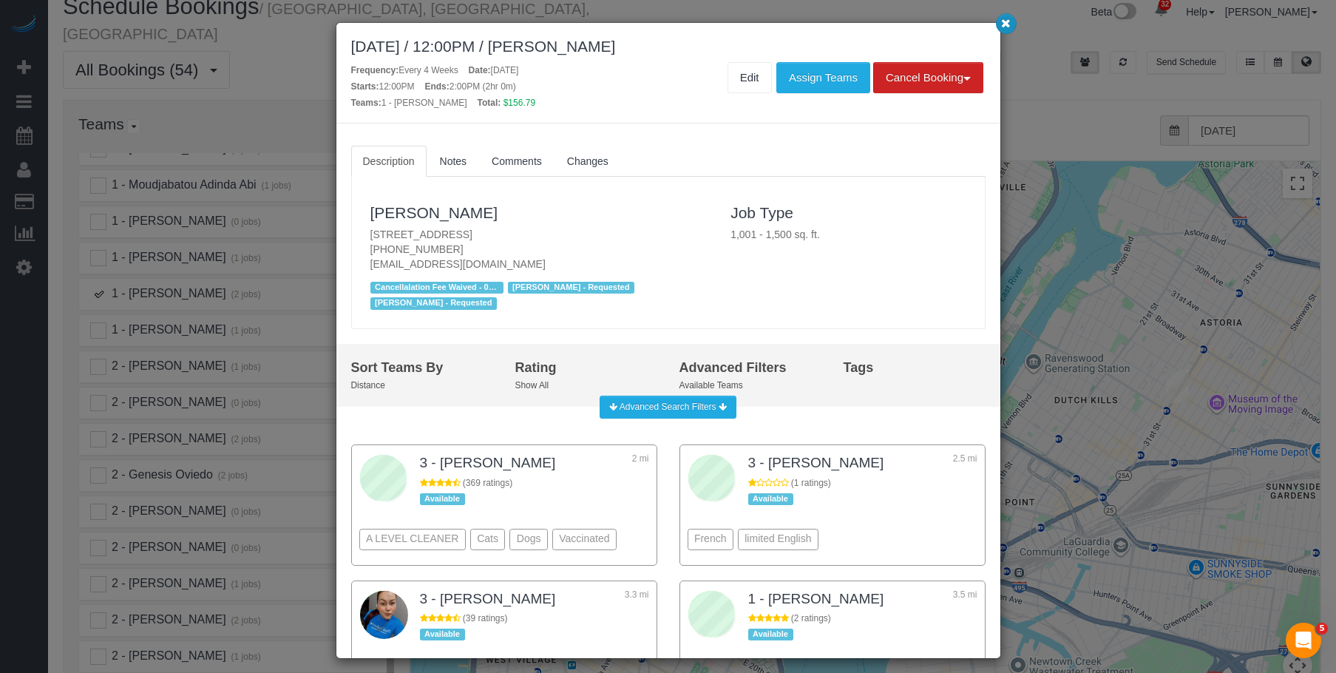
drag, startPoint x: 1008, startPoint y: 30, endPoint x: 979, endPoint y: 78, distance: 56.0
click at [1008, 30] on button "button" at bounding box center [1006, 23] width 21 height 21
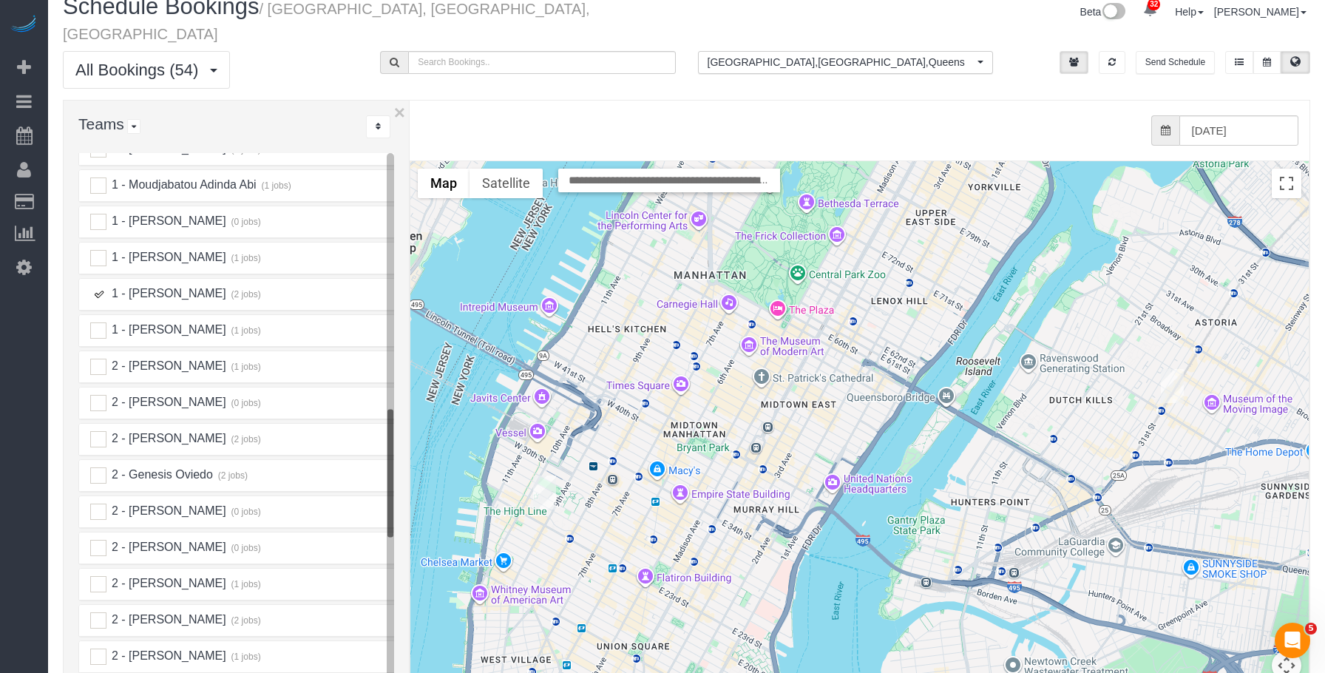
click at [542, 475] on img "10/03/2025 9:00AM - Christopher Levin - 410 West 25th Street, Apt. Phb, New Yor…" at bounding box center [544, 492] width 23 height 34
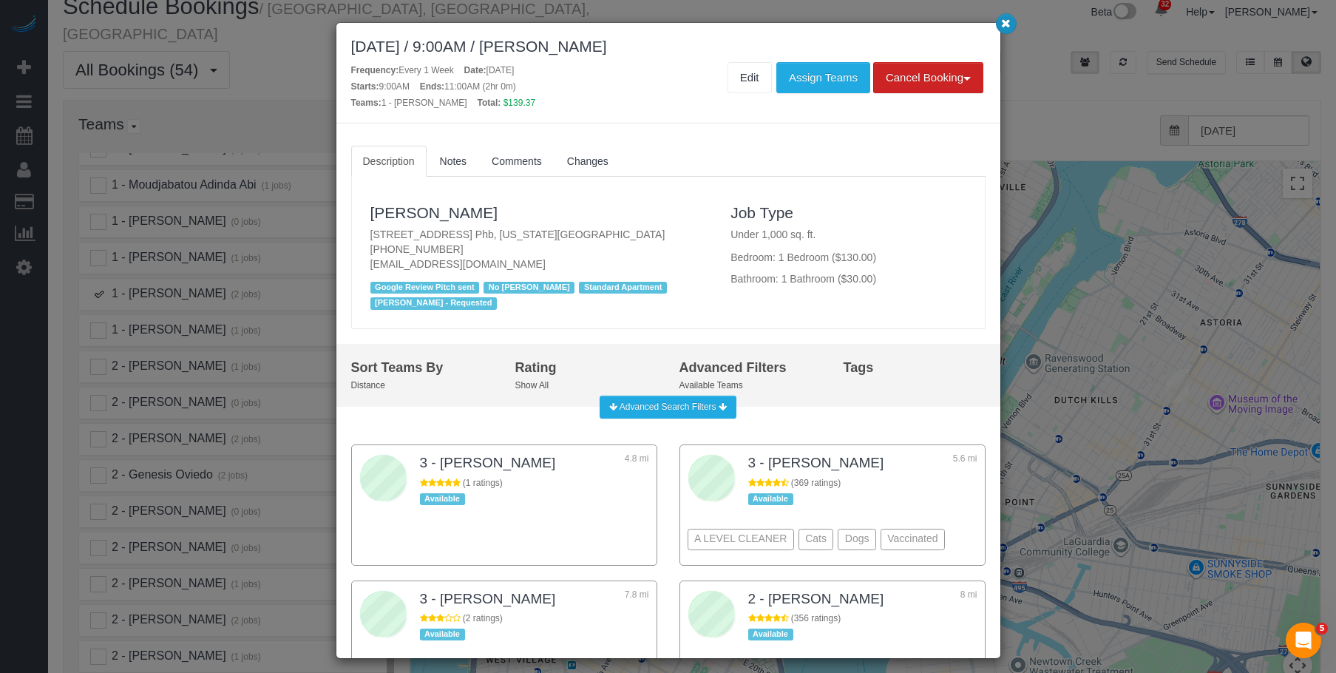
click at [1007, 26] on icon "button" at bounding box center [1006, 22] width 10 height 9
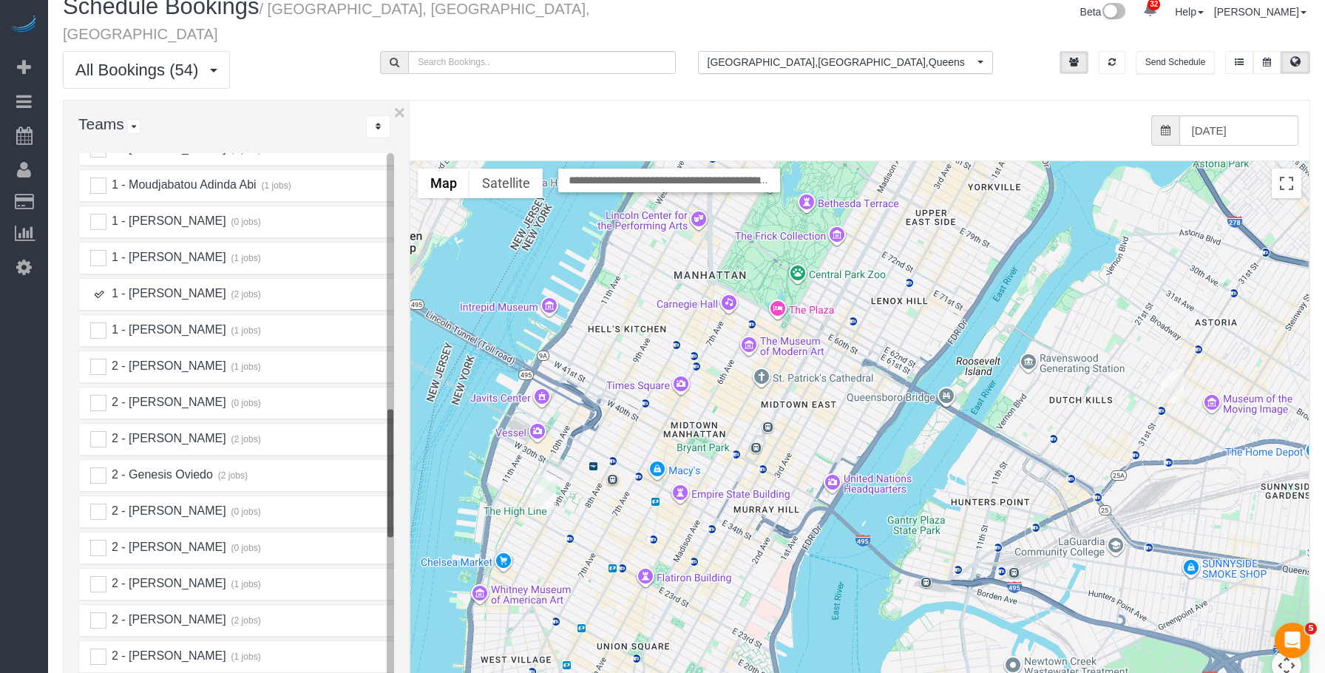
click at [549, 475] on img "10/03/2025 9:00AM - Christopher Levin - 410 West 25th Street, Apt. Phb, New Yor…" at bounding box center [544, 492] width 23 height 34
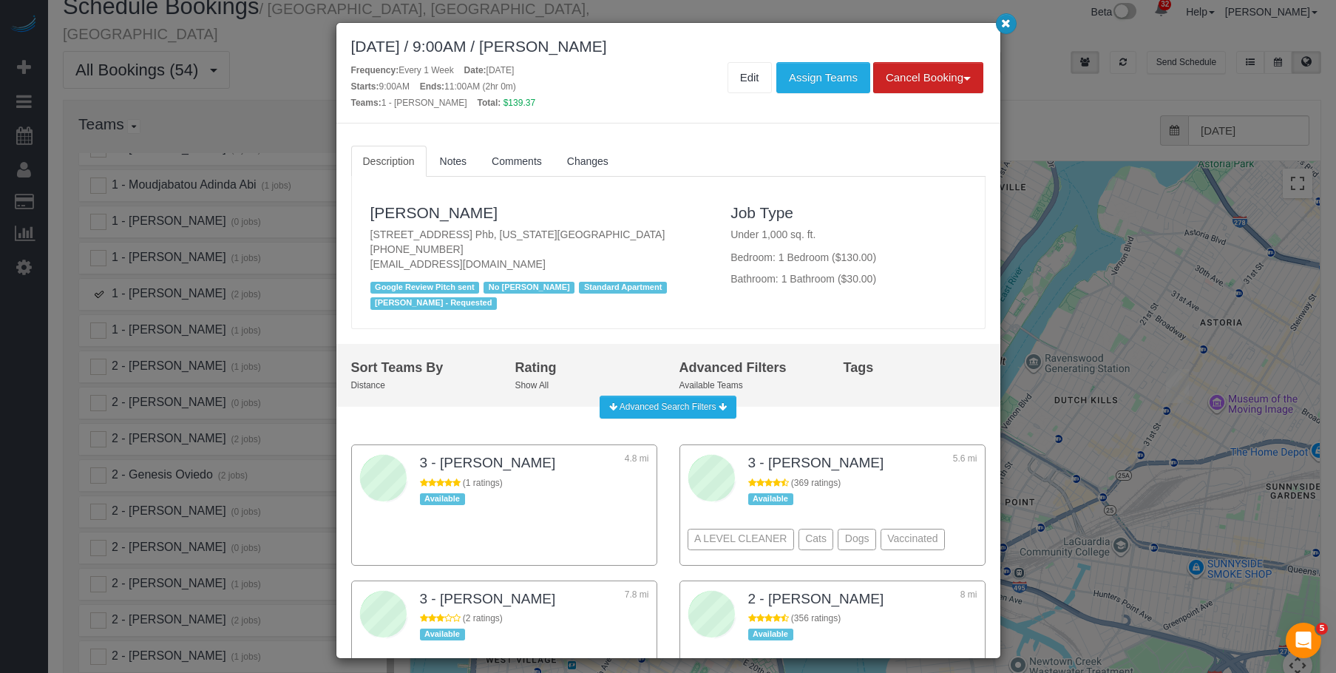
click at [1011, 20] on button "button" at bounding box center [1006, 23] width 21 height 21
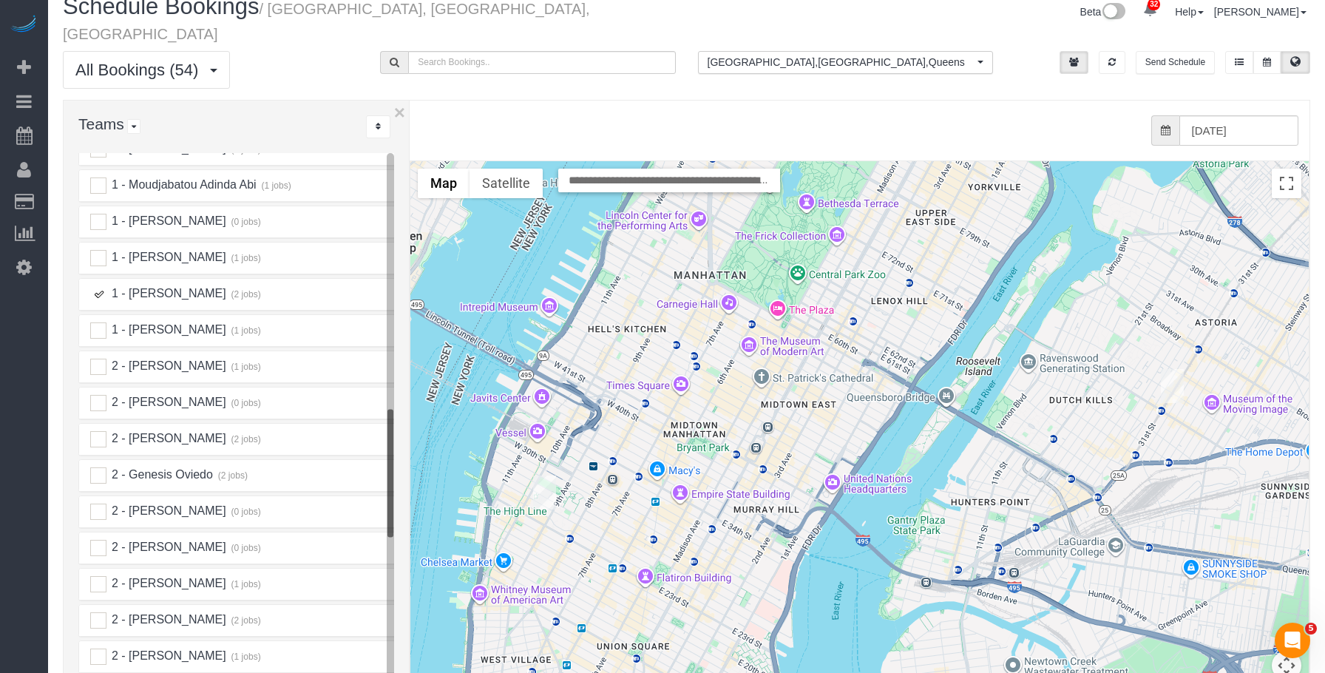
click at [103, 286] on ins at bounding box center [98, 294] width 16 height 16
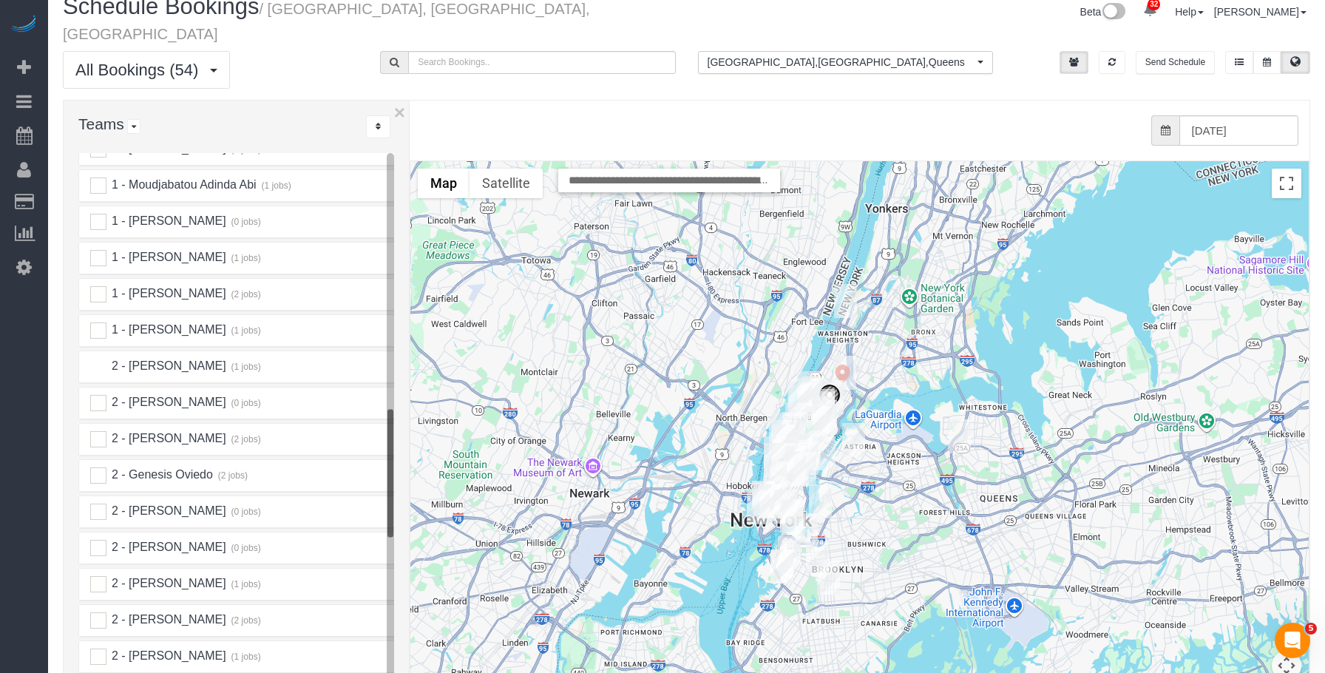
click at [101, 359] on ins at bounding box center [98, 367] width 16 height 16
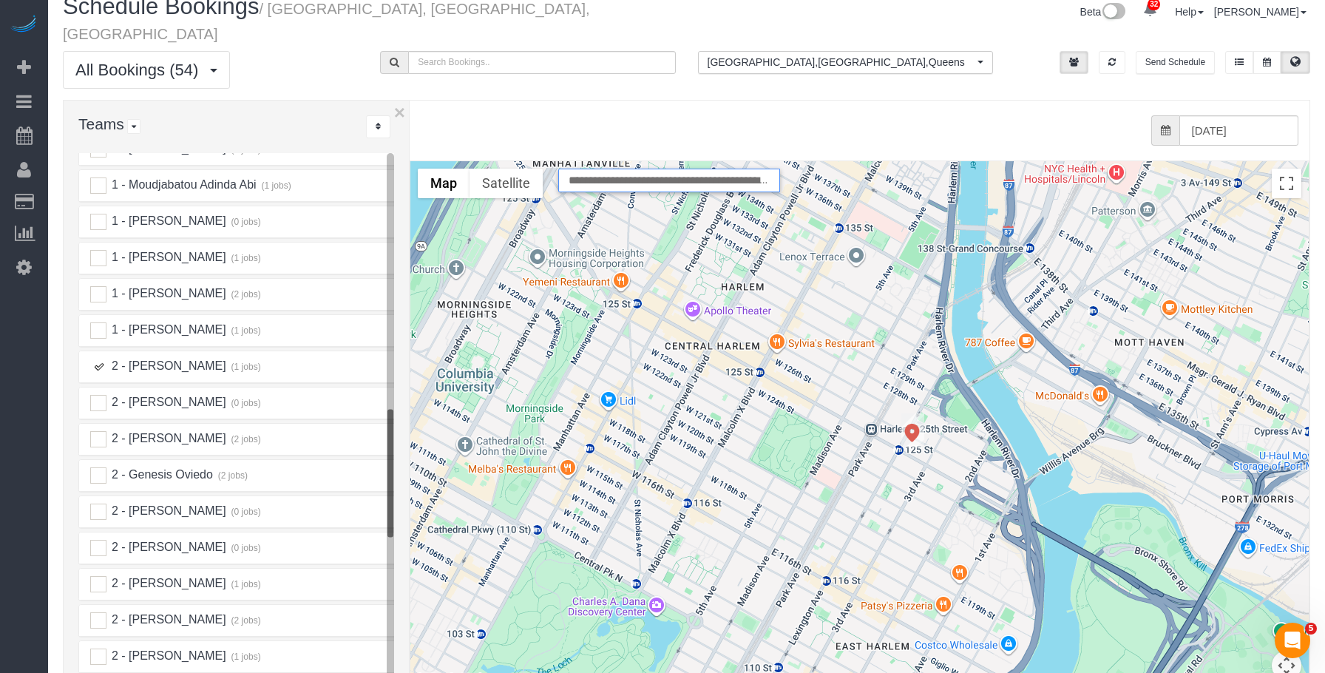
click at [691, 169] on input "**********" at bounding box center [669, 181] width 222 height 24
paste input "text"
type input "**********"
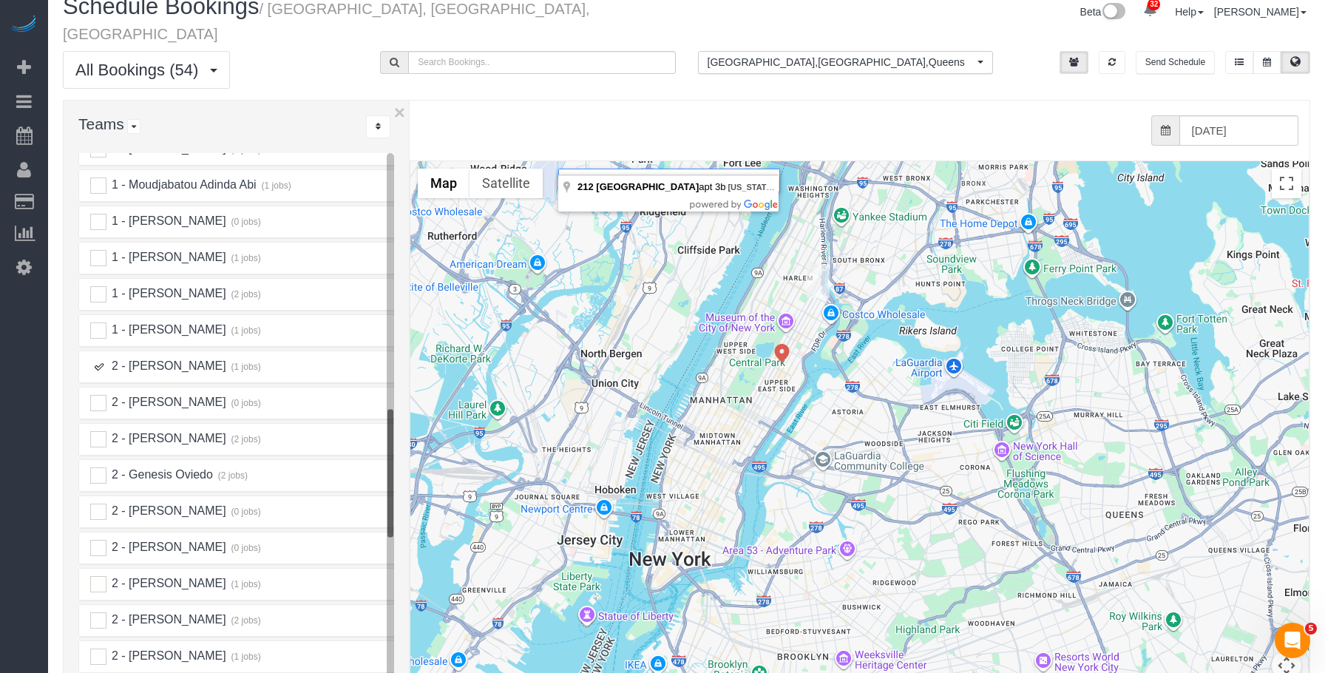
scroll to position [0, 0]
click at [97, 359] on ins at bounding box center [98, 367] width 16 height 16
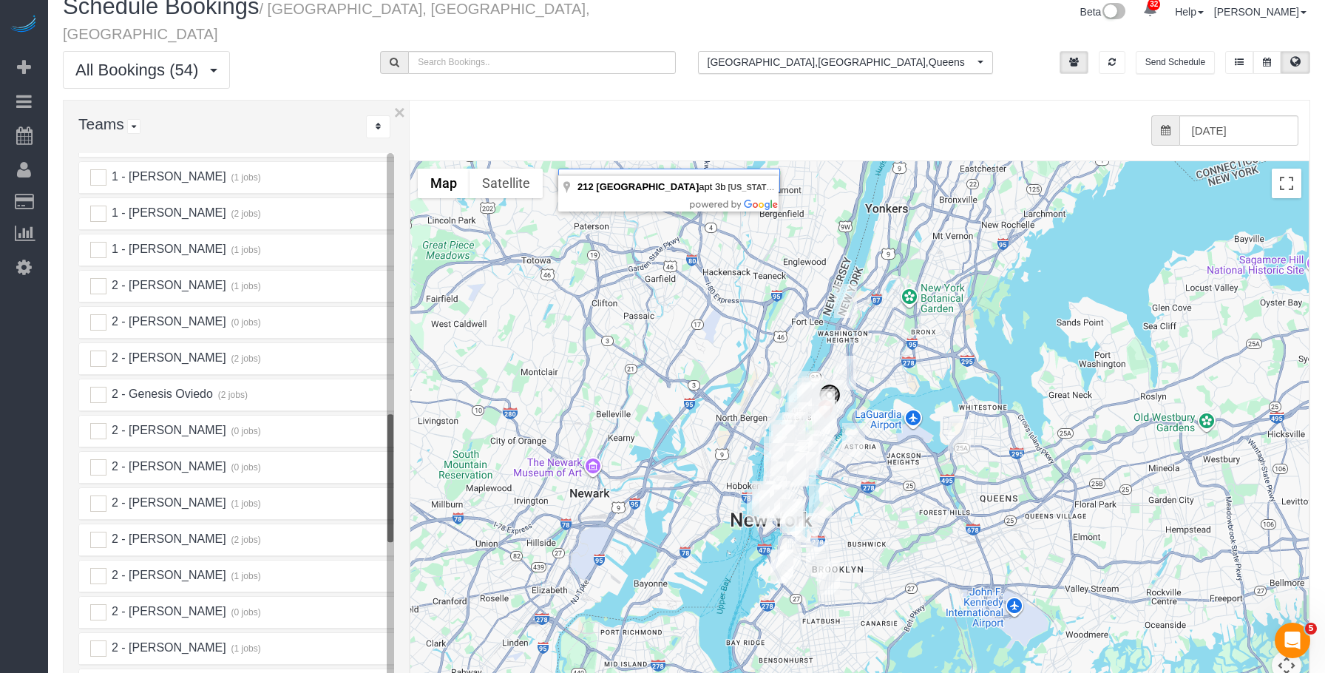
scroll to position [1331, 0]
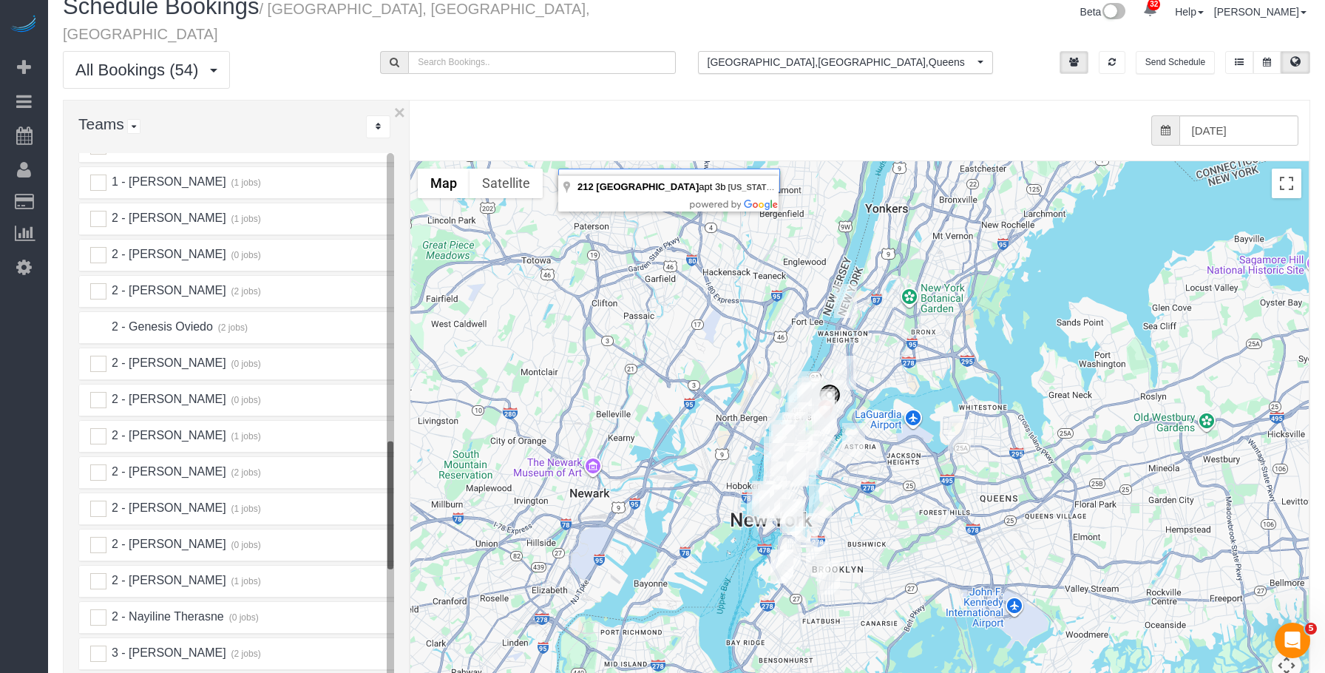
click at [101, 319] on ins at bounding box center [98, 327] width 16 height 16
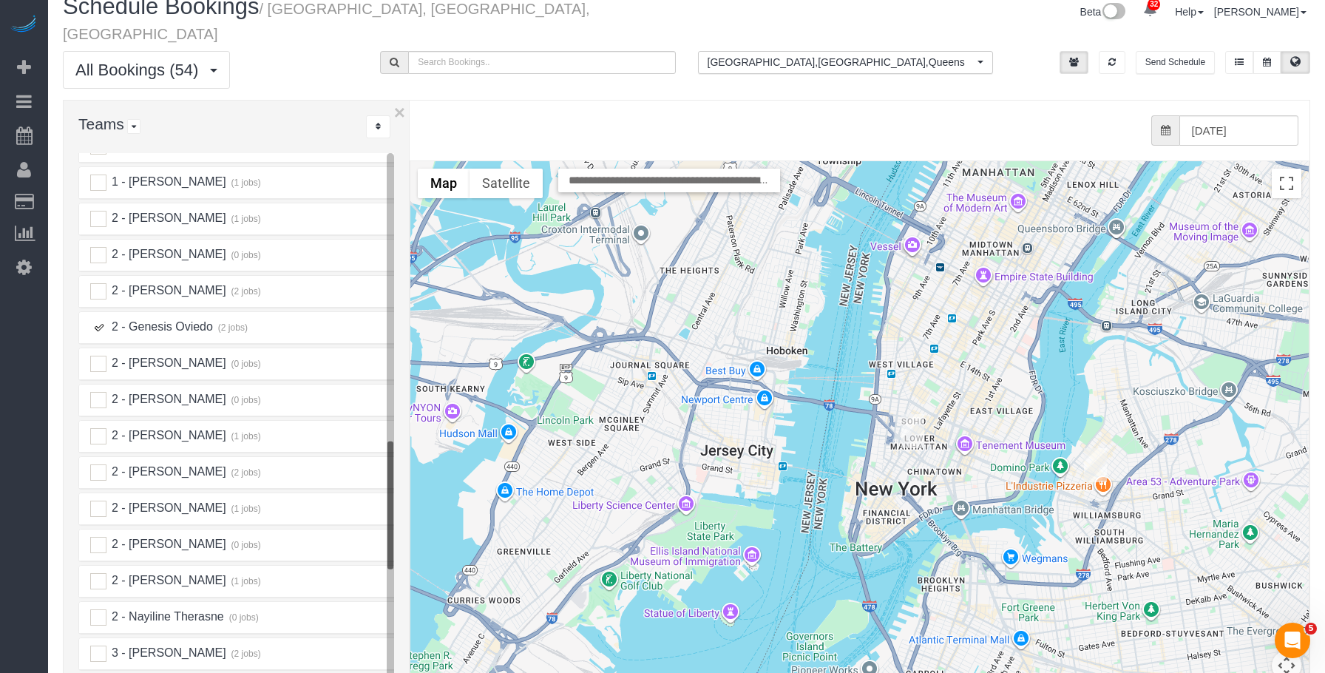
click at [909, 414] on img "10/03/2025 5:00PM - Alice Ma (Mad Realities) - 425 Broadway, Suite 2, New York,…" at bounding box center [912, 431] width 23 height 34
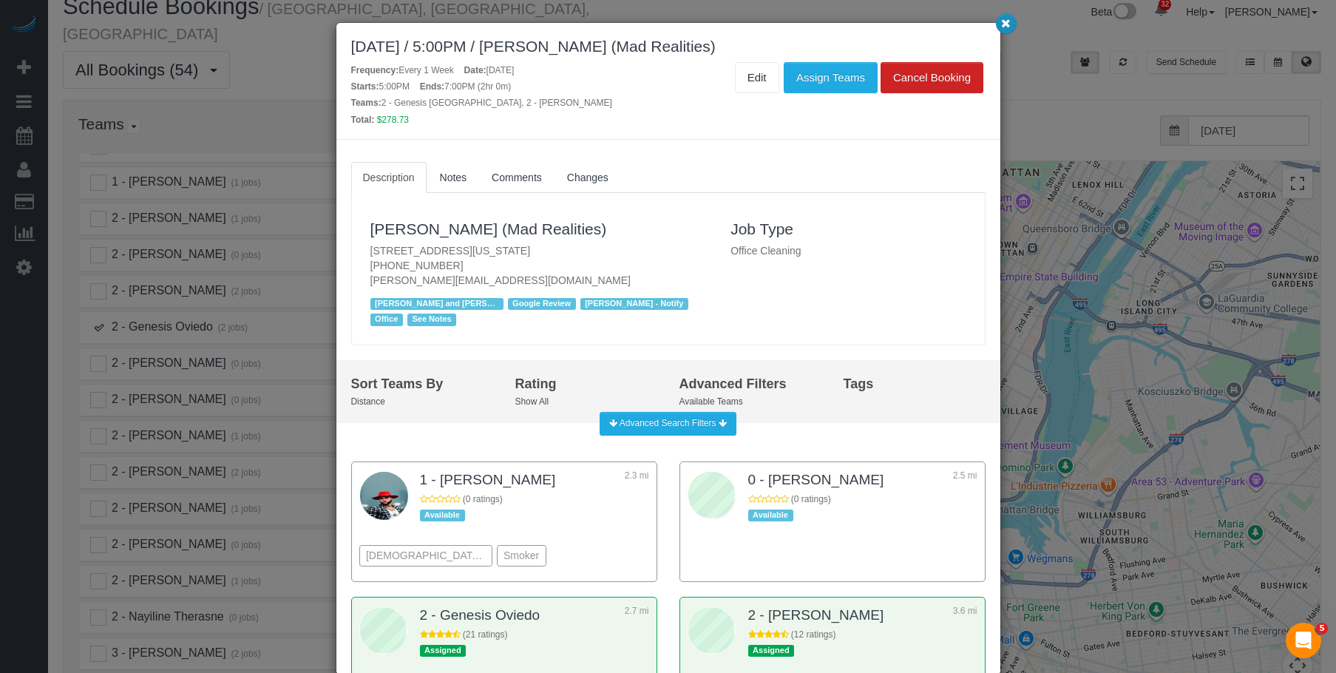
drag, startPoint x: 1005, startPoint y: 23, endPoint x: 1006, endPoint y: 70, distance: 47.3
click at [1005, 23] on icon "button" at bounding box center [1006, 22] width 10 height 9
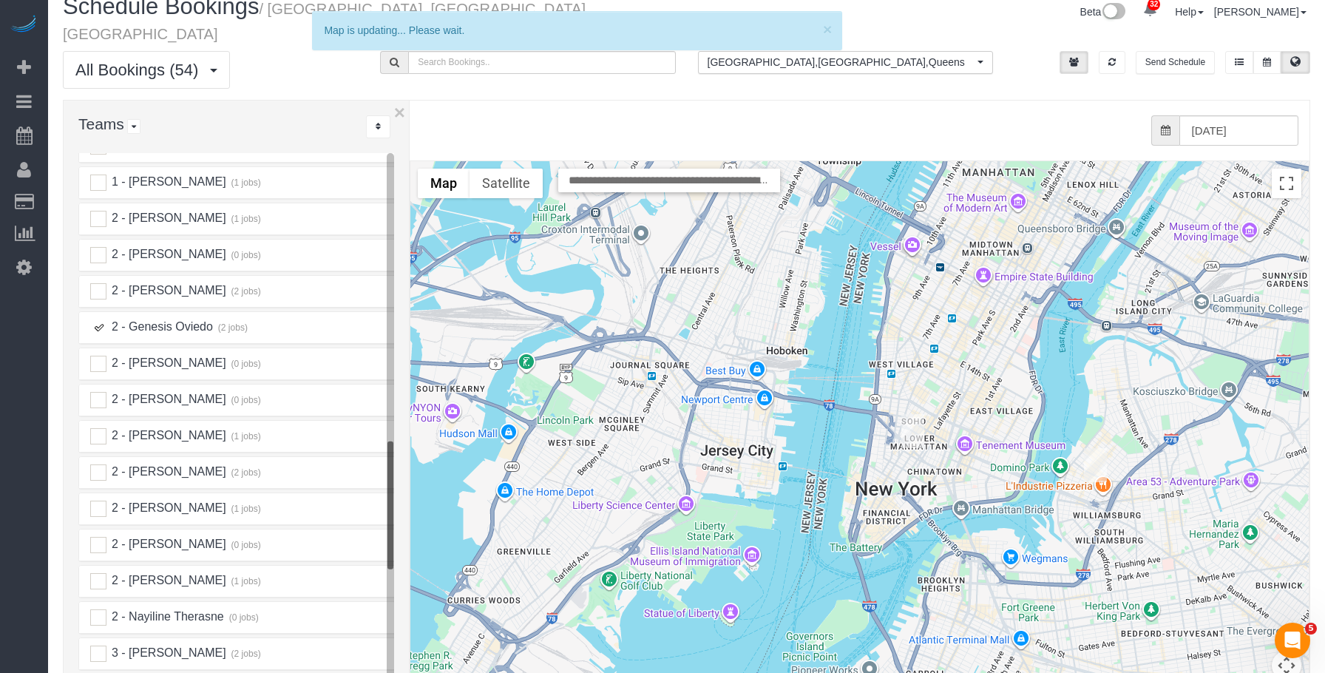
click at [1095, 448] on img "10/03/2025 9:00AM - Matt White - 687 Driggs Avenue Apt 4a, Brookyn, NY 11249" at bounding box center [1095, 465] width 23 height 34
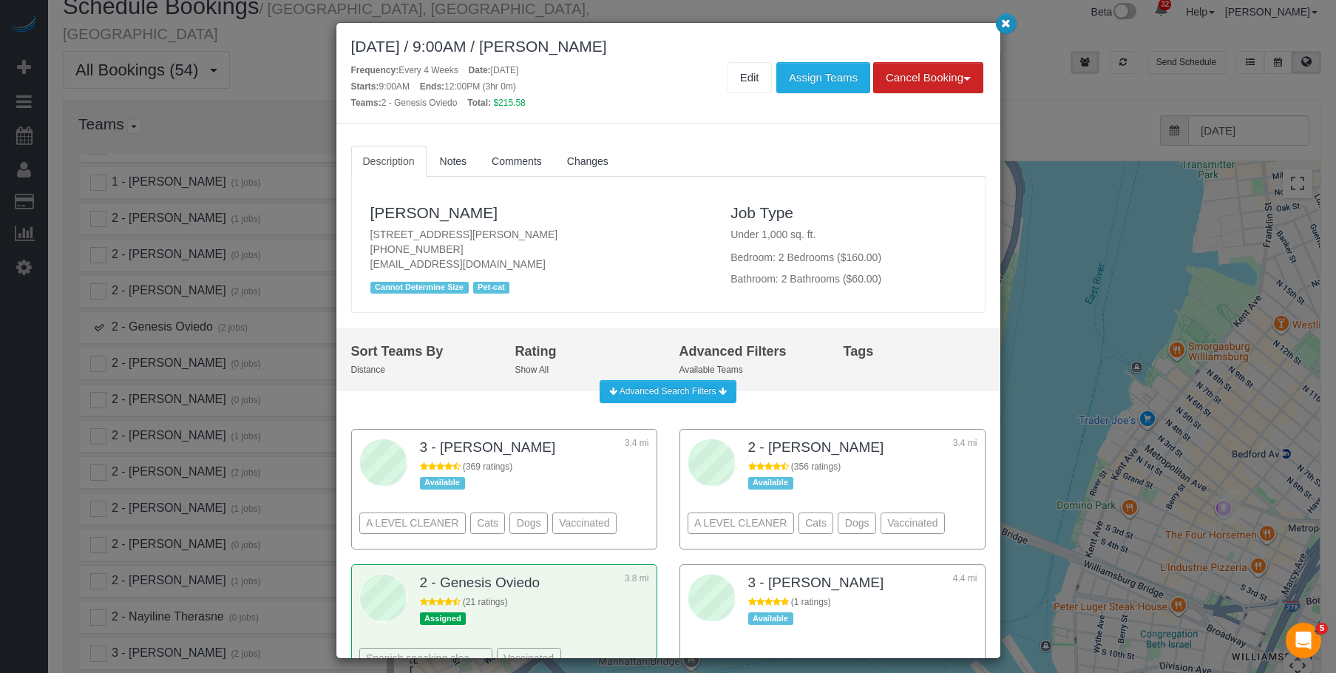
click at [1004, 22] on icon "button" at bounding box center [1006, 22] width 10 height 9
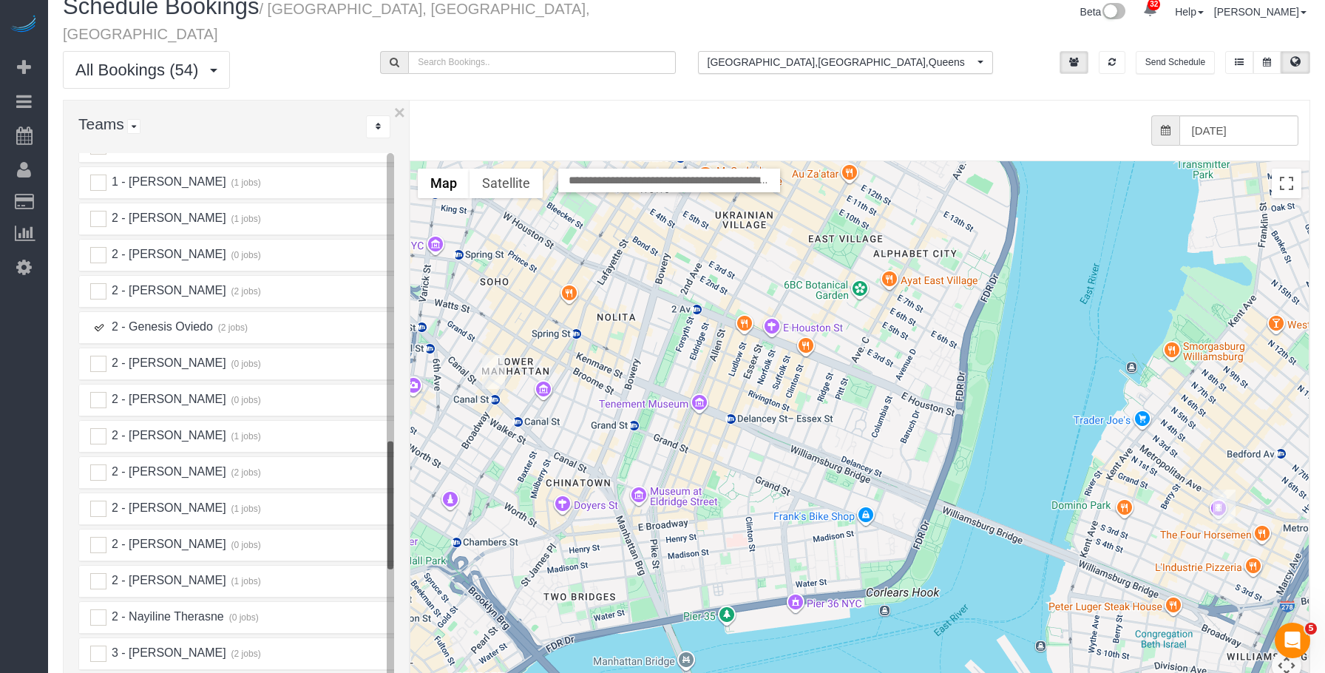
drag, startPoint x: 97, startPoint y: 313, endPoint x: 152, endPoint y: 261, distance: 75.8
click at [98, 319] on ins at bounding box center [98, 327] width 16 height 16
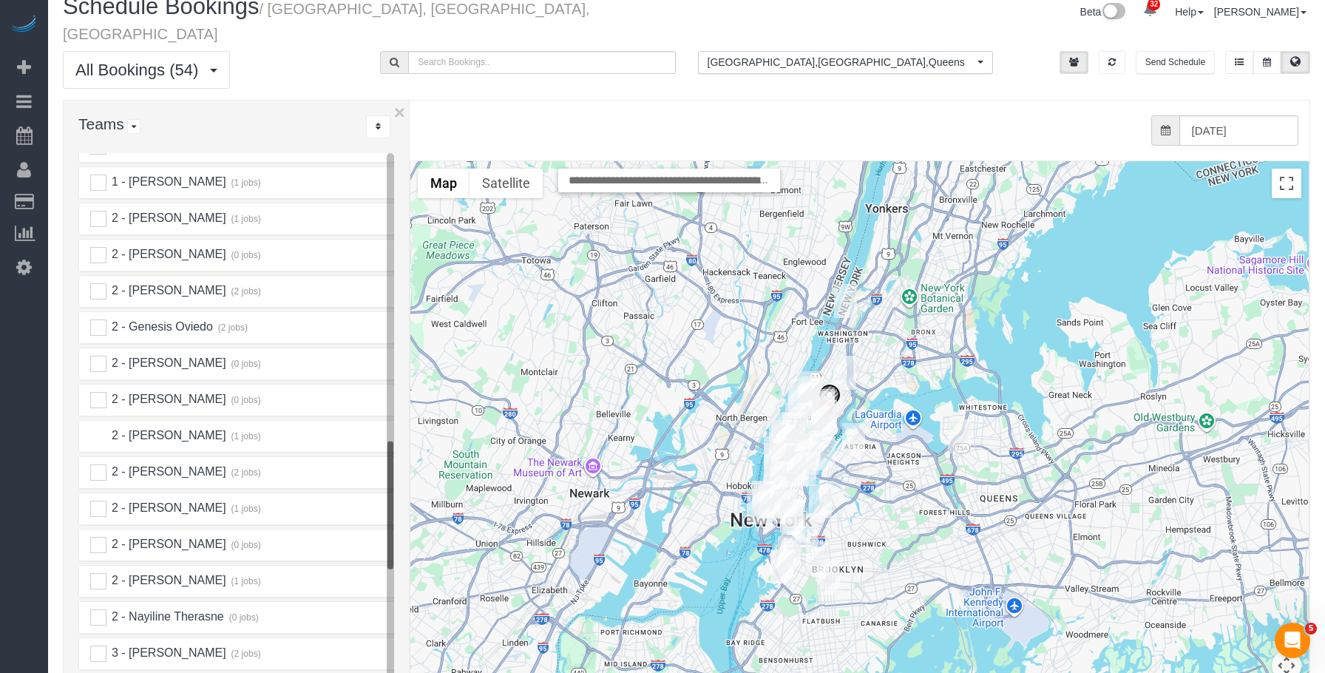
click at [100, 428] on ins at bounding box center [98, 436] width 16 height 16
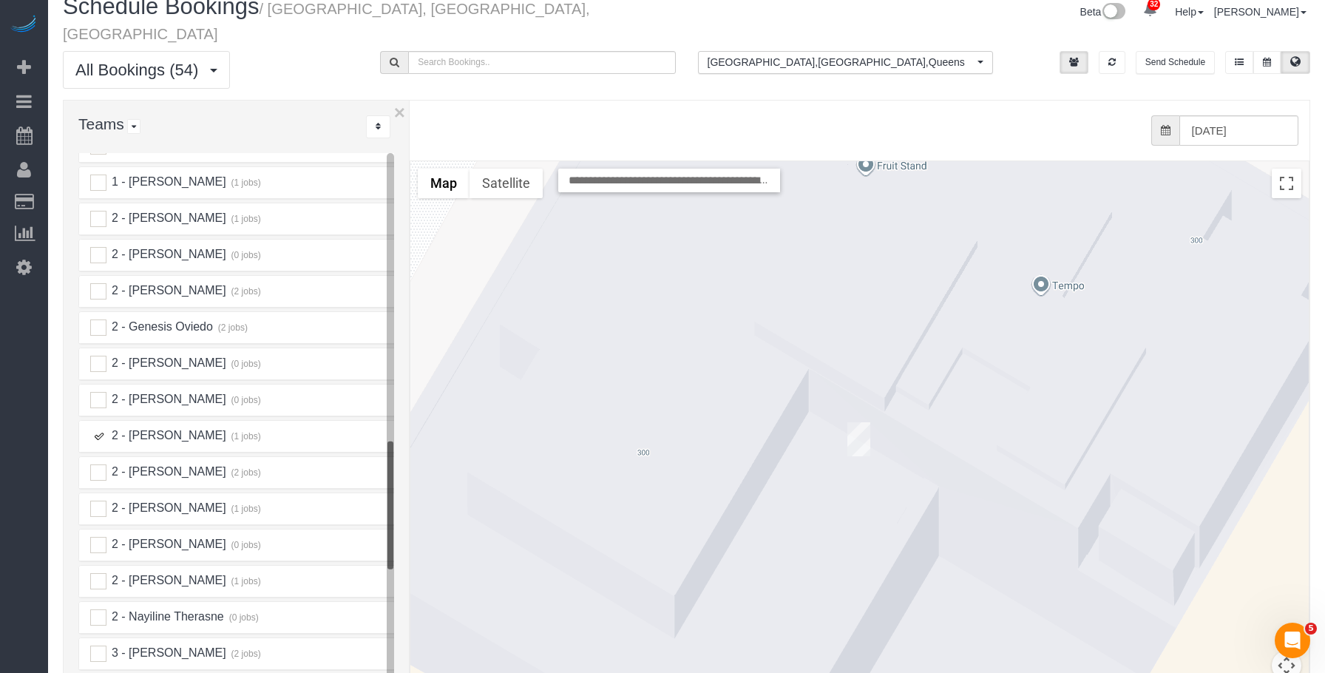
click at [854, 422] on img "10/03/2025 9:00AM - Grace Cheong - 300 East 23rd Street, Apt. 5g, New York, NY …" at bounding box center [858, 439] width 23 height 34
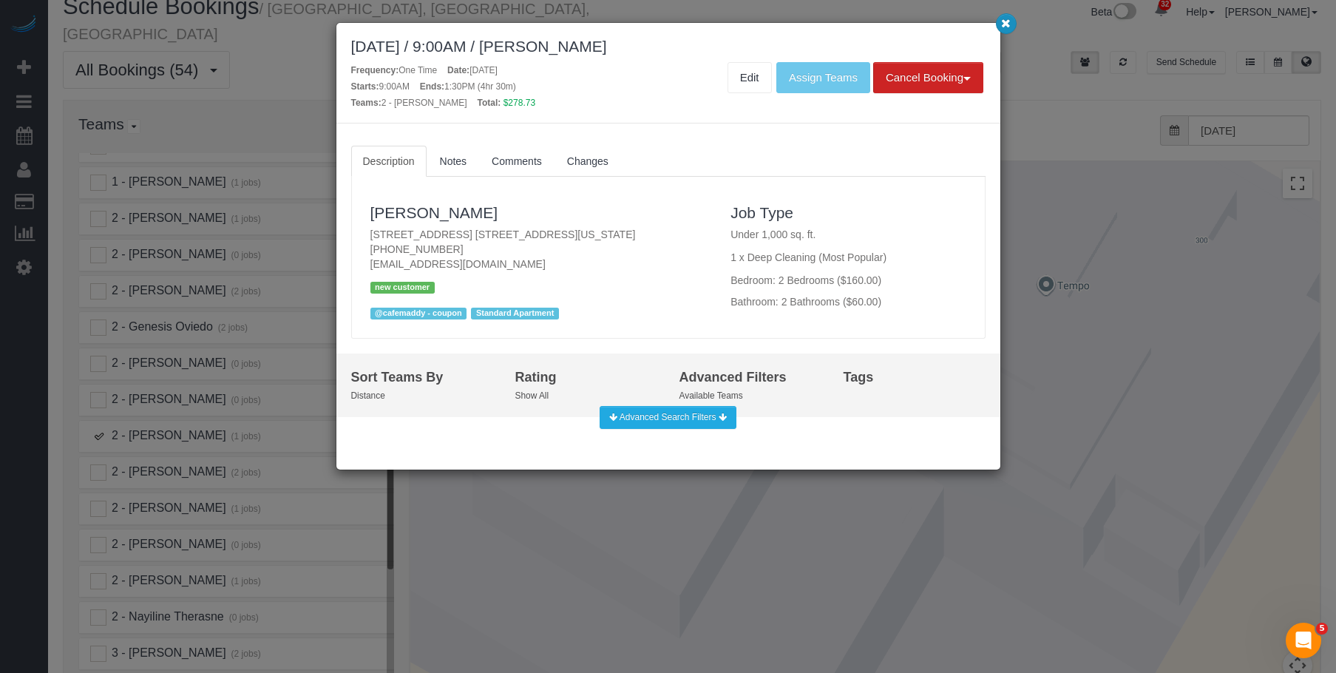
click at [1003, 24] on icon "button" at bounding box center [1006, 22] width 10 height 9
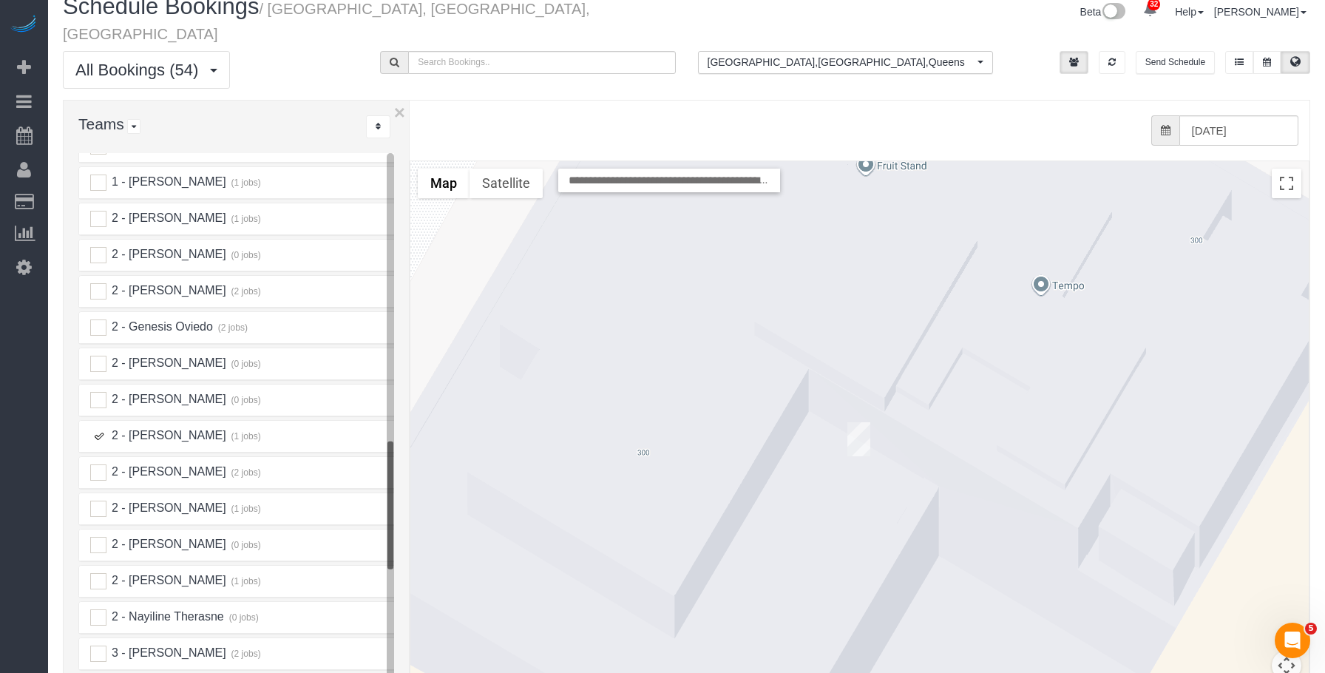
click at [101, 428] on ins at bounding box center [98, 436] width 16 height 16
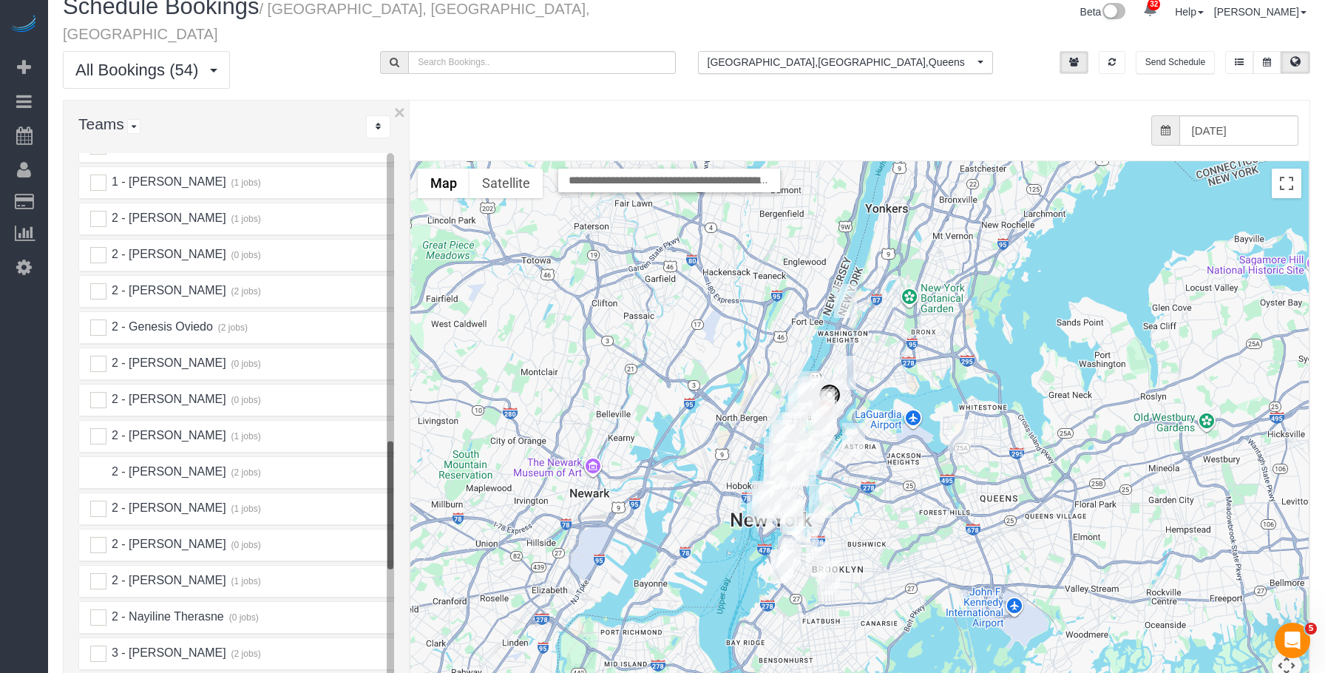
click at [95, 464] on ins at bounding box center [98, 472] width 16 height 16
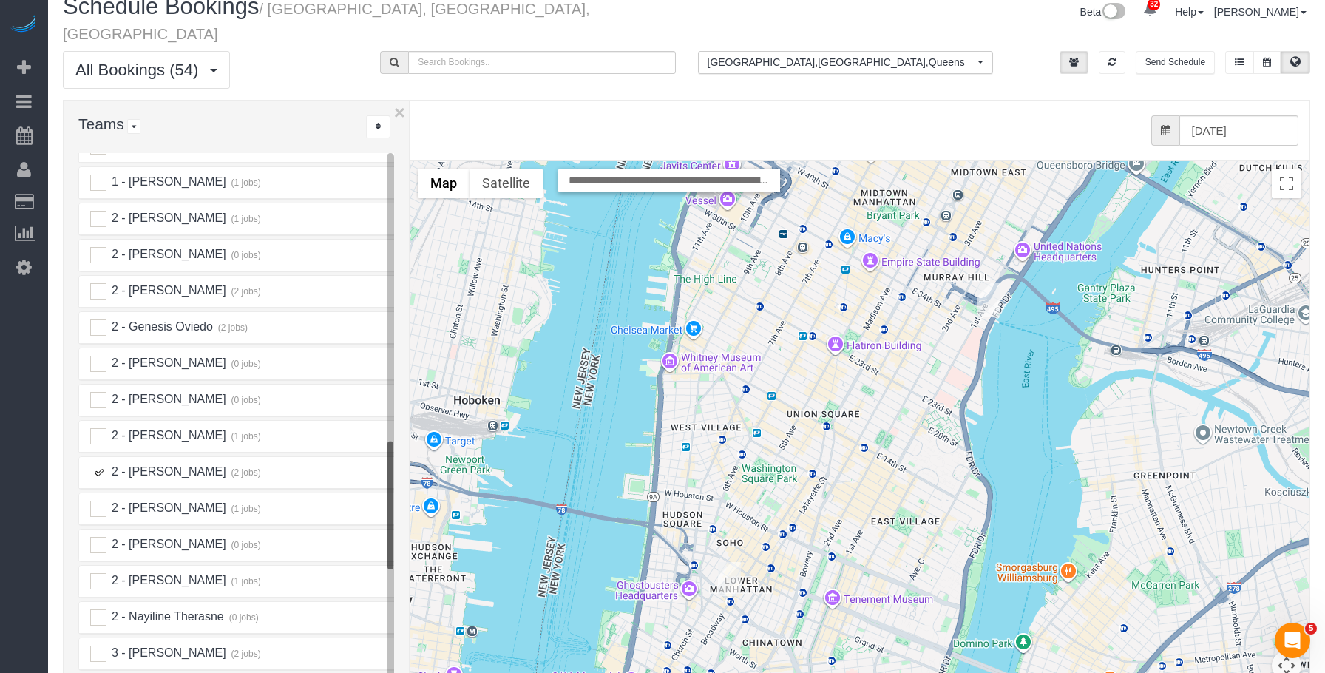
click at [993, 283] on img "10/03/2025 10:00AM - Concierge Drop (NYC) - 626 1st Ave, Apt. W32g, New York, N…" at bounding box center [988, 300] width 23 height 34
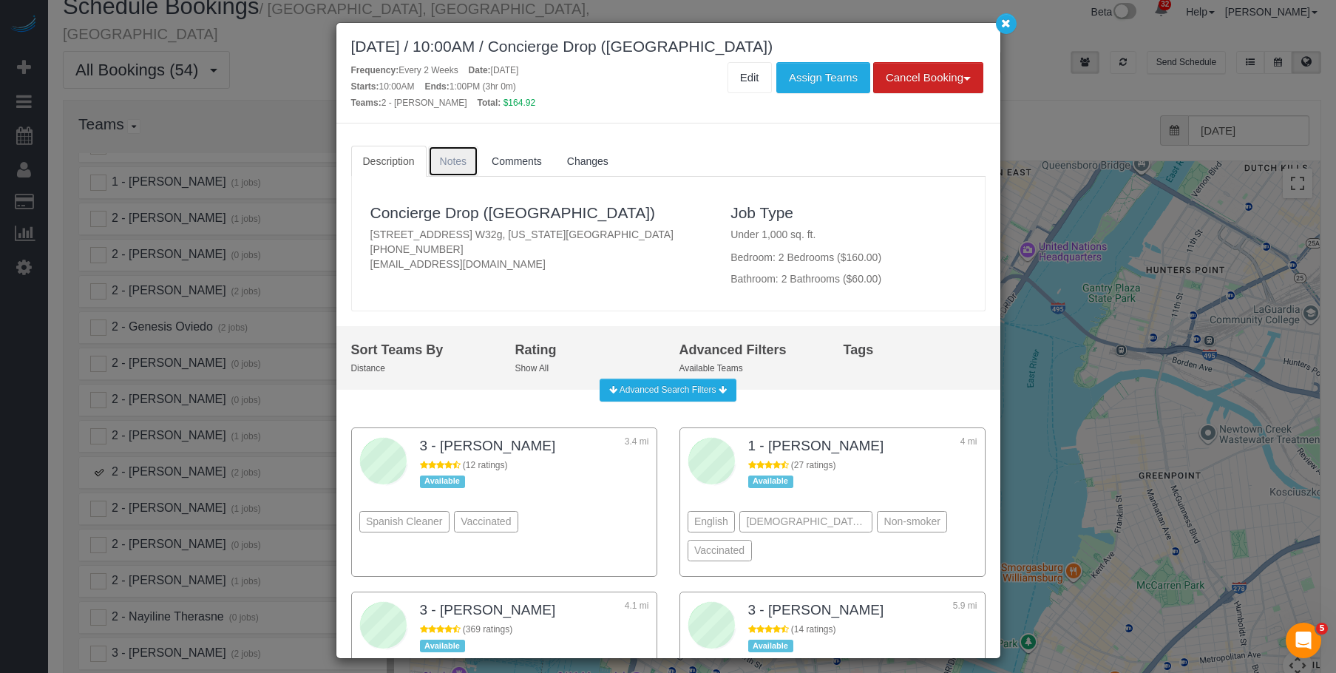
click at [463, 163] on span "Notes" at bounding box center [453, 161] width 27 height 12
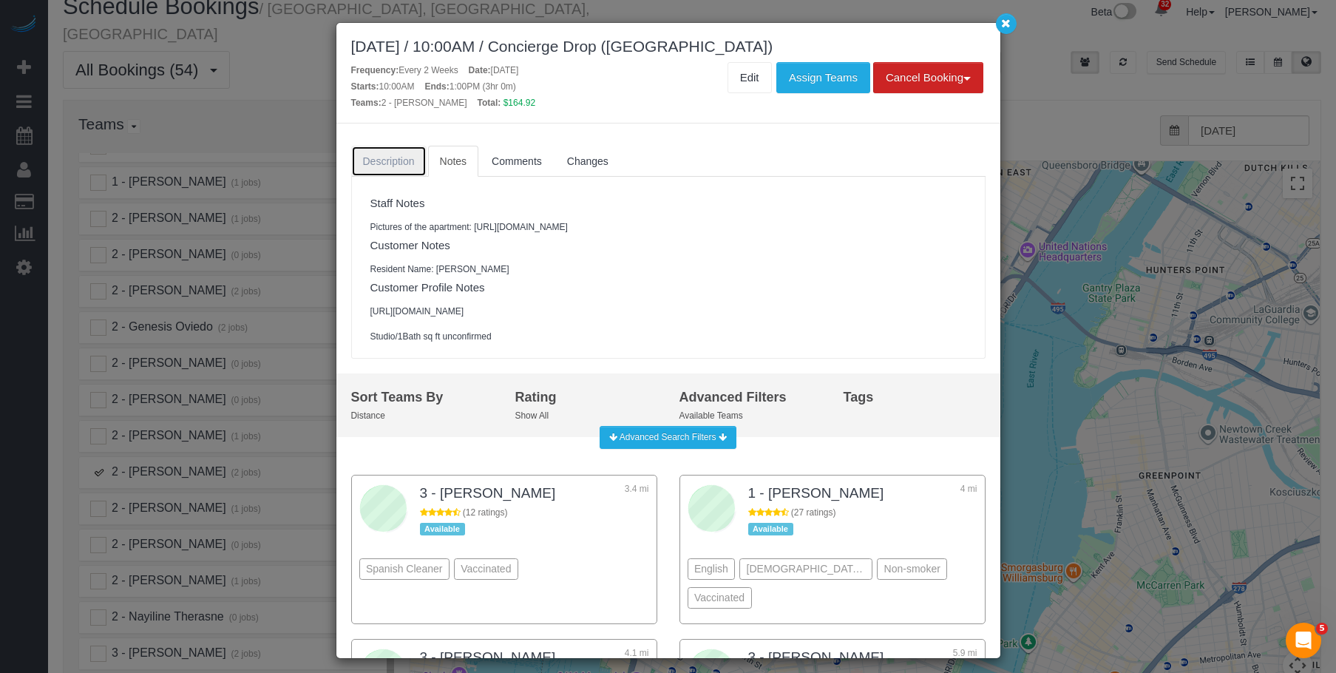
click at [388, 157] on span "Description" at bounding box center [389, 161] width 52 height 12
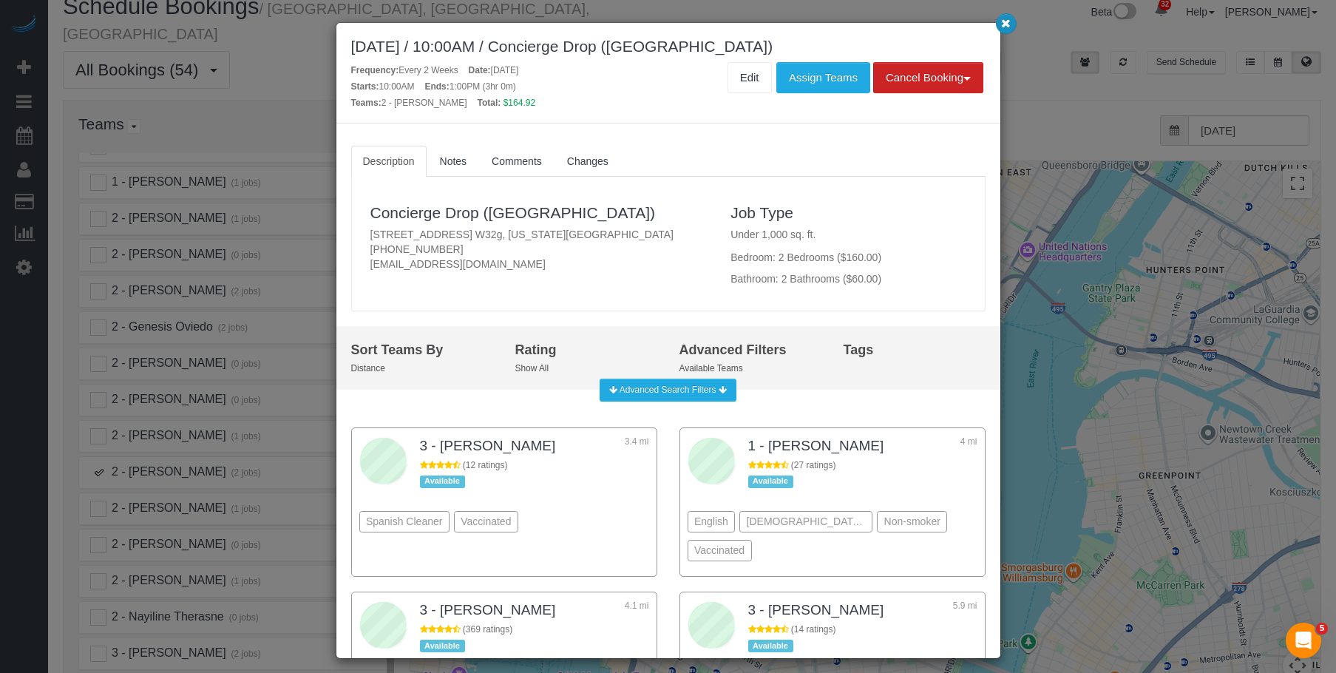
click at [1008, 22] on icon "button" at bounding box center [1006, 22] width 10 height 9
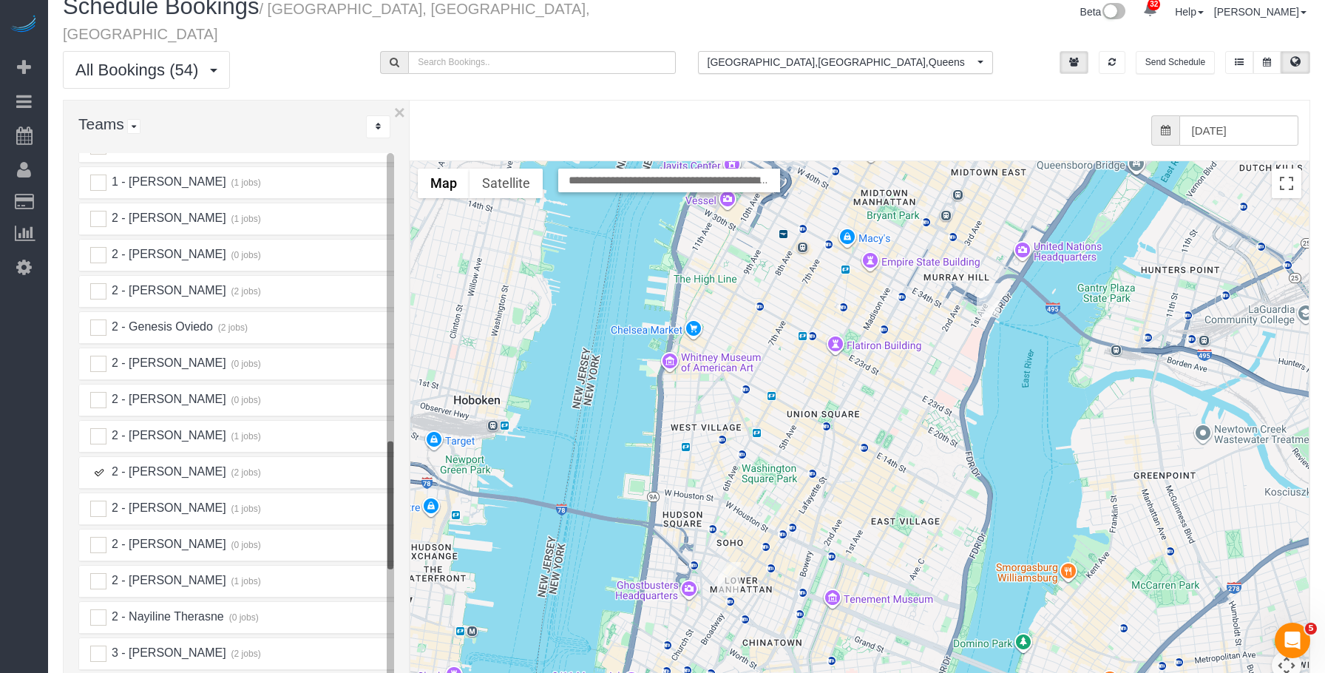
drag, startPoint x: 101, startPoint y: 449, endPoint x: 76, endPoint y: 496, distance: 53.6
click at [101, 464] on ins at bounding box center [98, 472] width 16 height 16
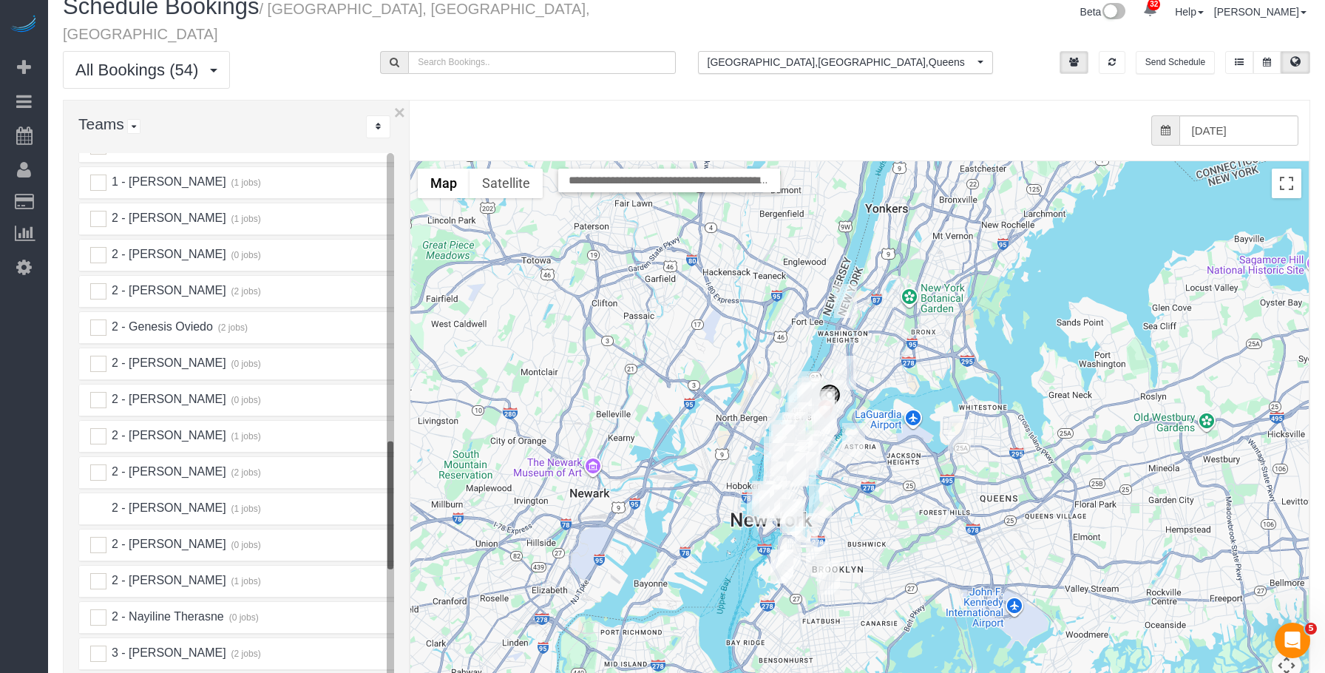
click at [102, 500] on ins at bounding box center [98, 508] width 16 height 16
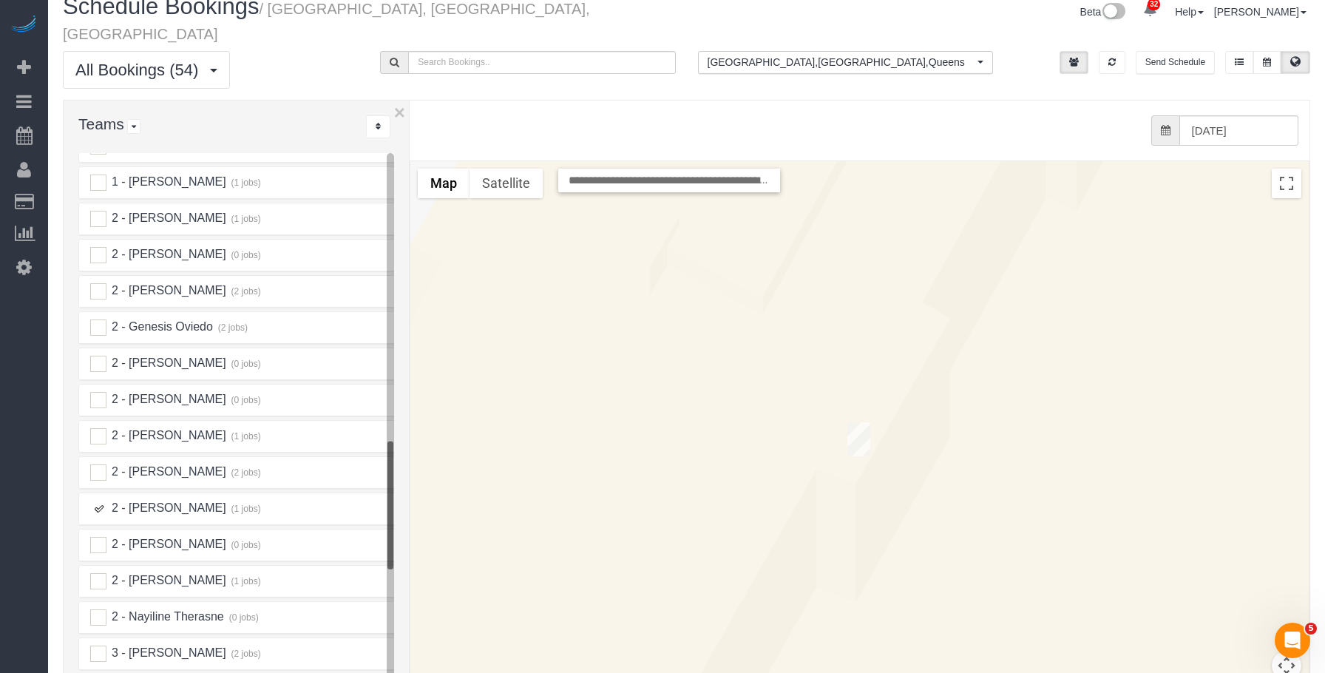
click at [859, 422] on img "10/03/2025 8:00AM - Samantha Ladell - 175 West 95th Street, Apt. 4e, New York, …" at bounding box center [858, 439] width 23 height 34
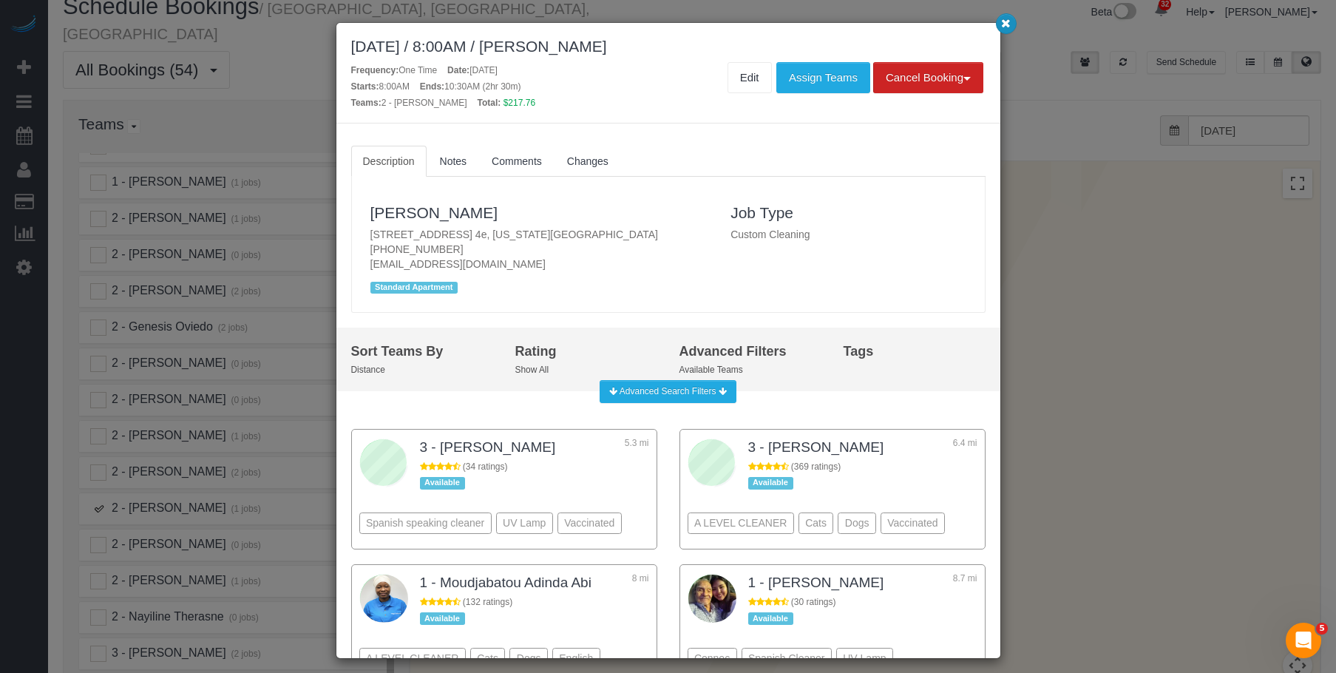
click at [1000, 27] on button "button" at bounding box center [1006, 23] width 21 height 21
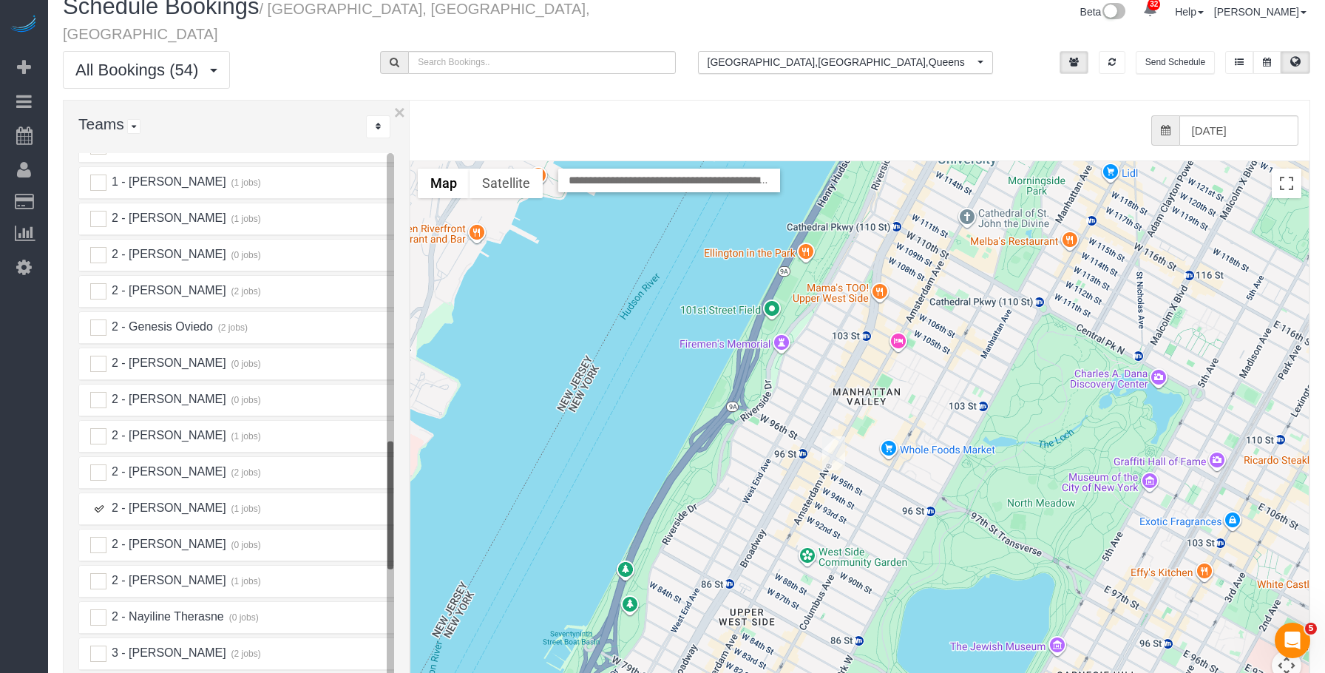
click at [835, 436] on img "10/03/2025 8:00AM - Samantha Ladell - 175 West 95th Street, Apt. 4e, New York, …" at bounding box center [833, 453] width 23 height 34
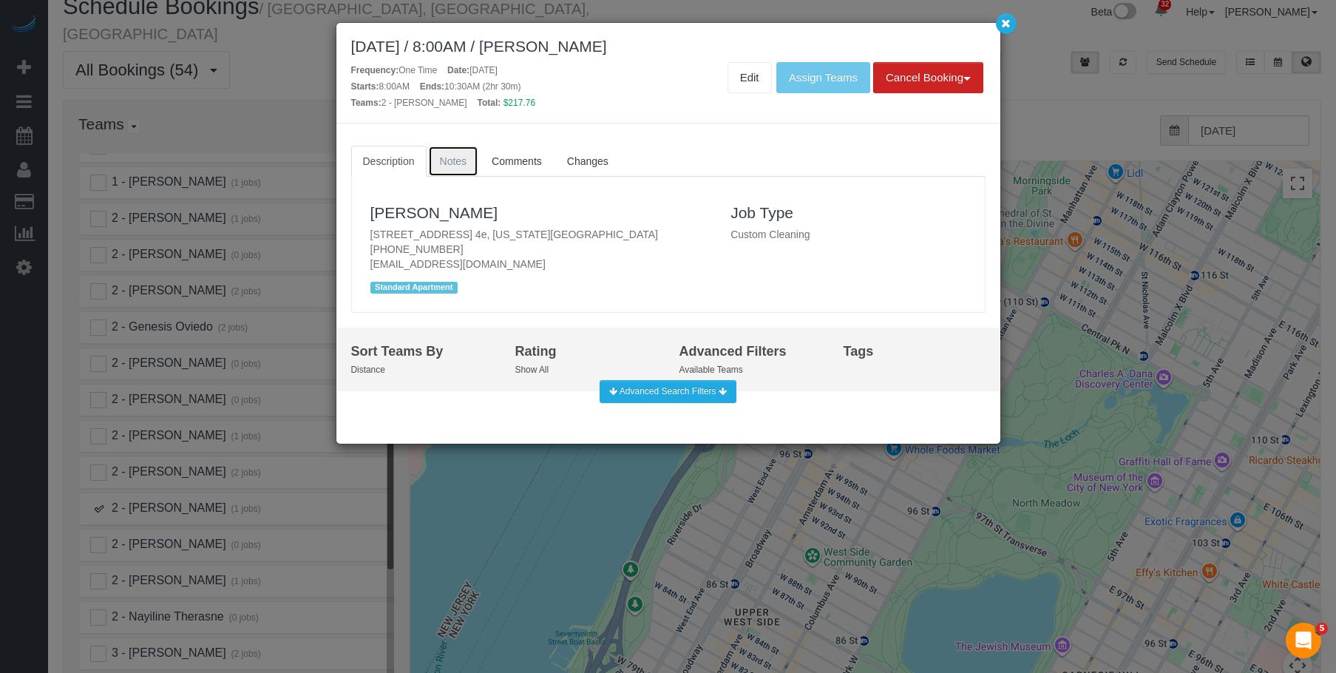
click at [448, 163] on span "Notes" at bounding box center [453, 161] width 27 height 12
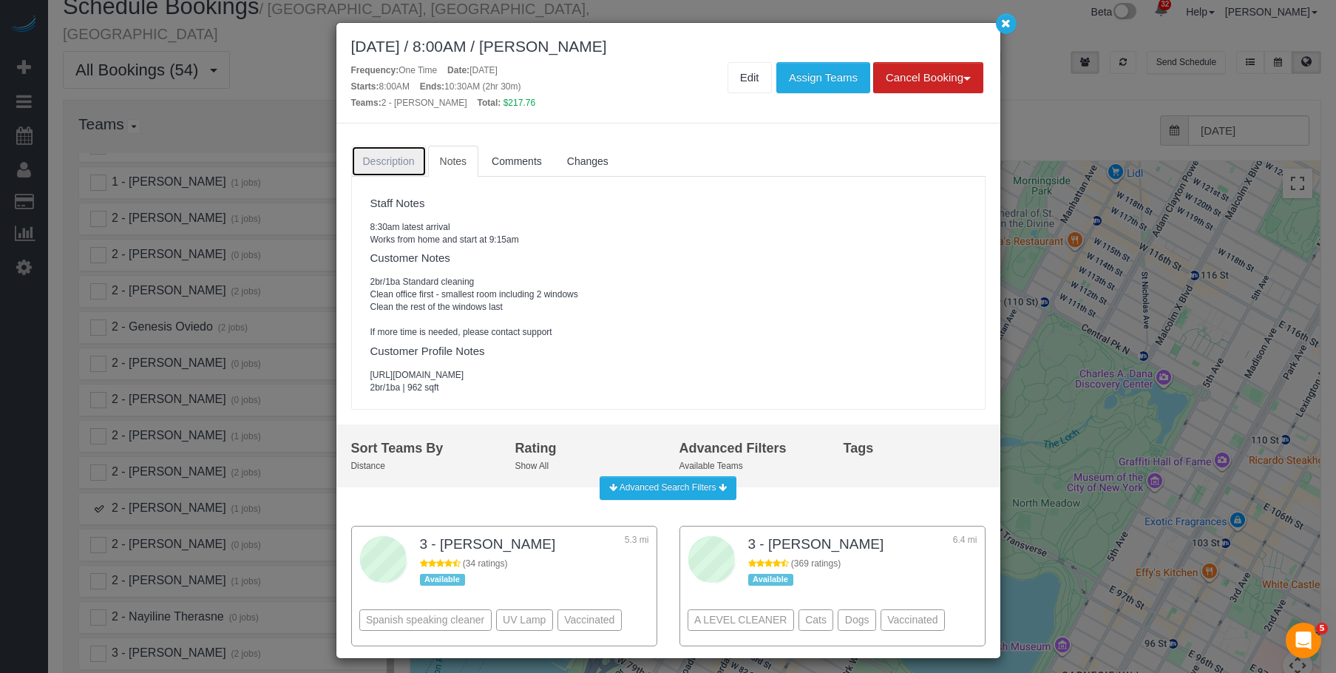
click at [387, 172] on link "Description" at bounding box center [388, 161] width 75 height 31
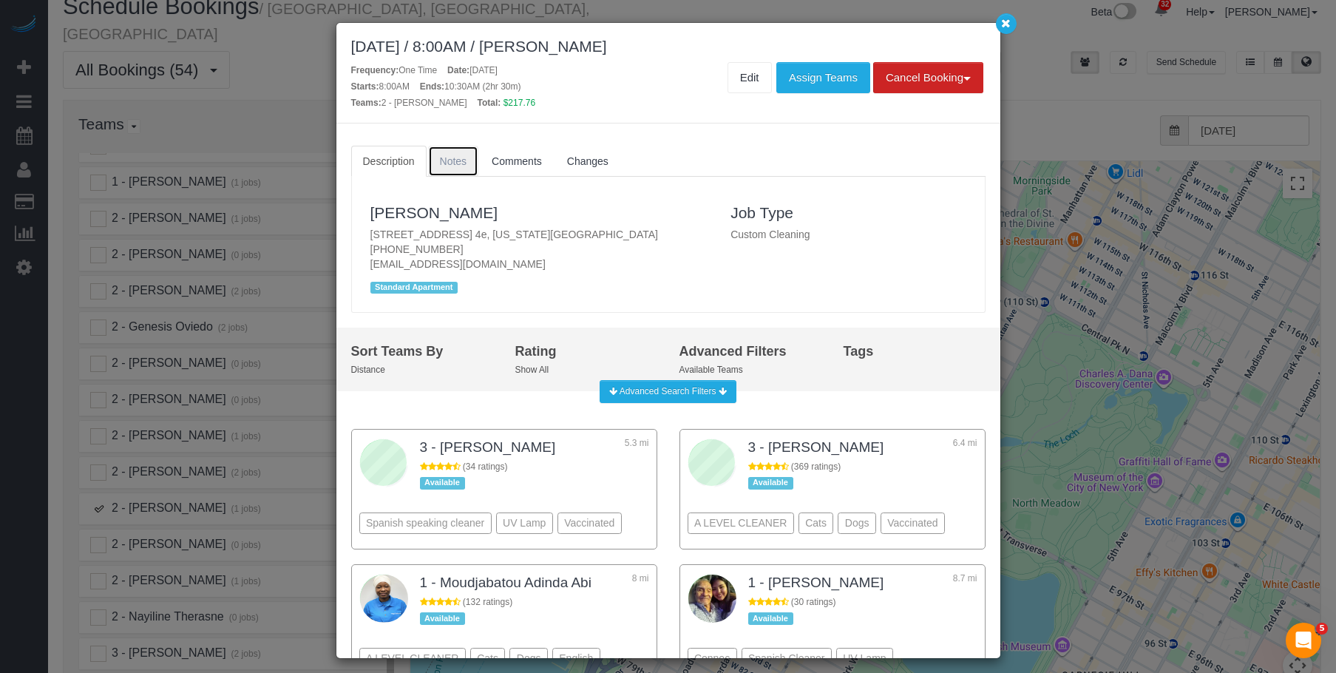
click at [447, 165] on span "Notes" at bounding box center [453, 161] width 27 height 12
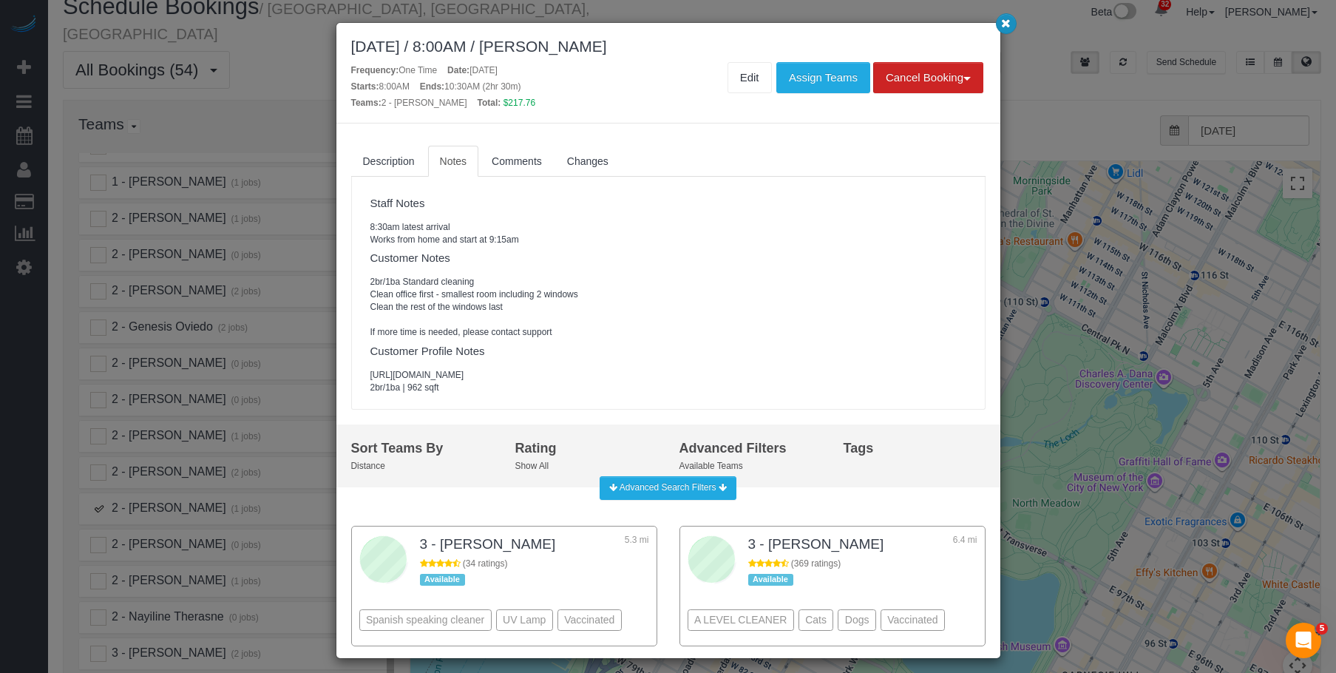
click at [1011, 19] on button "button" at bounding box center [1006, 23] width 21 height 21
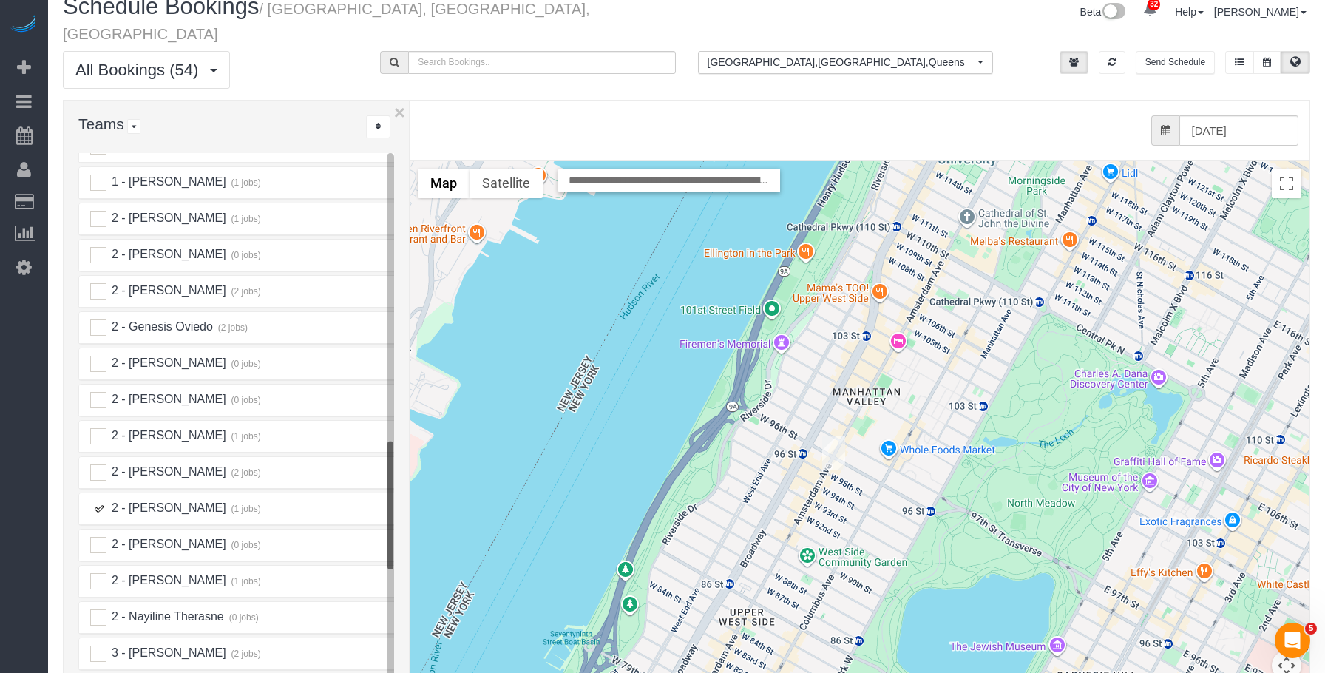
click at [102, 500] on ins at bounding box center [98, 508] width 16 height 16
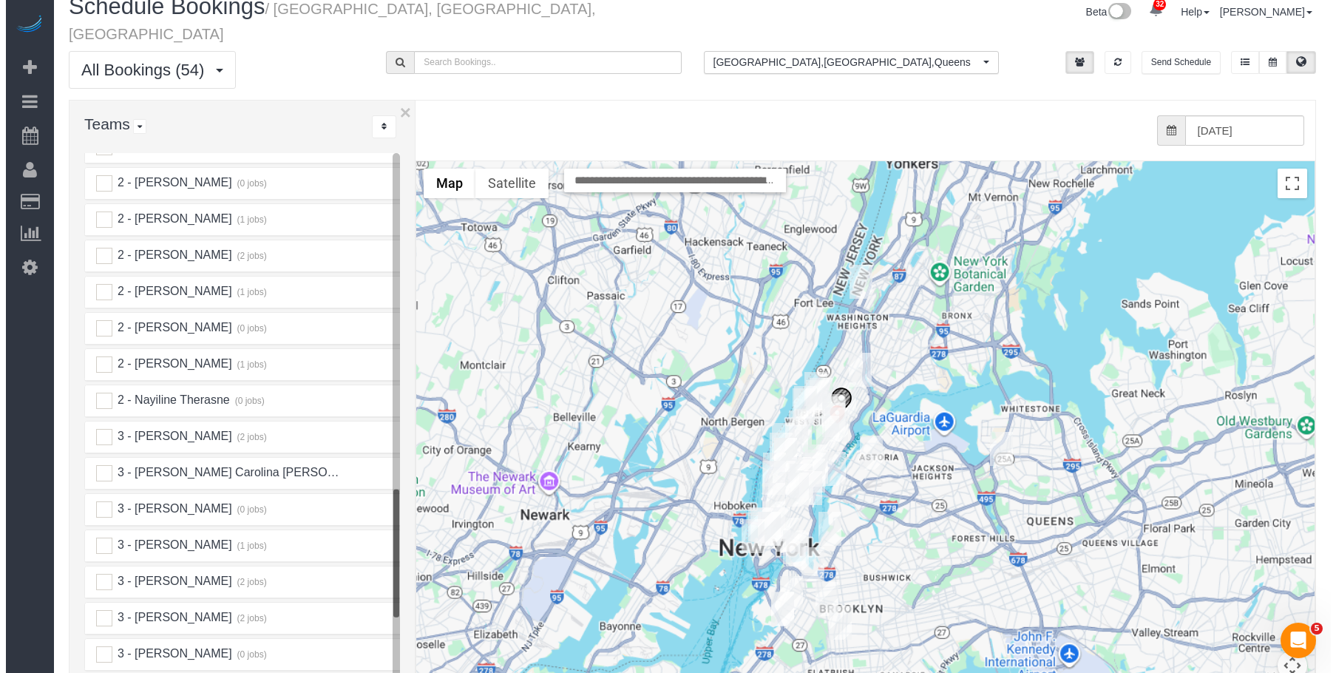
scroll to position [1552, 0]
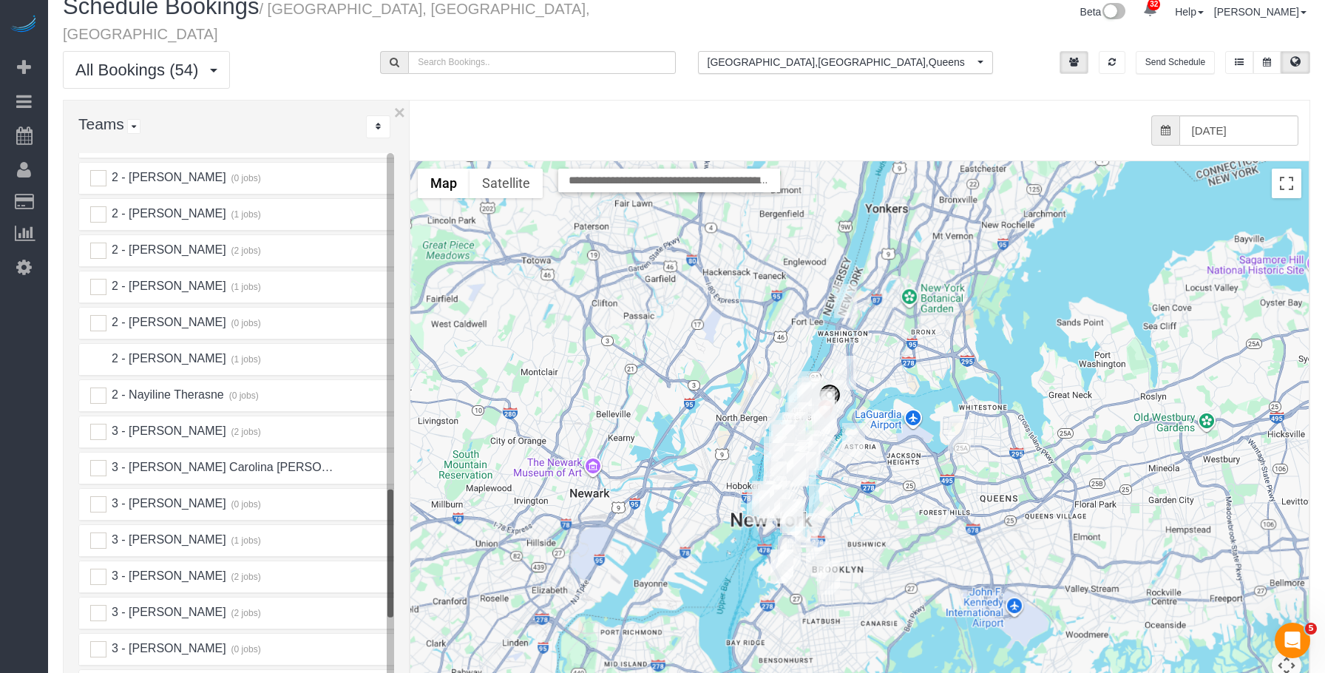
click at [101, 351] on ins at bounding box center [98, 359] width 16 height 16
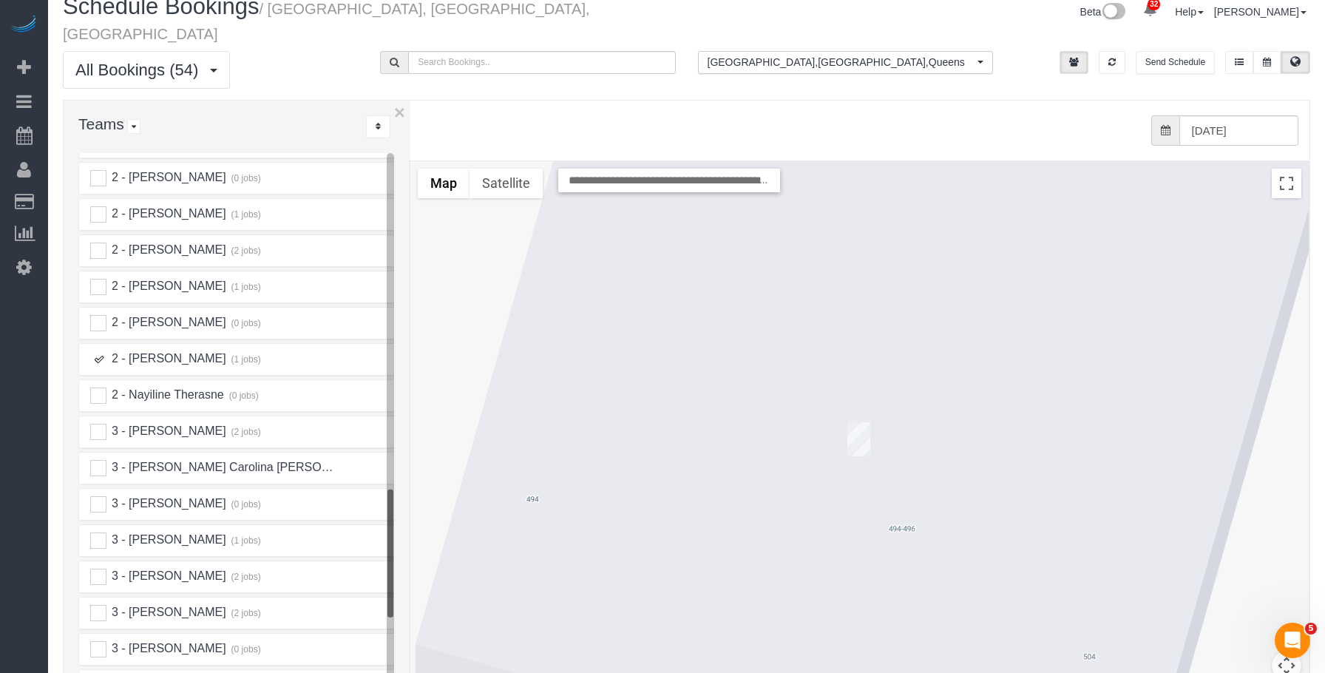
click at [855, 422] on img "10/03/2025 10:00AM - Laura Lewis - 500 Sterling Place, Apt. 6h, Brooklyn, NY 11…" at bounding box center [858, 439] width 23 height 34
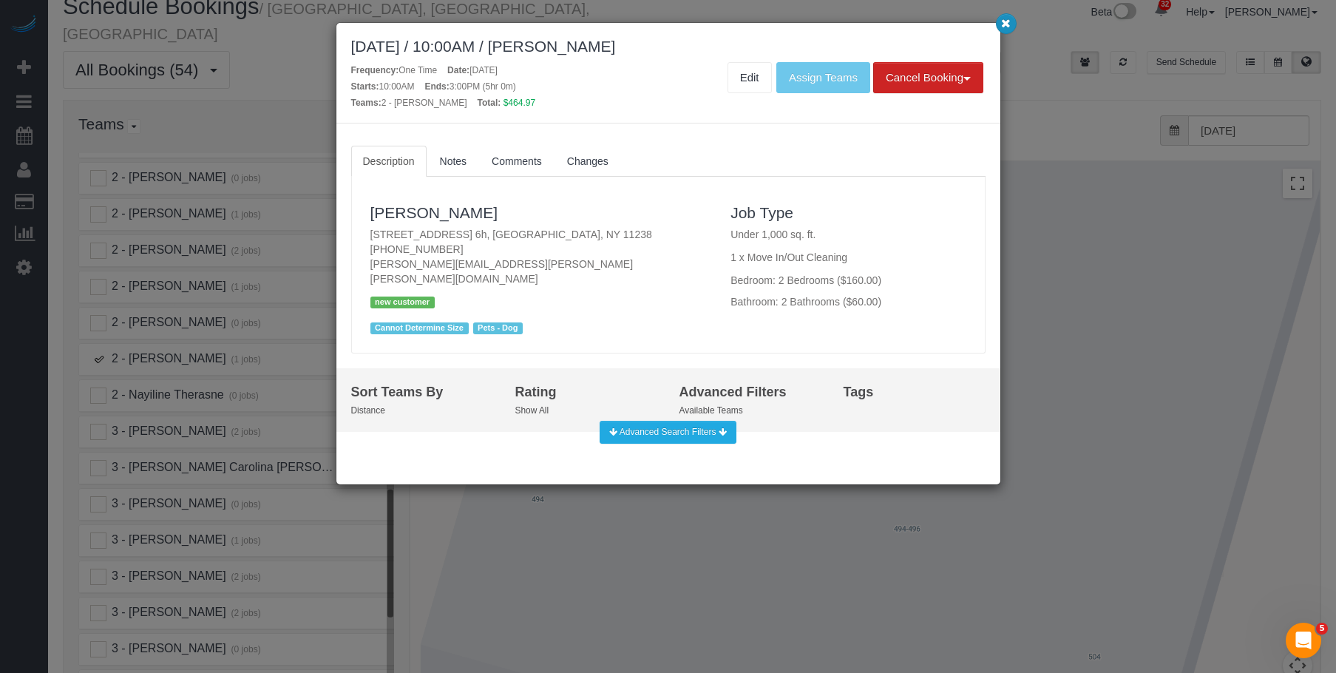
click at [1002, 23] on icon "button" at bounding box center [1006, 22] width 10 height 9
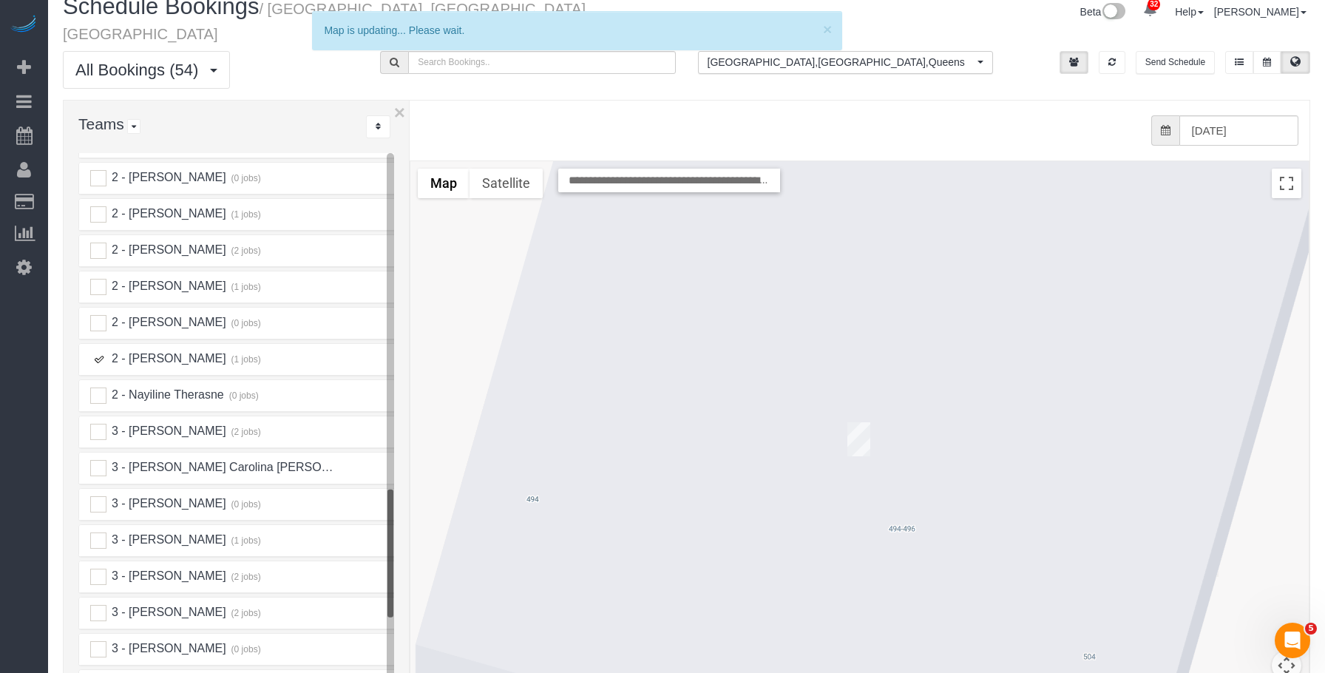
click at [95, 351] on ins at bounding box center [98, 359] width 16 height 16
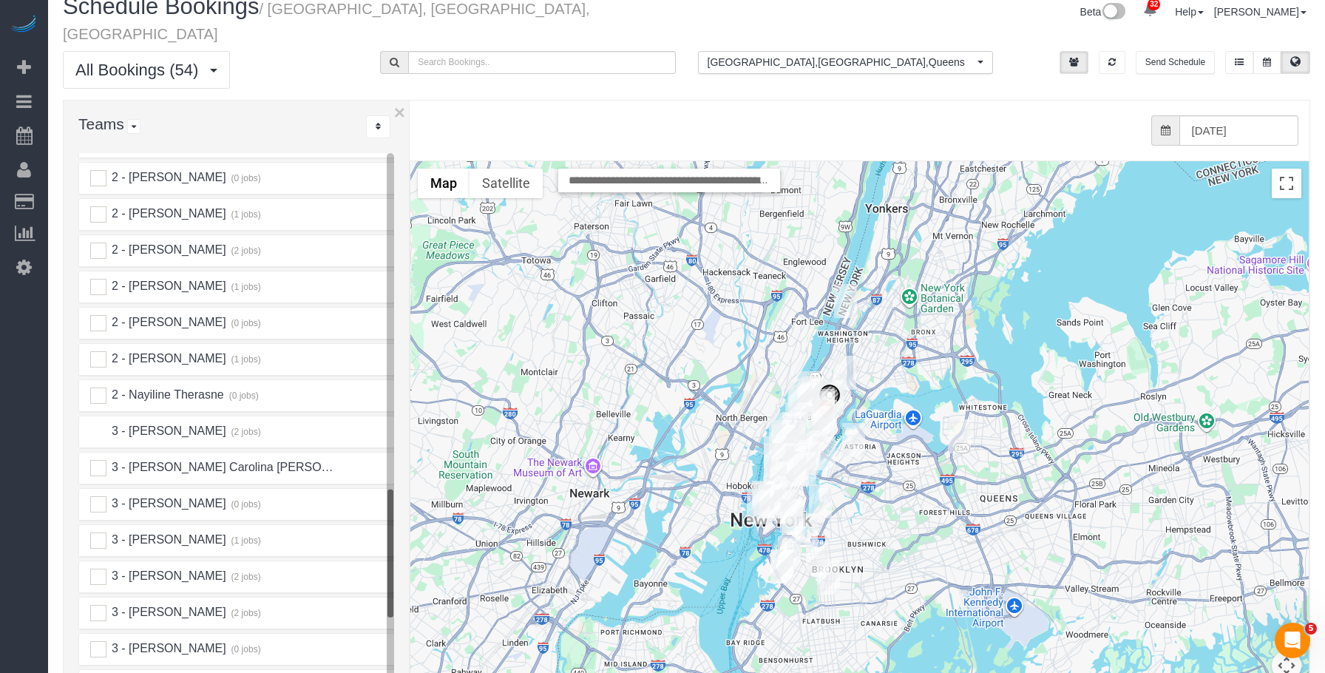
click at [101, 424] on ins at bounding box center [98, 432] width 16 height 16
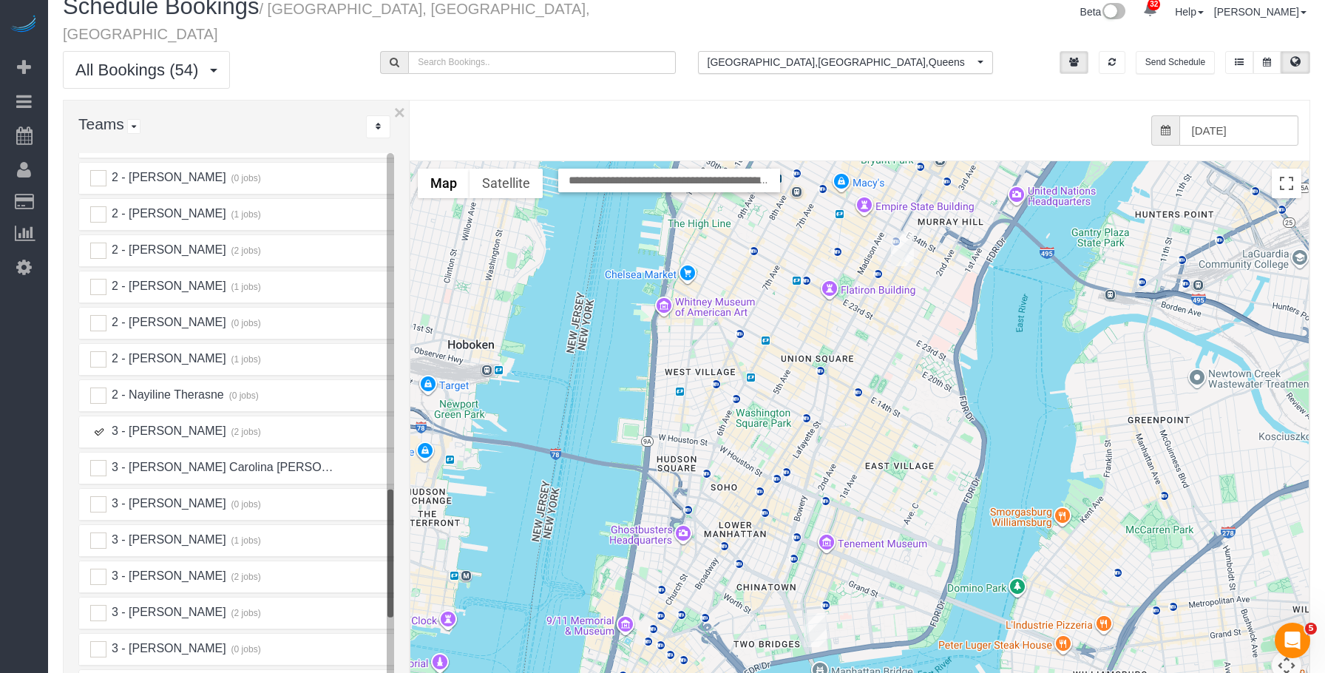
click at [901, 232] on img "10/03/2025 9:00AM - Elena Fan - 165 Lexington Avenue, Apt. 4a, New York, NY 100…" at bounding box center [902, 249] width 23 height 34
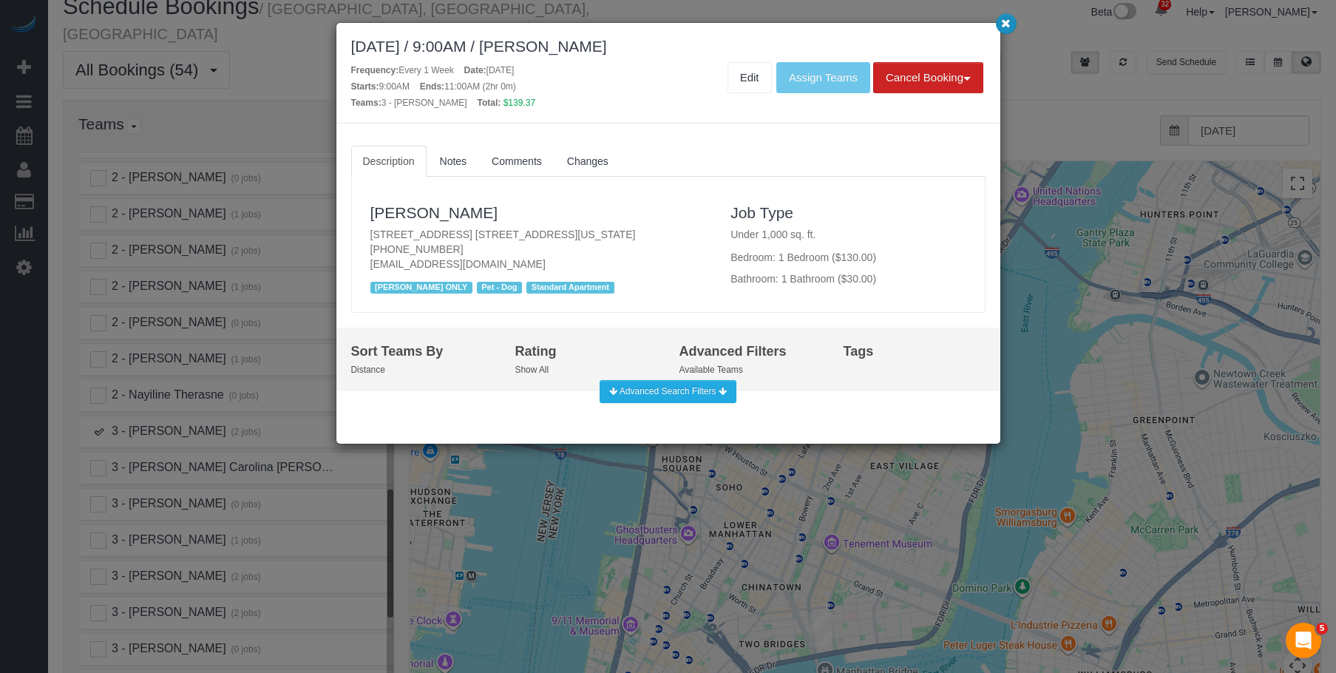
drag, startPoint x: 1002, startPoint y: 21, endPoint x: 969, endPoint y: 242, distance: 224.3
click at [1003, 21] on icon "button" at bounding box center [1006, 22] width 10 height 9
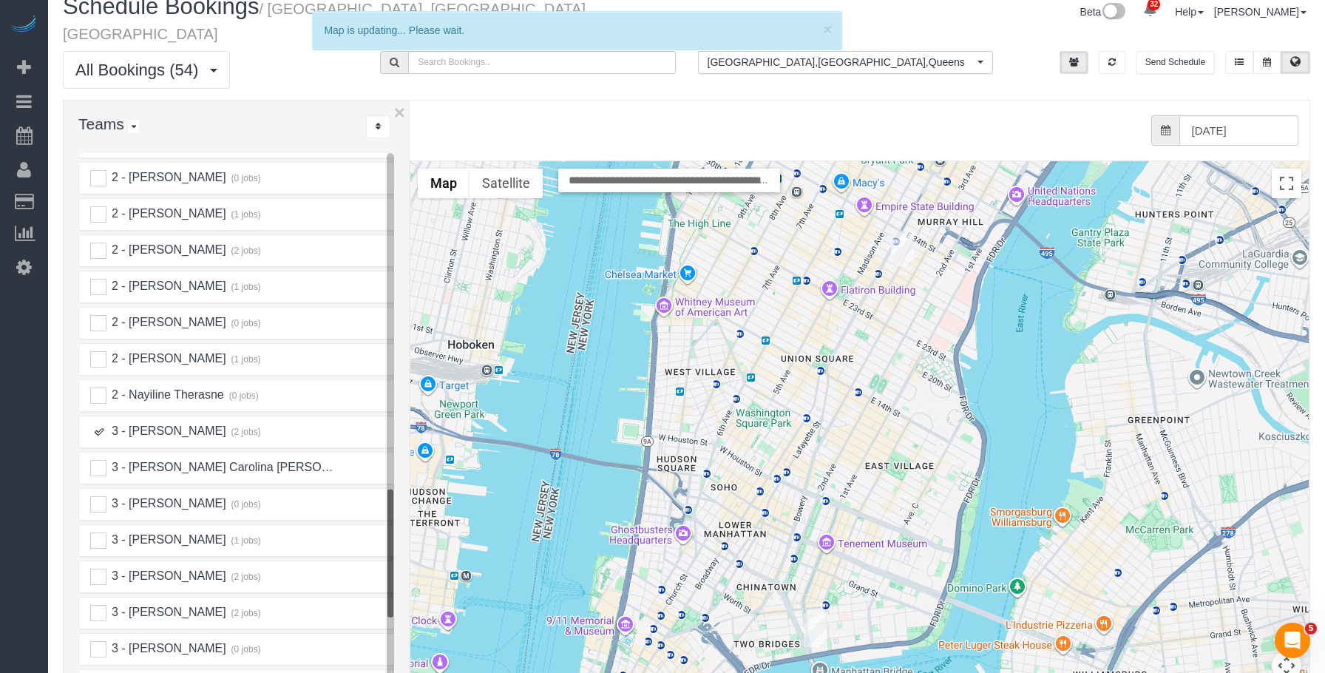
click at [813, 613] on img "10/03/2025 12:00PM - Concierge Drop (NYC) - 225 Cherry Street, Apt. 45n, New Yo…" at bounding box center [815, 630] width 23 height 34
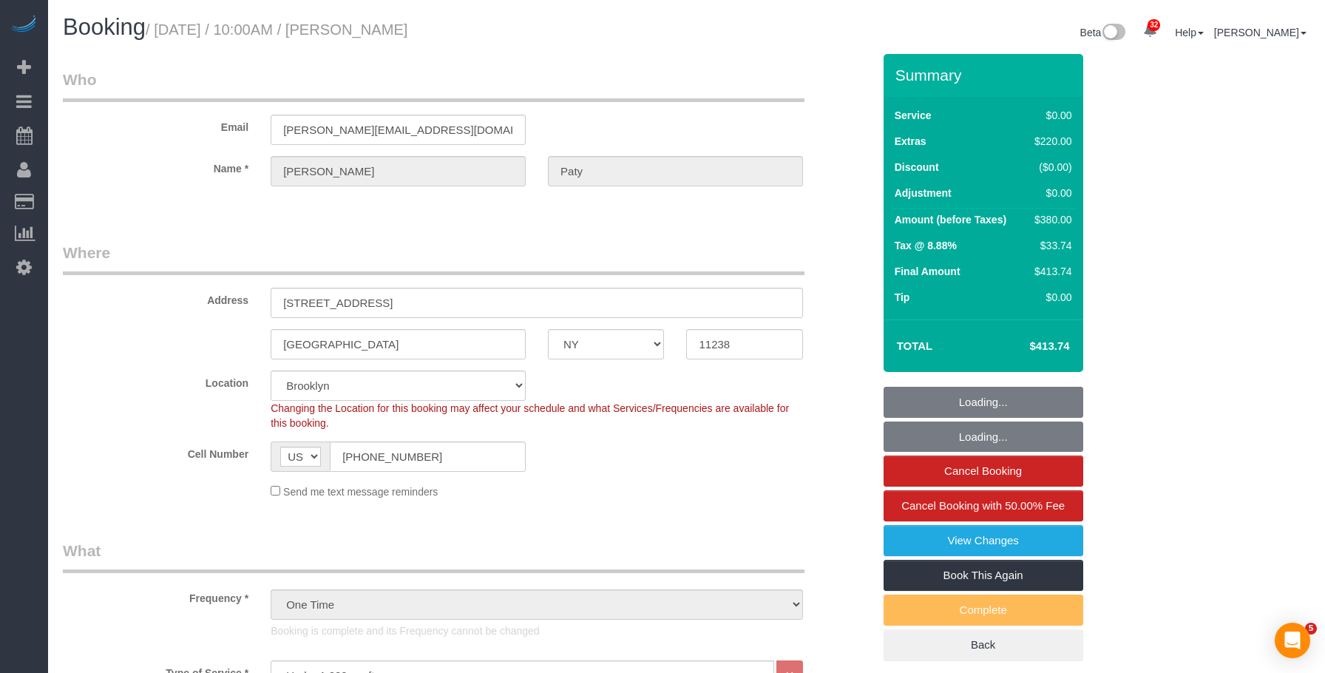
select select "NY"
select select "1"
select select "number:89"
select select "number:90"
select select "number:15"
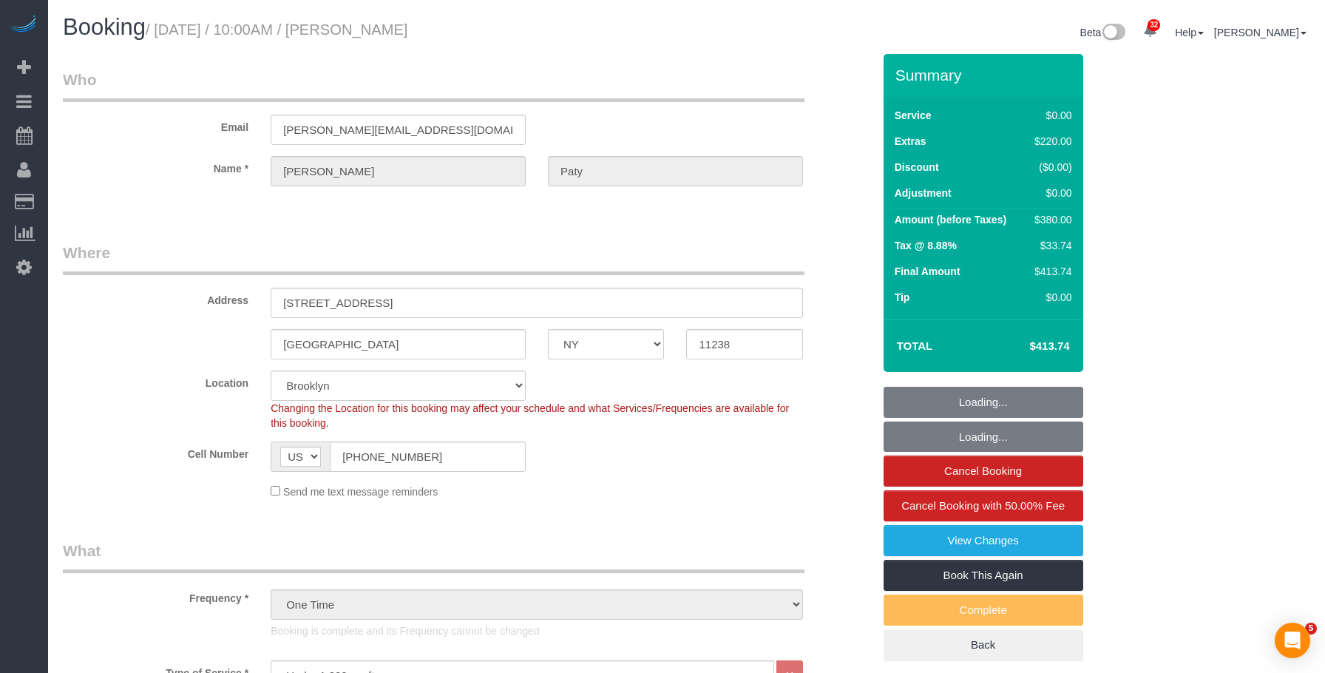
select select "number:5"
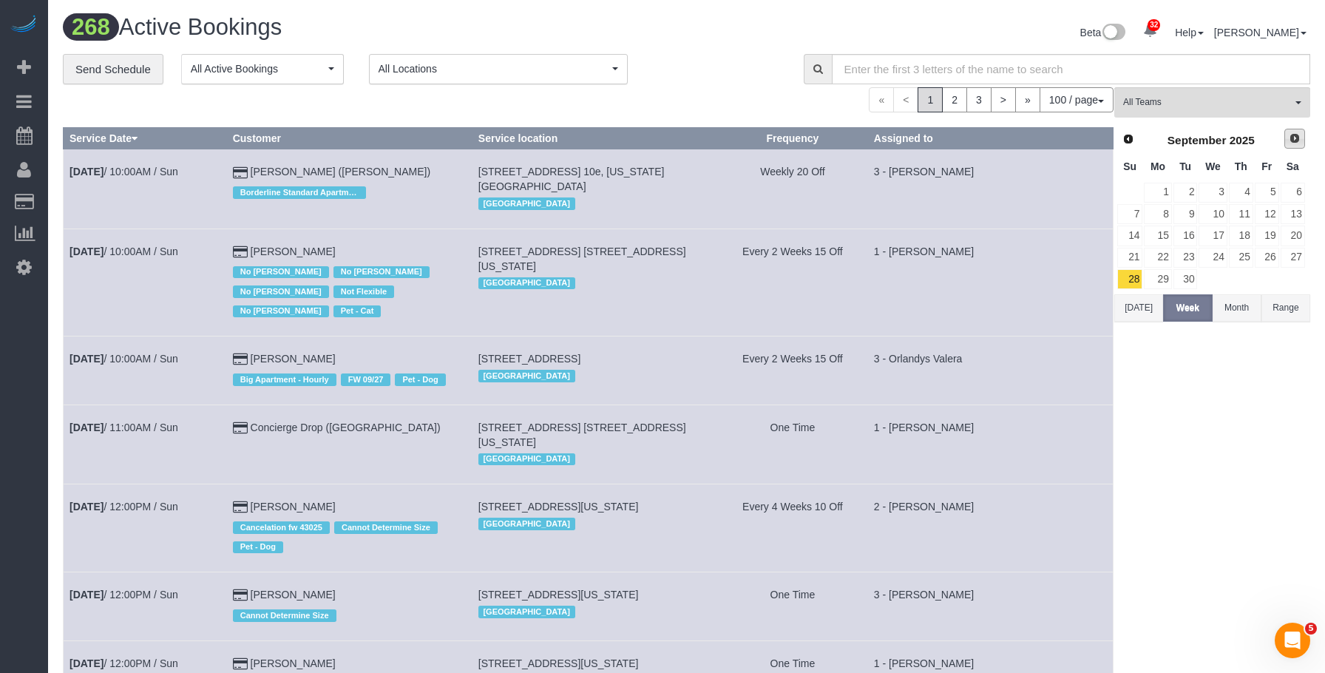
click at [1293, 140] on span "Next" at bounding box center [1294, 138] width 12 height 12
click at [1237, 186] on link "2" at bounding box center [1241, 193] width 24 height 20
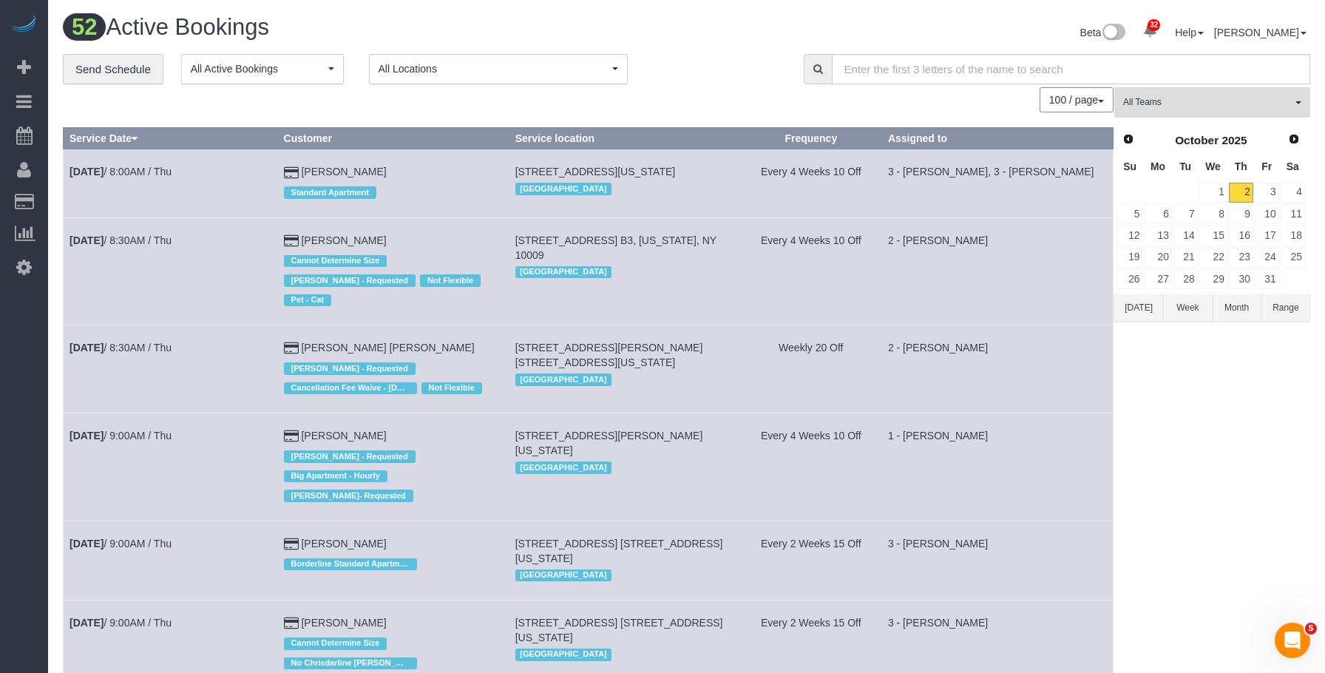
click at [1149, 100] on span "All Teams" at bounding box center [1207, 102] width 169 height 13
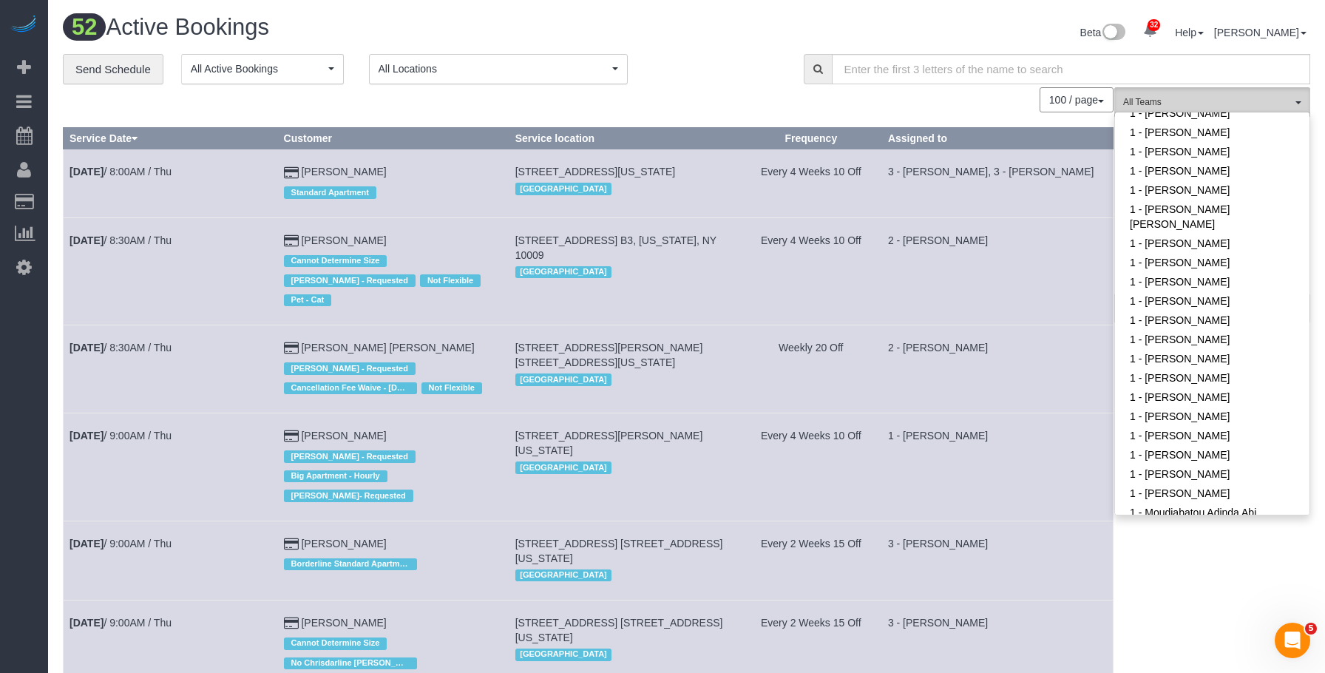
scroll to position [517, 0]
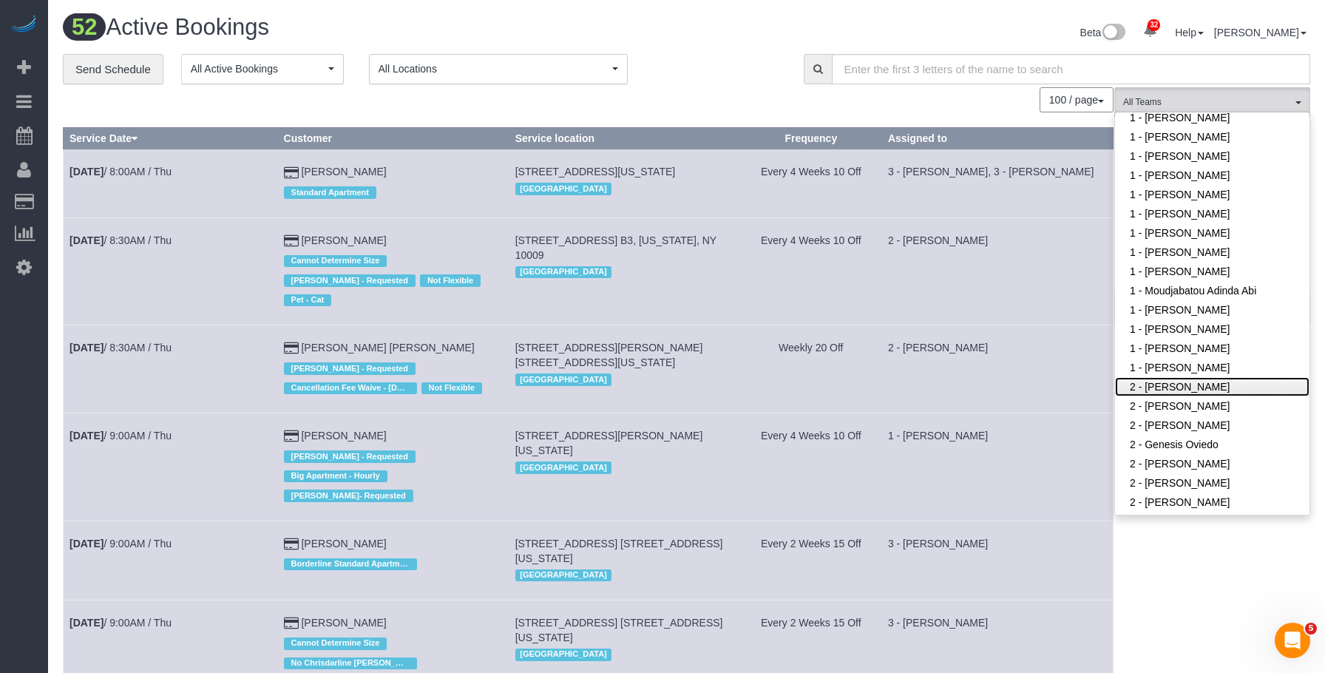
click at [1194, 378] on link "2 - [PERSON_NAME]" at bounding box center [1212, 386] width 194 height 19
drag, startPoint x: 689, startPoint y: 58, endPoint x: 1062, endPoint y: 207, distance: 401.4
click at [689, 57] on div "**********" at bounding box center [422, 69] width 719 height 31
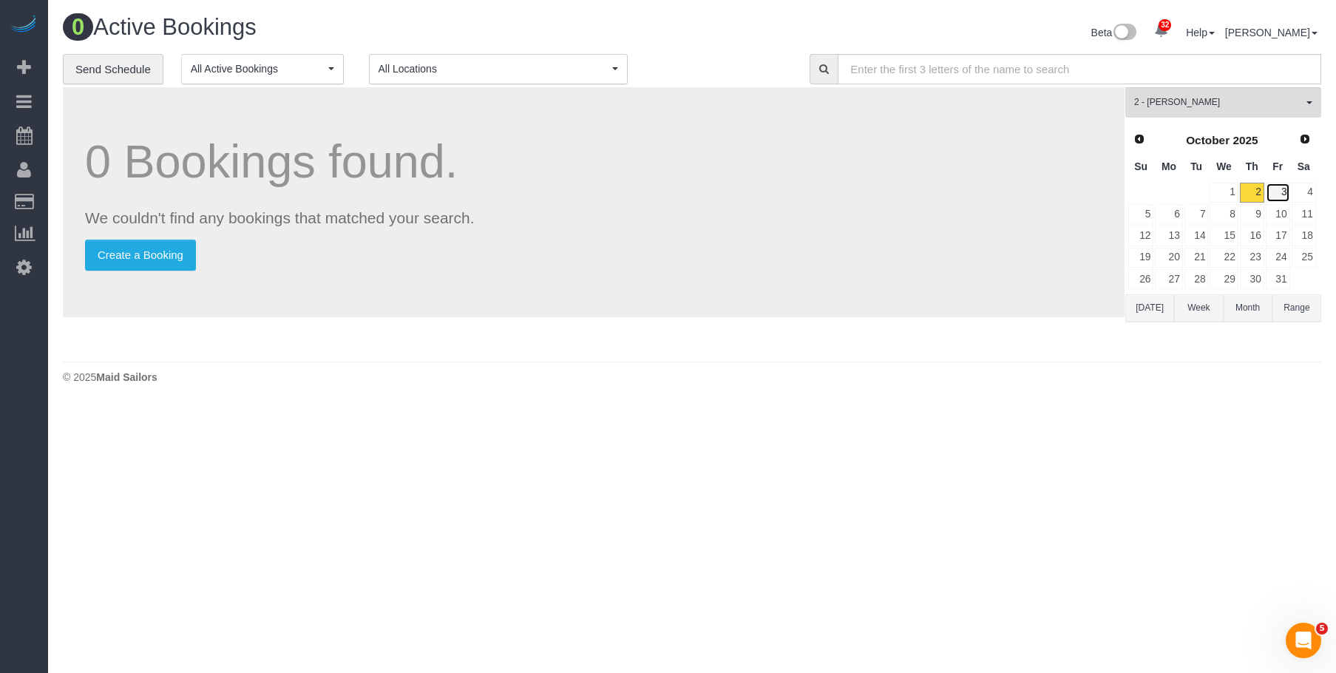
click at [1271, 187] on link "3" at bounding box center [1278, 193] width 24 height 20
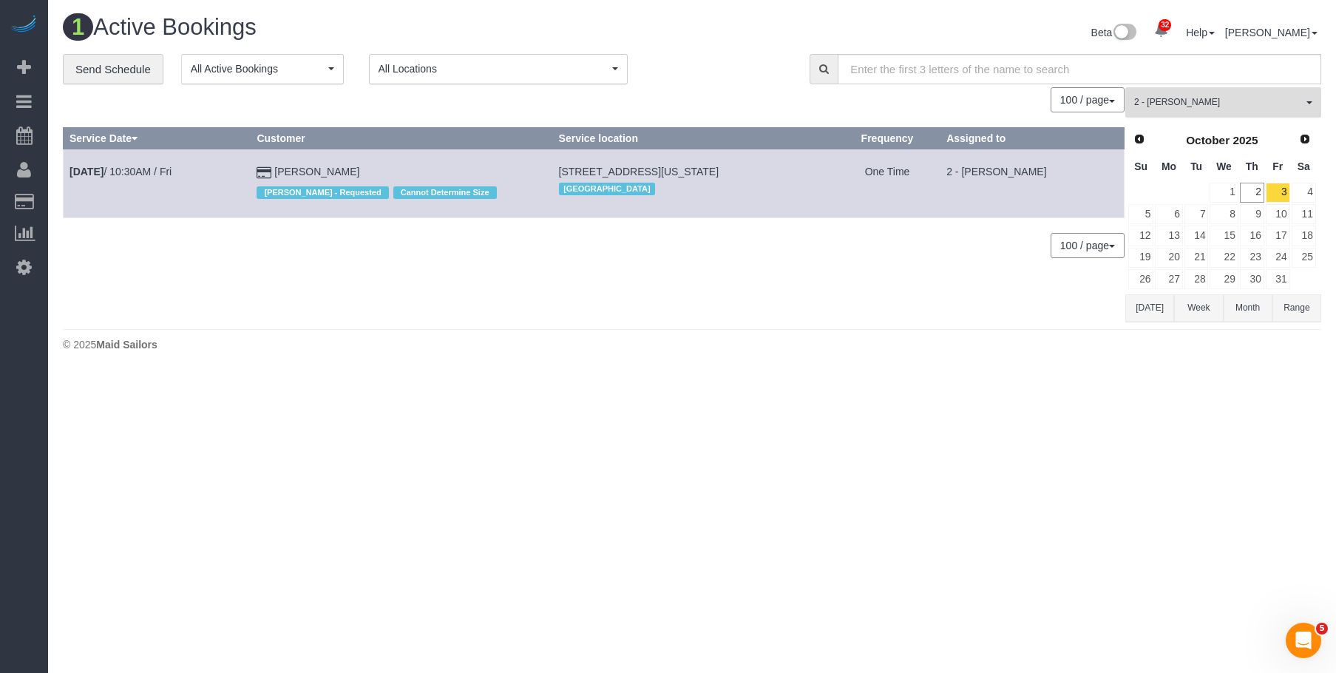
click at [1246, 103] on span "2 - [PERSON_NAME]" at bounding box center [1218, 102] width 169 height 13
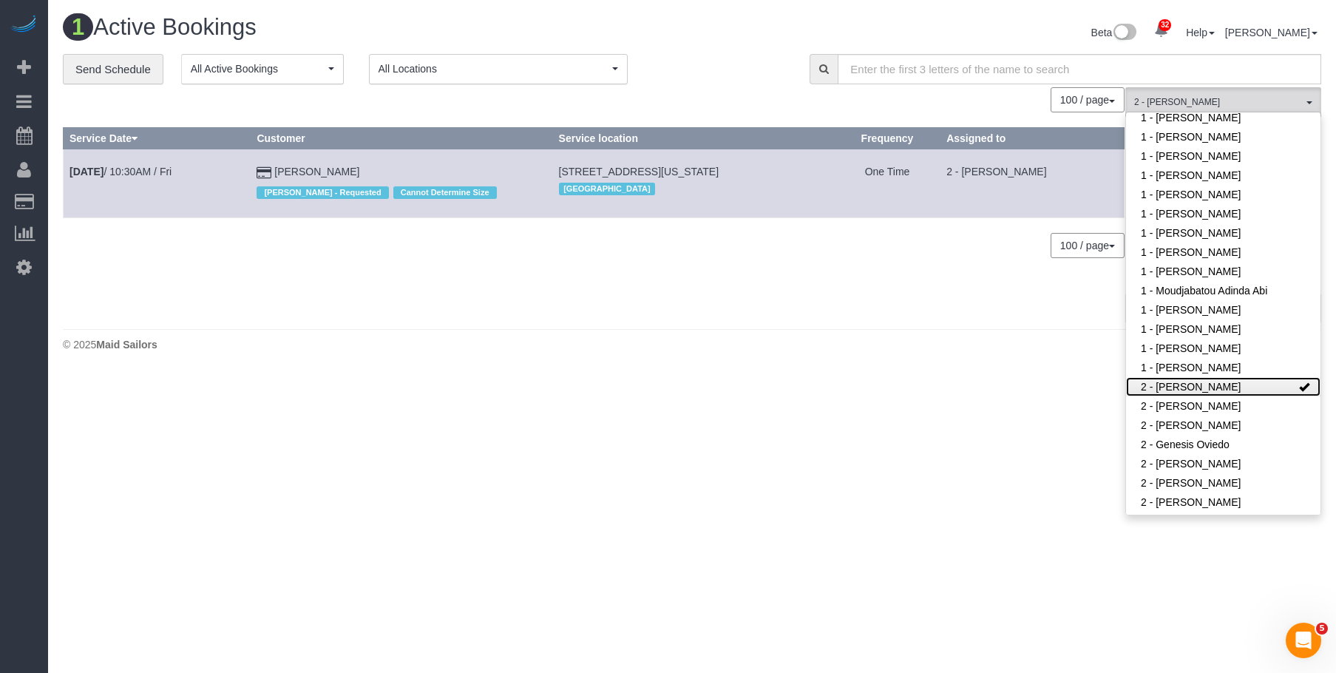
click at [1216, 377] on link "2 - [PERSON_NAME]" at bounding box center [1223, 386] width 194 height 19
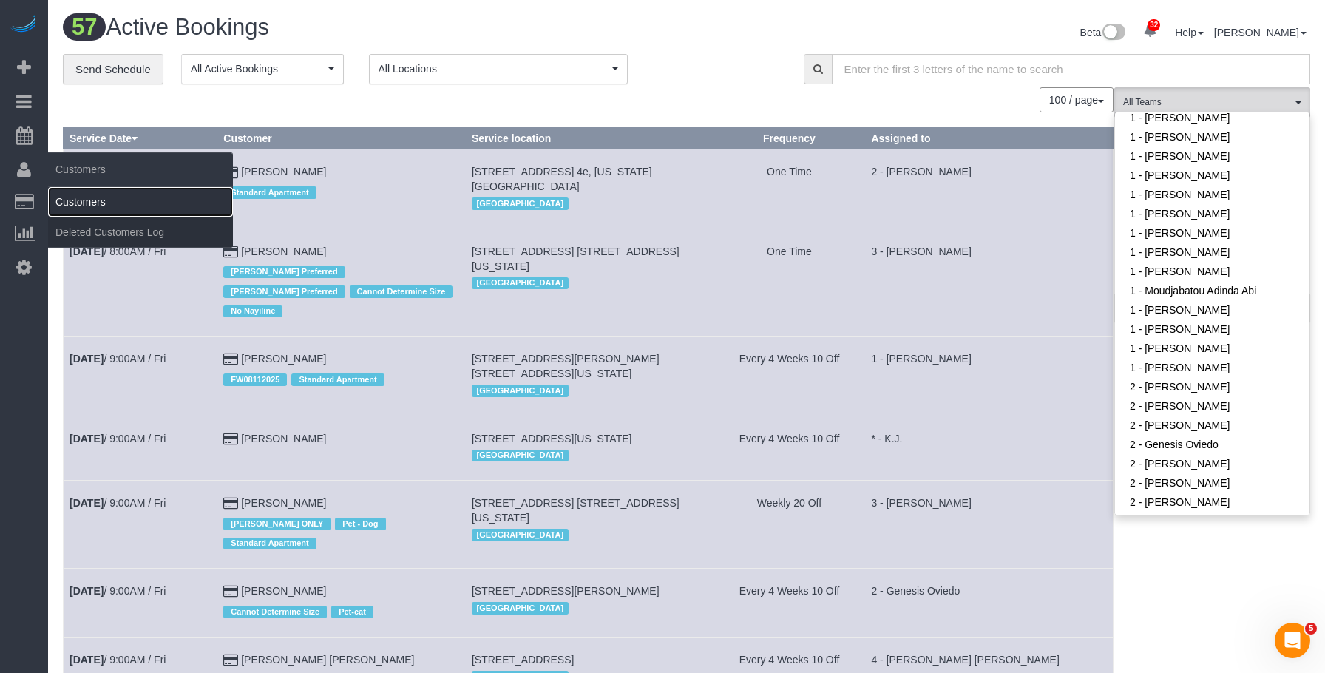
drag, startPoint x: 118, startPoint y: 203, endPoint x: 142, endPoint y: 206, distance: 23.8
click at [118, 203] on link "Customers" at bounding box center [140, 202] width 185 height 30
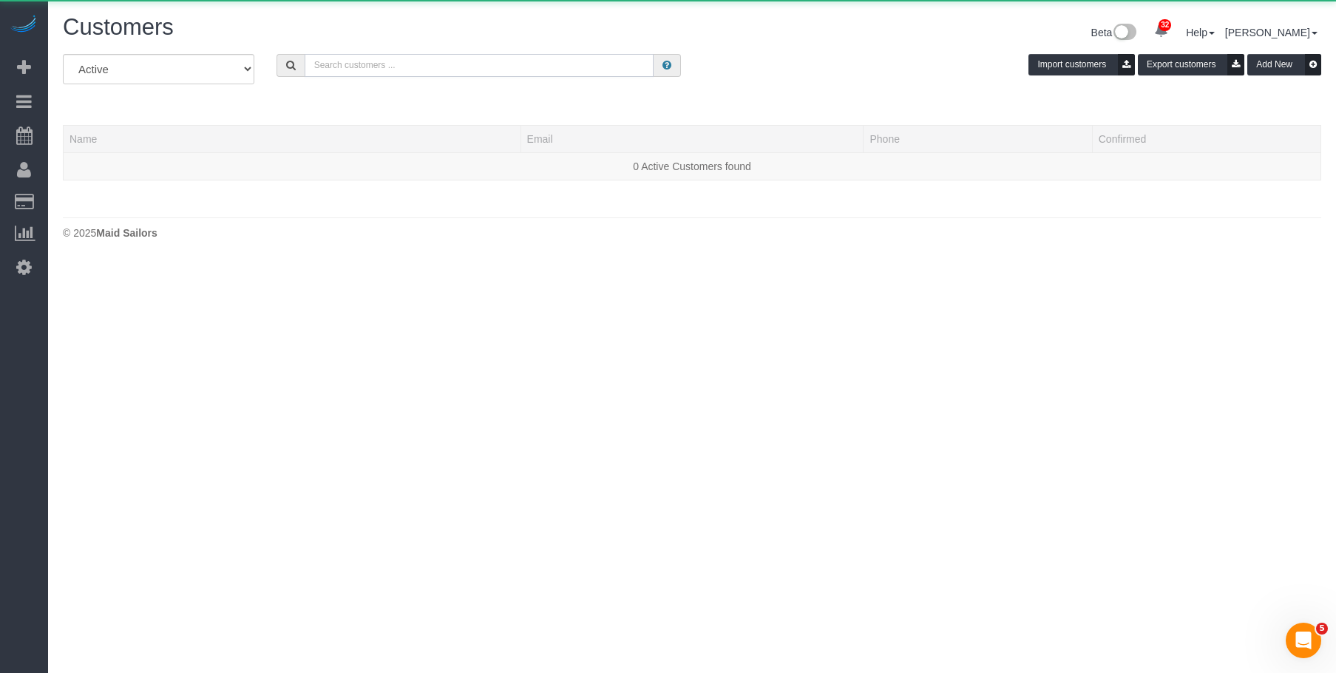
click at [362, 69] on input "text" at bounding box center [479, 65] width 349 height 23
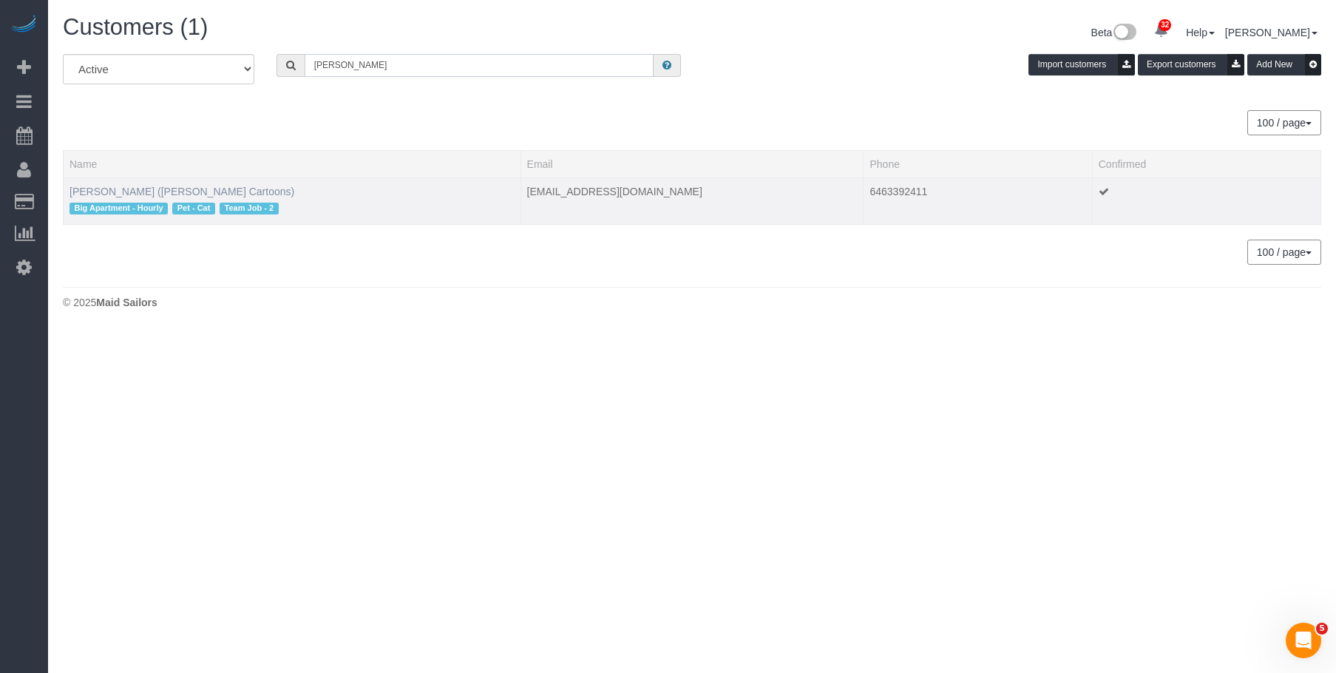
type input "sam marlow"
click at [191, 186] on link "Sam Marlow (Sam Marlow Cartoons)" at bounding box center [181, 192] width 225 height 12
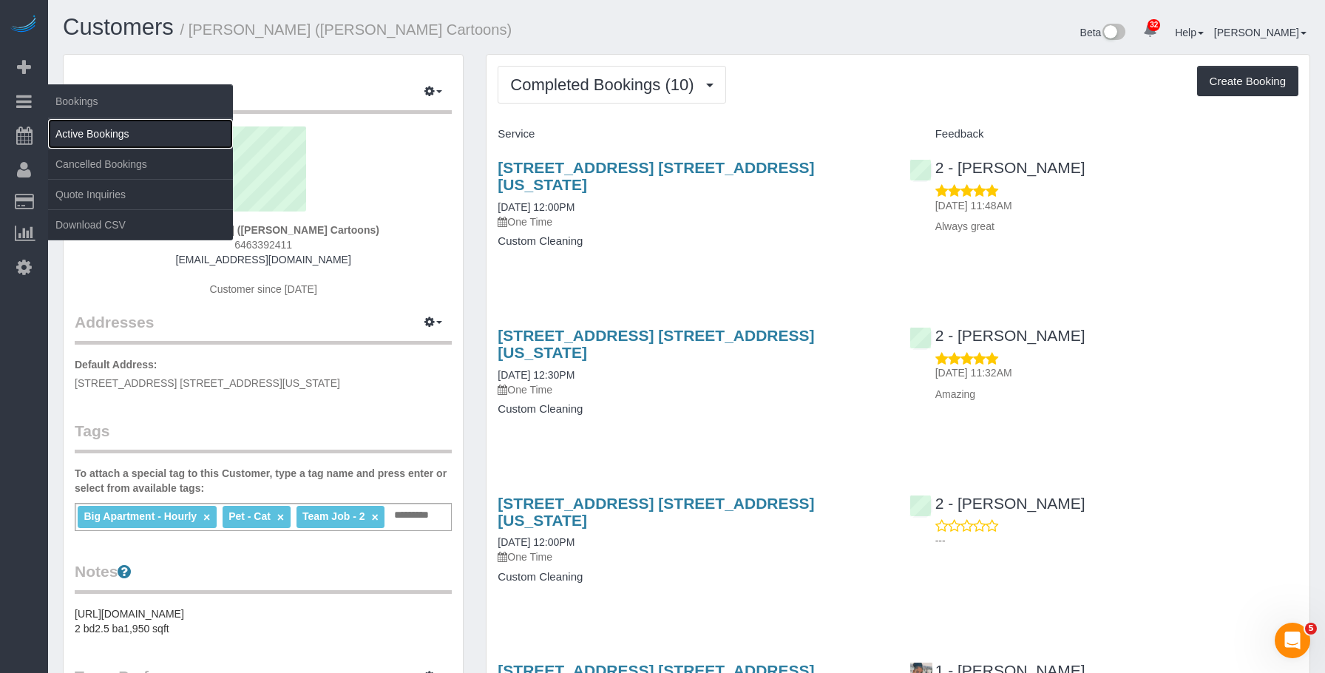
click at [84, 134] on link "Active Bookings" at bounding box center [140, 134] width 185 height 30
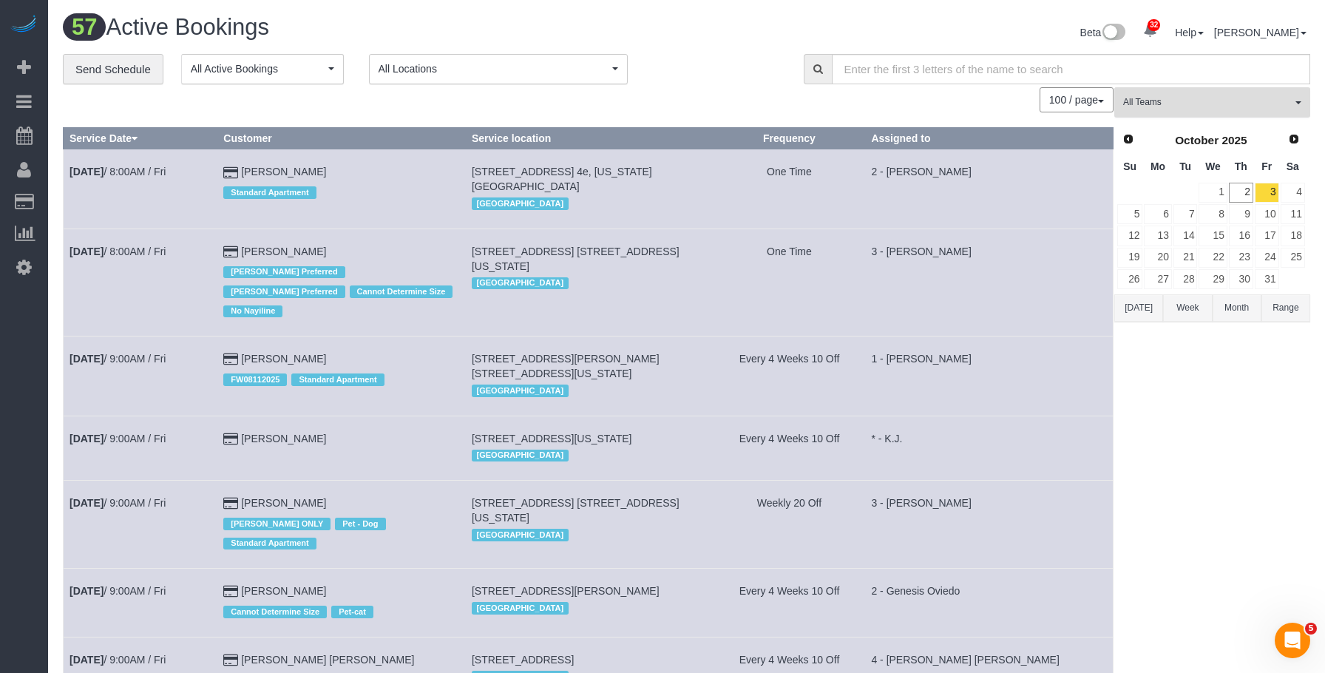
click at [1201, 94] on button "All Teams" at bounding box center [1212, 102] width 196 height 30
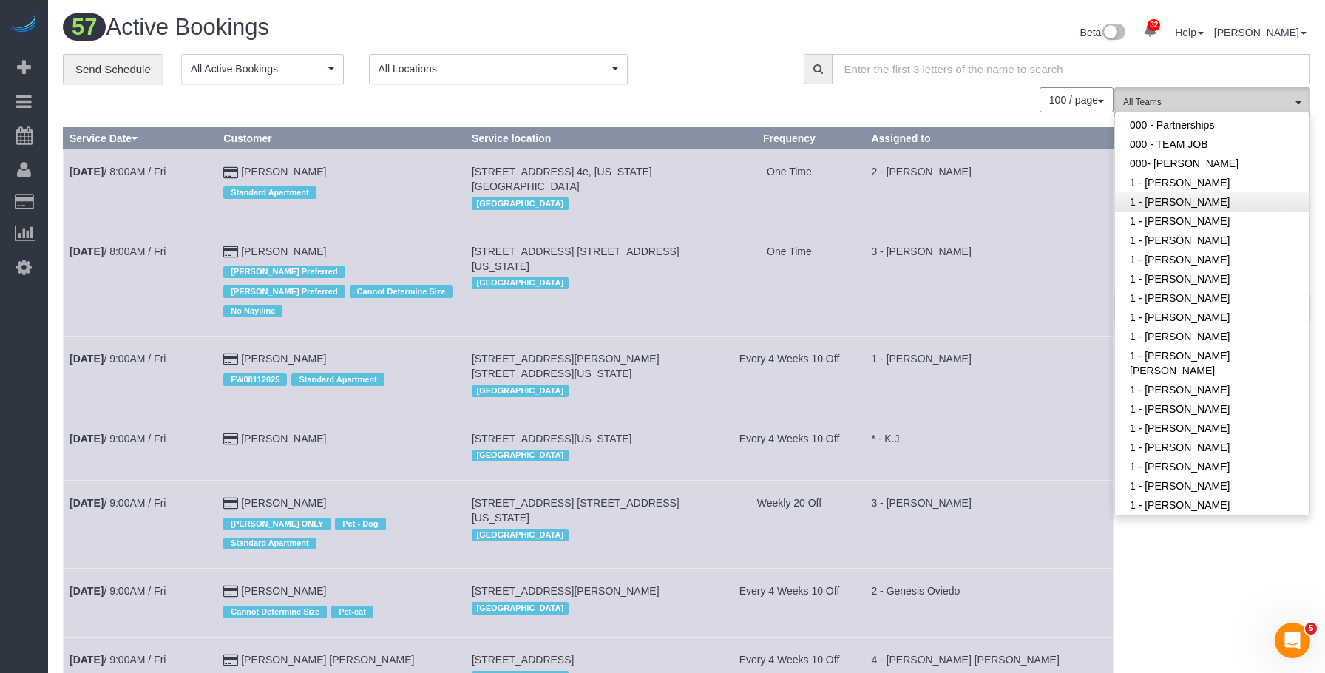
scroll to position [296, 0]
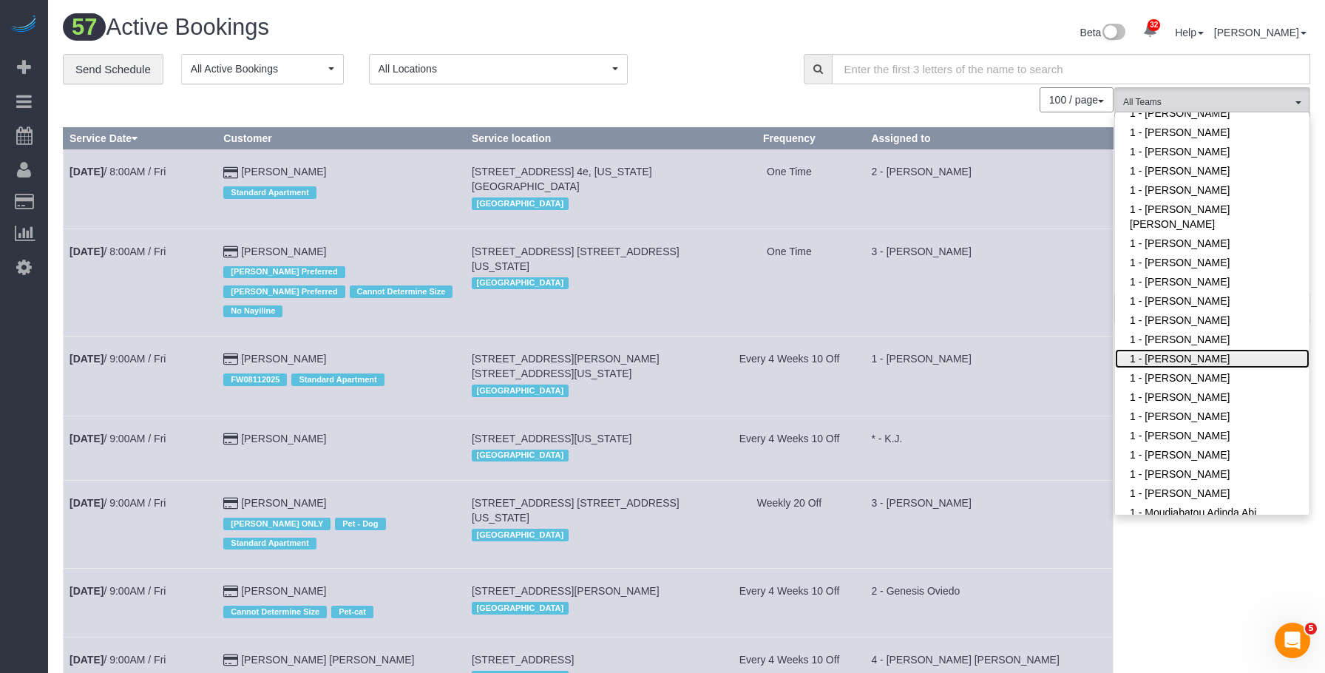
click at [1234, 349] on link "1 - [PERSON_NAME]" at bounding box center [1212, 358] width 194 height 19
click at [716, 66] on div "**********" at bounding box center [422, 69] width 719 height 31
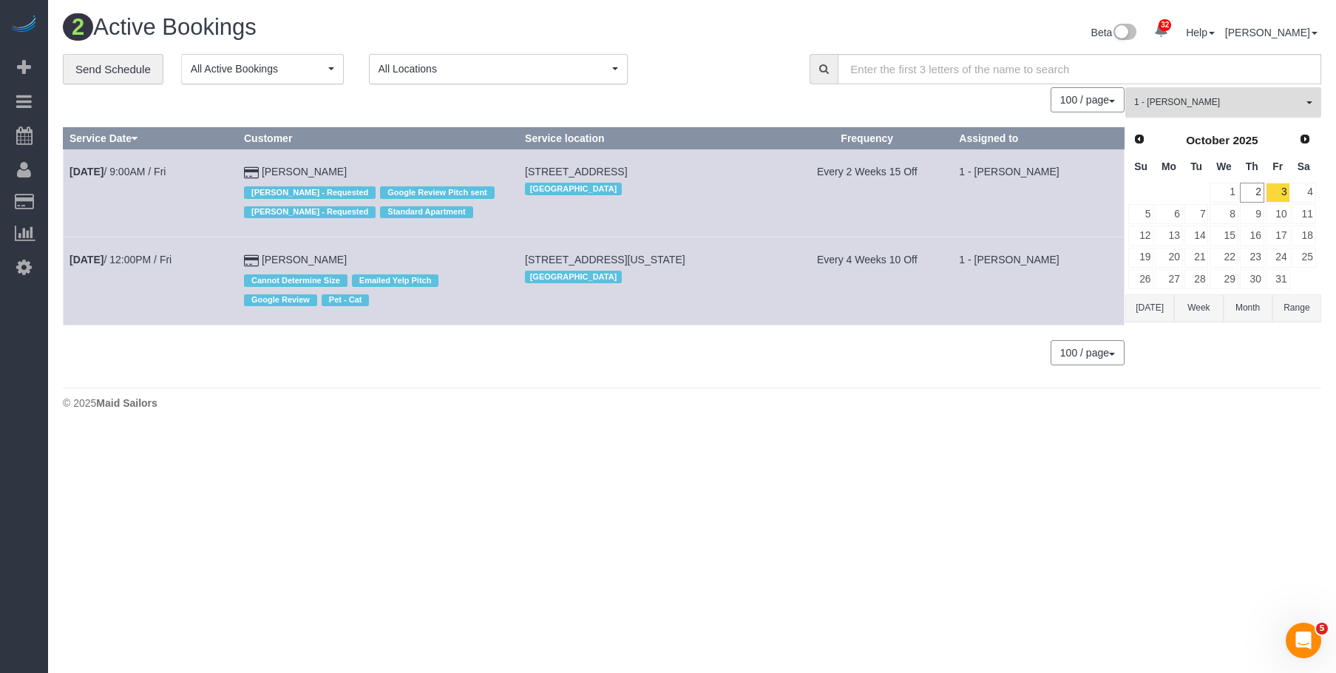
drag, startPoint x: 1175, startPoint y: 103, endPoint x: 1178, endPoint y: 212, distance: 109.4
click at [1175, 104] on span "1 - [PERSON_NAME]" at bounding box center [1218, 102] width 169 height 13
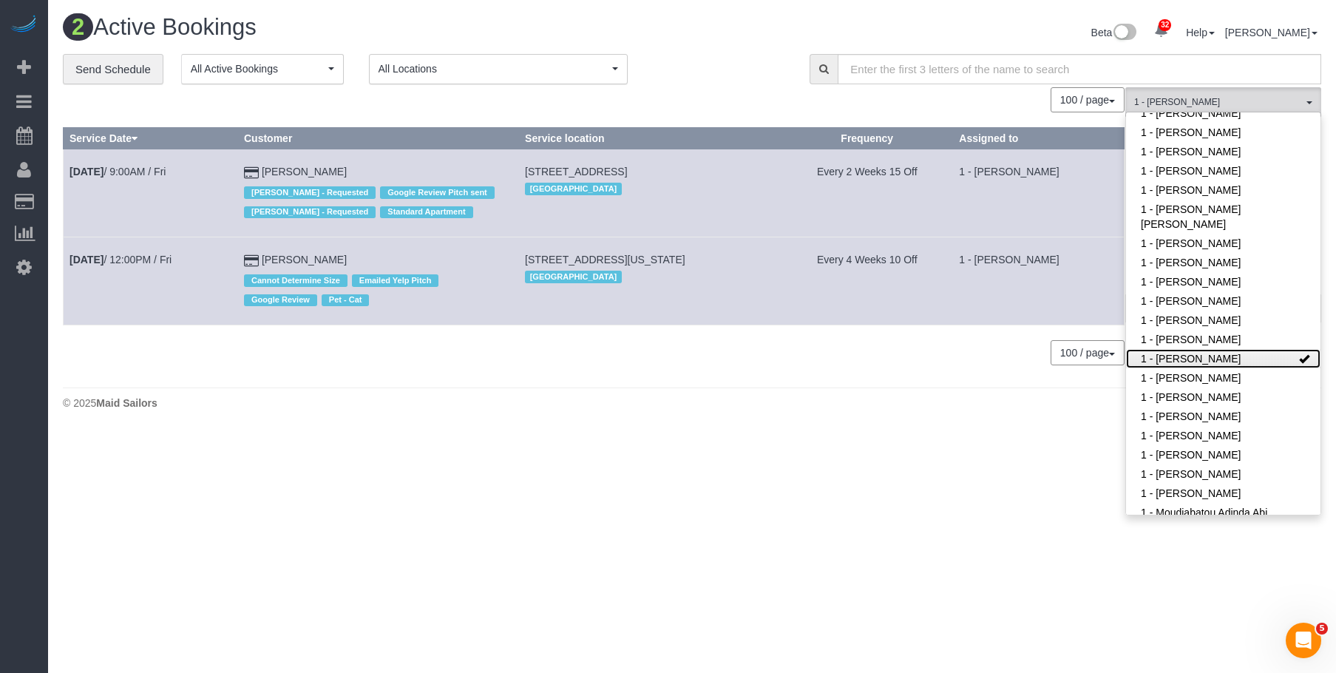
click at [1162, 349] on link "1 - [PERSON_NAME]" at bounding box center [1223, 358] width 194 height 19
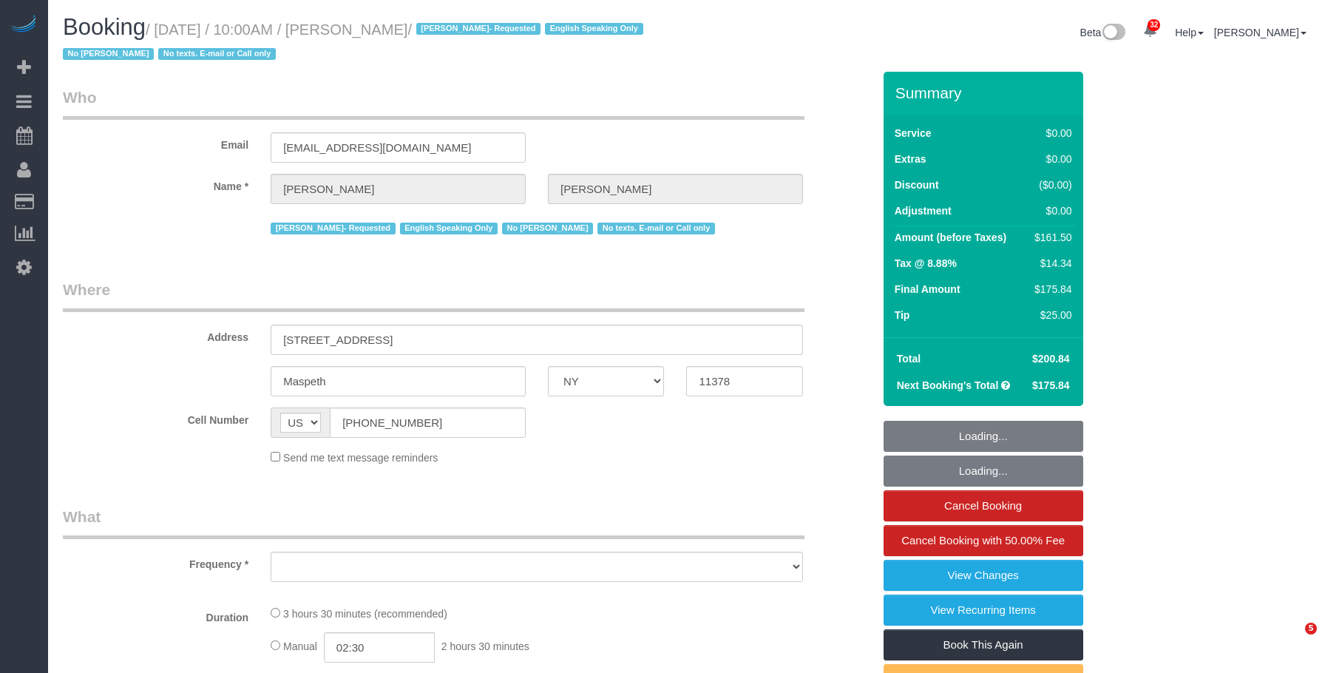
select select "NY"
select select "string:stripe-pm_1S4kH04VGloSiKo7jBUQZBFh"
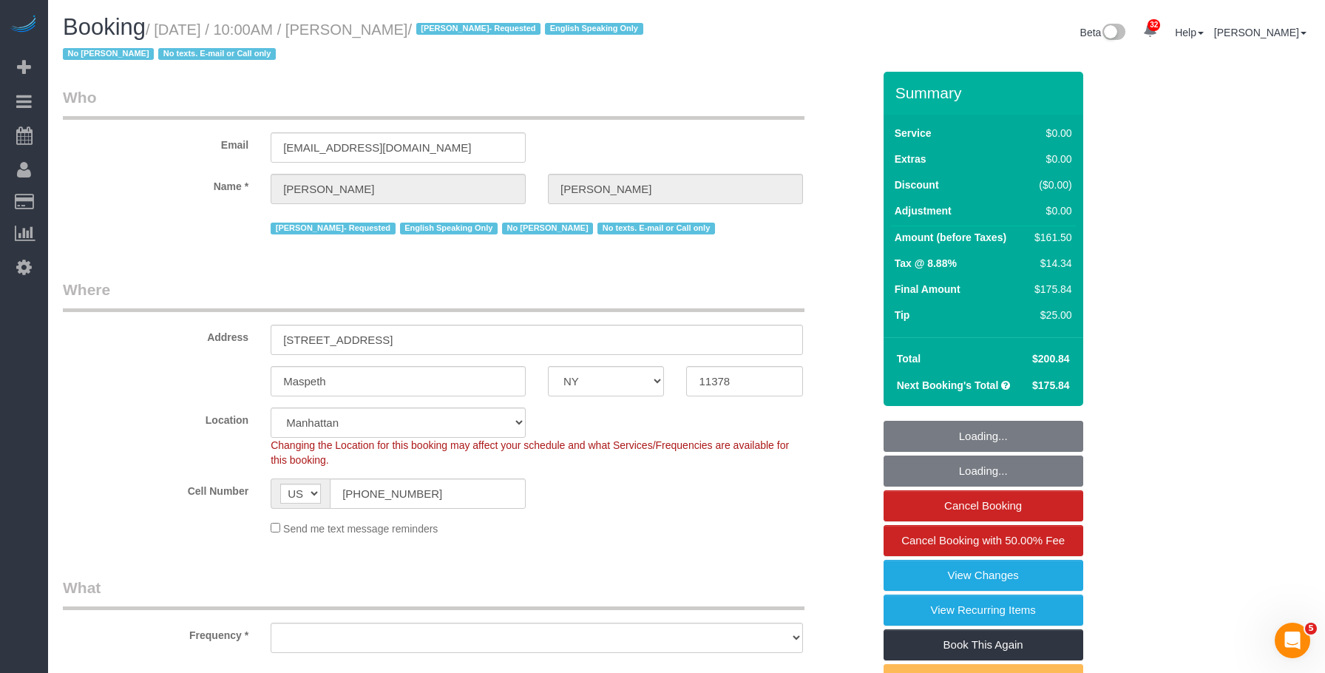
select select "object:881"
select select "number:57"
select select "number:77"
select select "number:15"
select select "number:5"
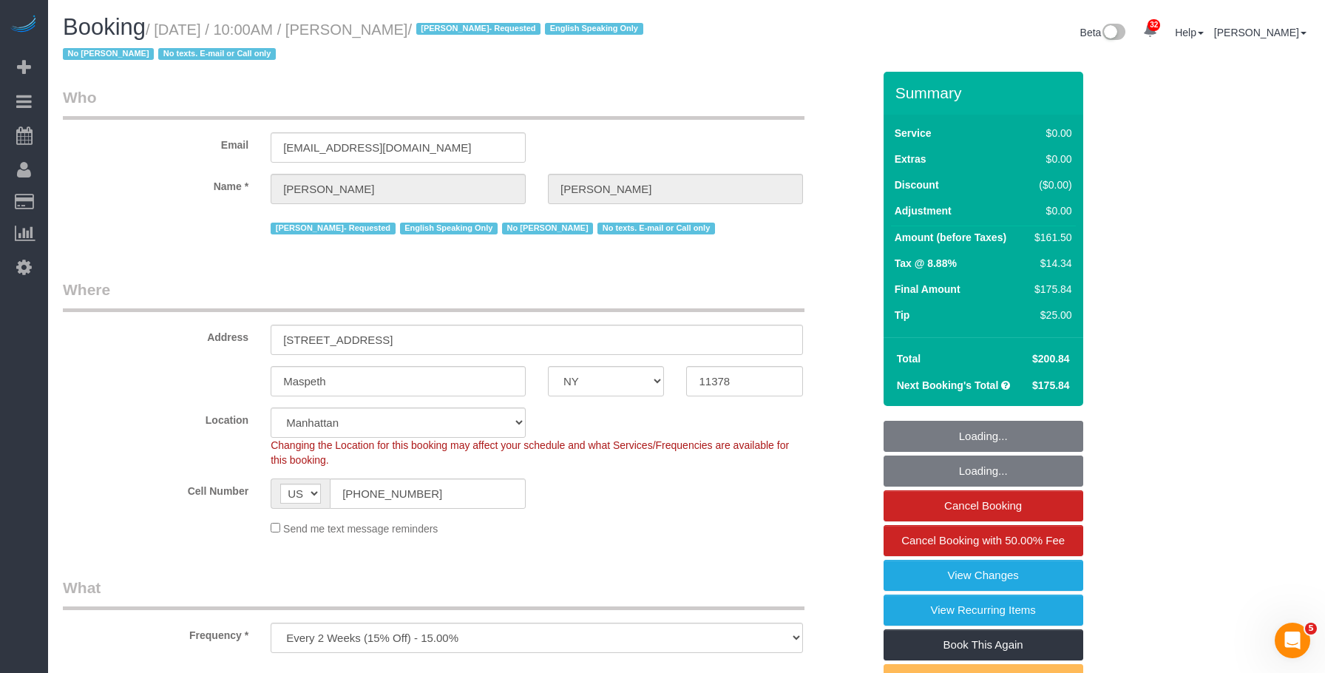
select select "1"
select select "2"
select select "spot1"
select select "object:1521"
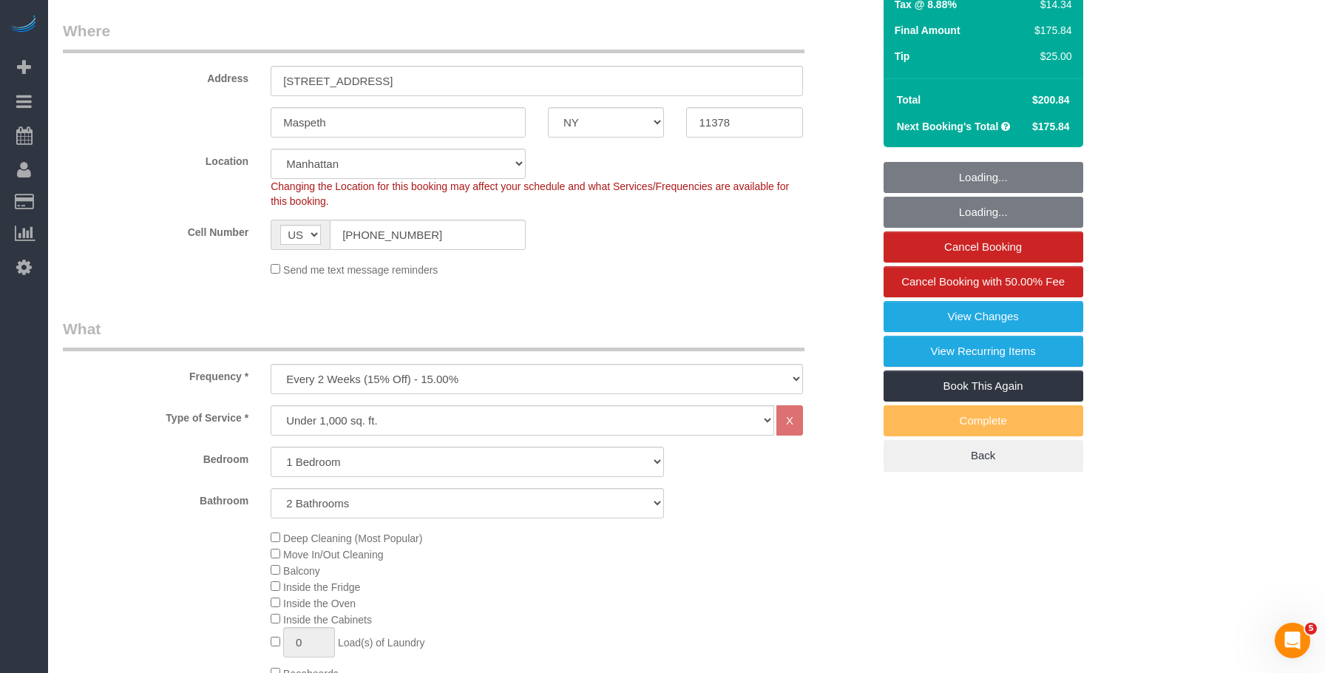
select select "1"
select select "2"
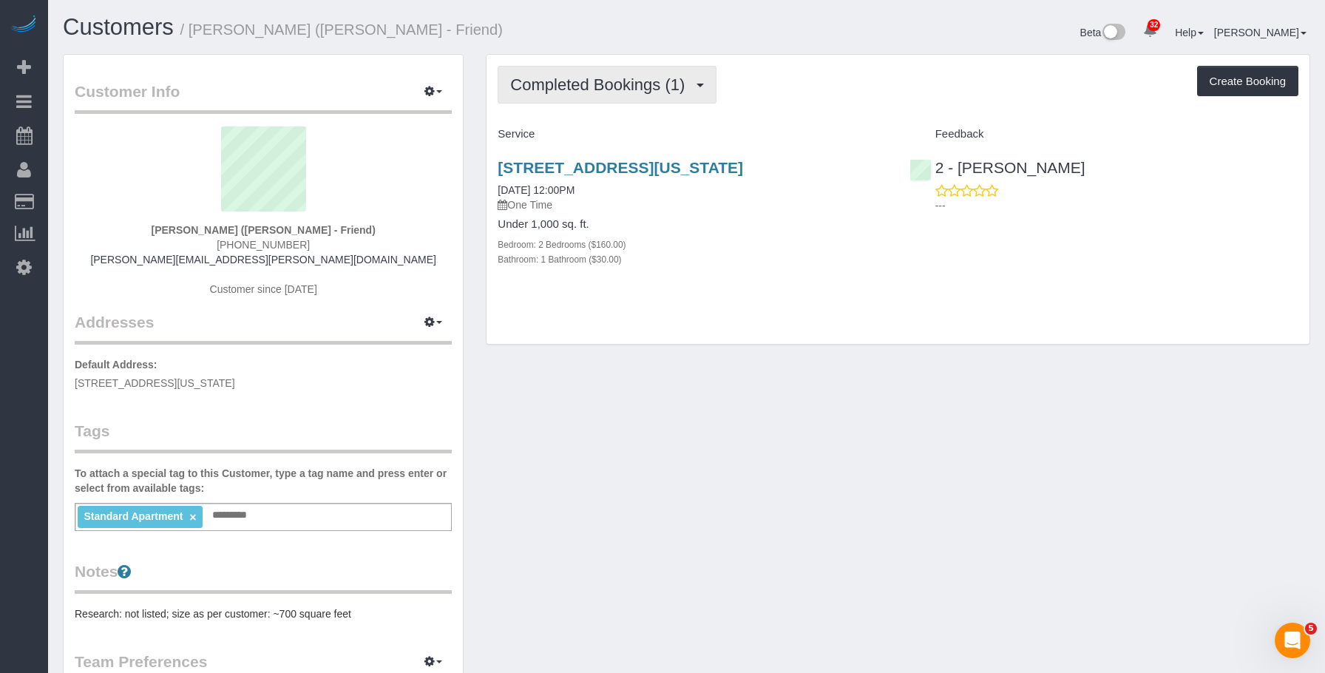
click at [585, 73] on button "Completed Bookings (1)" at bounding box center [607, 85] width 219 height 38
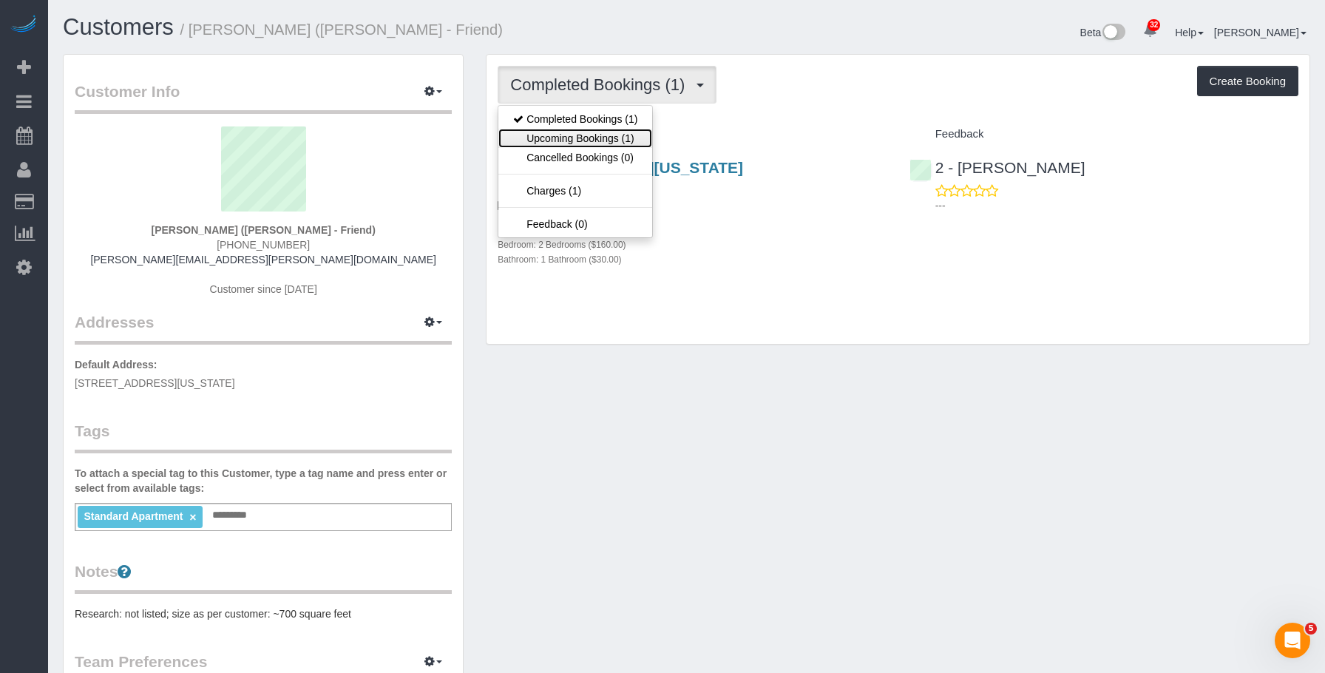
click at [563, 137] on link "Upcoming Bookings (1)" at bounding box center [575, 138] width 154 height 19
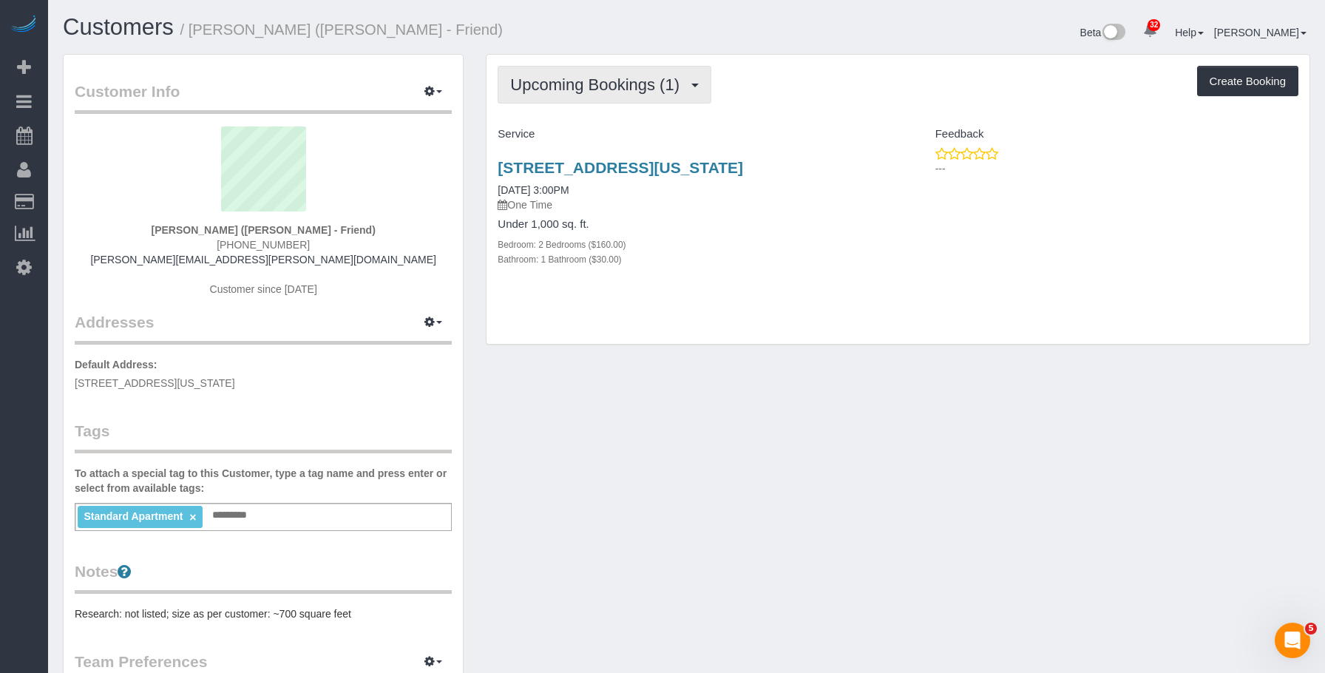
click at [609, 86] on span "Upcoming Bookings (1)" at bounding box center [598, 84] width 177 height 18
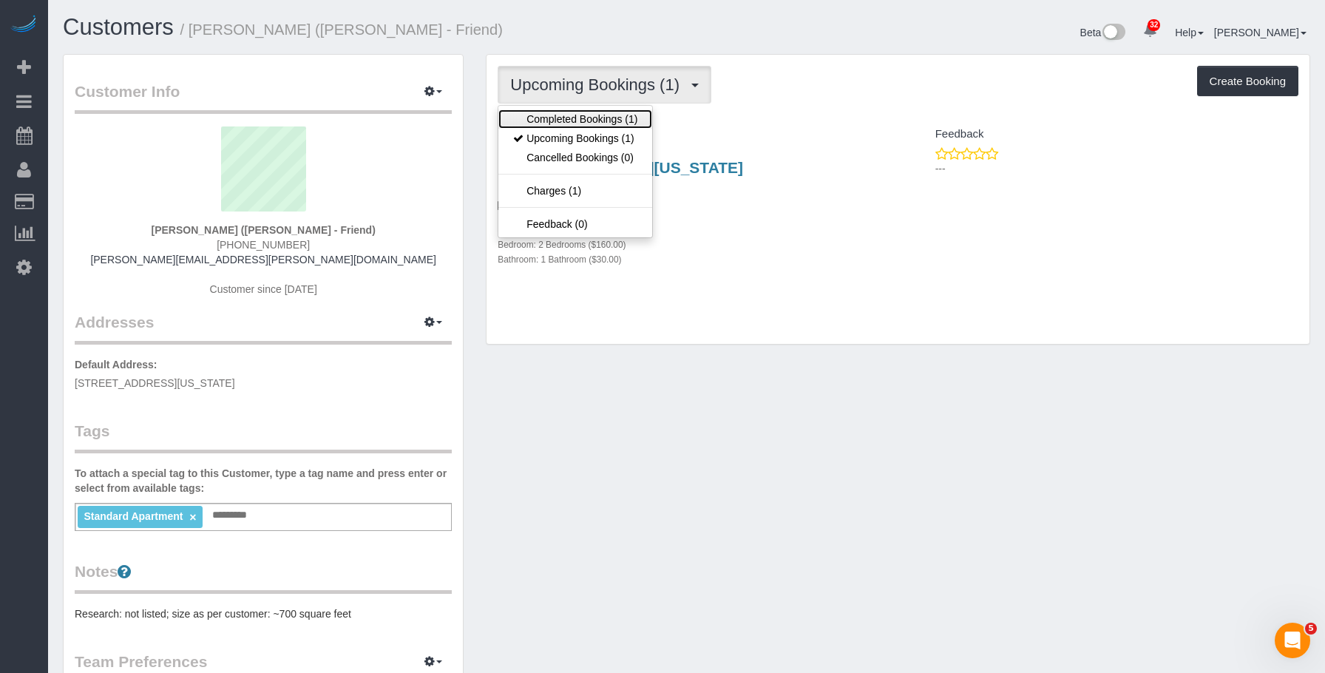
click at [601, 120] on link "Completed Bookings (1)" at bounding box center [575, 118] width 154 height 19
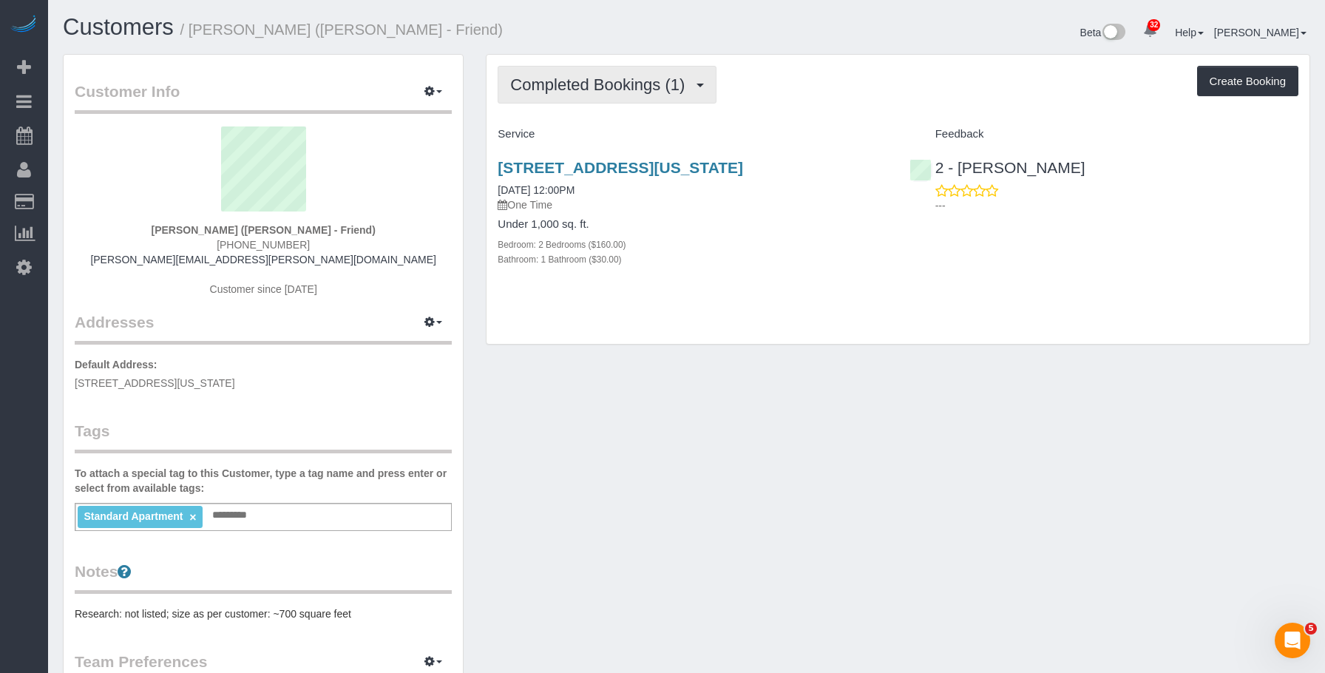
click at [575, 83] on span "Completed Bookings (1)" at bounding box center [601, 84] width 182 height 18
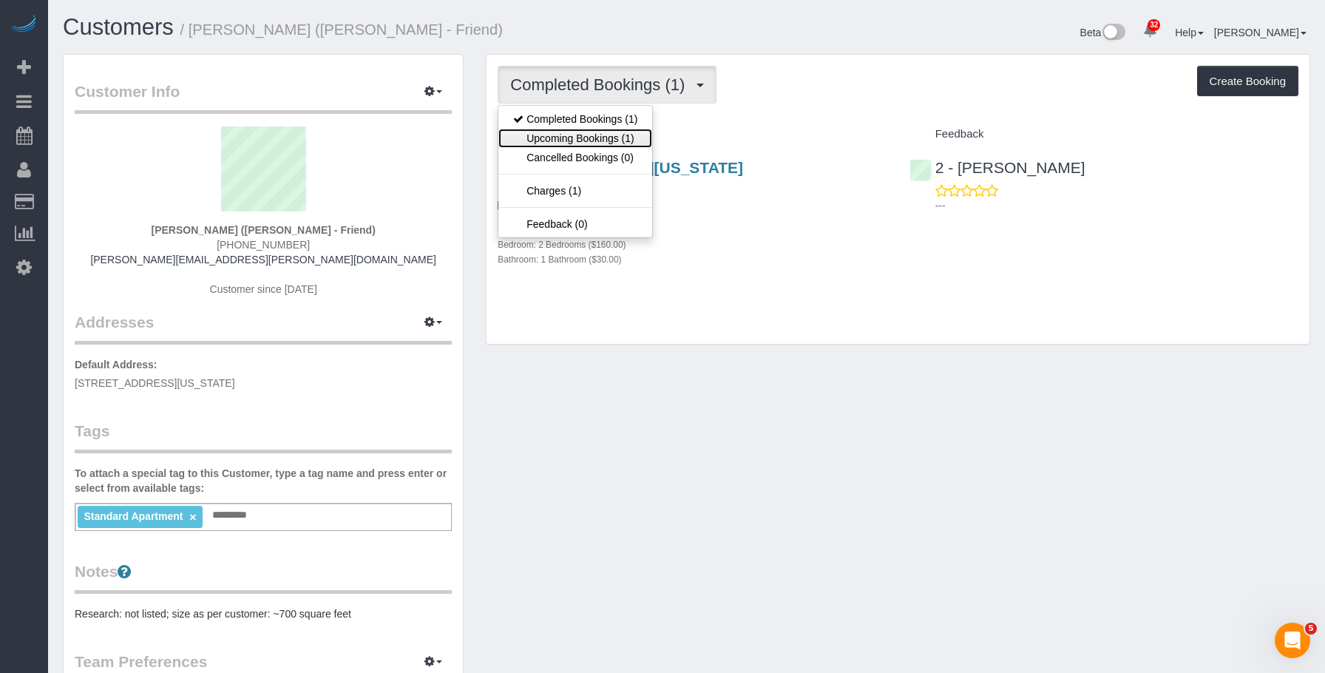
click at [570, 133] on link "Upcoming Bookings (1)" at bounding box center [575, 138] width 154 height 19
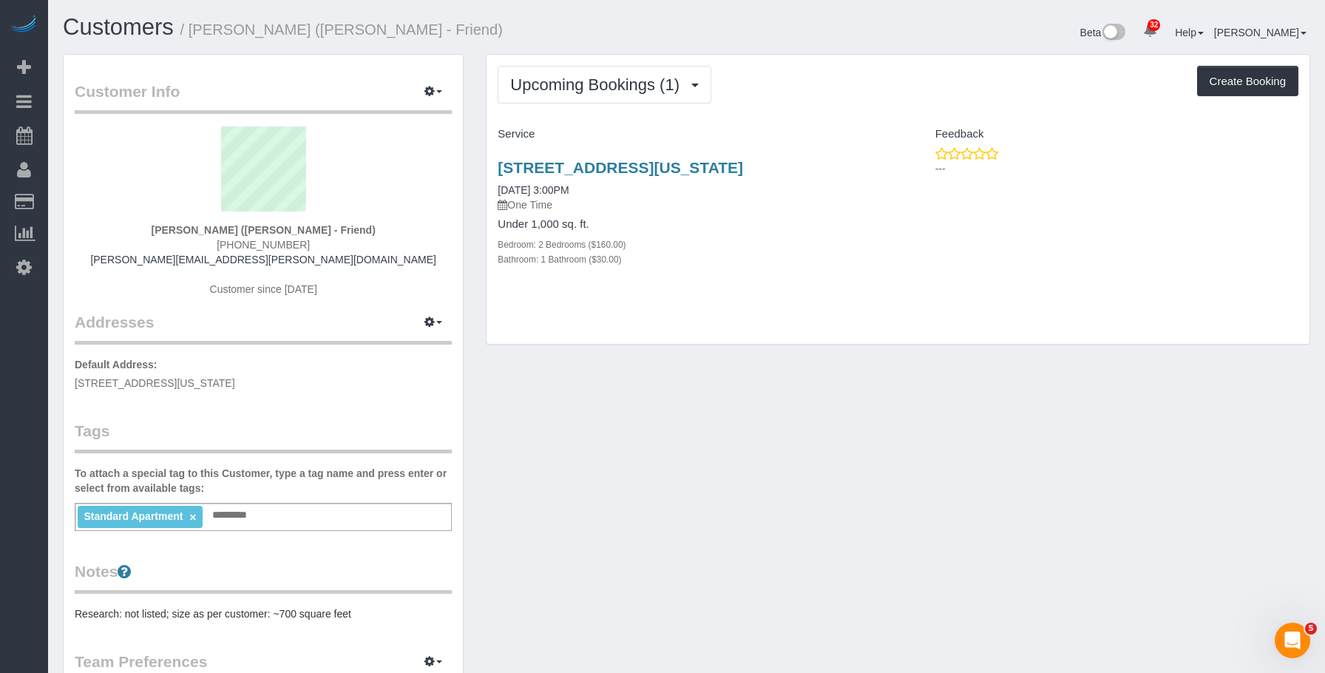
drag, startPoint x: 786, startPoint y: 228, endPoint x: 829, endPoint y: 223, distance: 44.0
click at [786, 228] on h4 "Under 1,000 sq. ft." at bounding box center [692, 224] width 389 height 13
click at [699, 160] on link "115 East 96th Street, Apt. 18, New York, NY 10128" at bounding box center [620, 167] width 245 height 17
click at [813, 286] on div "115 East 96th Street, Apt. 18, New York, NY 10128 10/03/2025 3:00PM One Time Un…" at bounding box center [691, 220] width 411 height 149
click at [933, 270] on div "115 East 96th Street, Apt. 18, New York, NY 10128 10/03/2025 3:00PM One Time Un…" at bounding box center [897, 220] width 823 height 149
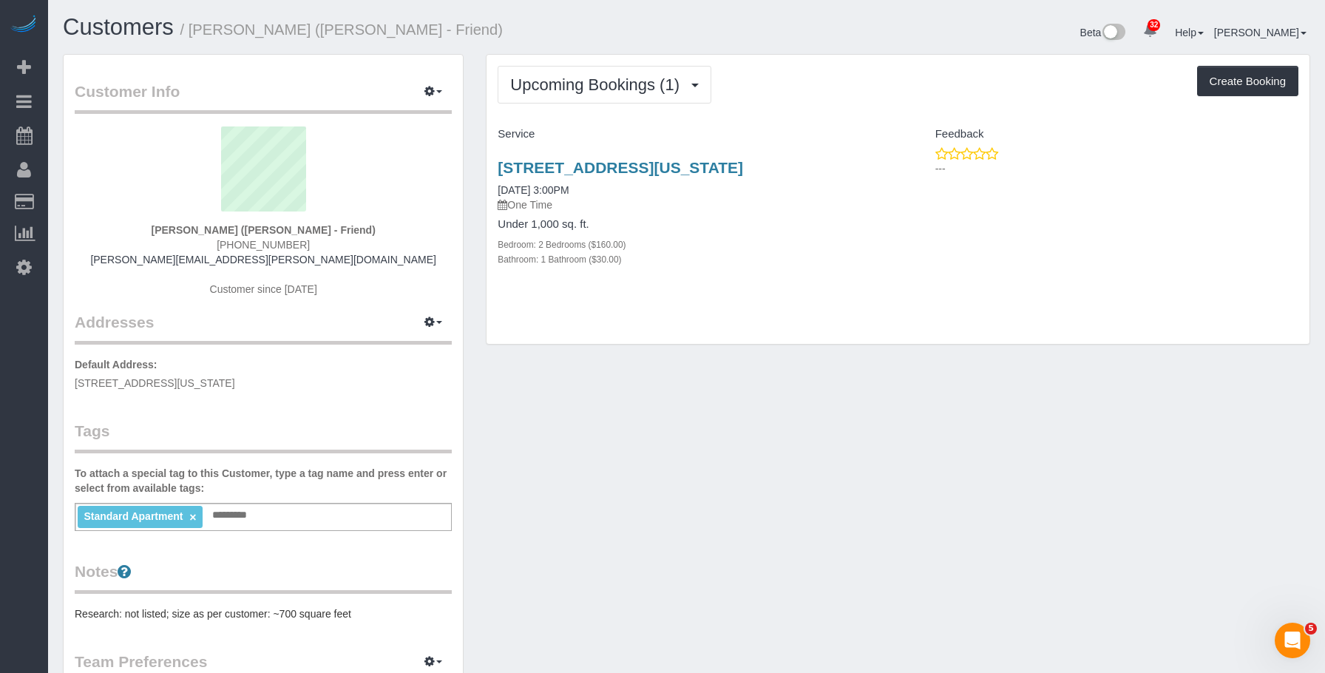
drag, startPoint x: 713, startPoint y: 160, endPoint x: 874, endPoint y: 155, distance: 161.2
click at [874, 155] on div "Upcoming Bookings (1) Completed Bookings (1) Upcoming Bookings (1) Cancelled Bo…" at bounding box center [898, 207] width 846 height 306
copy link "115 East 96th Street, Apt. 18, New York, NY 10128"
click at [582, 90] on span "Upcoming Bookings (1)" at bounding box center [598, 84] width 177 height 18
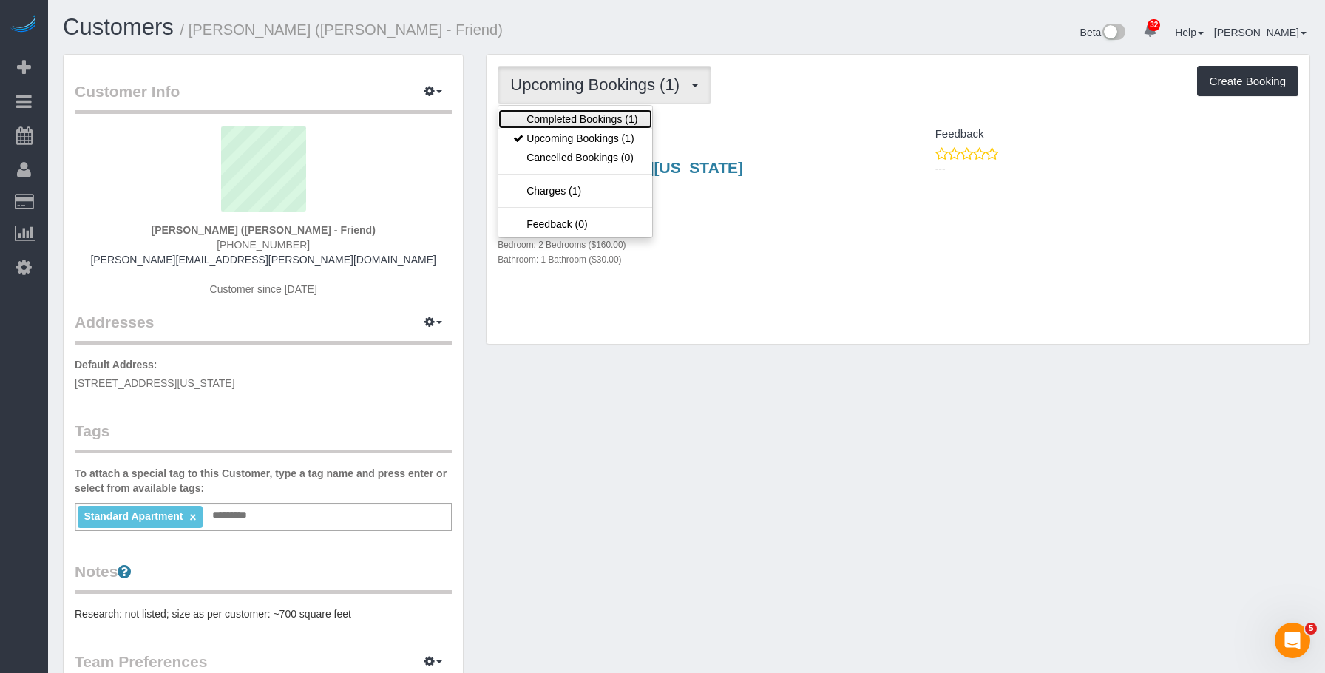
click at [573, 118] on link "Completed Bookings (1)" at bounding box center [575, 118] width 154 height 19
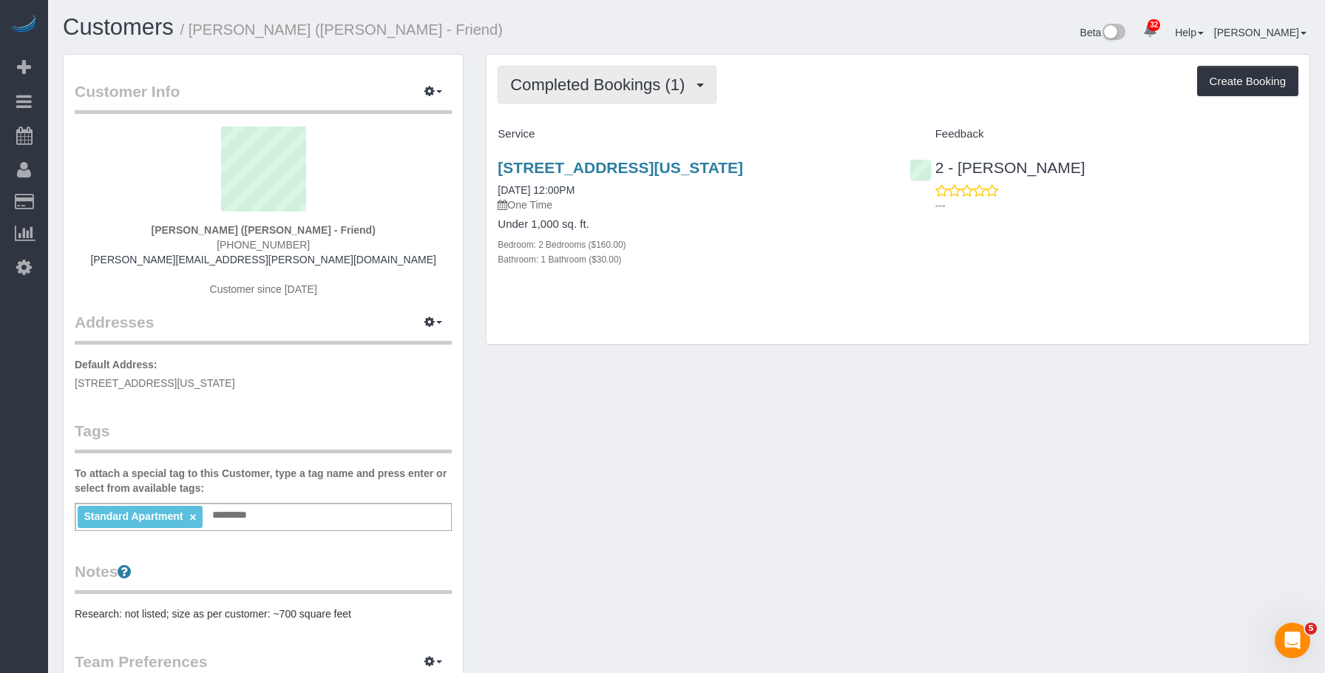
click at [602, 80] on span "Completed Bookings (1)" at bounding box center [601, 84] width 182 height 18
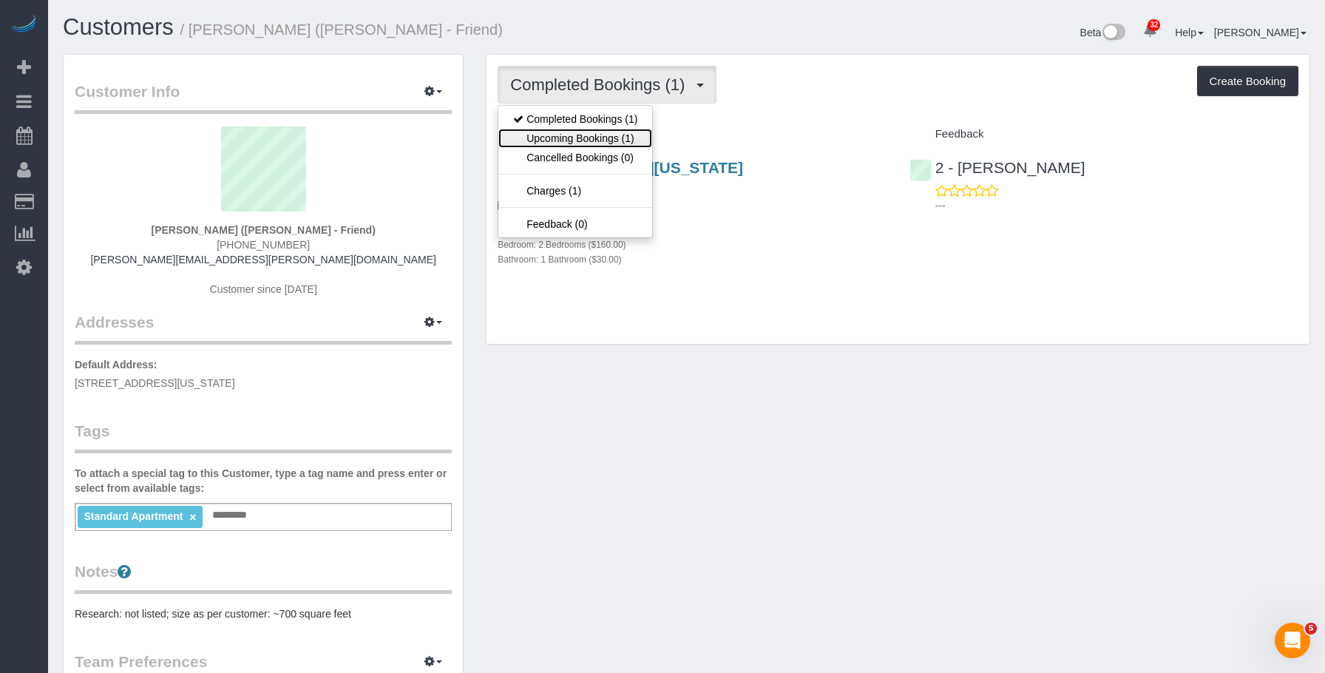
click at [592, 142] on link "Upcoming Bookings (1)" at bounding box center [575, 138] width 154 height 19
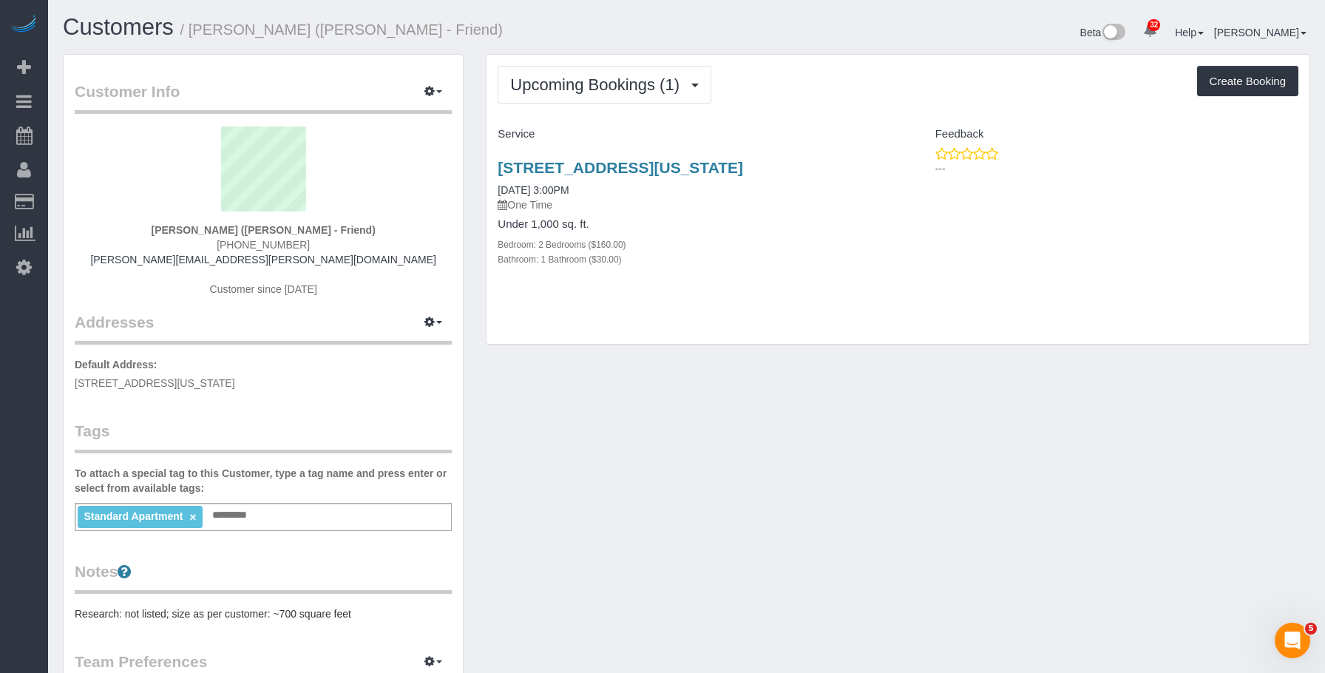
drag, startPoint x: 530, startPoint y: 160, endPoint x: 871, endPoint y: 174, distance: 341.0
click at [871, 174] on div "115 East 96th Street, Apt. 18, New York, NY 10128 10/03/2025 3:00PM One Time Un…" at bounding box center [691, 220] width 411 height 149
copy link "115 East 96th Street, Apt. 18, New York, NY 10128"
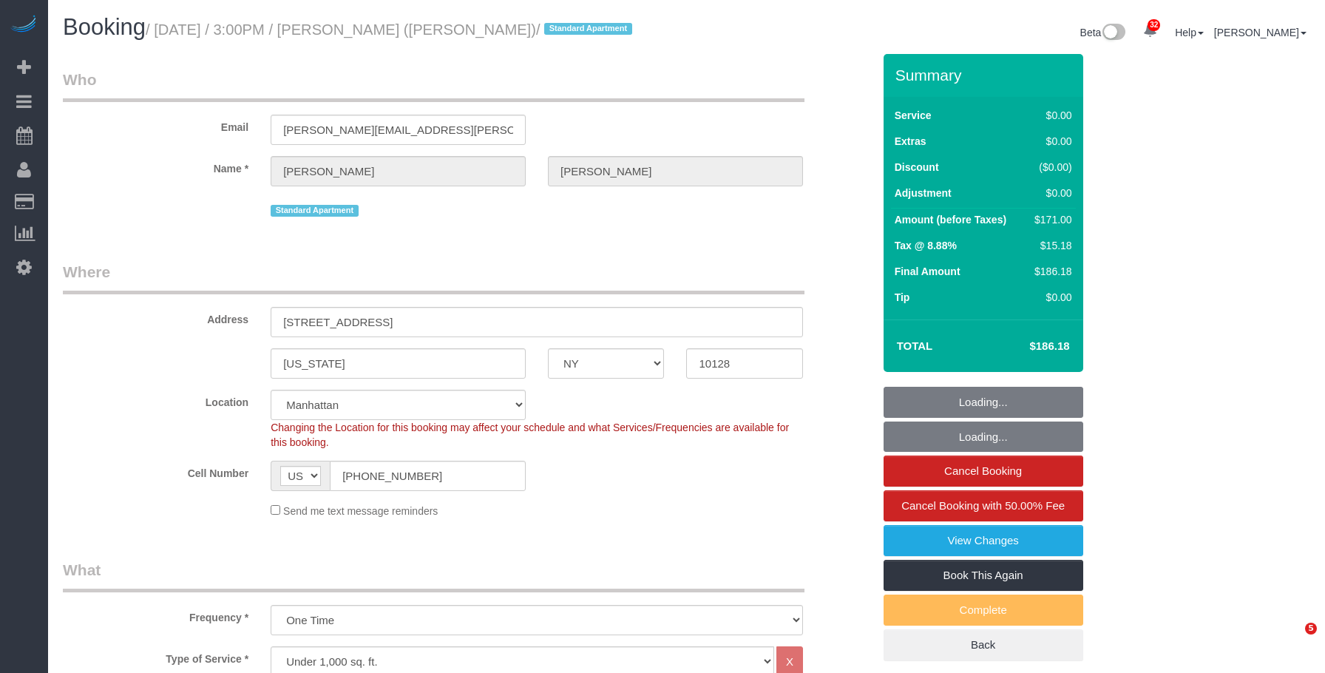
select select "NY"
select select "2"
select select "spot1"
select select "number:89"
select select "number:90"
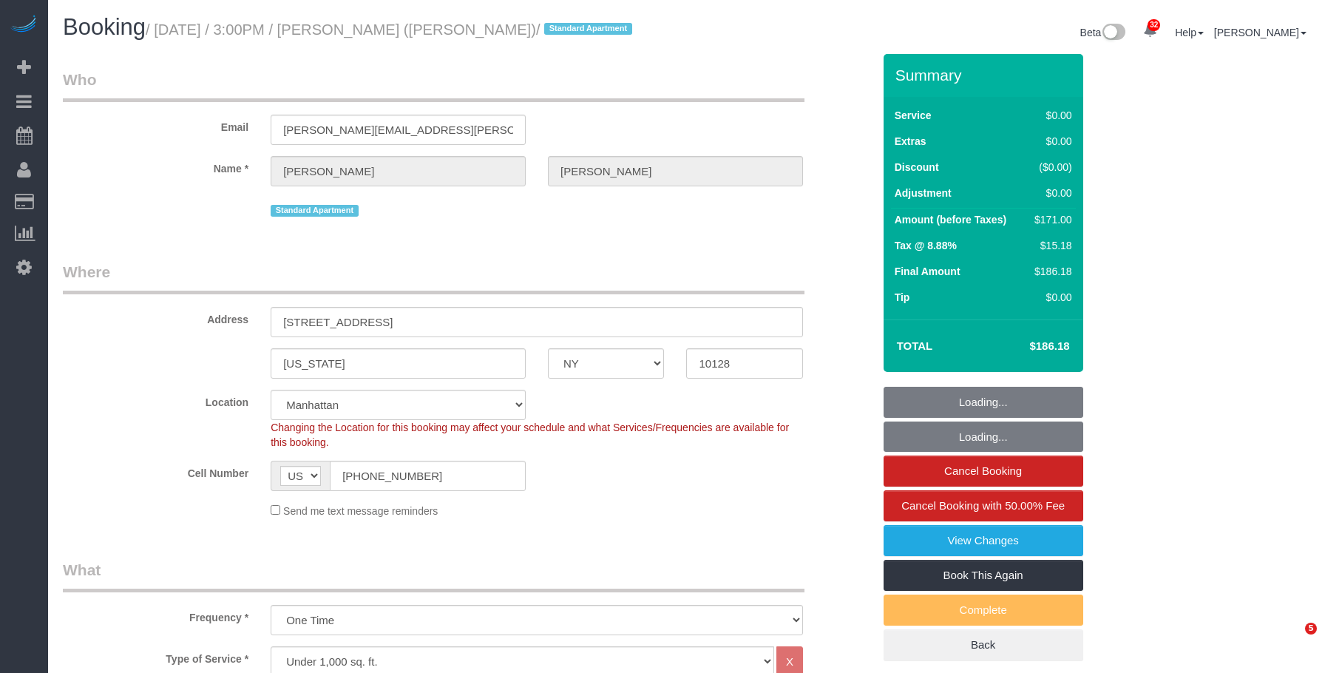
select select "number:15"
select select "number:5"
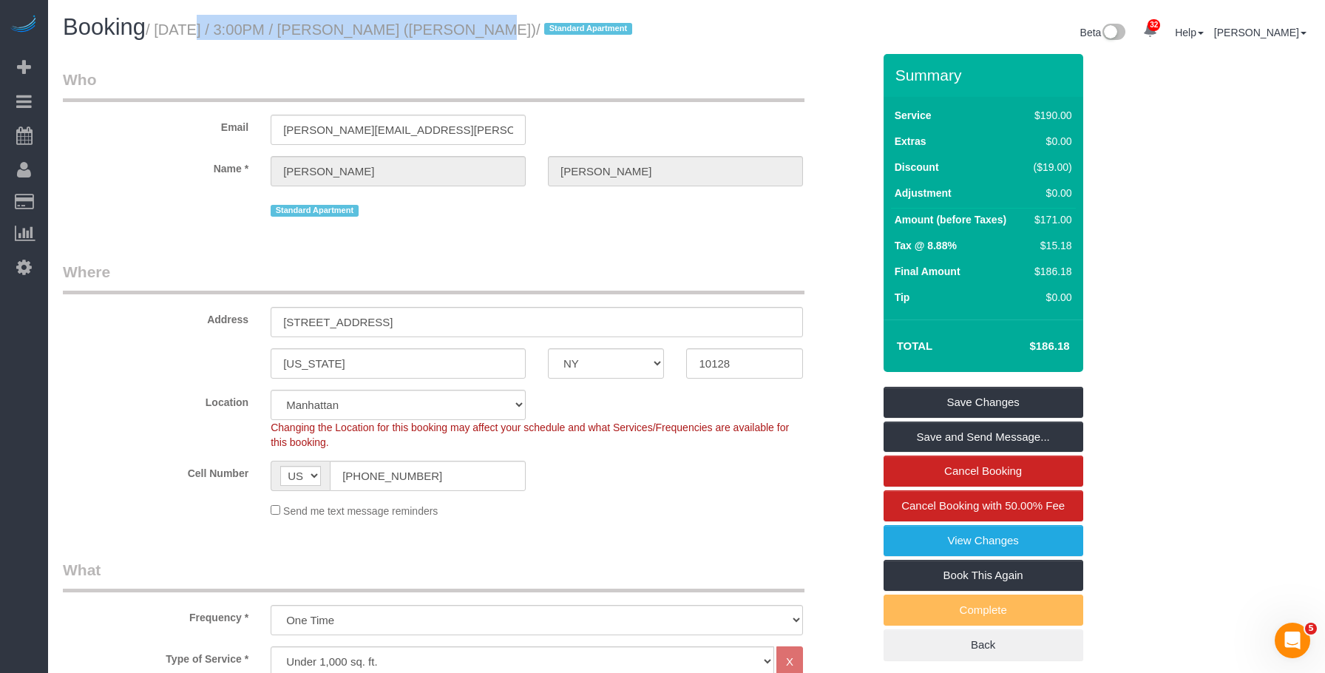
drag, startPoint x: 166, startPoint y: 30, endPoint x: 443, endPoint y: 38, distance: 276.6
click at [443, 38] on h1 "Booking / [DATE] / 3:00PM / [PERSON_NAME] ([PERSON_NAME] - Friend) / Standard A…" at bounding box center [369, 27] width 613 height 25
copy small "ctober 03, 2025 / 3:00PM / [PERSON_NAME]"
drag, startPoint x: 161, startPoint y: 29, endPoint x: 441, endPoint y: 33, distance: 280.2
click at [441, 33] on small "/ [DATE] / 3:00PM / [PERSON_NAME] ([PERSON_NAME]) / Standard Apartment" at bounding box center [391, 29] width 491 height 16
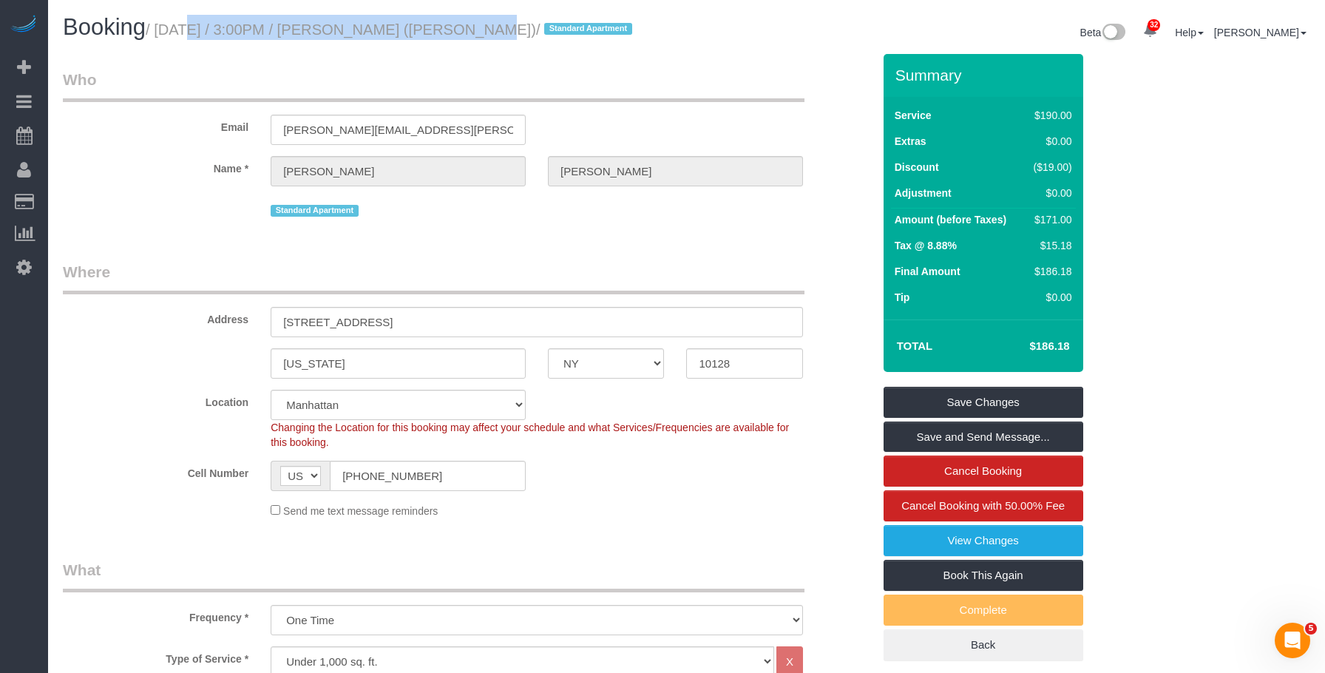
copy small "[DATE] / 3:00PM / [PERSON_NAME]"
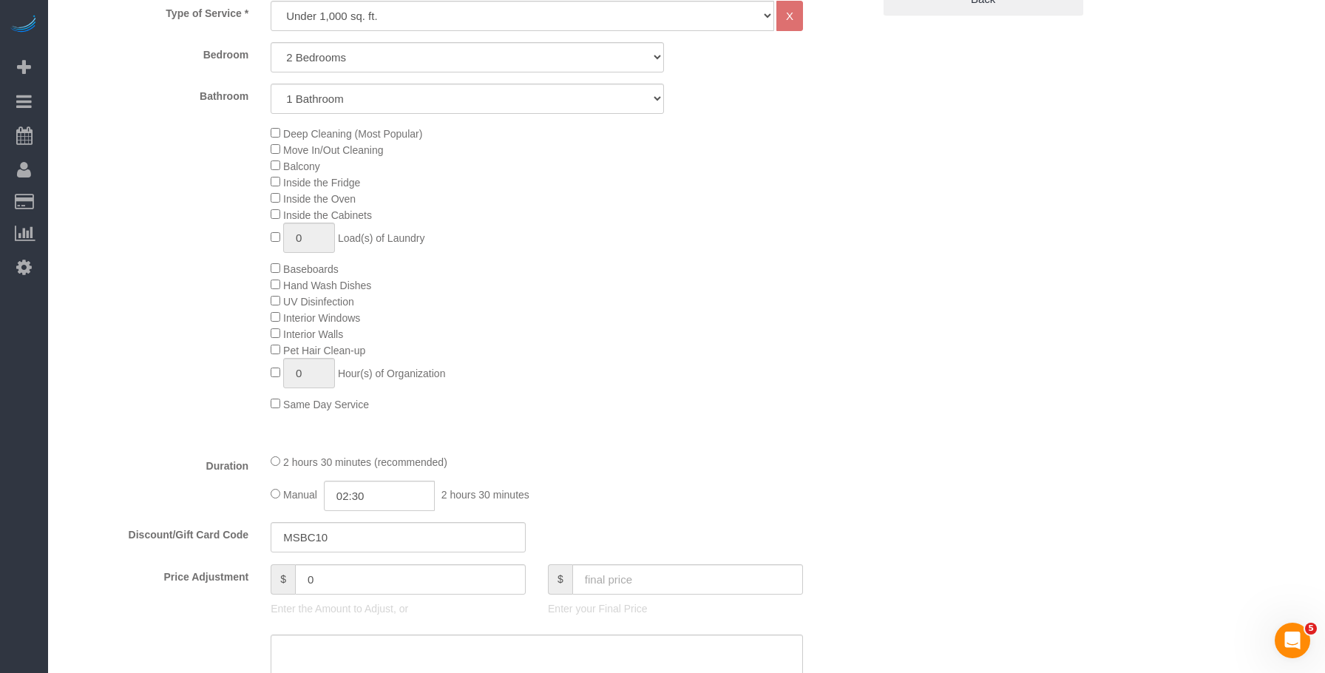
scroll to position [665, 0]
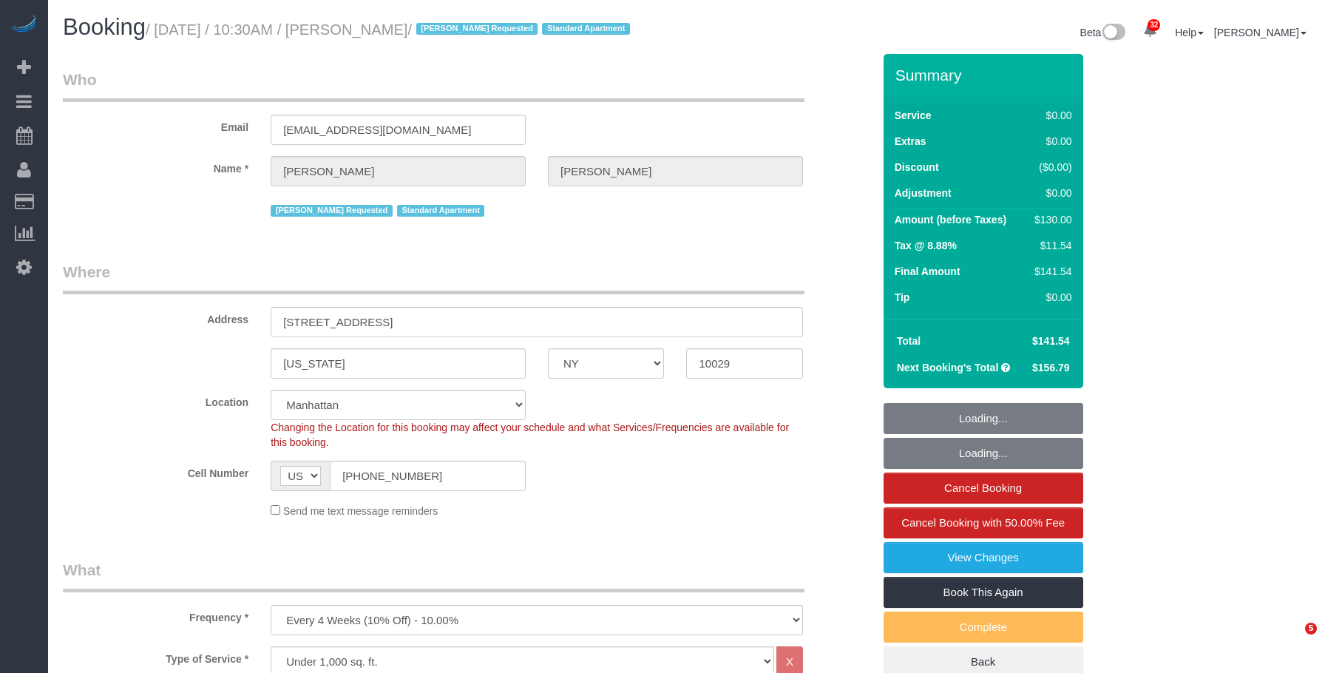
select select "NY"
select select "1"
select select "number:89"
select select "number:90"
select select "number:15"
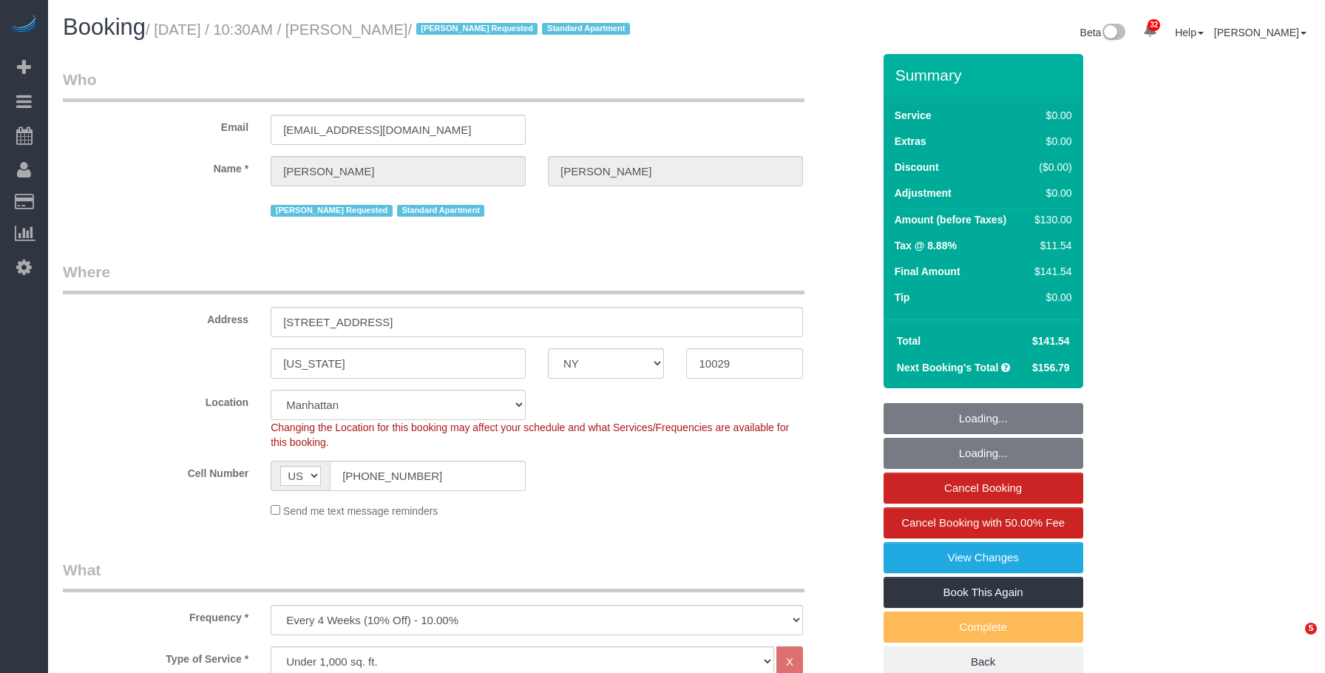
select select "number:5"
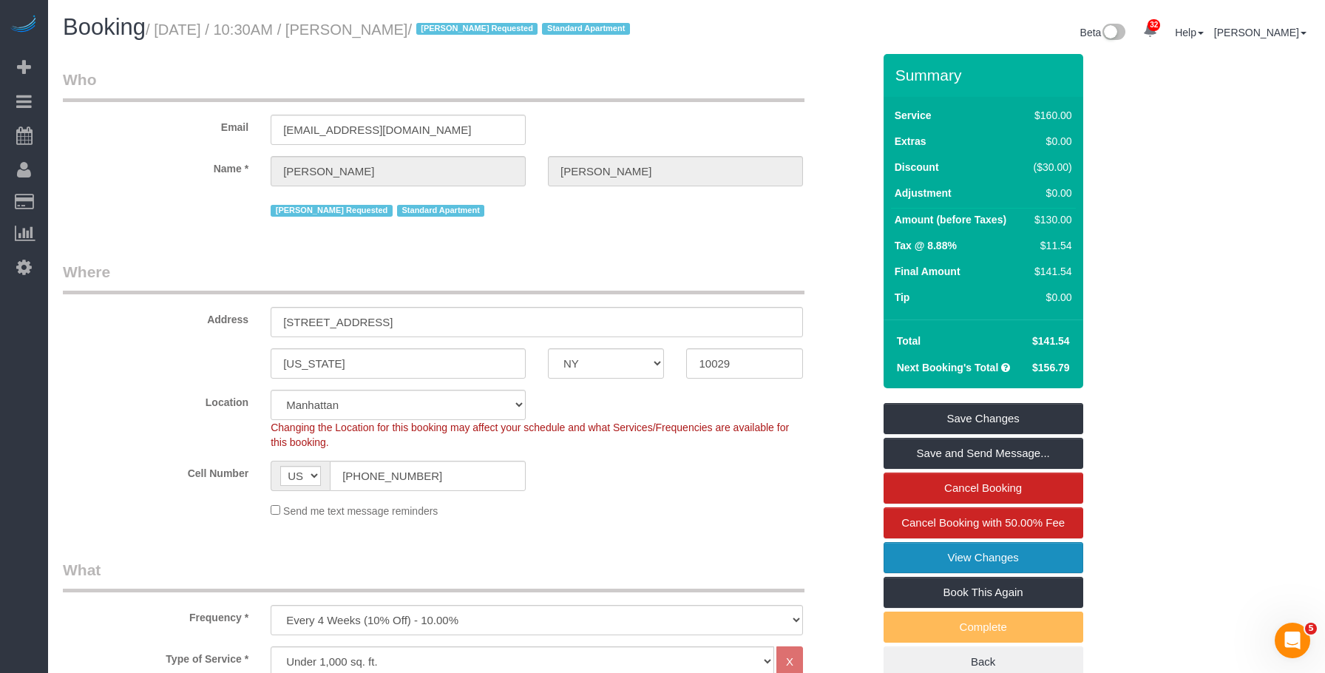
click at [909, 552] on link "View Changes" at bounding box center [983, 557] width 200 height 31
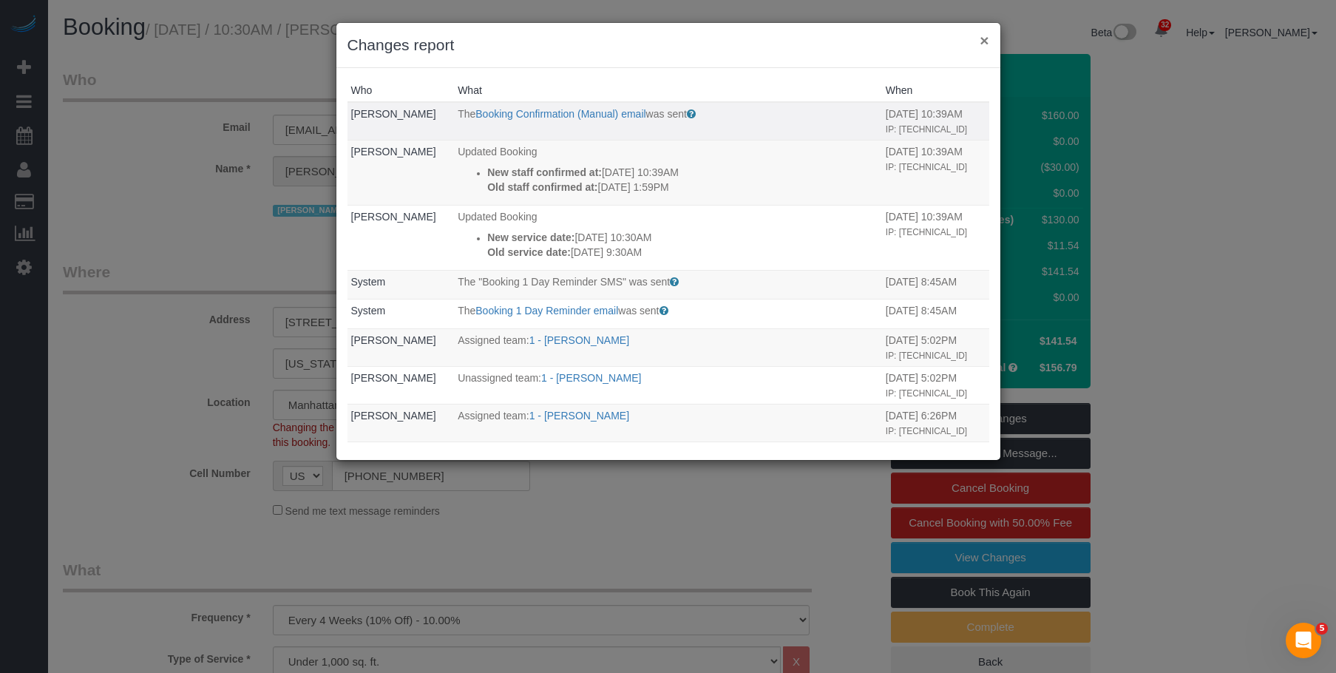
drag, startPoint x: 983, startPoint y: 41, endPoint x: 968, endPoint y: 60, distance: 24.7
click at [983, 41] on button "×" at bounding box center [983, 41] width 9 height 16
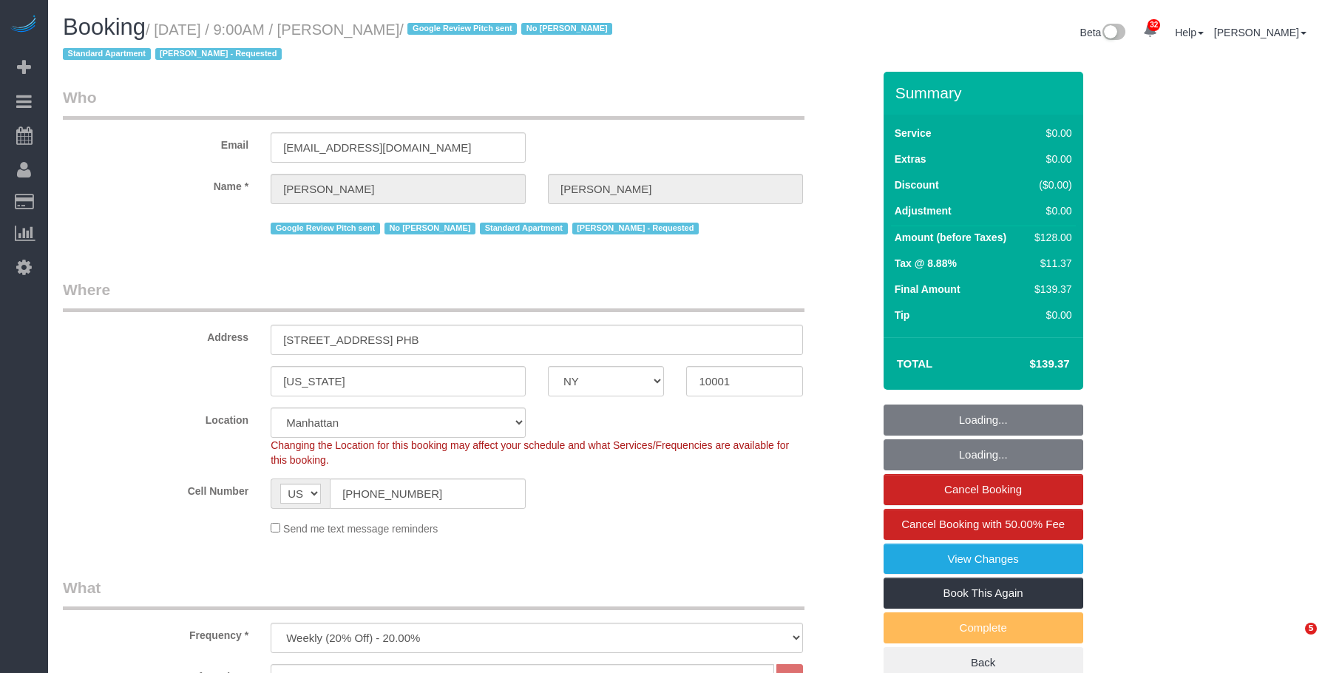
select select "NY"
select select "spot1"
select select "number:56"
select select "number:69"
select select "number:15"
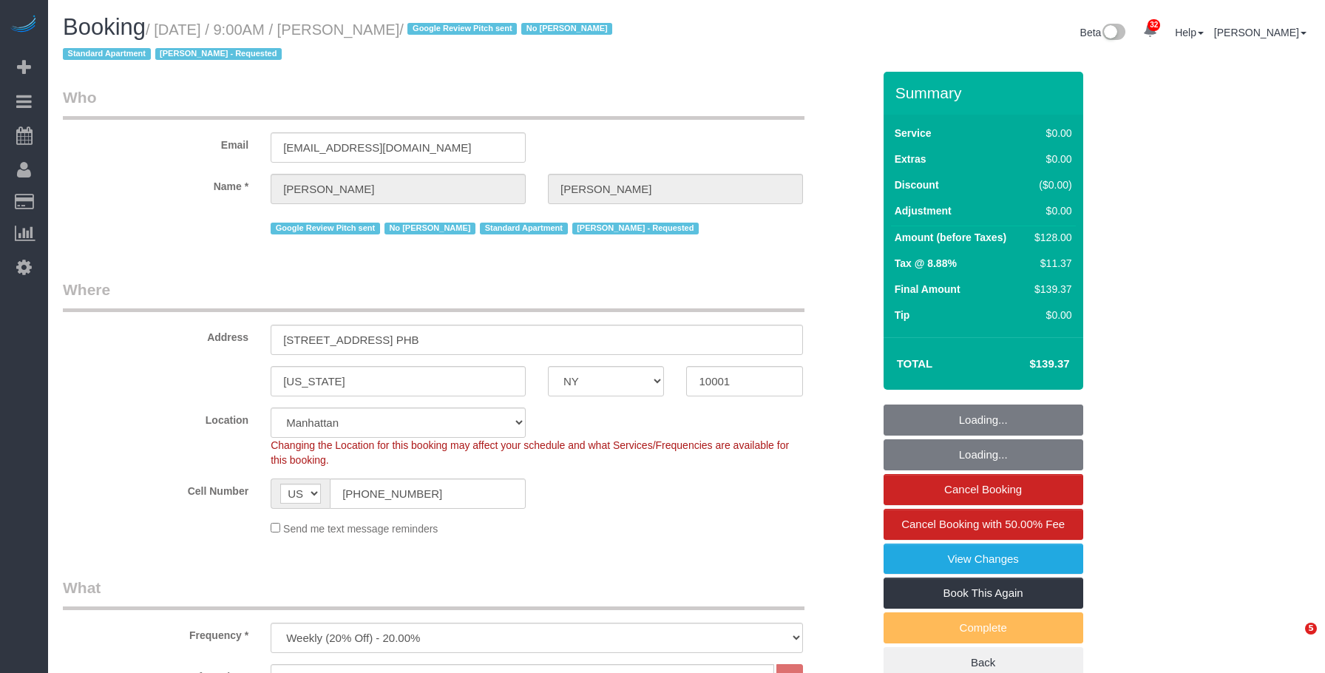
select select "number:5"
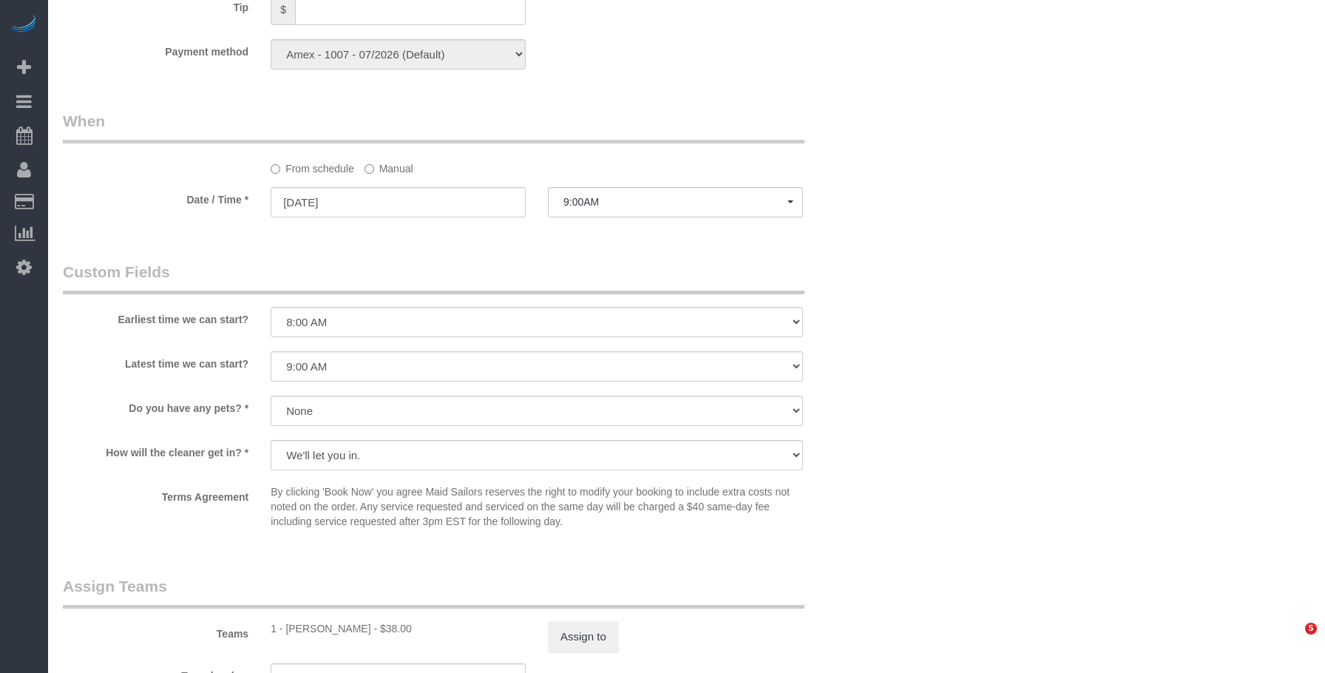
select select "object:1509"
select select "1"
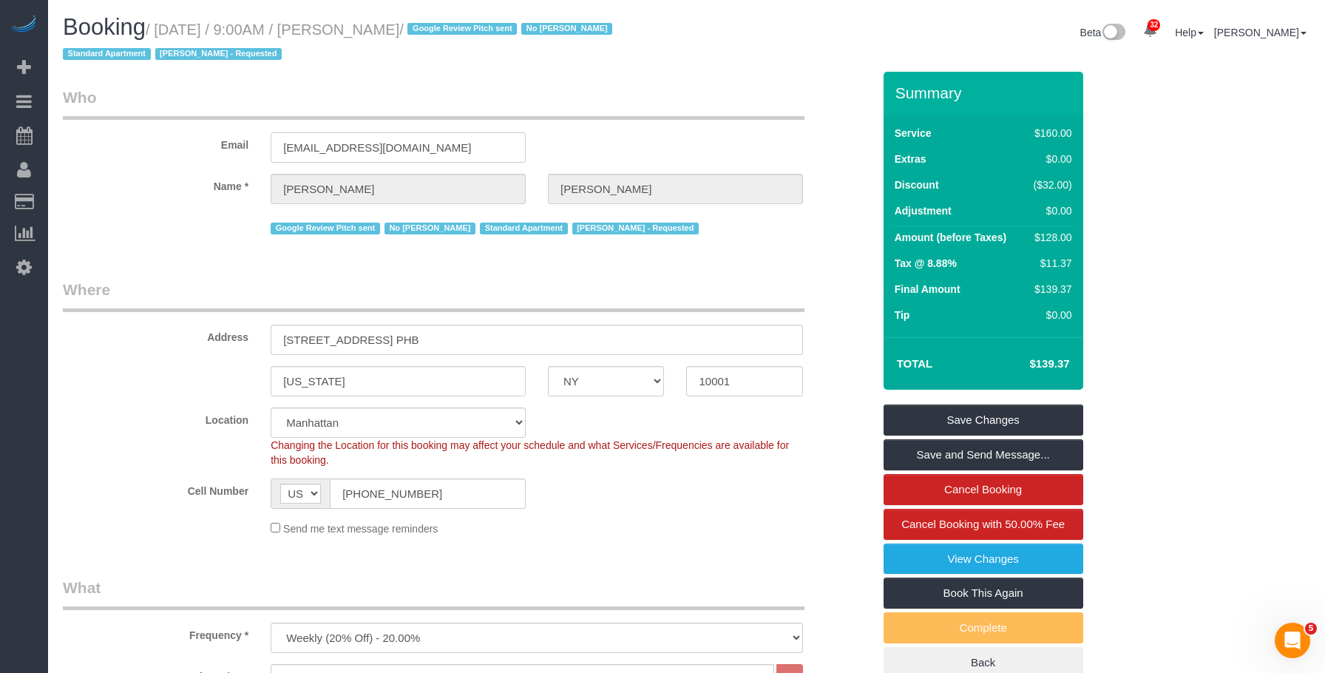
drag, startPoint x: 407, startPoint y: 155, endPoint x: 153, endPoint y: 144, distance: 254.5
click at [153, 144] on div "Email chrismlevin@gmail.com" at bounding box center [468, 124] width 832 height 76
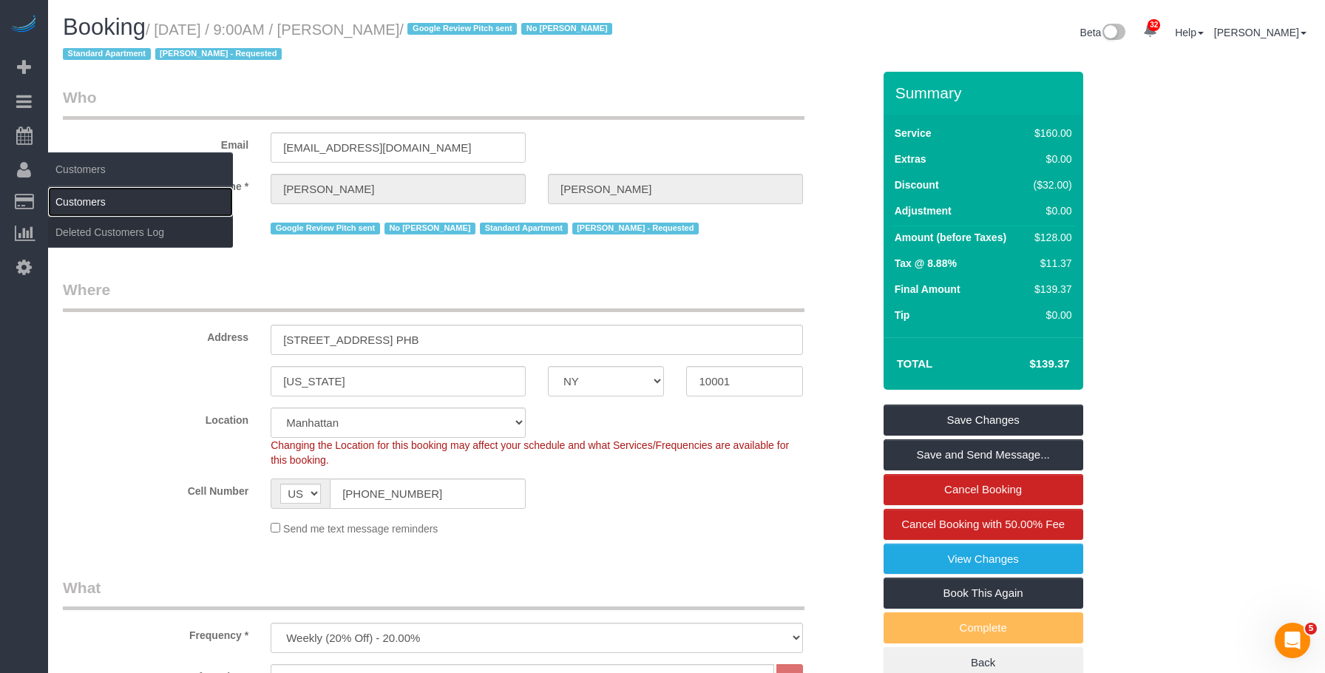
click at [106, 202] on link "Customers" at bounding box center [140, 202] width 185 height 30
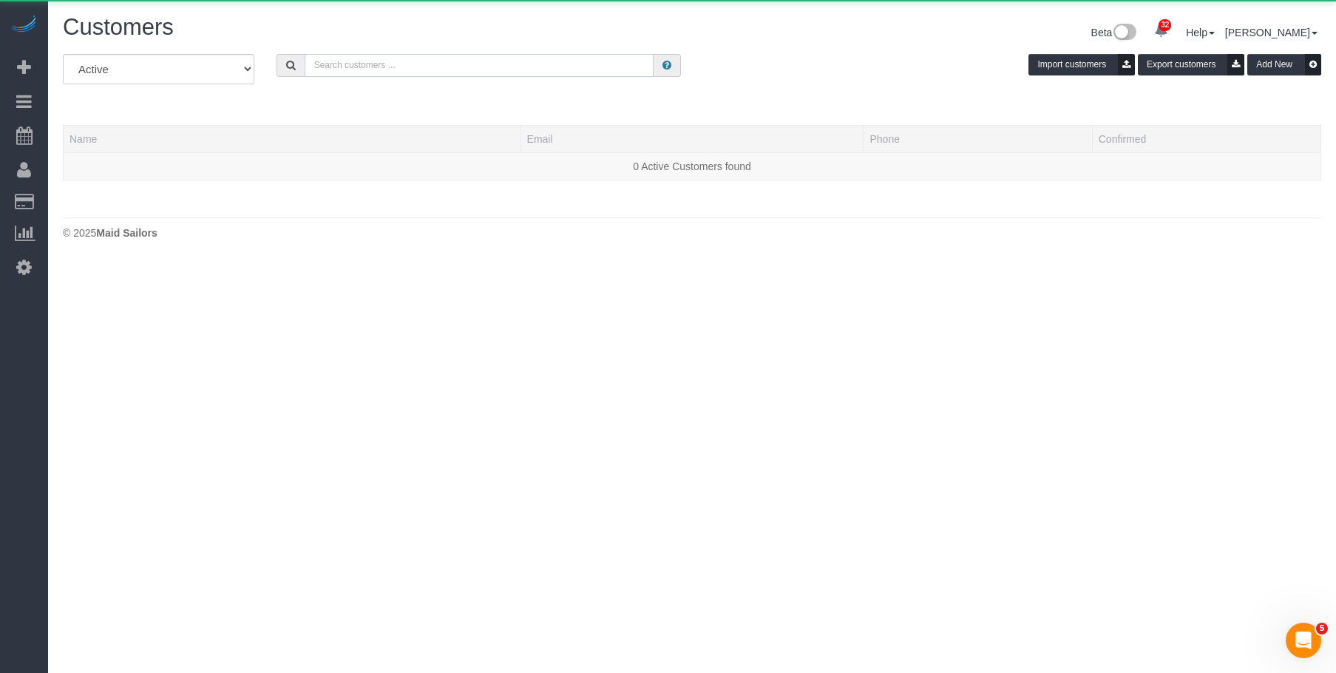
click at [591, 65] on input "text" at bounding box center [479, 65] width 349 height 23
paste input "chrismlevin@gmail.com"
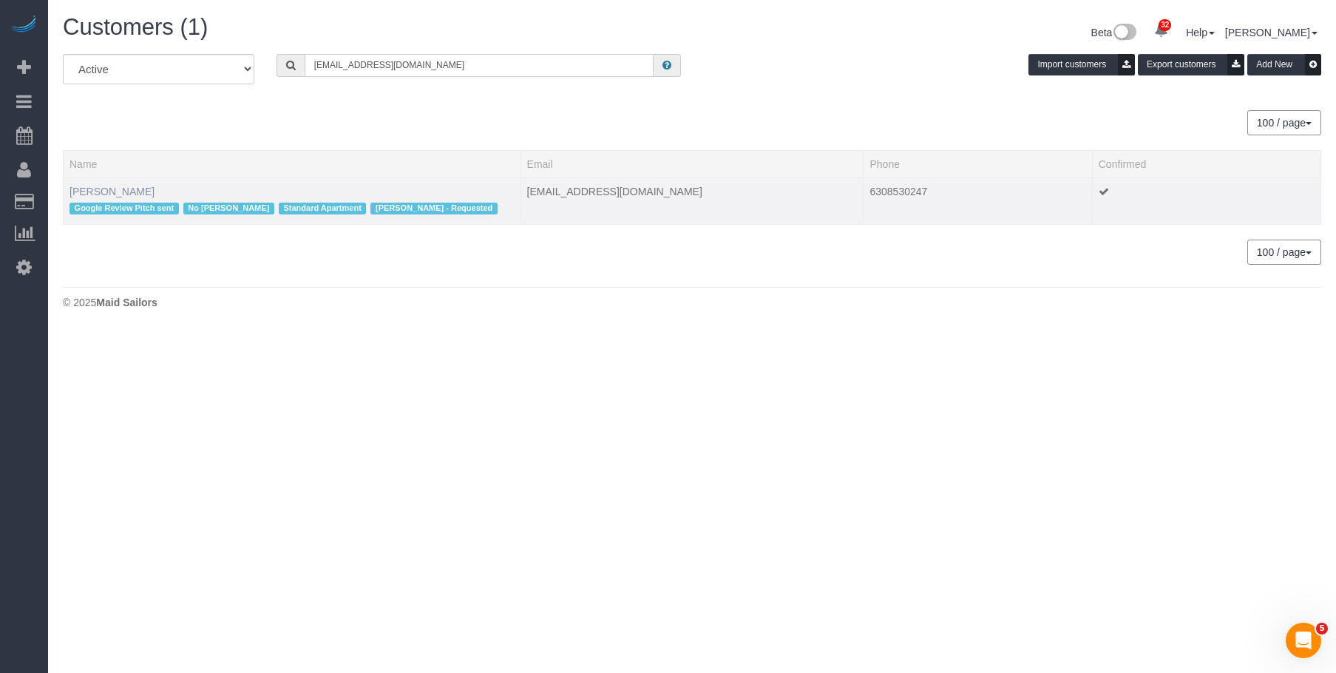
type input "chrismlevin@gmail.com"
click at [130, 191] on link "Christopher Levin" at bounding box center [111, 192] width 85 height 12
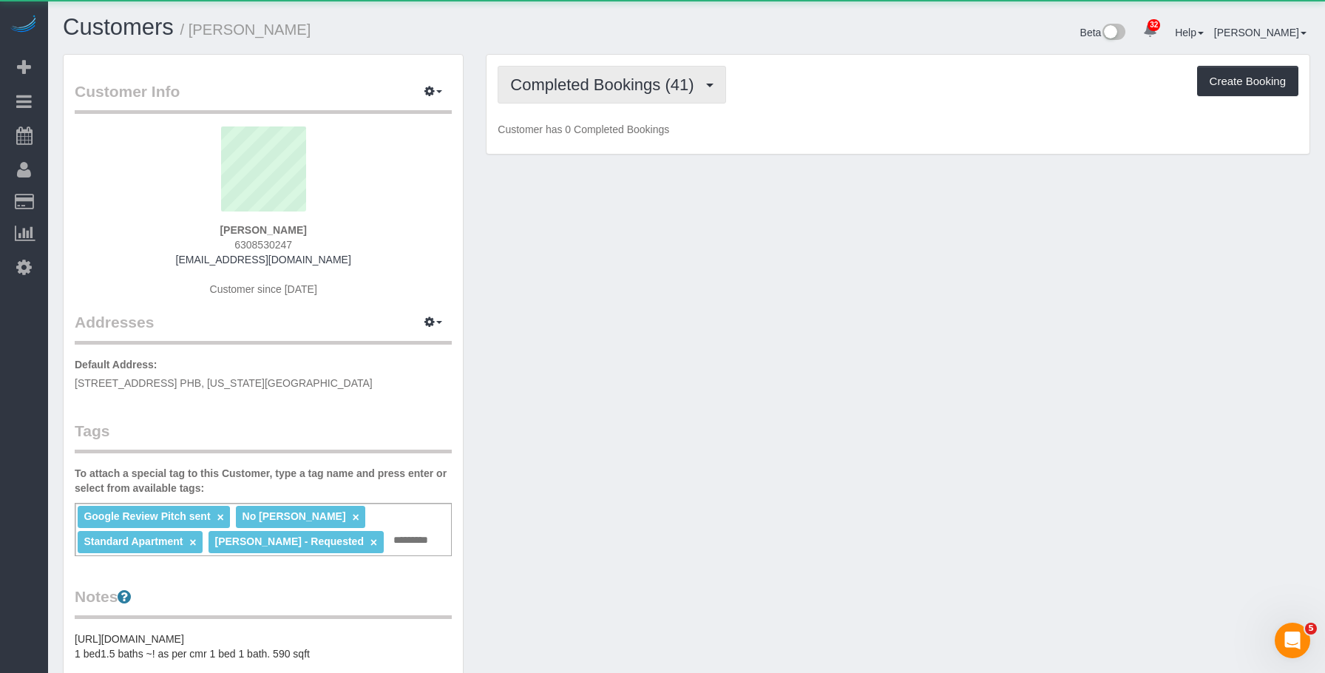
click at [654, 72] on button "Completed Bookings (41)" at bounding box center [612, 85] width 228 height 38
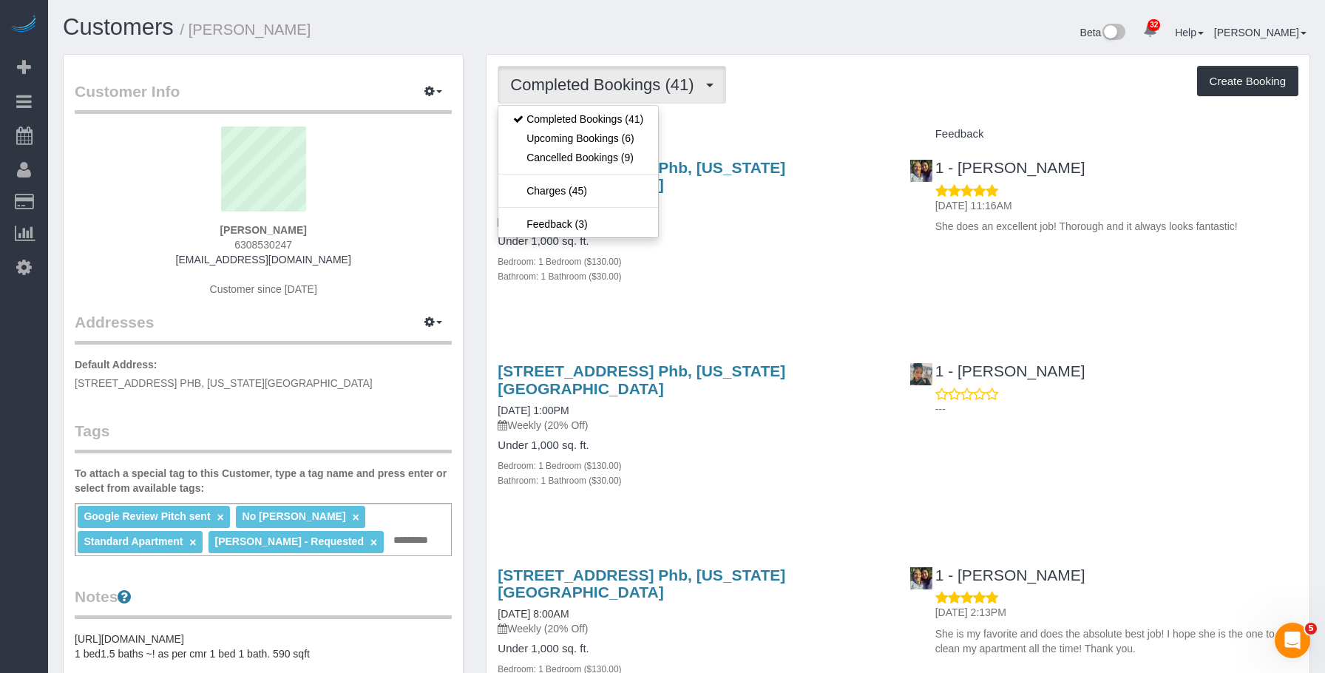
click at [800, 254] on div "Bedroom: 1 Bedroom ($130.00)" at bounding box center [692, 261] width 389 height 15
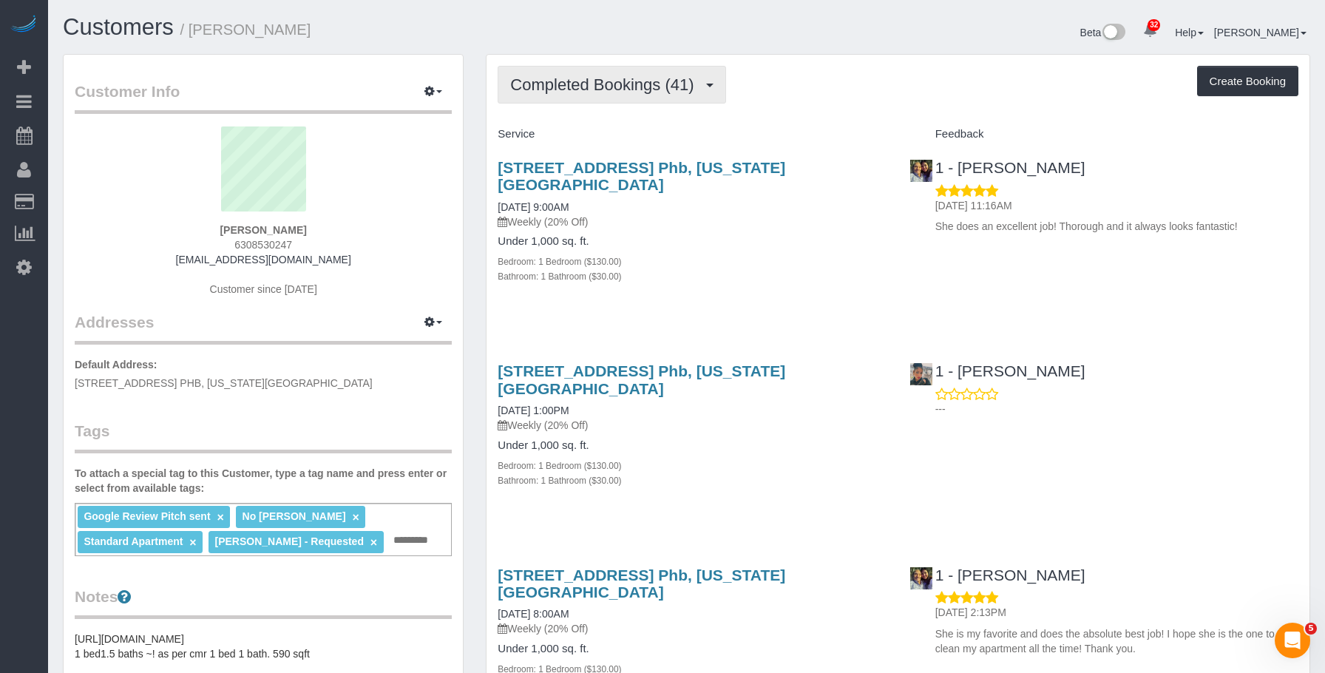
click at [591, 80] on span "Completed Bookings (41)" at bounding box center [605, 84] width 191 height 18
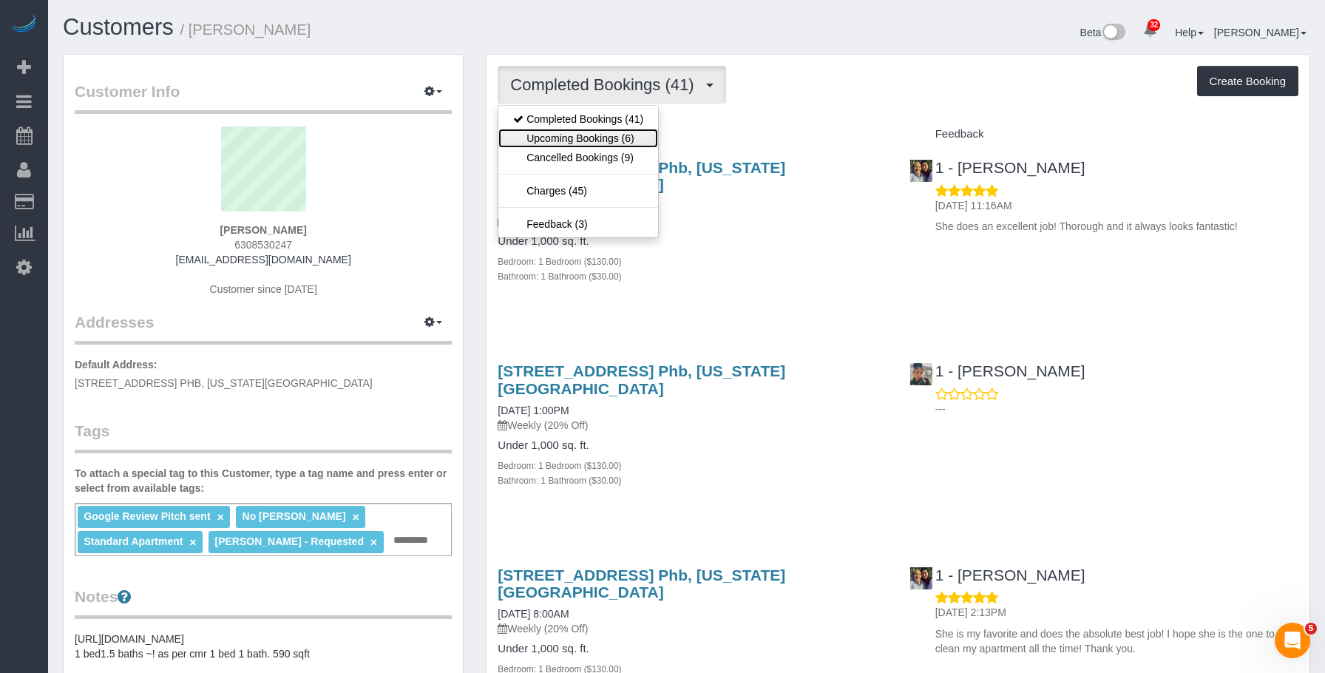
click at [573, 135] on link "Upcoming Bookings (6)" at bounding box center [578, 138] width 160 height 19
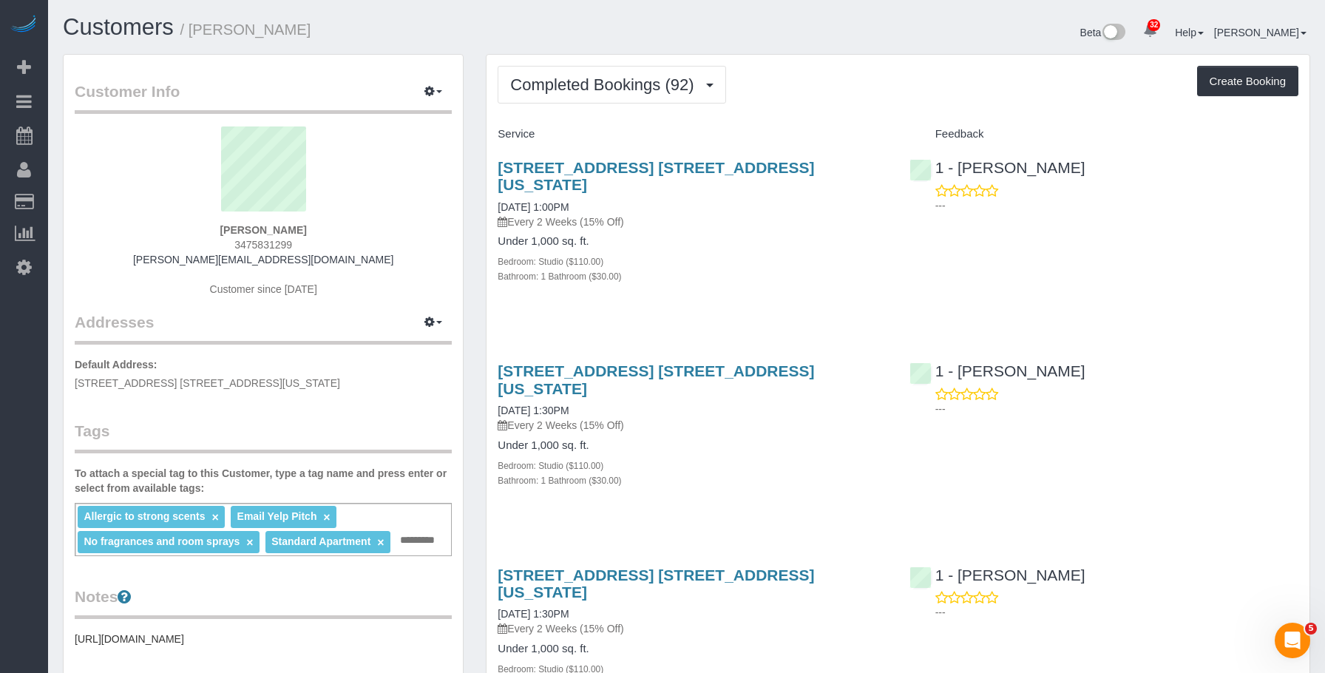
click at [826, 86] on div "Completed Bookings (92) Completed Bookings (92) Upcoming Bookings (7) Cancelled…" at bounding box center [898, 85] width 801 height 38
click at [607, 86] on span "Completed Bookings (92)" at bounding box center [605, 84] width 191 height 18
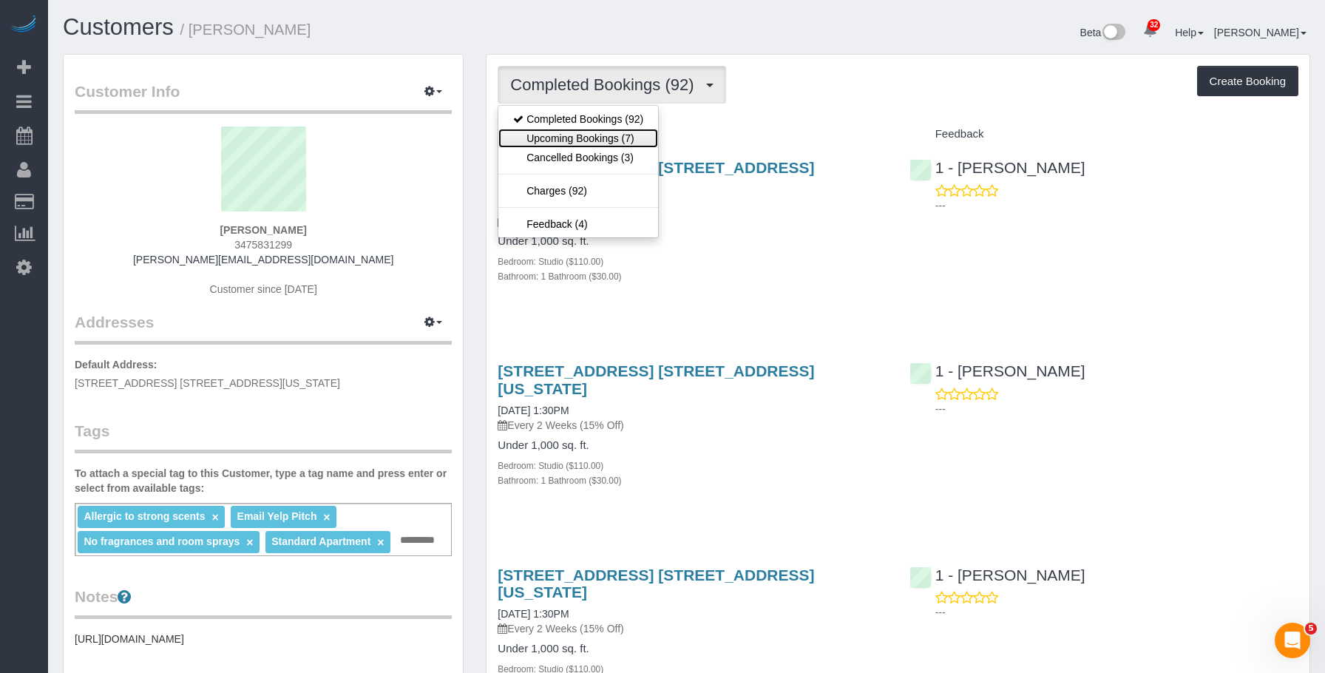
click at [578, 139] on link "Upcoming Bookings (7)" at bounding box center [578, 138] width 160 height 19
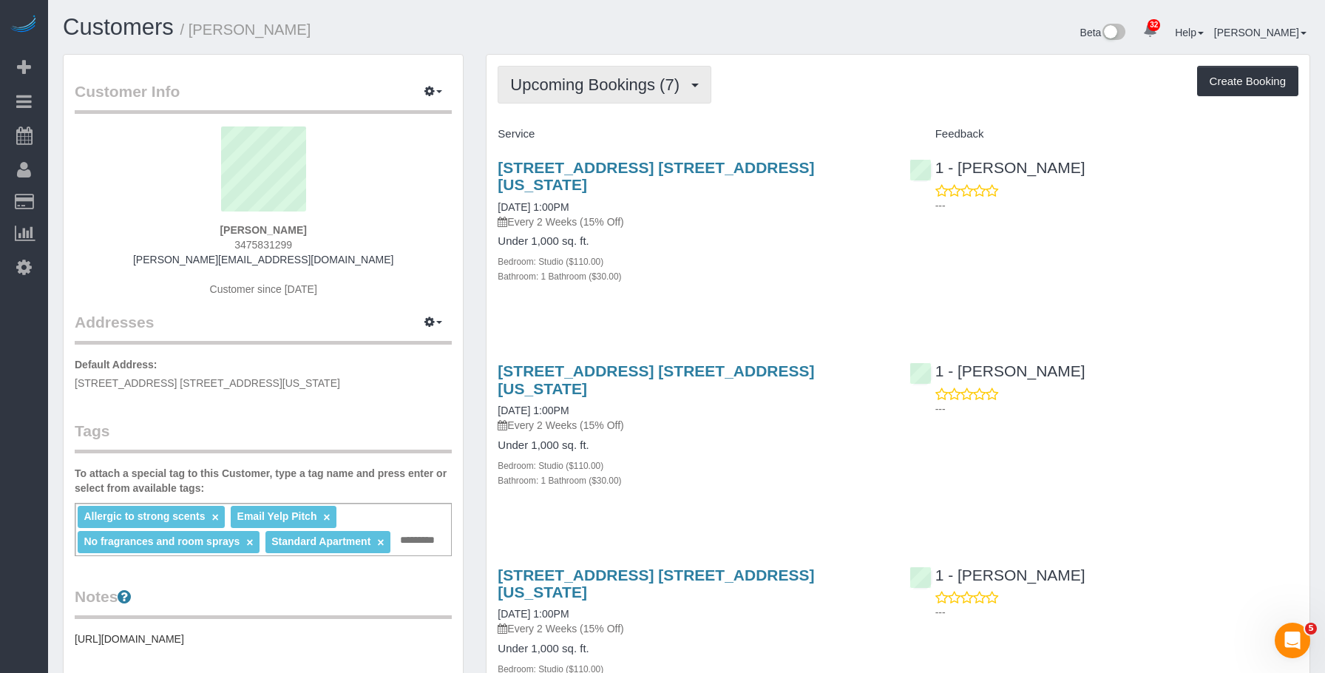
click at [580, 78] on span "Upcoming Bookings (7)" at bounding box center [598, 84] width 177 height 18
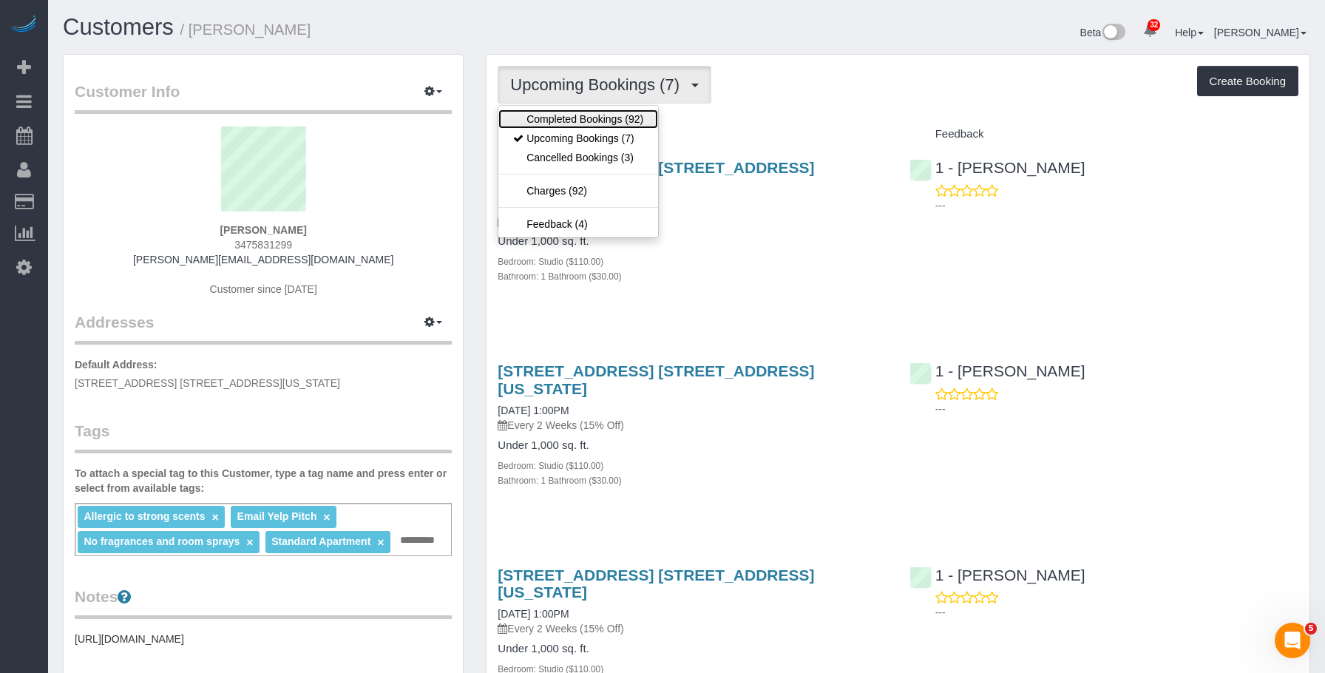
click at [544, 115] on link "Completed Bookings (92)" at bounding box center [578, 118] width 160 height 19
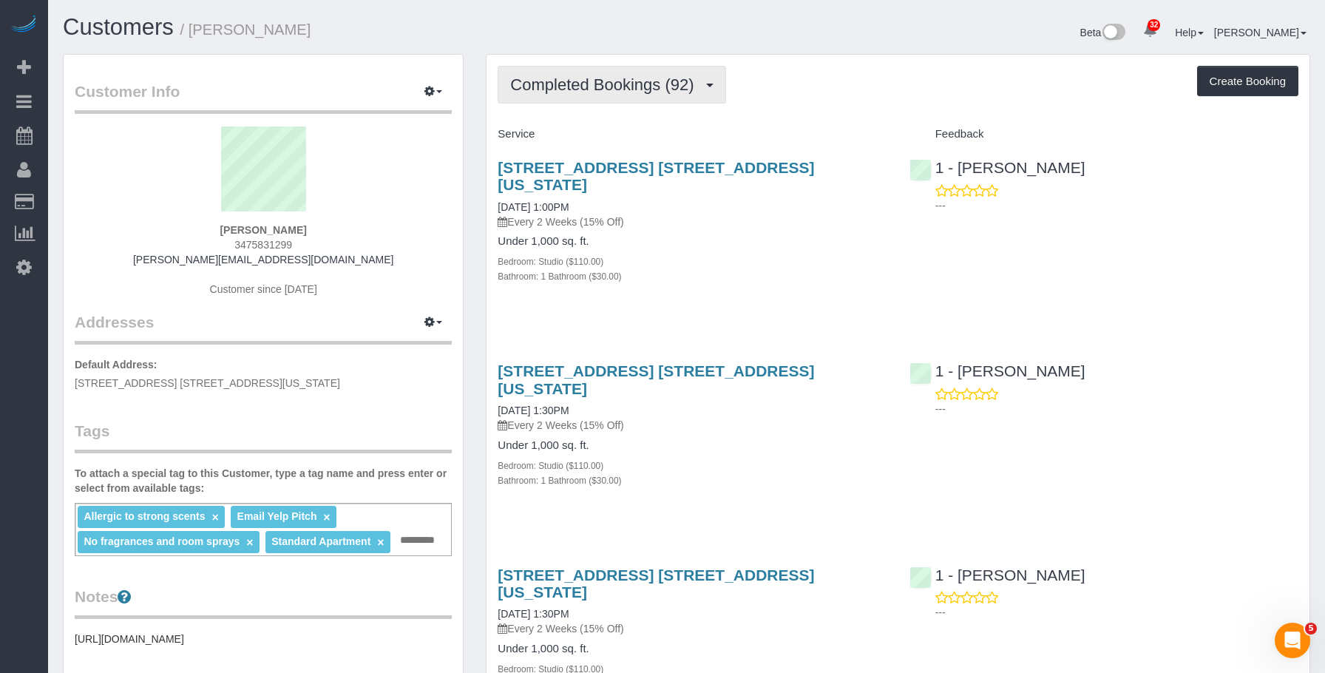
click at [572, 85] on span "Completed Bookings (92)" at bounding box center [605, 84] width 191 height 18
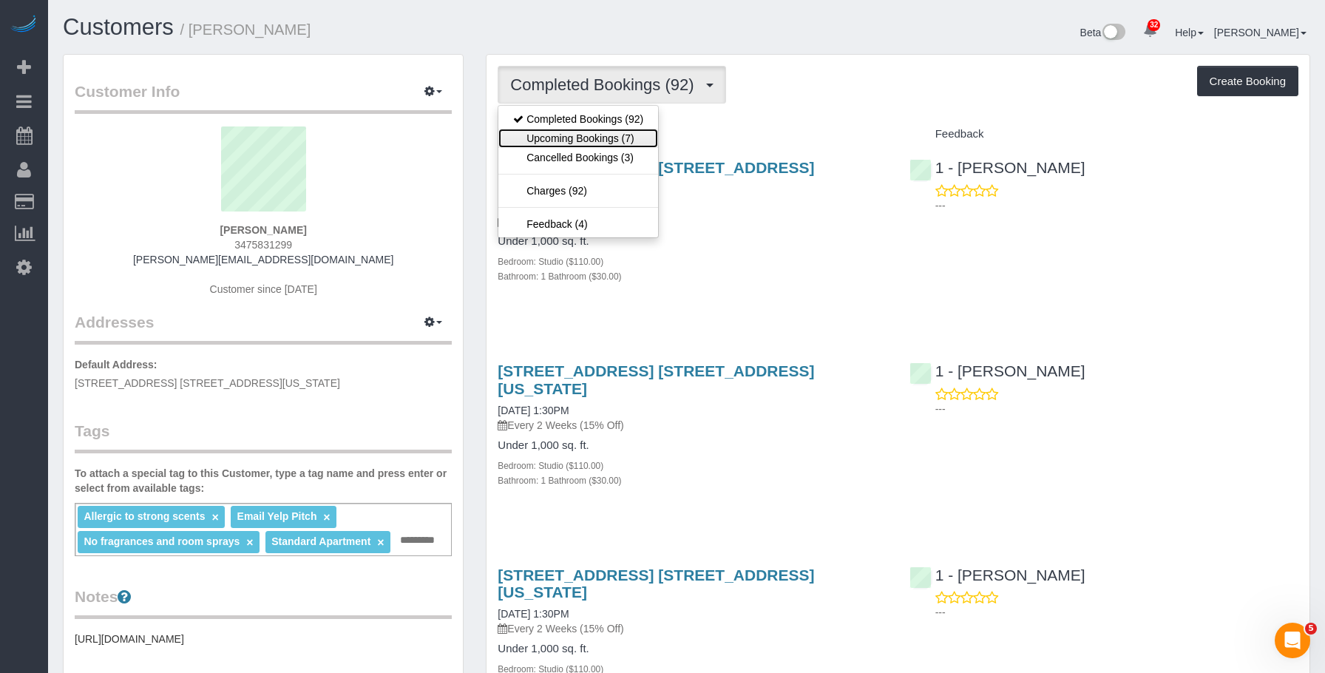
click at [568, 137] on link "Upcoming Bookings (7)" at bounding box center [578, 138] width 160 height 19
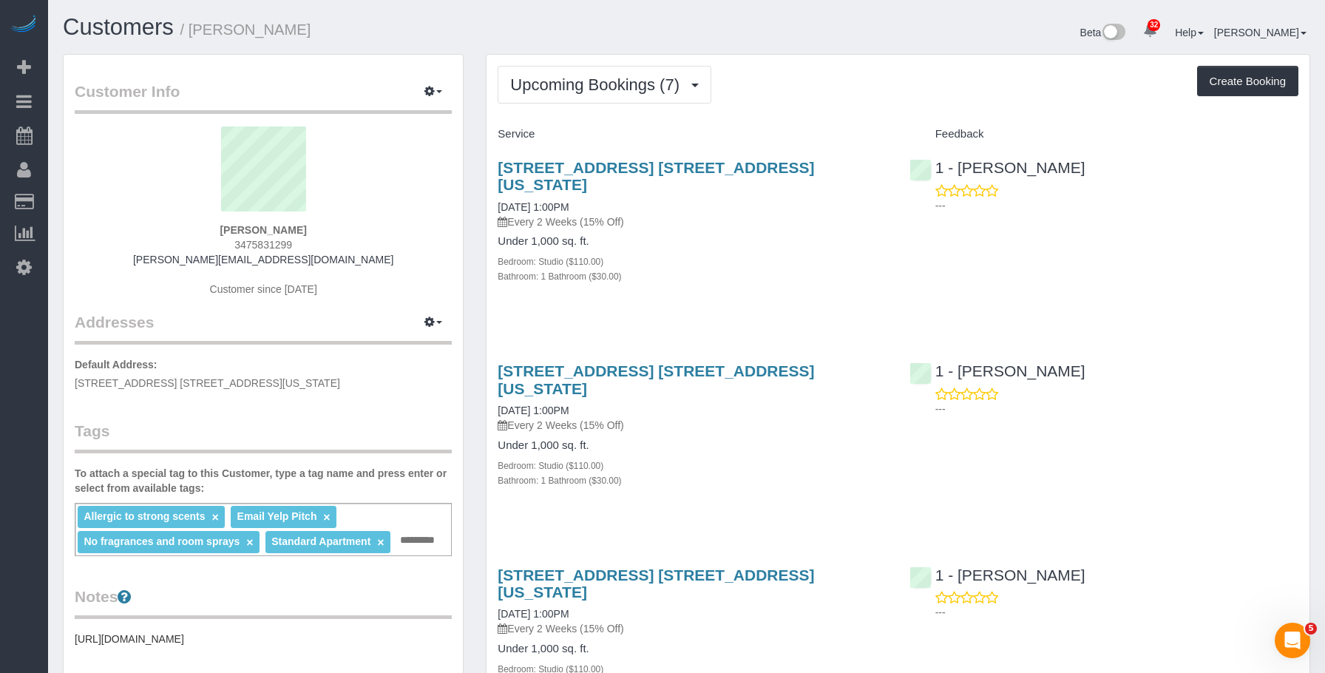
click at [731, 268] on div "Bathroom: 1 Bathroom ($30.00)" at bounding box center [692, 275] width 389 height 15
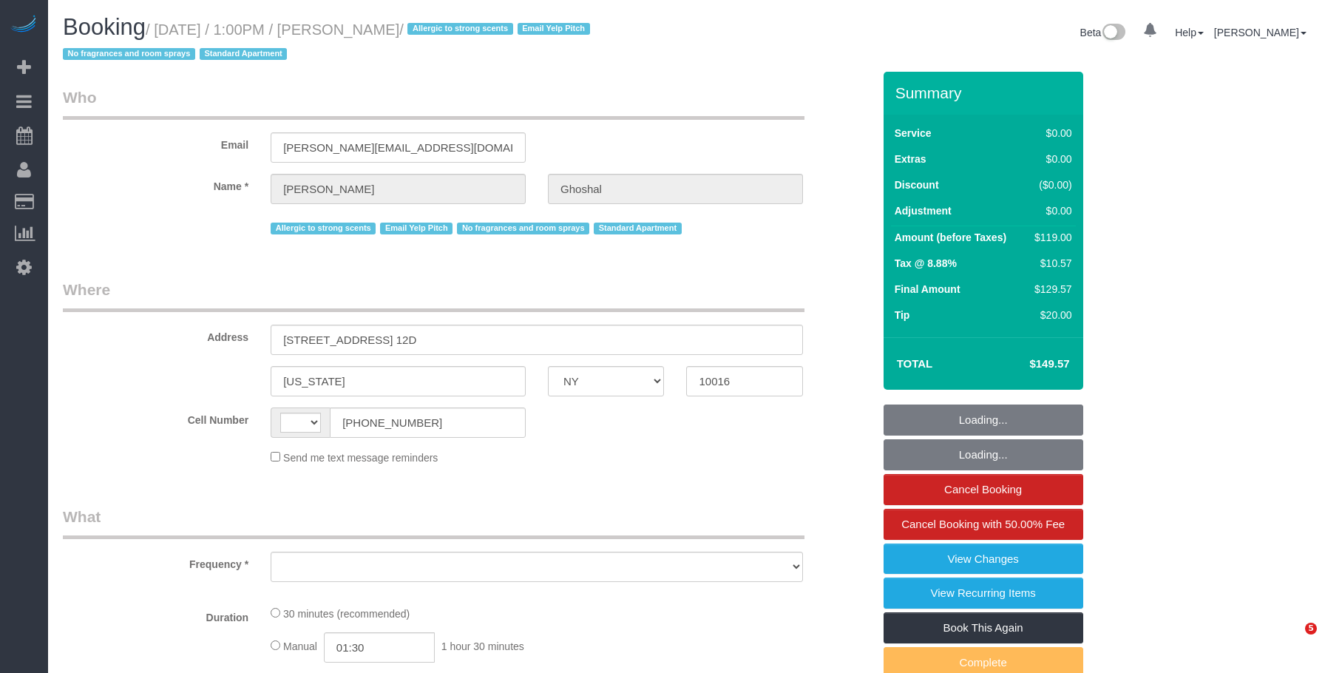
select select "NY"
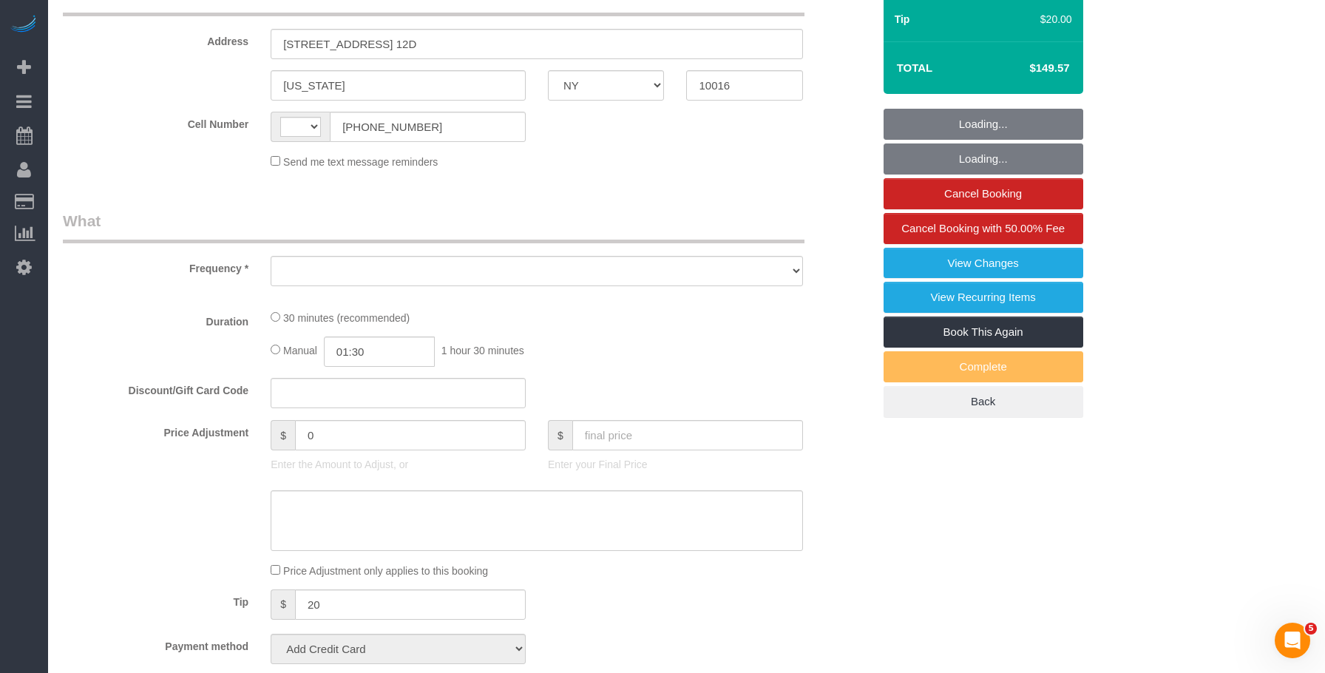
select select "string:stripe-pm_1Ku1j74VGloSiKo7QCZHMS4r"
select select "spot1"
select select "number:89"
select select "number:90"
select select "number:15"
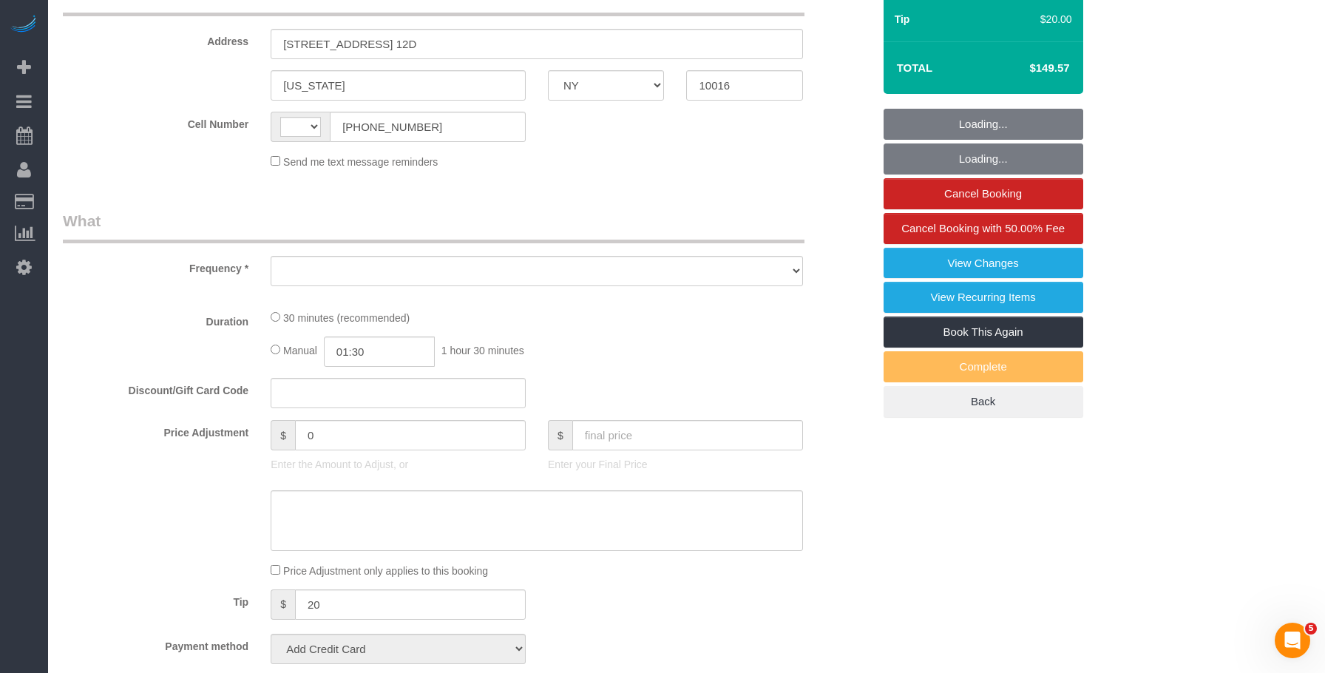
select select "number:6"
select select "number:21"
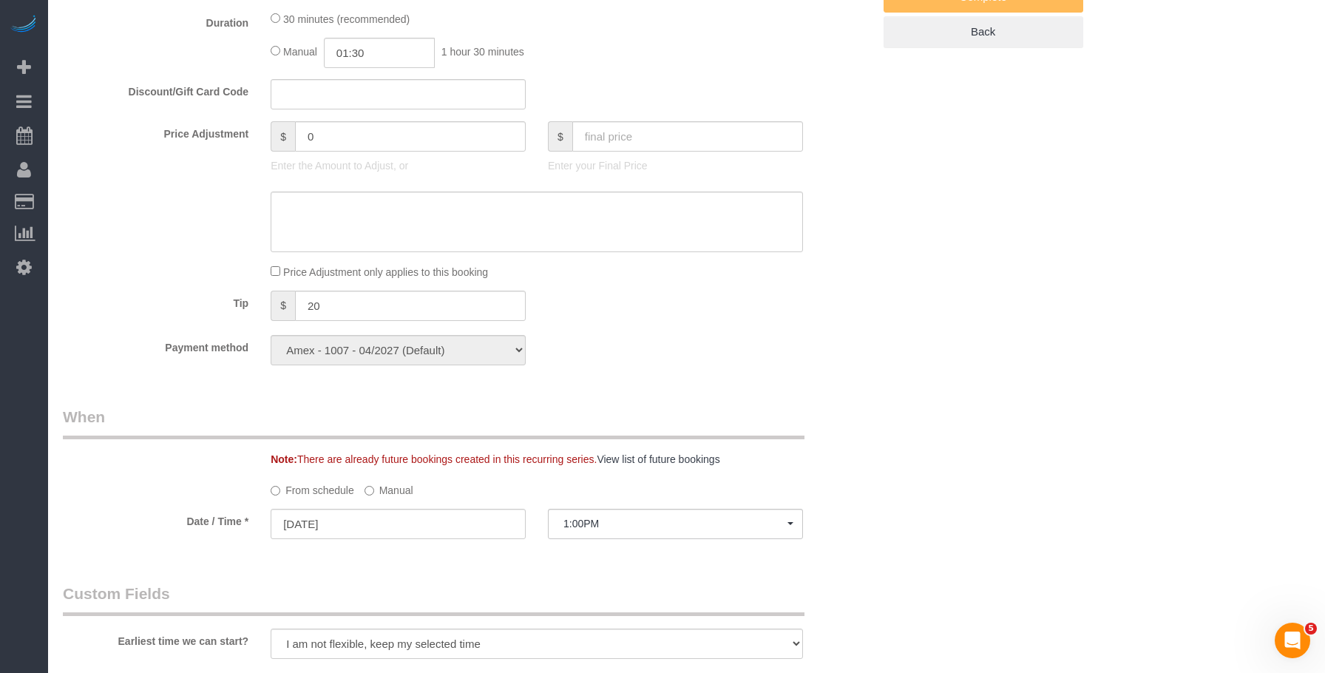
select select "string:US"
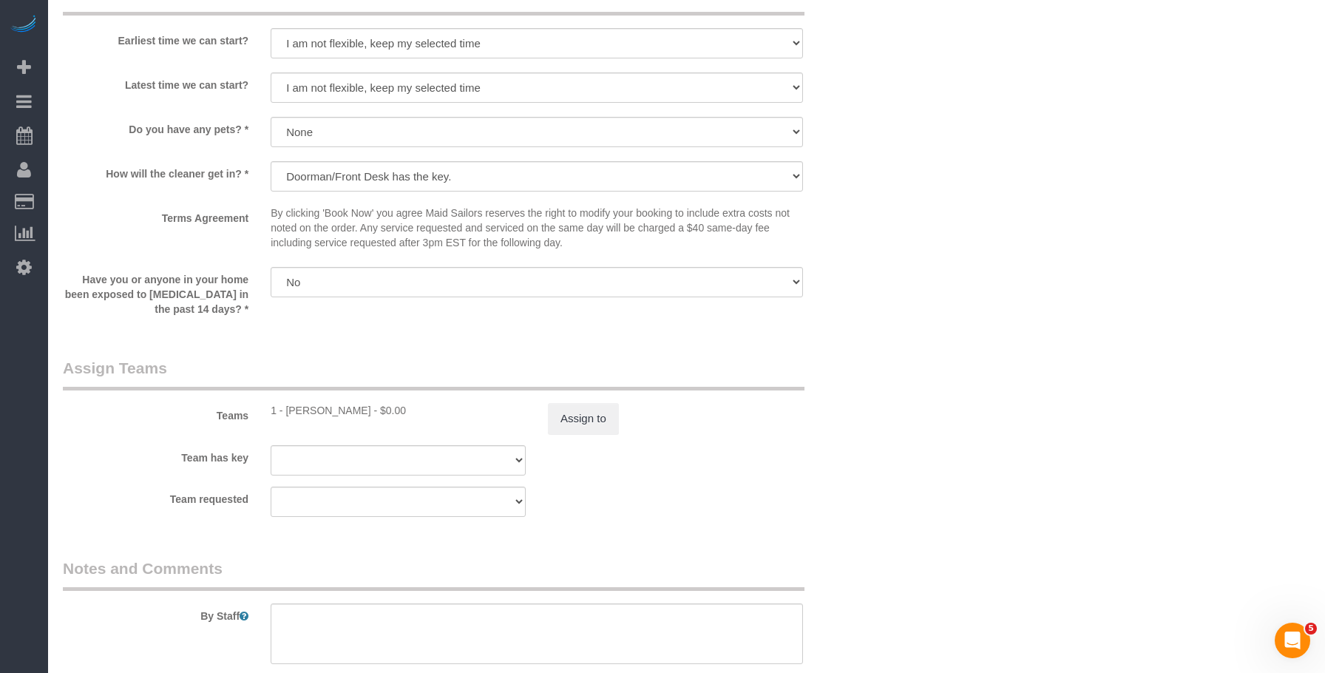
select select "object:1525"
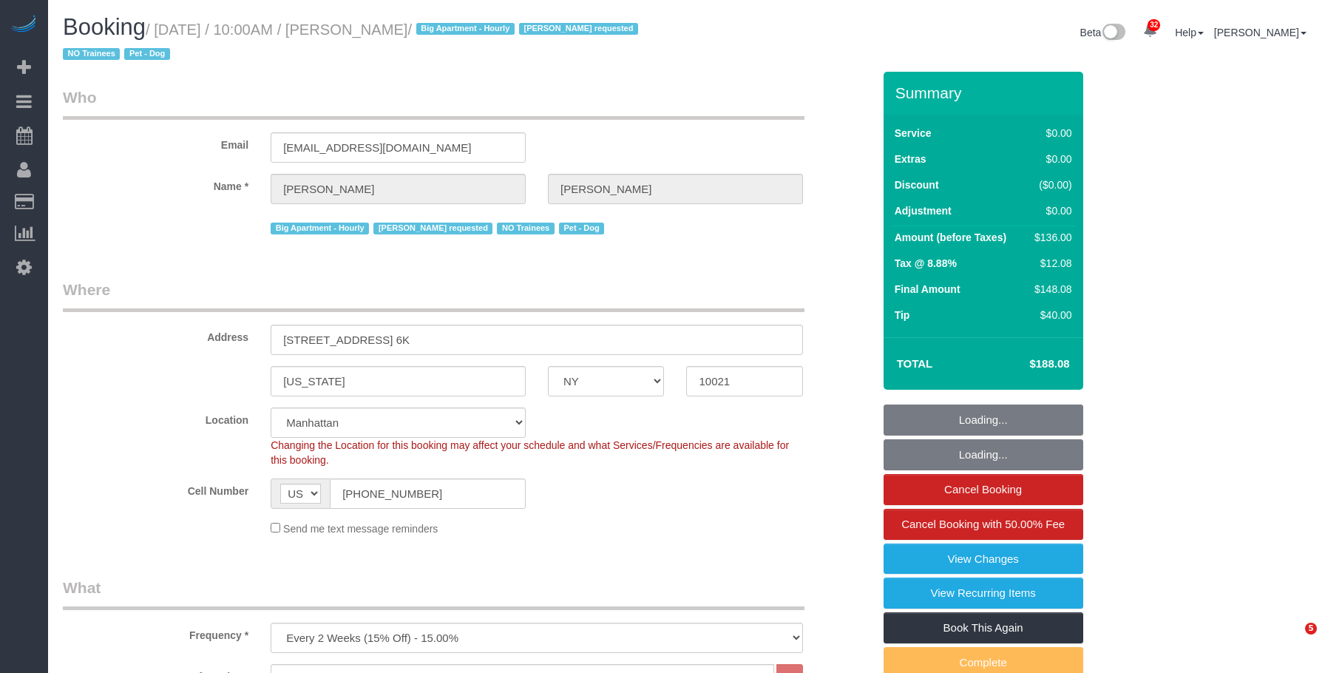
select select "NY"
select select "1"
select select "spot1"
select select "number:57"
select select "number:75"
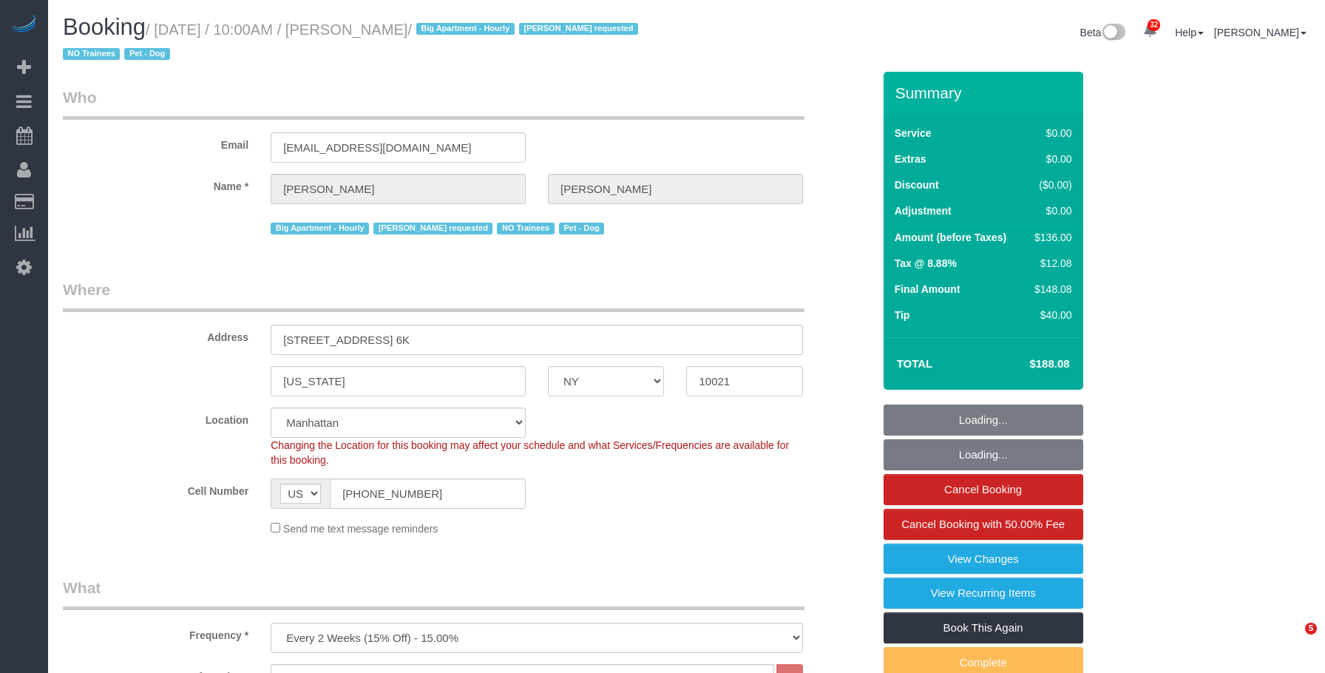
select select "number:13"
select select "number:6"
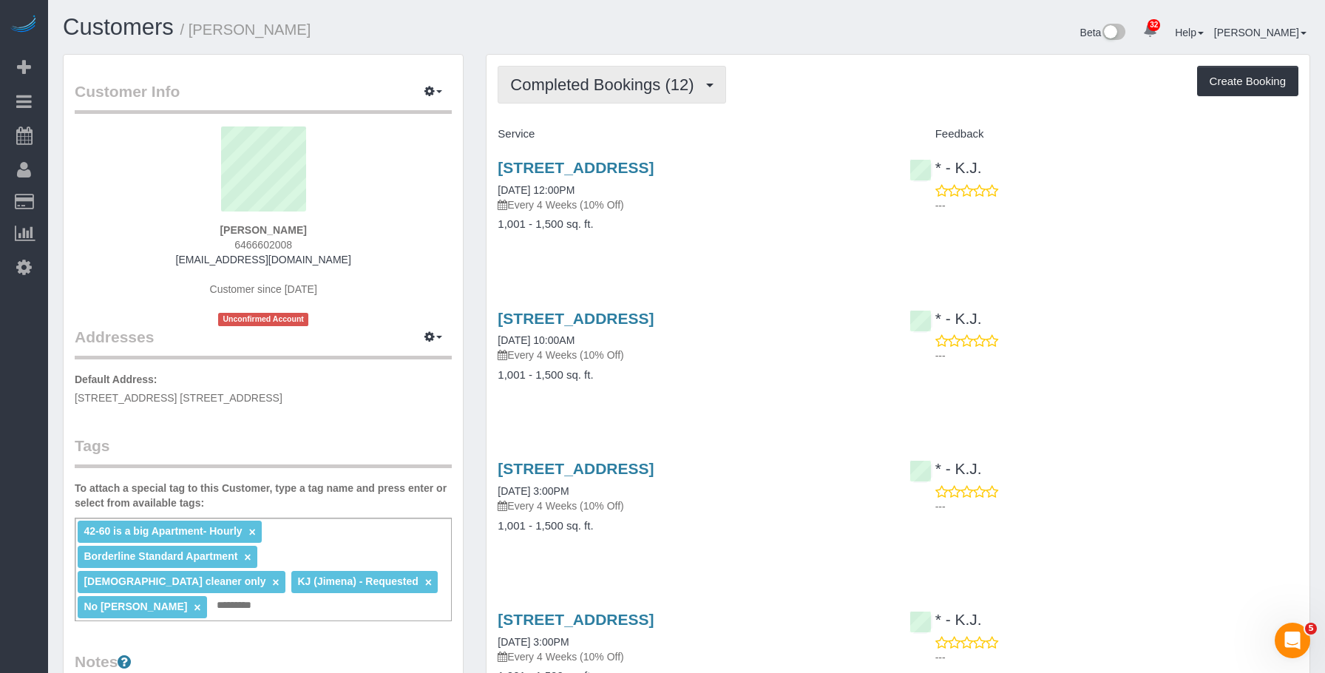
click at [603, 89] on span "Completed Bookings (12)" at bounding box center [605, 84] width 191 height 18
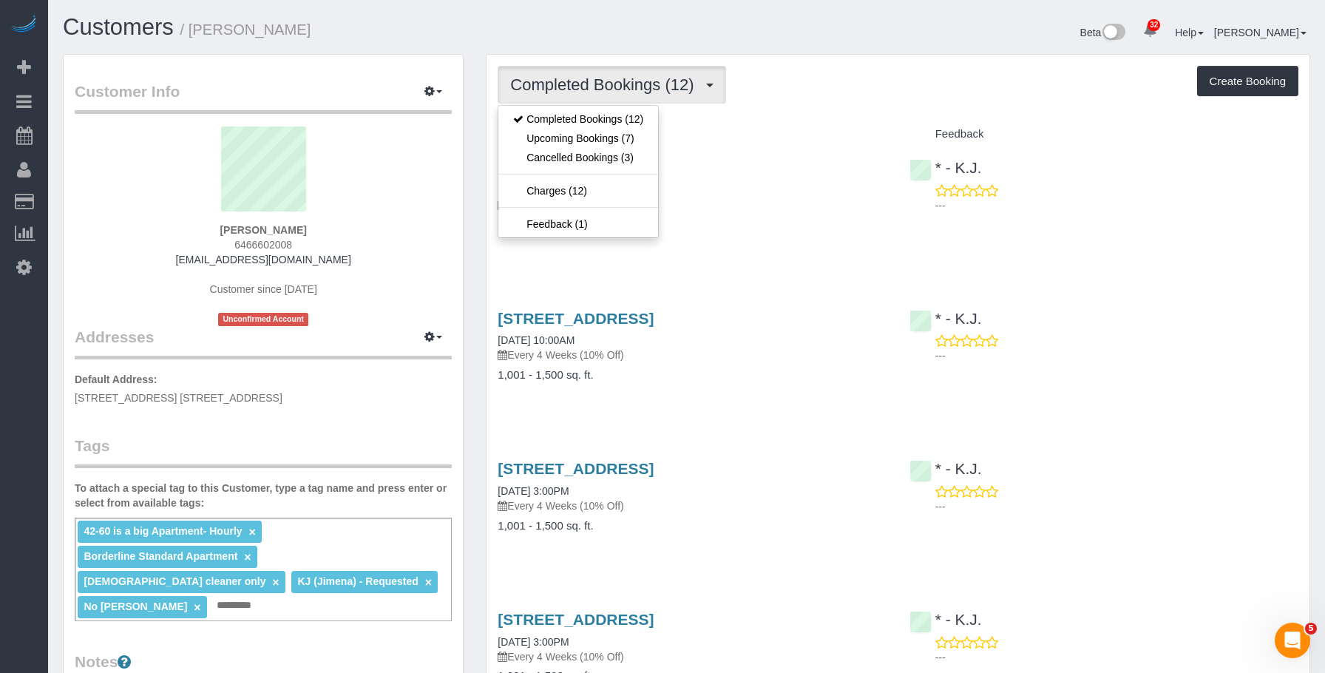
click at [860, 129] on h4 "Service" at bounding box center [692, 134] width 389 height 13
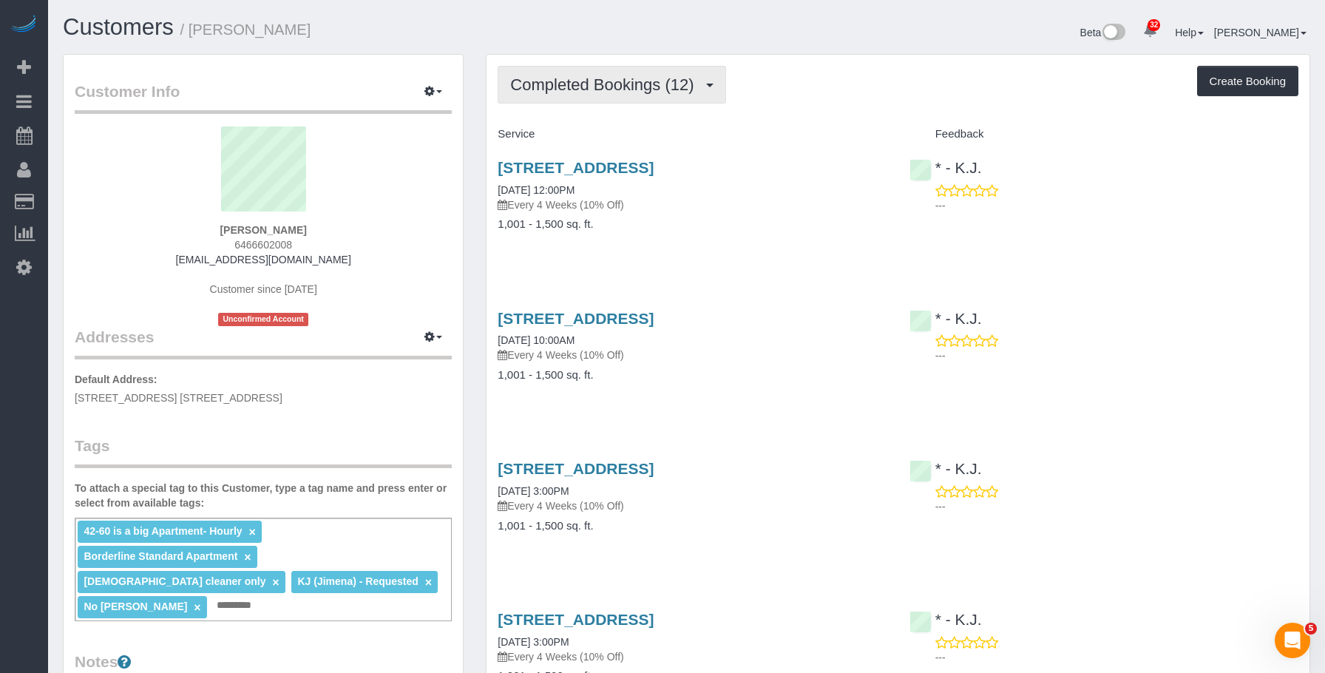
click at [608, 69] on button "Completed Bookings (12)" at bounding box center [612, 85] width 228 height 38
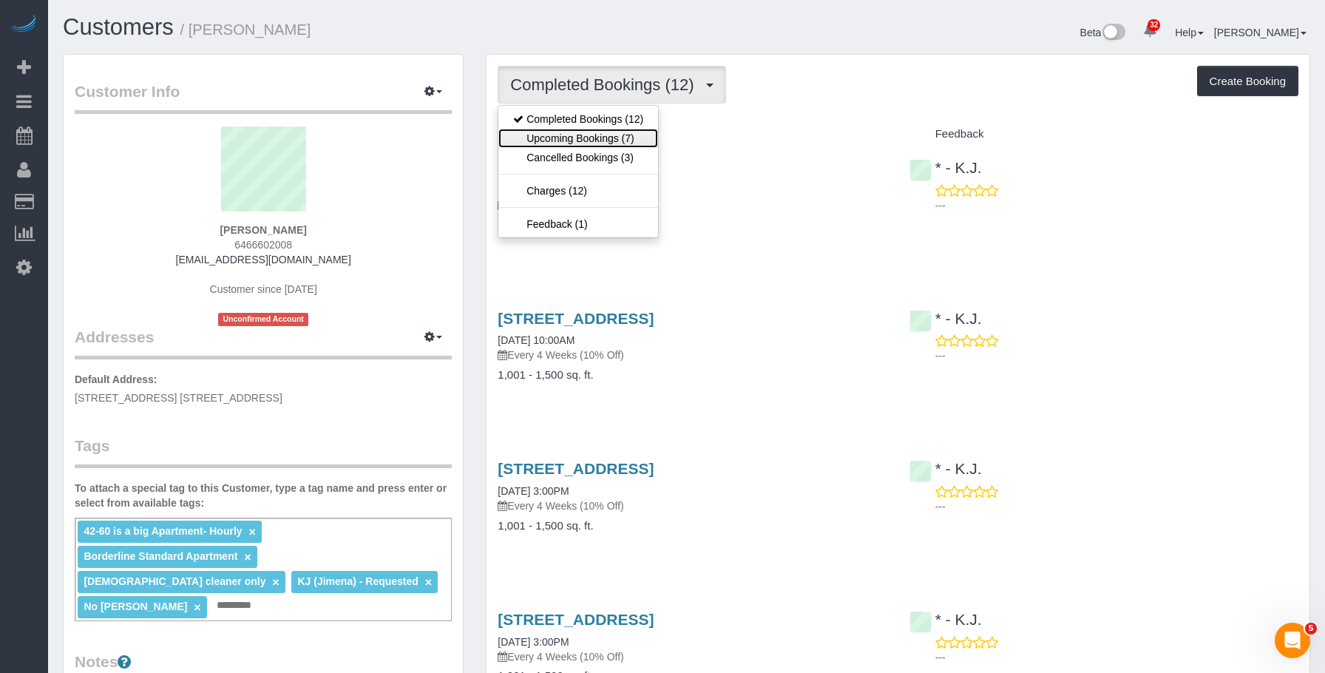
click at [580, 142] on link "Upcoming Bookings (7)" at bounding box center [578, 138] width 160 height 19
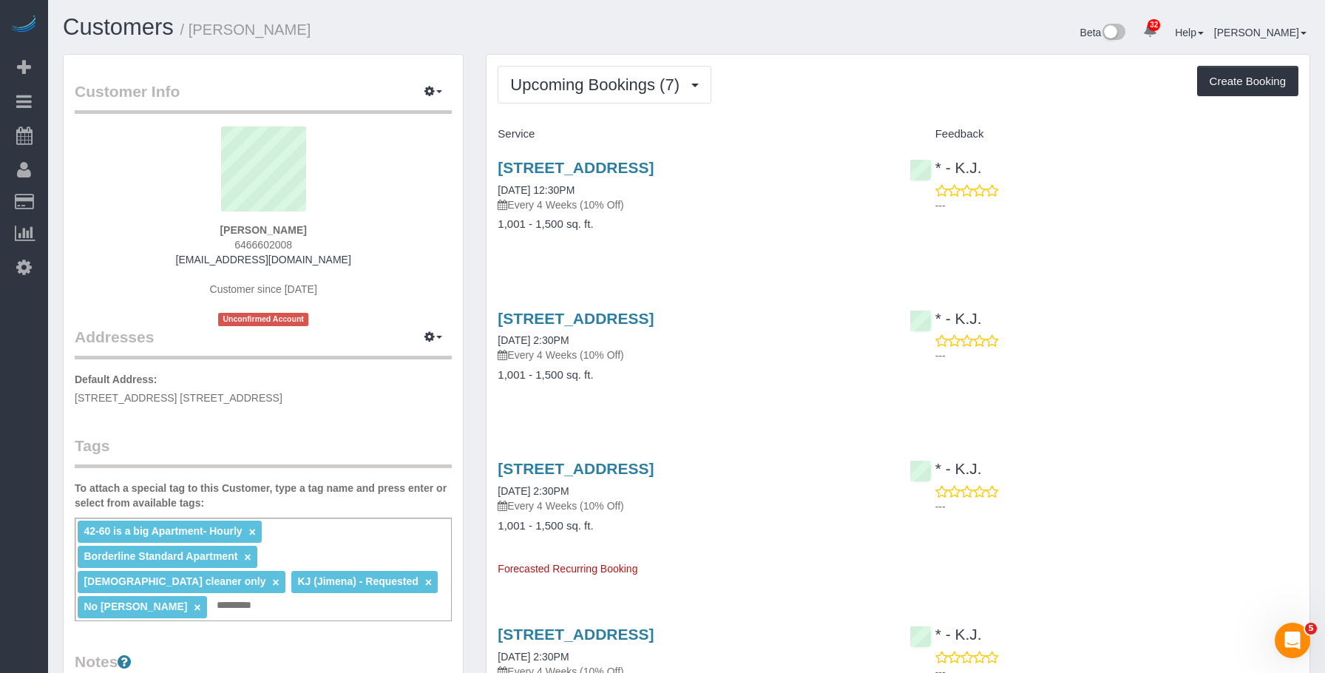
drag, startPoint x: 194, startPoint y: 30, endPoint x: 323, endPoint y: 39, distance: 129.0
click at [323, 39] on h1 "Customers / Roma Hassan" at bounding box center [369, 27] width 613 height 25
copy small "[PERSON_NAME]"
drag, startPoint x: 621, startPoint y: 238, endPoint x: 663, endPoint y: 218, distance: 46.6
click at [622, 231] on h4 "1,001 - 1,500 sq. ft." at bounding box center [692, 224] width 389 height 13
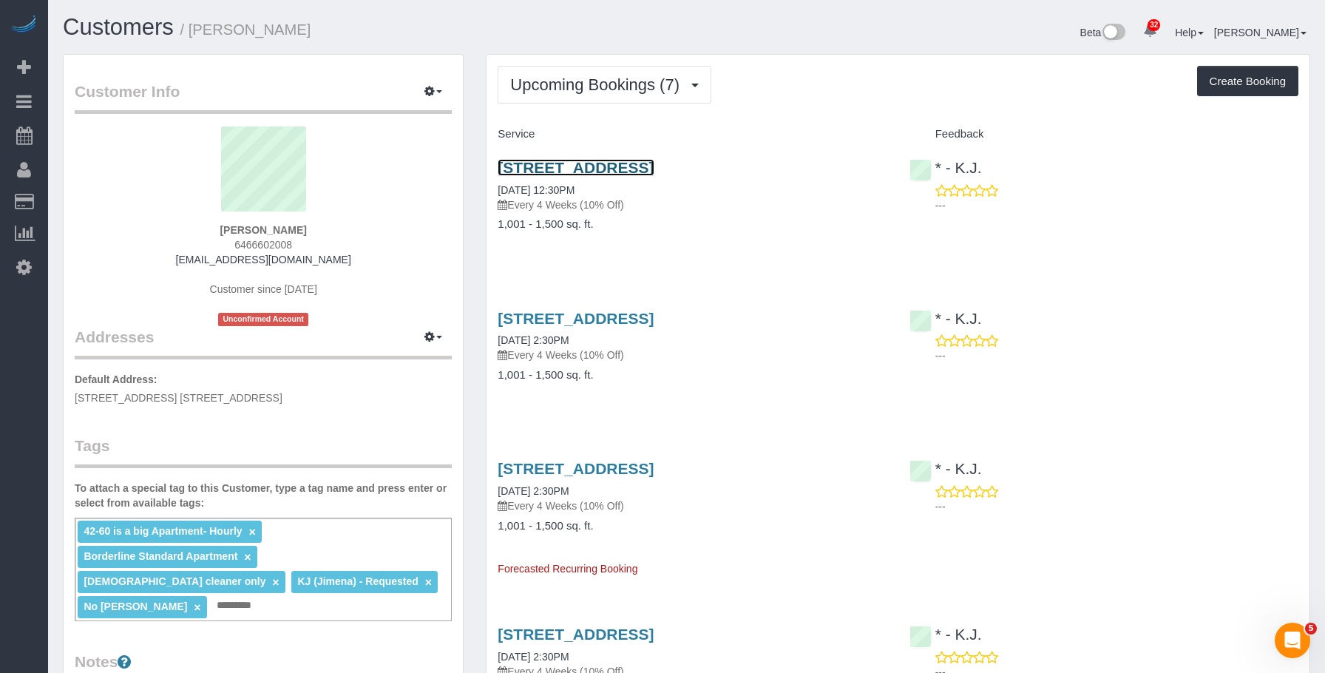
click at [653, 168] on link "42-60 Crescent Street, Apt 8d, Long Island City, NY 11101" at bounding box center [576, 167] width 156 height 17
drag, startPoint x: 492, startPoint y: 164, endPoint x: 588, endPoint y: 184, distance: 98.2
click at [588, 184] on div "42-60 Crescent Street, Apt 8d, Long Island City, NY 11101 10/17/2025 12:30PM Ev…" at bounding box center [691, 203] width 411 height 114
copy link "42-60 Crescent Street, Apt 8d, Long Island City, NY 11101"
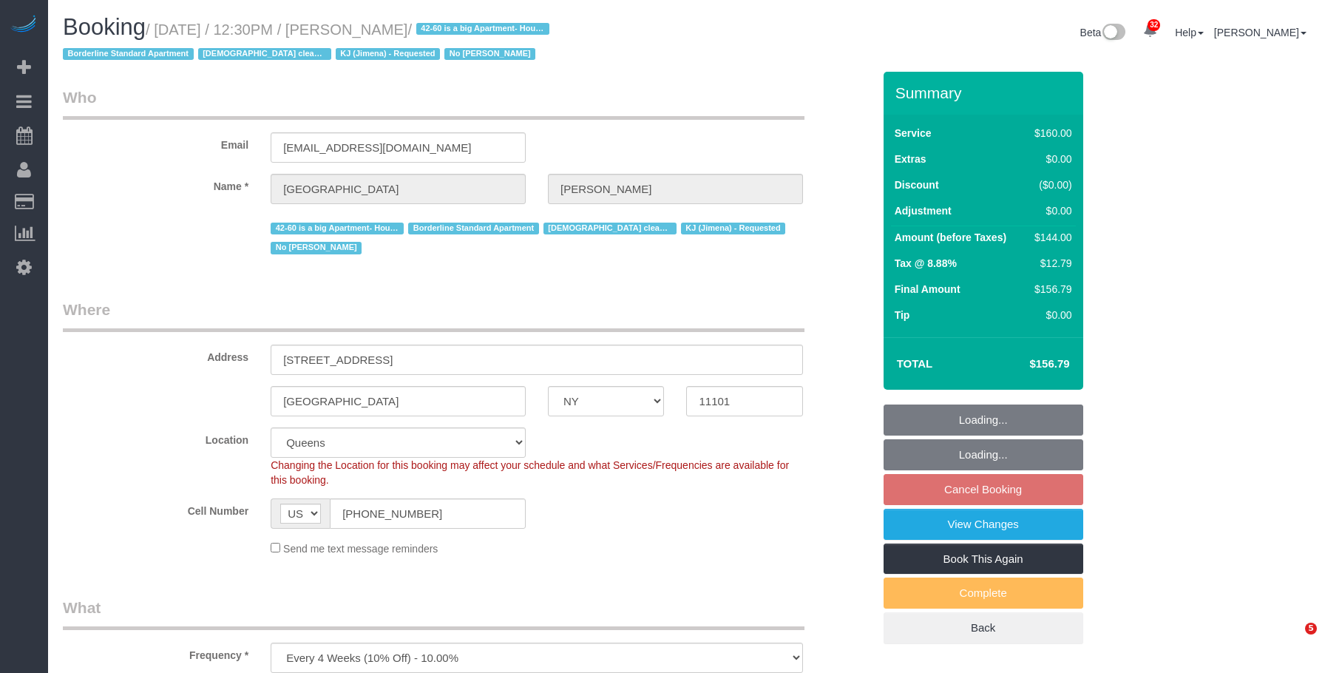
select select "NY"
select select "string:stripe-pm_1Pgapu4VGloSiKo7IXwbwPDU"
select select "number:89"
select select "number:90"
select select "number:15"
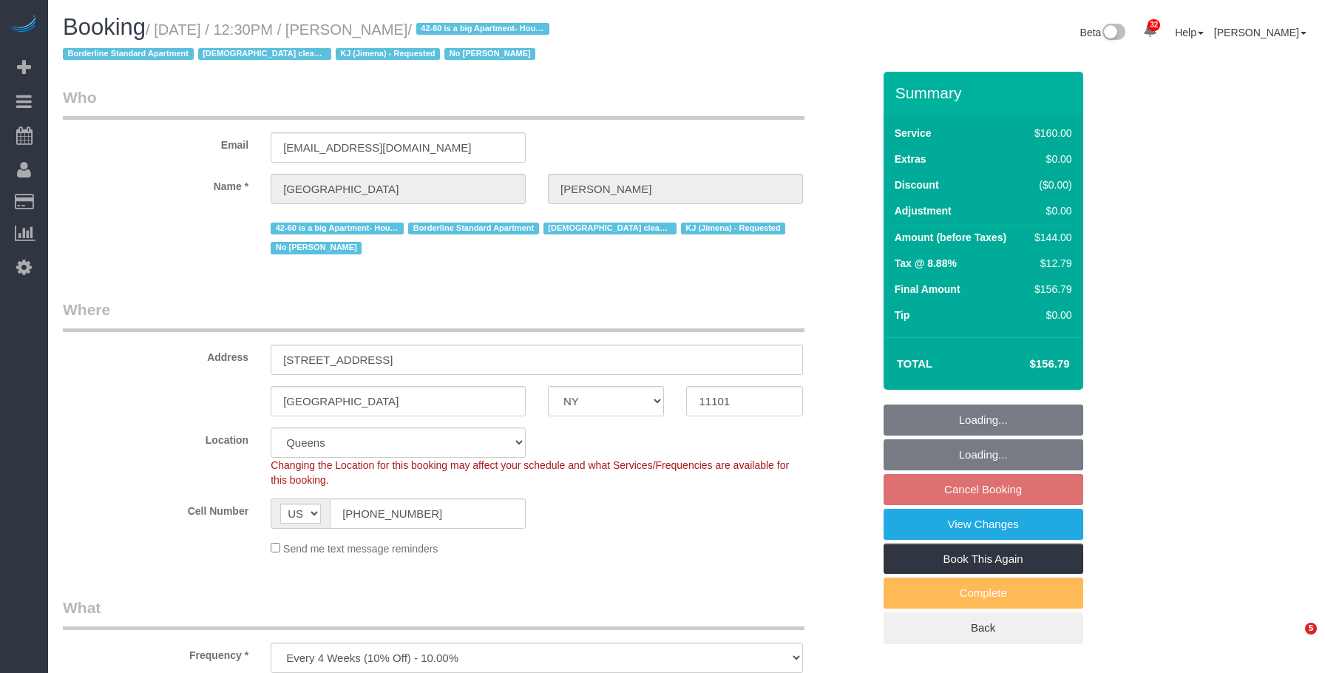
select select "number:7"
select select "object:1428"
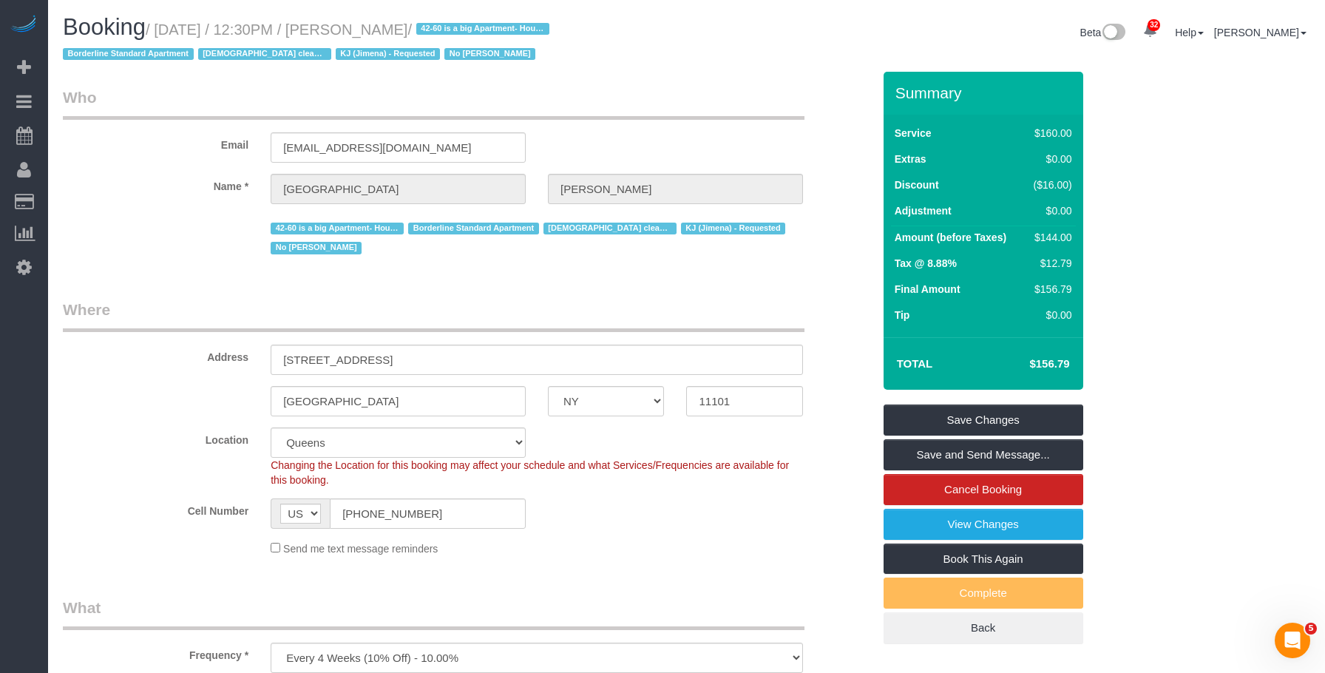
click at [387, 27] on small "/ [DATE] / 12:30PM / [PERSON_NAME] / 42-60 is a big Apartment- Hourly Borderlin…" at bounding box center [308, 41] width 491 height 41
drag, startPoint x: 361, startPoint y: 28, endPoint x: 452, endPoint y: 28, distance: 91.7
click at [452, 28] on small "/ [DATE] / 12:30PM / [PERSON_NAME] / 42-60 is a big Apartment- Hourly Borderlin…" at bounding box center [308, 41] width 491 height 41
copy small "[PERSON_NAME]"
click at [595, 93] on legend "Who" at bounding box center [433, 102] width 741 height 33
